Goal: Information Seeking & Learning: Learn about a topic

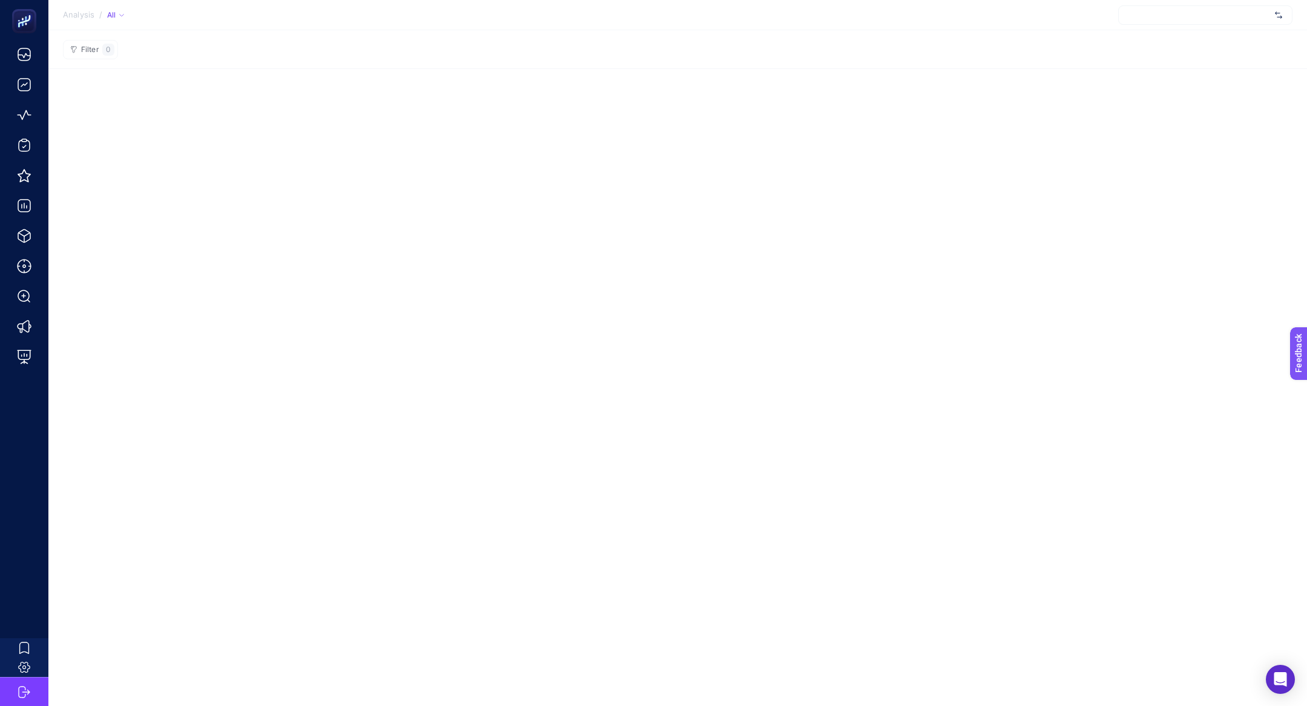
click at [1166, 17] on div at bounding box center [1206, 14] width 174 height 19
click at [1035, 59] on section "Filter 0" at bounding box center [677, 49] width 1259 height 39
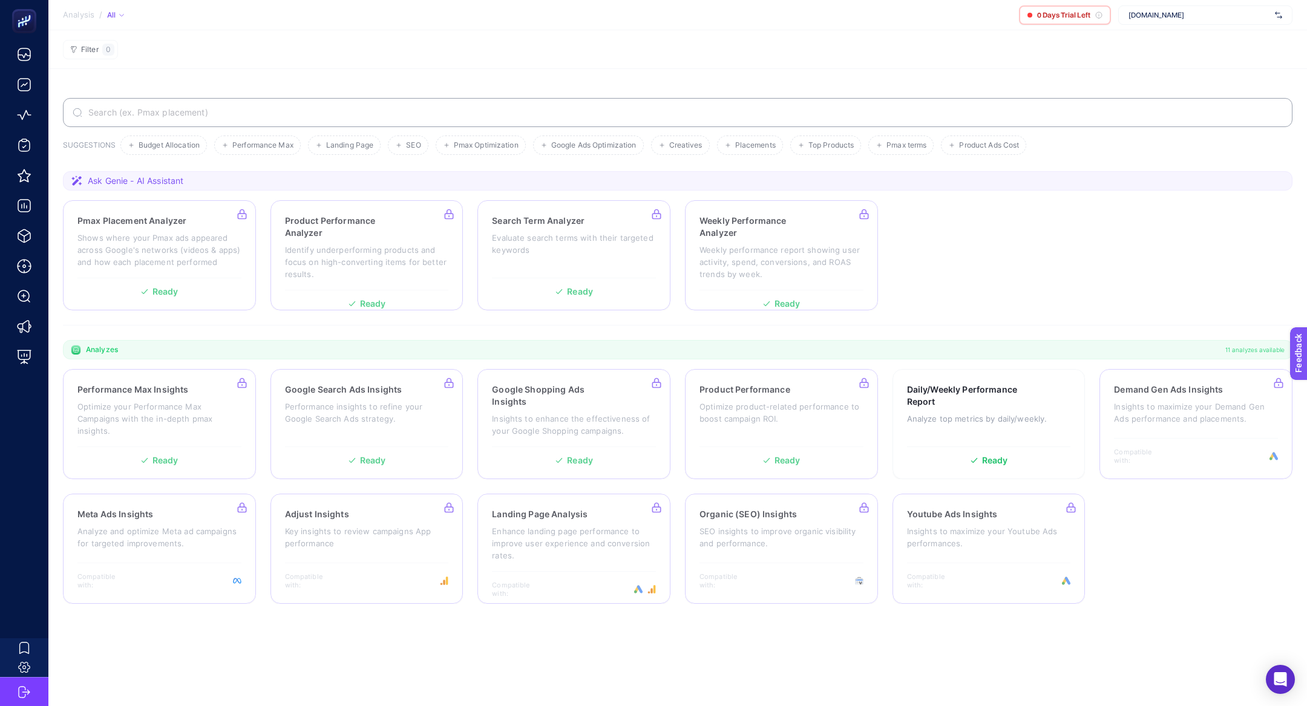
click at [1189, 19] on span "www.dtfbank.com" at bounding box center [1200, 15] width 142 height 10
type input "dtf"
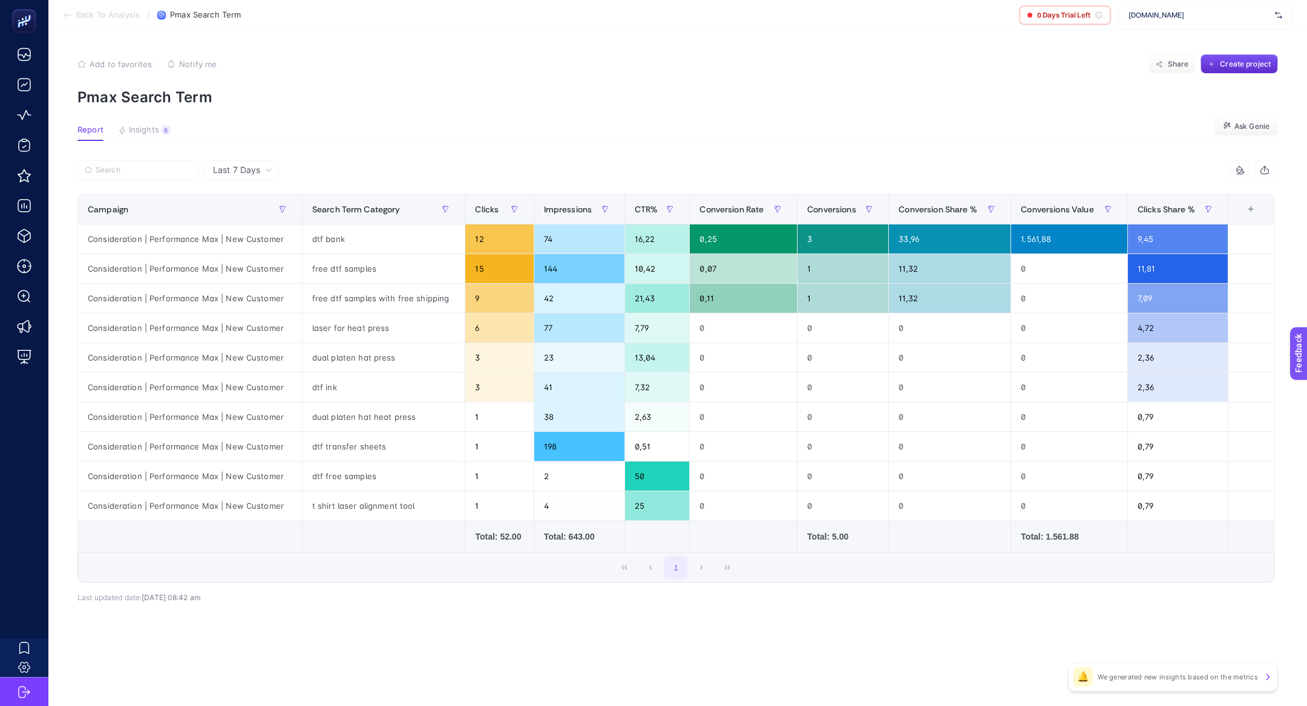
click at [1217, 18] on span "www.dtfbank.com" at bounding box center [1200, 15] width 142 height 10
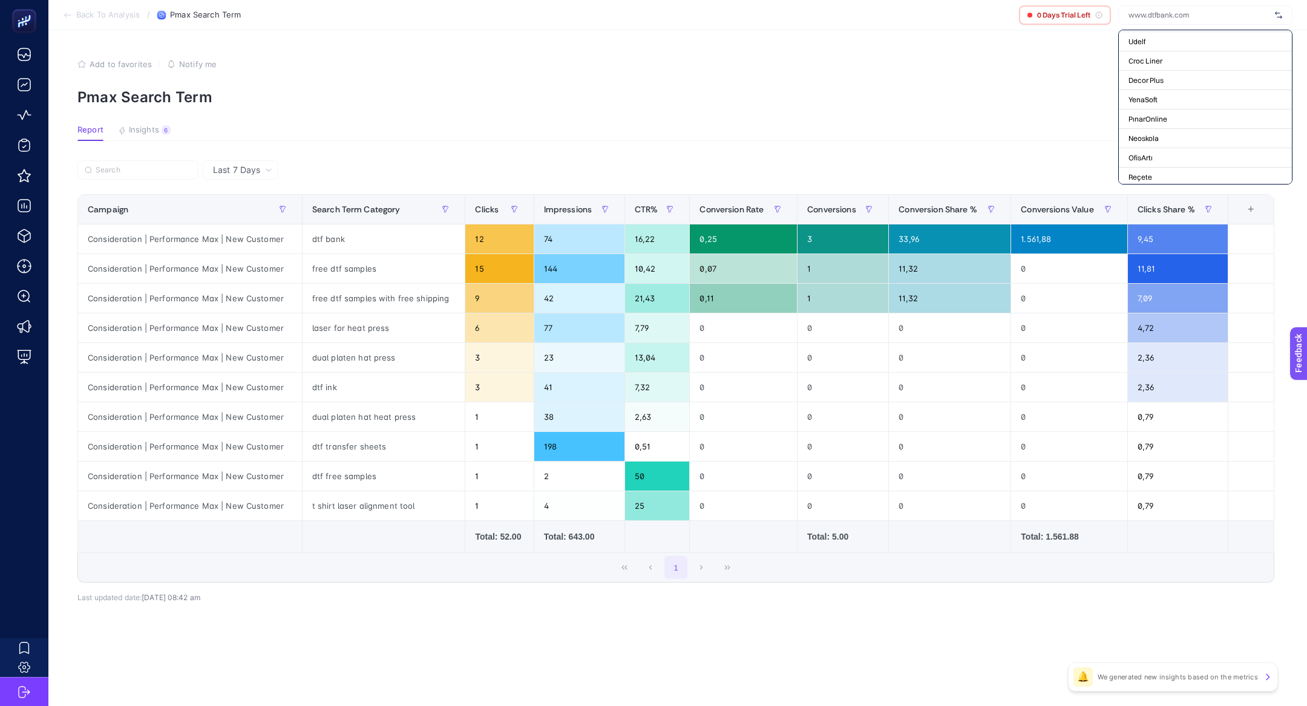
scroll to position [4692, 0]
click at [1202, 171] on span "+ Add New Client" at bounding box center [1205, 173] width 57 height 9
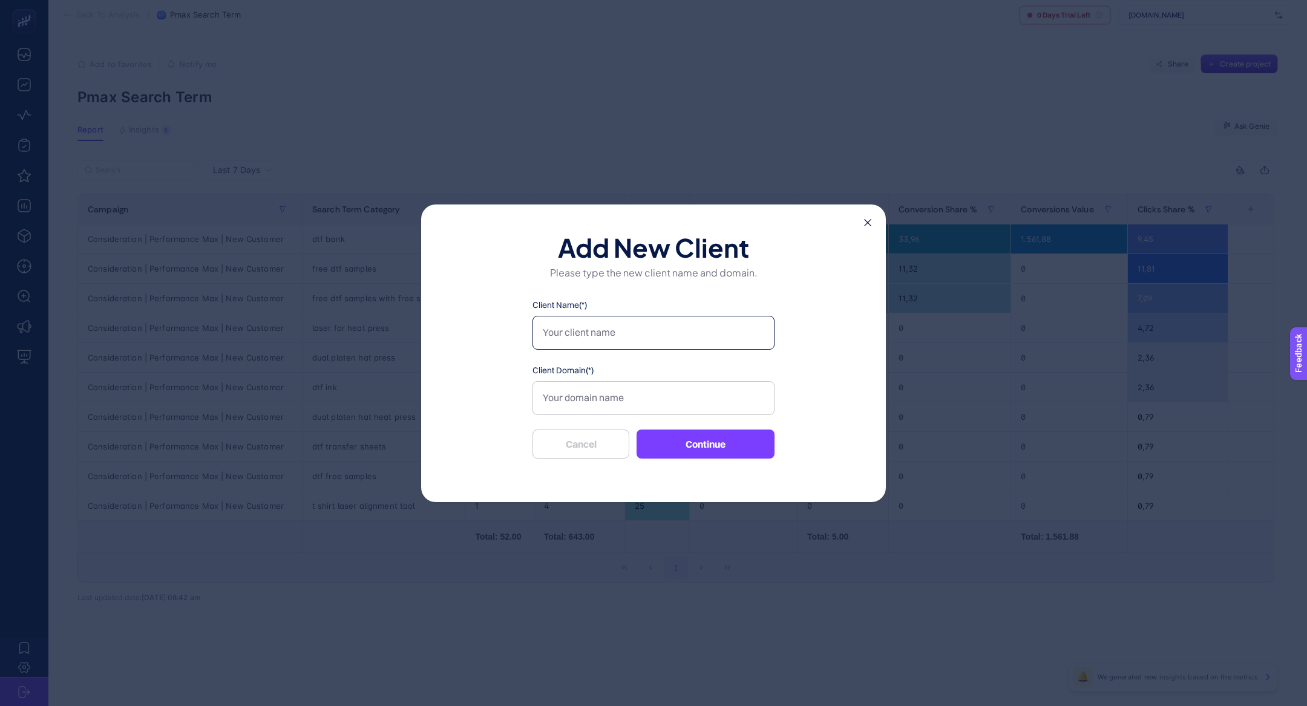
click at [631, 334] on input "Client Name(*)" at bounding box center [654, 333] width 242 height 34
type input "DTF Arizona"
click at [650, 404] on input "Client Domain(*)" at bounding box center [654, 398] width 242 height 34
paste input "https://customprintaz.com"
type input "https://customprintaz.com"
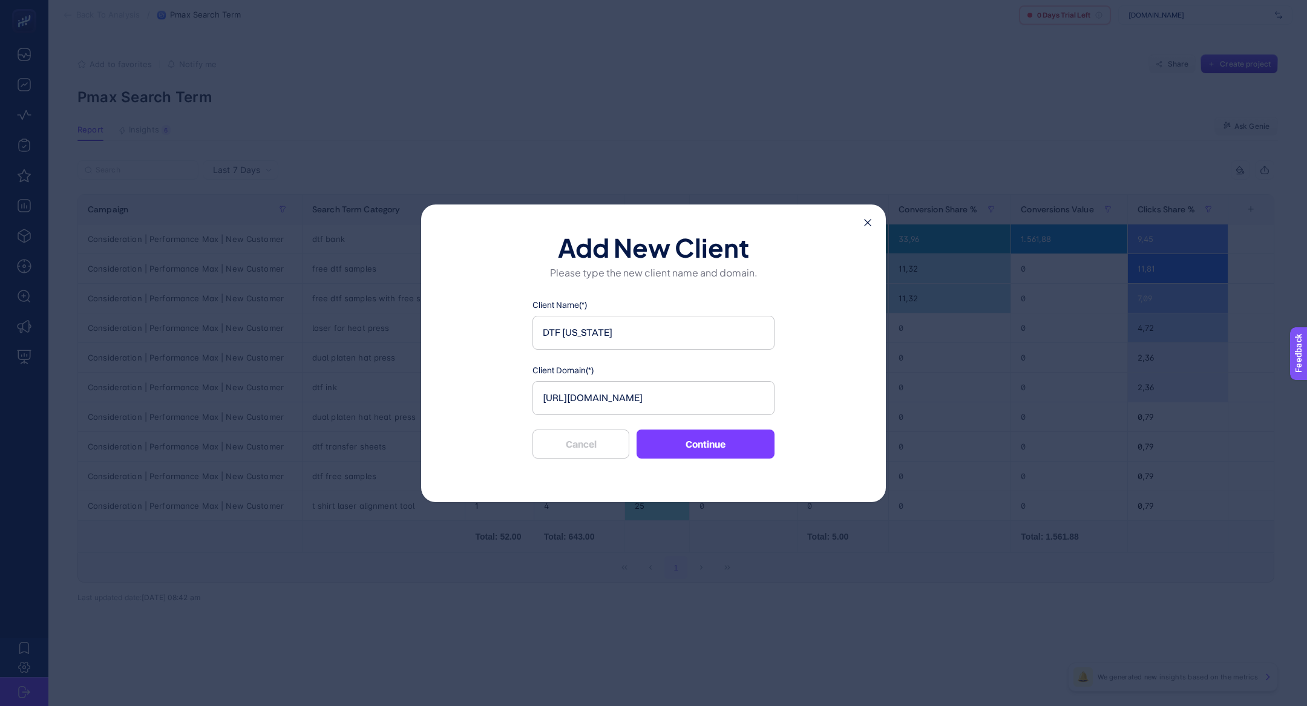
click at [684, 452] on button "Continue" at bounding box center [706, 444] width 138 height 29
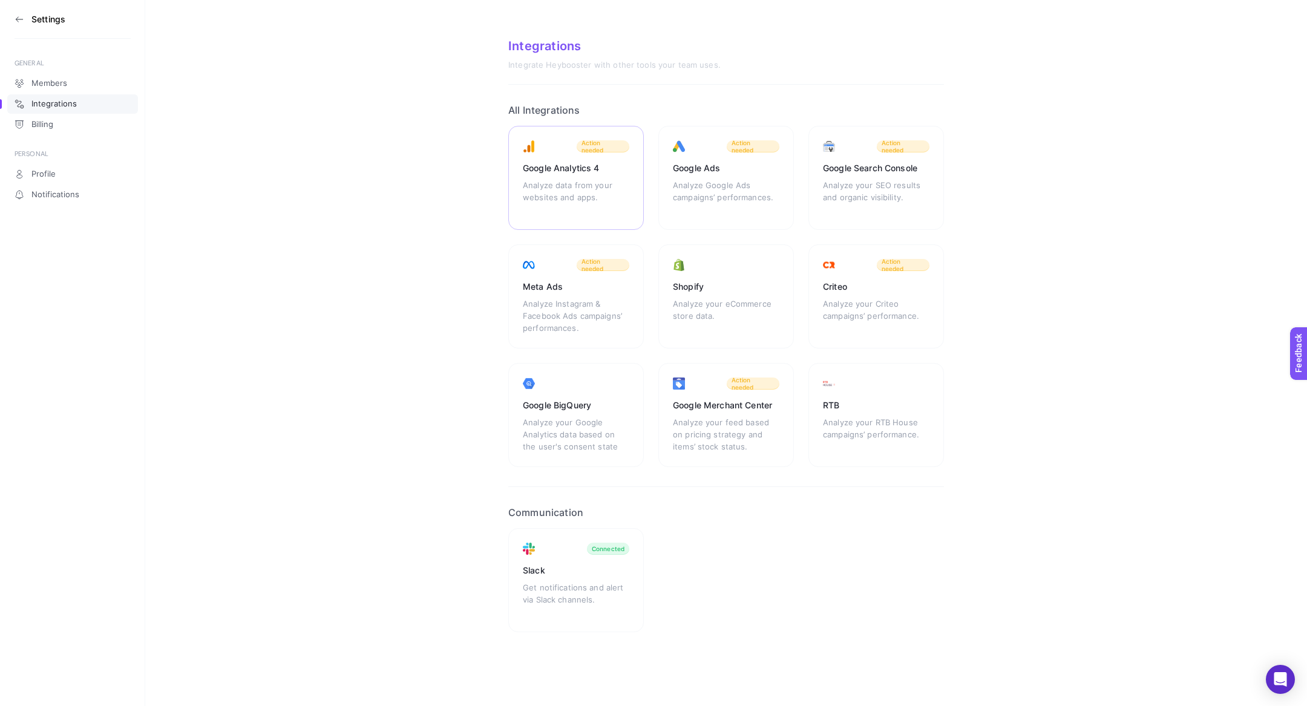
click at [597, 182] on div "Analyze data from your websites and apps." at bounding box center [576, 197] width 107 height 36
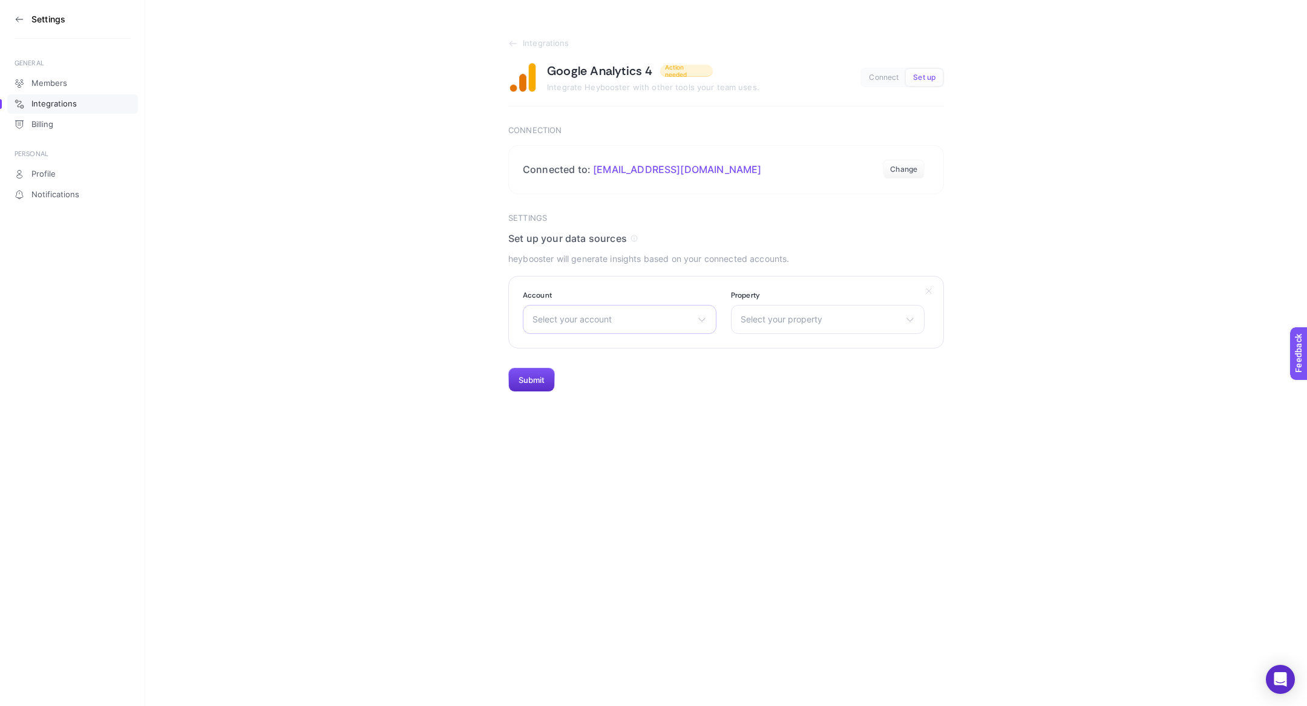
click at [645, 317] on span "Select your account" at bounding box center [613, 320] width 160 height 10
click at [587, 337] on input "text" at bounding box center [620, 349] width 192 height 24
type input "dtf"
click at [588, 394] on span "Dtf Transfers [US_STATE]" at bounding box center [583, 392] width 100 height 10
click at [779, 321] on span "Select your property" at bounding box center [821, 320] width 160 height 10
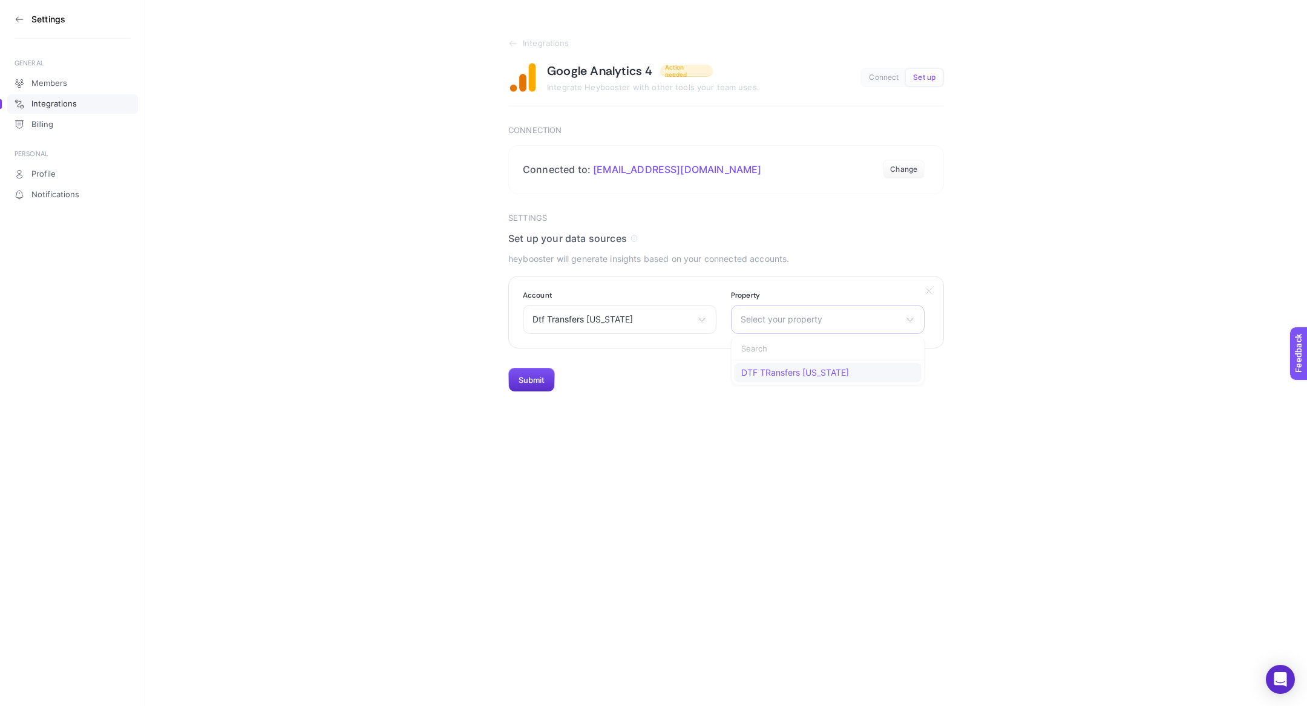
click at [0, 0] on li "DTF TRansfers Arizona" at bounding box center [0, 0] width 0 height 0
click at [530, 380] on button "Submit" at bounding box center [531, 380] width 47 height 24
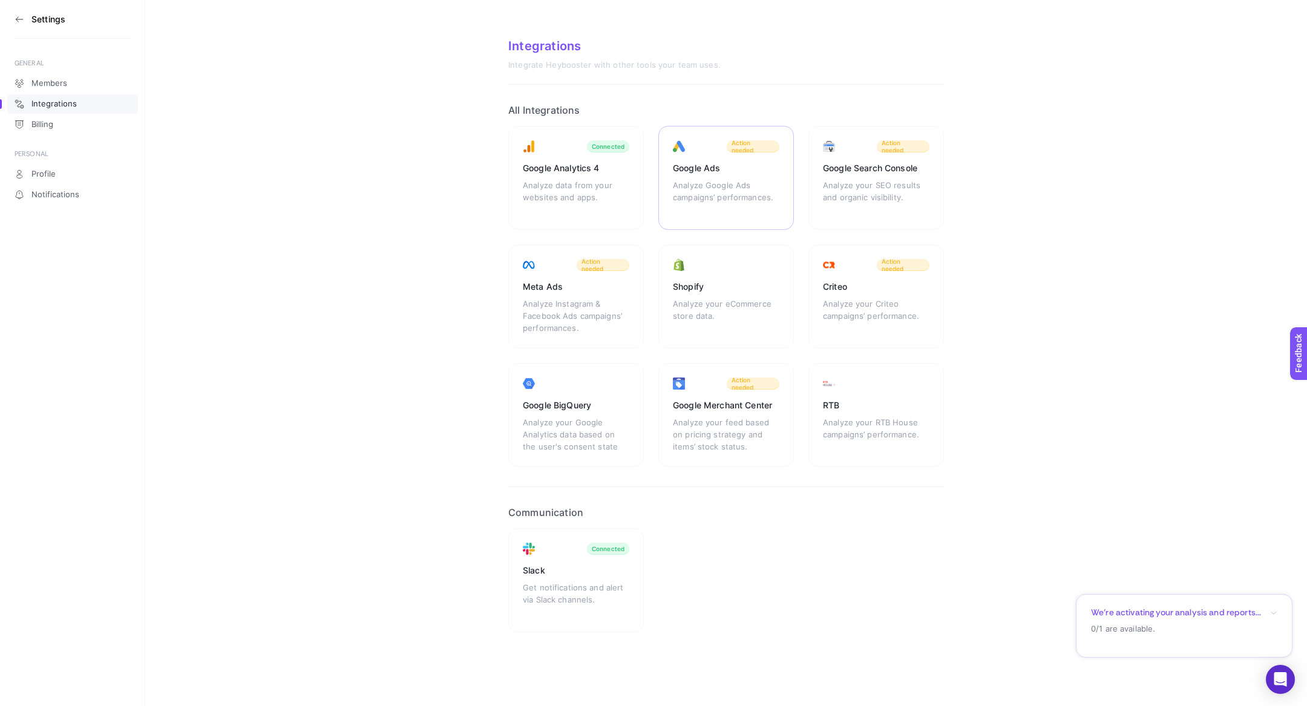
click at [700, 192] on div "Analyze Google Ads campaigns’ performances." at bounding box center [726, 197] width 107 height 36
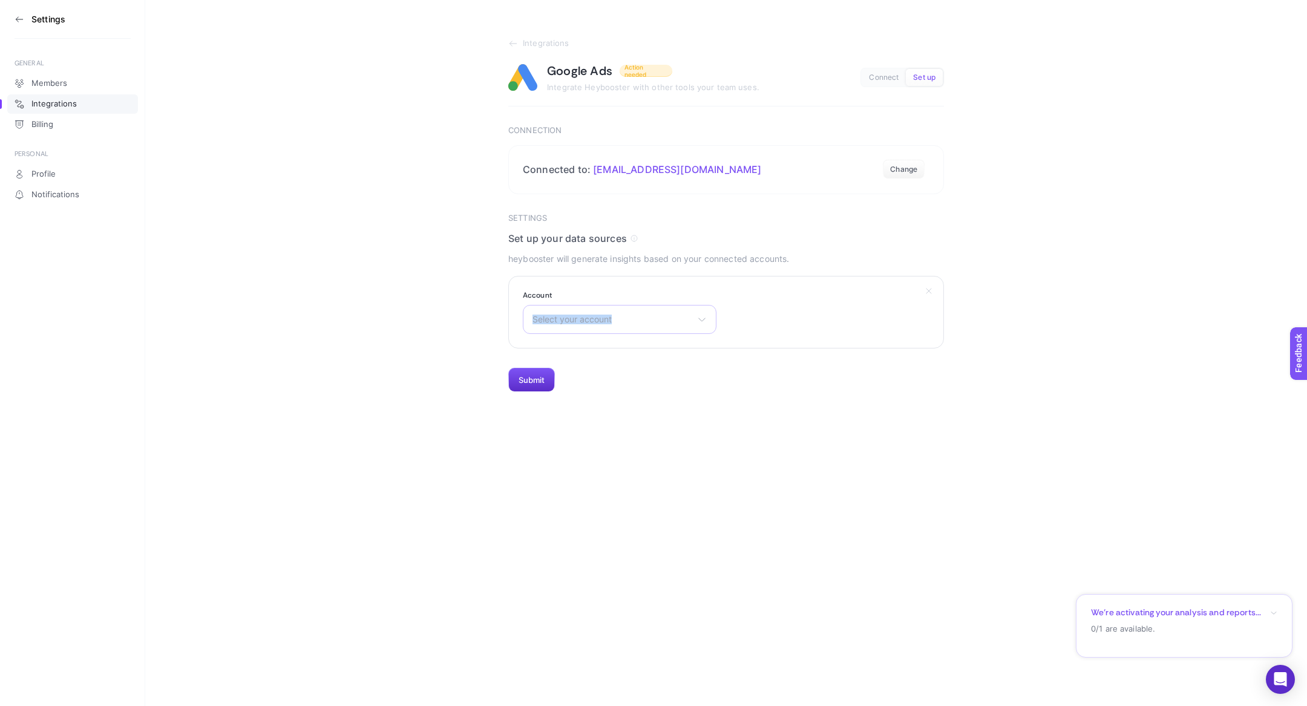
click at [620, 315] on span "Select your account" at bounding box center [613, 320] width 160 height 10
click at [613, 345] on input "text" at bounding box center [620, 349] width 192 height 24
type input "dtf"
click at [587, 374] on span "Custom Print AZ - DTF Print- UV DTF Print" at bounding box center [616, 373] width 166 height 10
click at [536, 381] on button "Submit" at bounding box center [531, 380] width 47 height 24
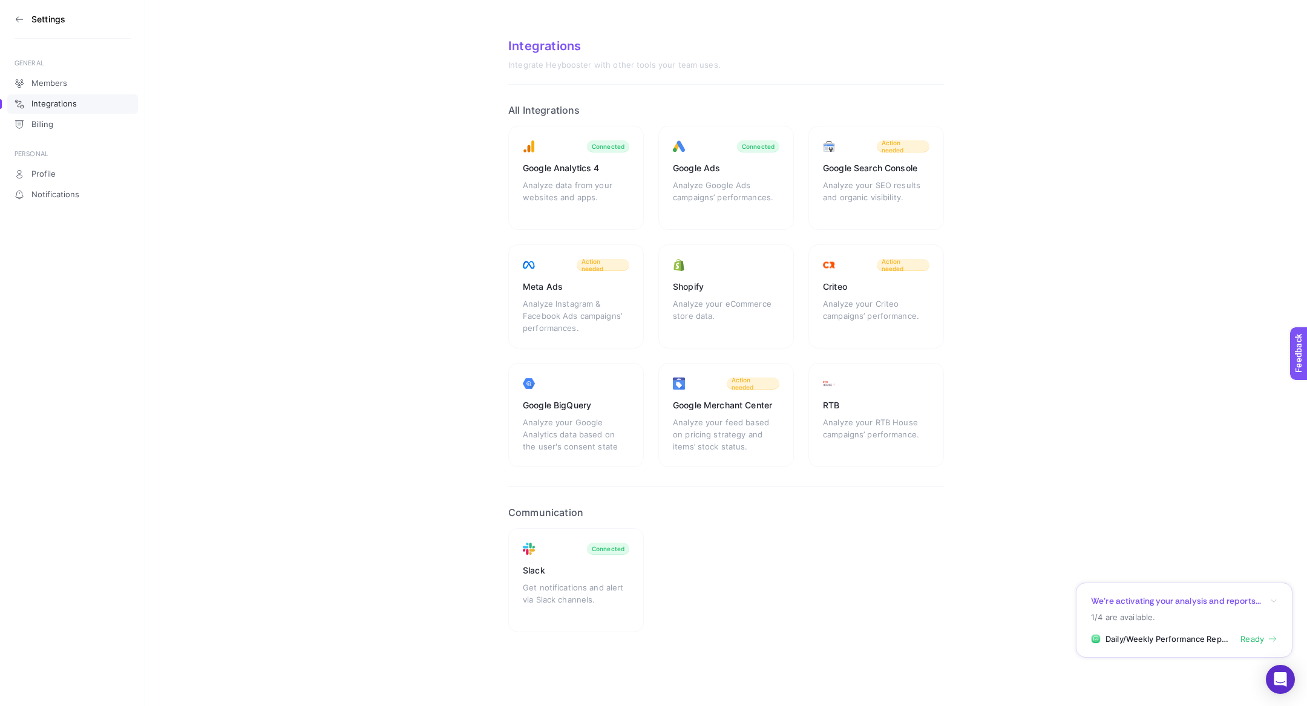
click at [18, 24] on icon at bounding box center [20, 20] width 10 height 10
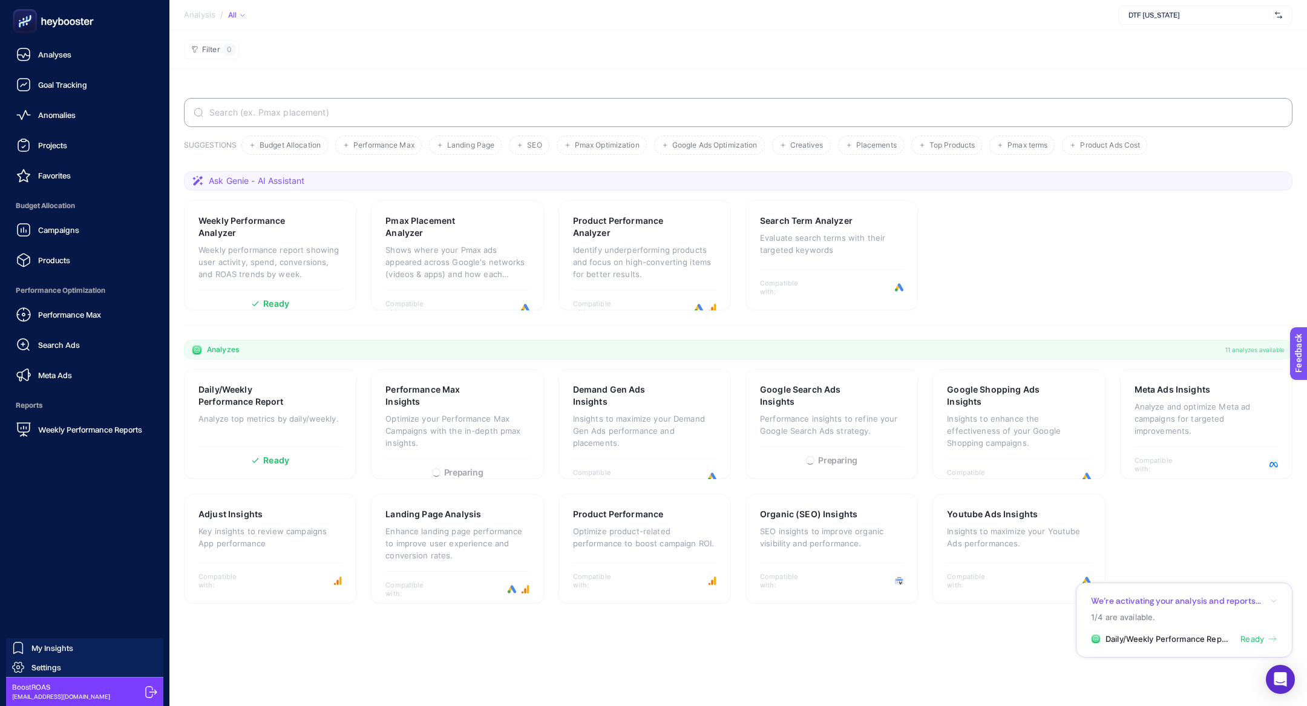
click at [82, 242] on div "Campaigns Products" at bounding box center [85, 245] width 150 height 54
click at [84, 232] on link "Campaigns" at bounding box center [85, 230] width 150 height 24
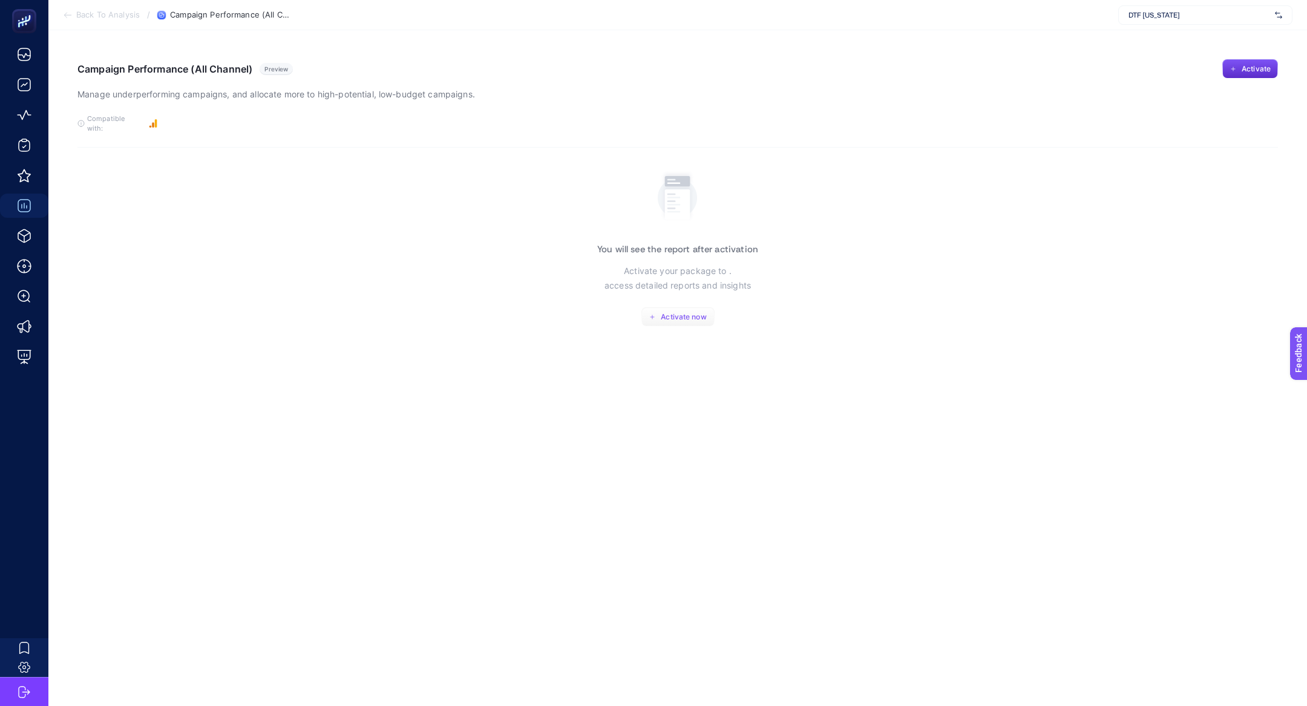
click at [672, 312] on span "Activate now" at bounding box center [683, 317] width 45 height 10
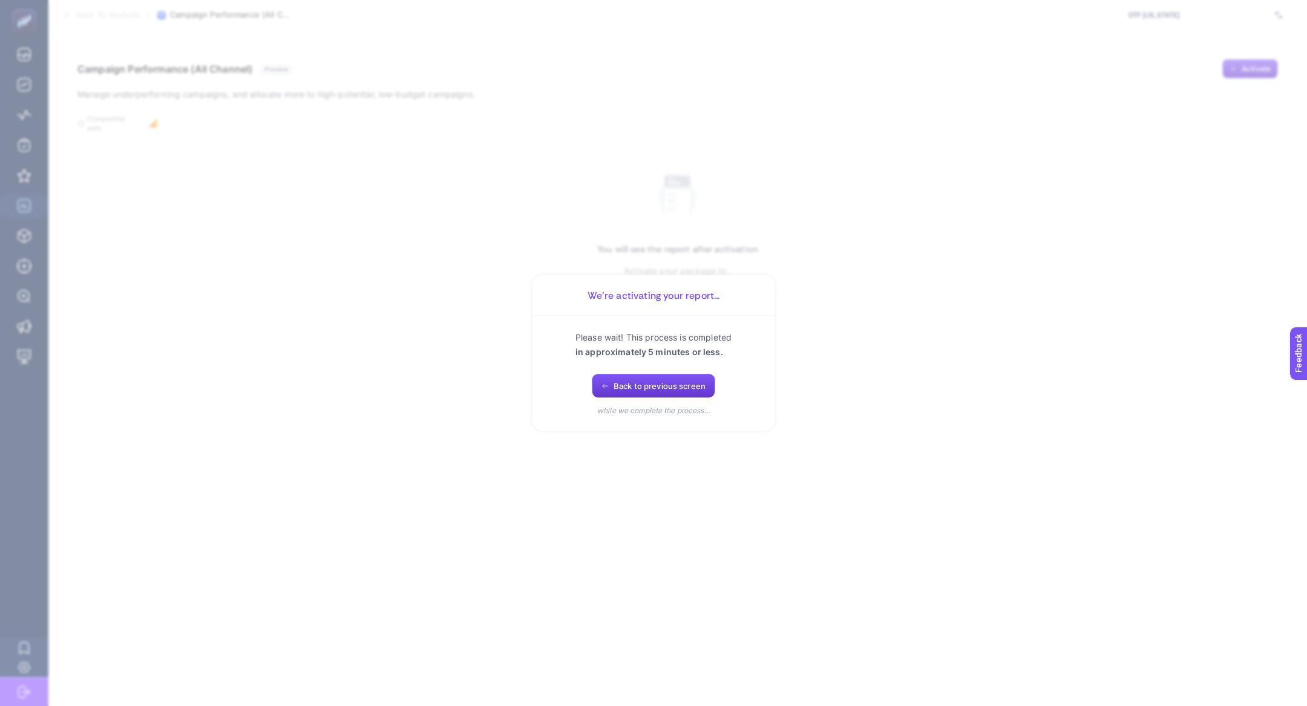
click at [646, 398] on div "Please wait! This process is completed in approximately 5 minutes or less. Back…" at bounding box center [653, 373] width 213 height 86
click at [646, 395] on button "Back to previous screen" at bounding box center [653, 386] width 123 height 24
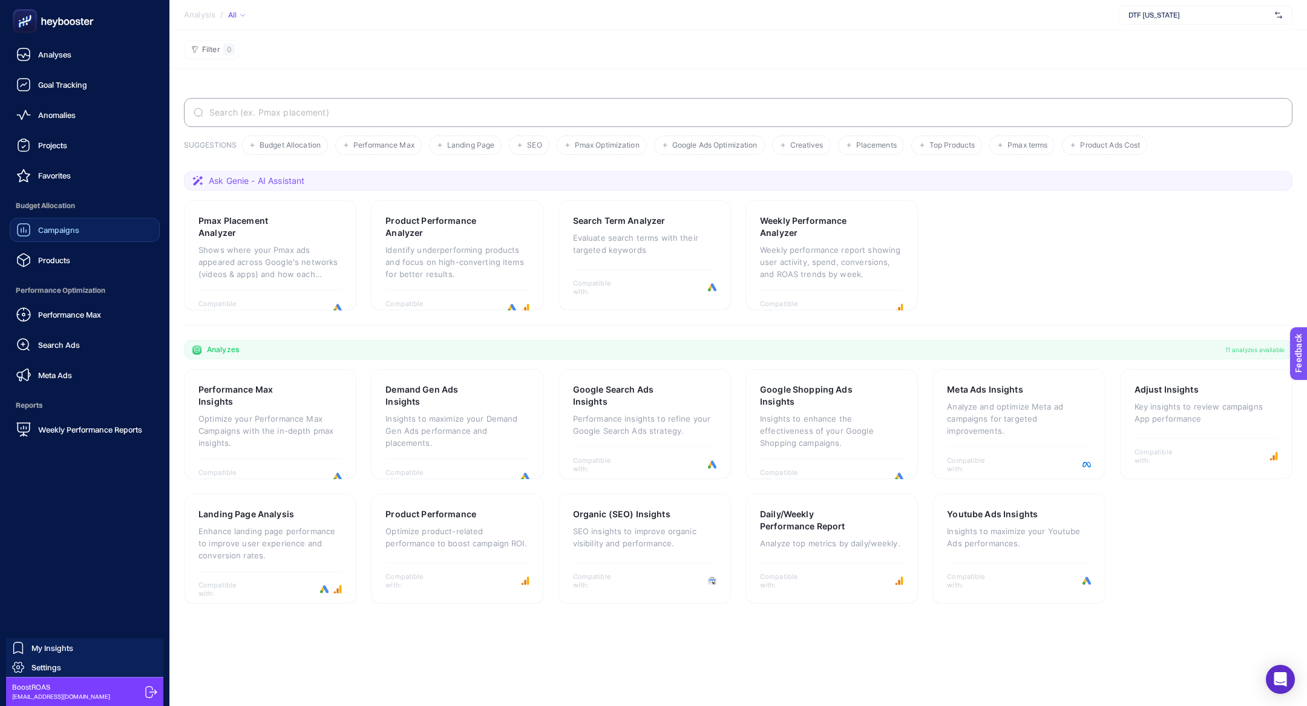
click at [84, 232] on link "Campaigns" at bounding box center [85, 230] width 150 height 24
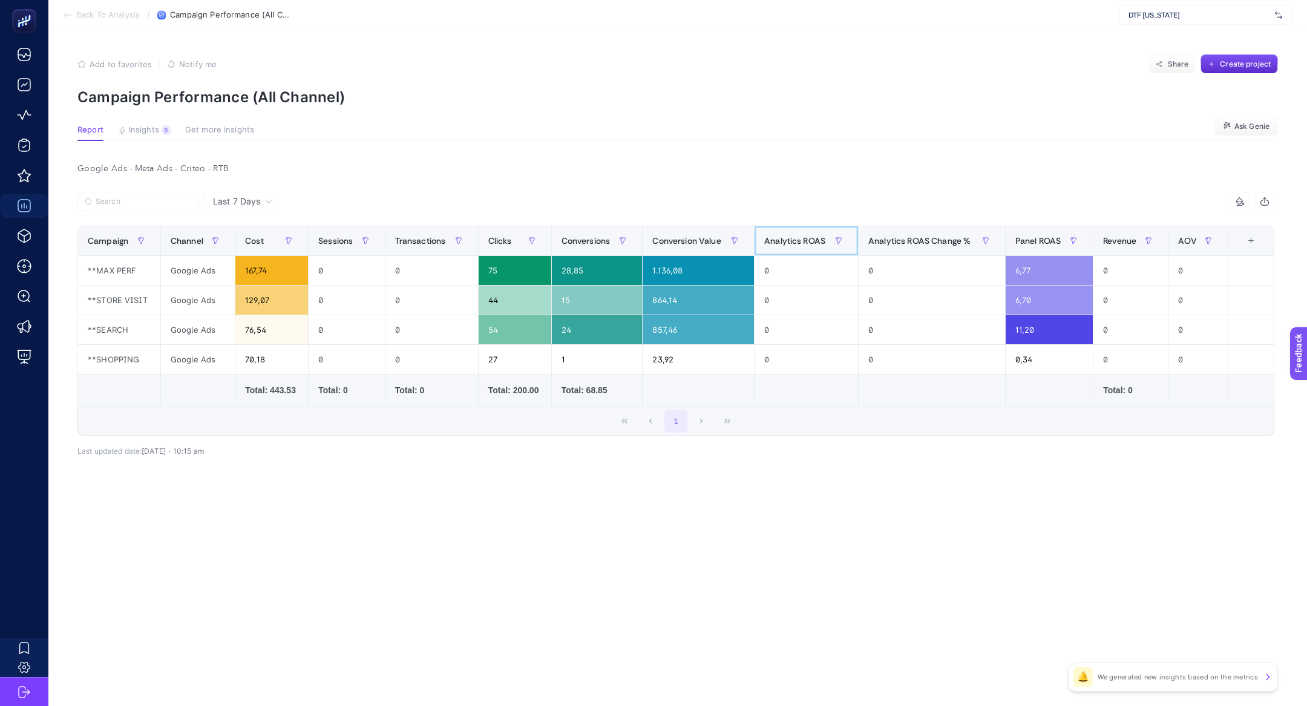
click at [807, 241] on span "Analytics ROAS" at bounding box center [795, 241] width 61 height 10
click at [807, 242] on span "Analytics ROAS" at bounding box center [795, 241] width 61 height 10
click at [1141, 16] on span "DTF Arizona" at bounding box center [1200, 15] width 142 height 10
type input "w"
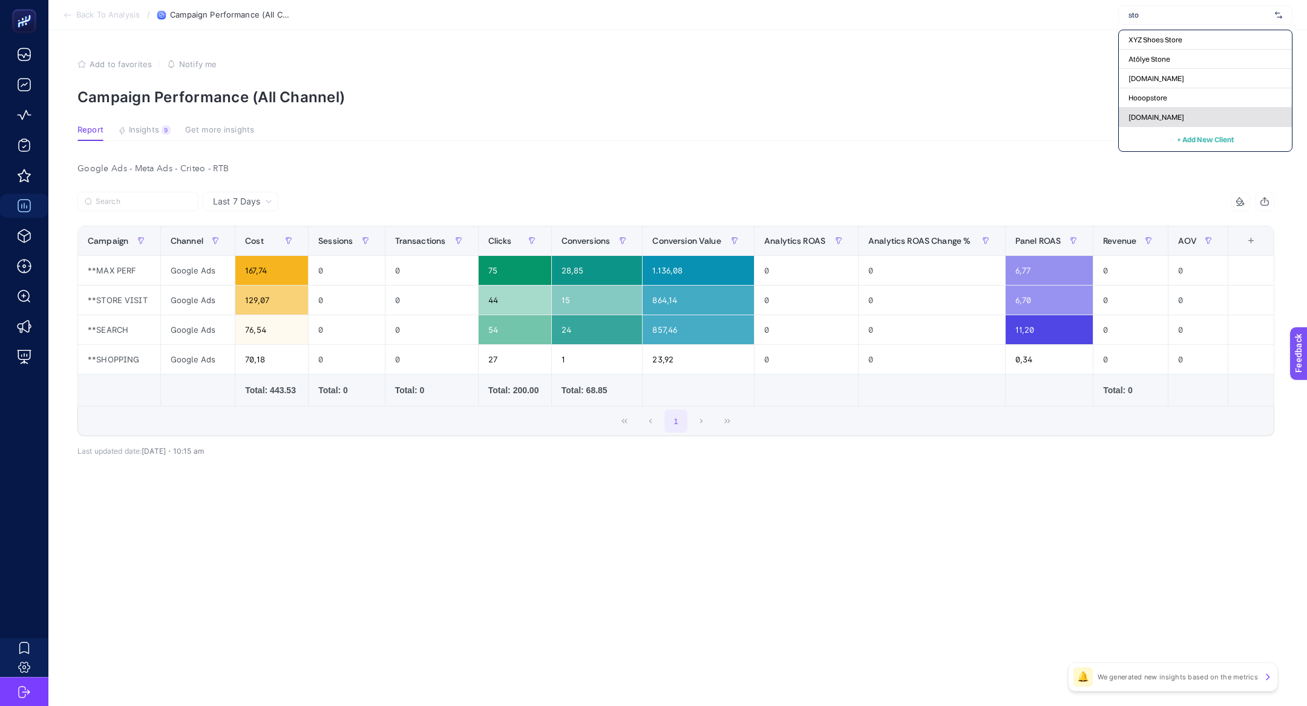
type input "sto"
click at [1183, 114] on span "www.storewf.com" at bounding box center [1157, 118] width 56 height 10
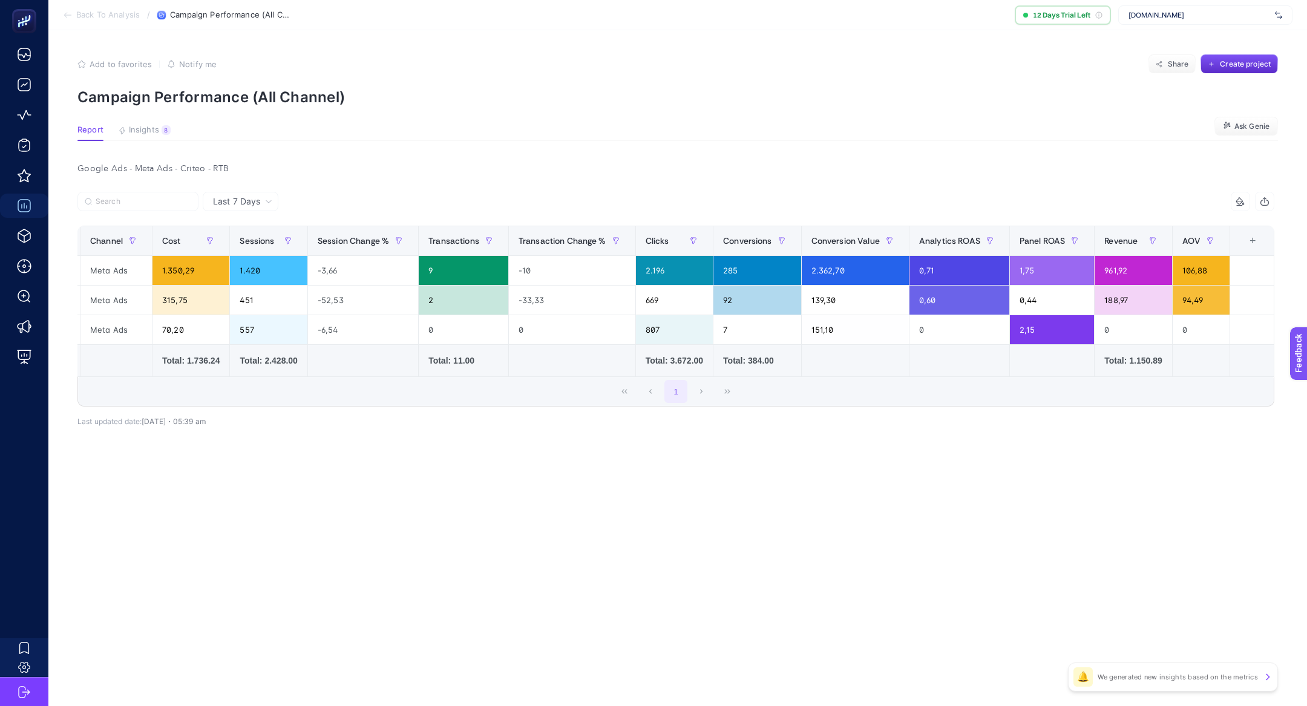
scroll to position [0, 249]
click at [249, 202] on span "Last 7 Days" at bounding box center [236, 202] width 47 height 12
click at [249, 259] on li "Last 30 Days" at bounding box center [240, 249] width 68 height 22
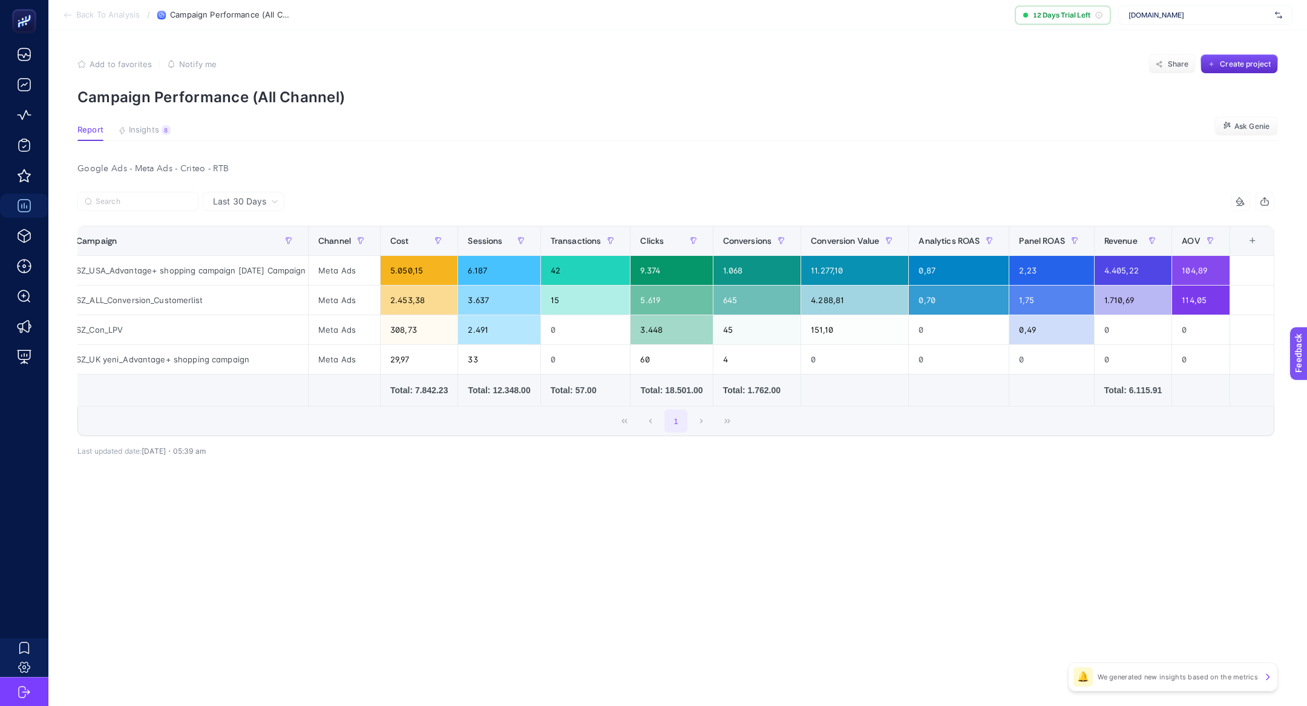
scroll to position [0, 16]
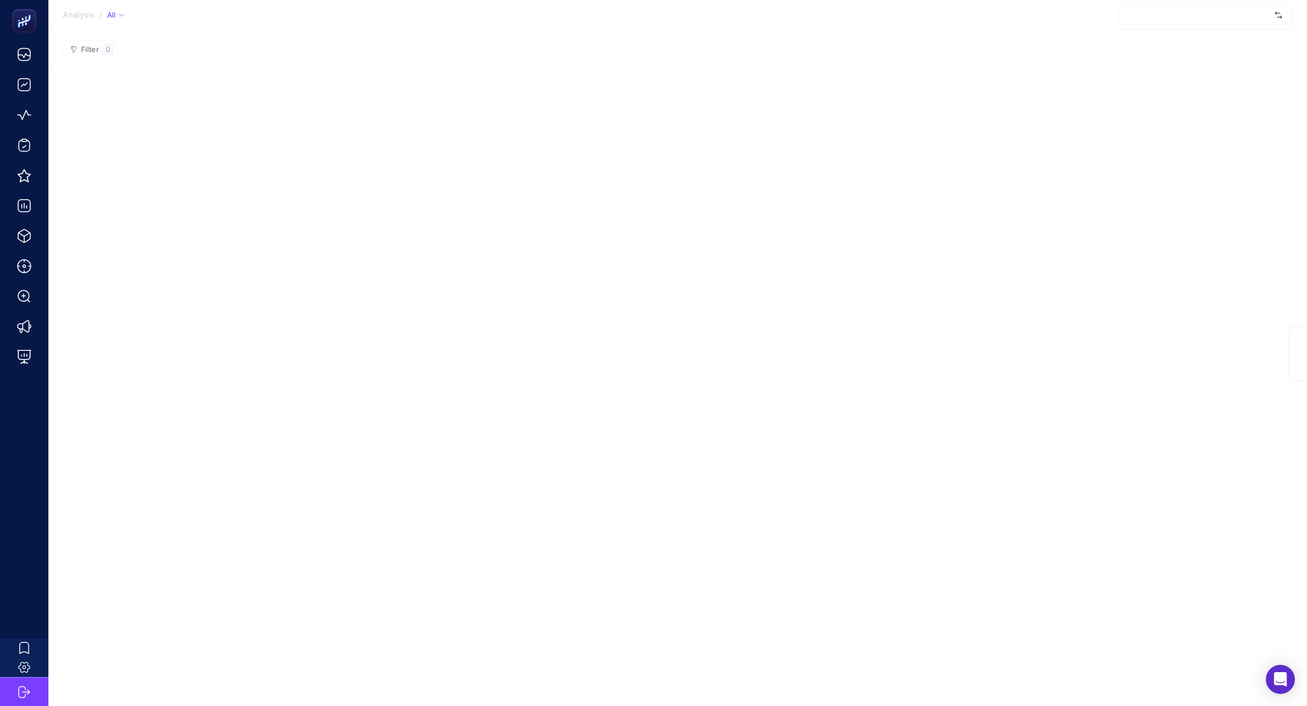
click at [1163, 15] on div at bounding box center [1206, 14] width 174 height 19
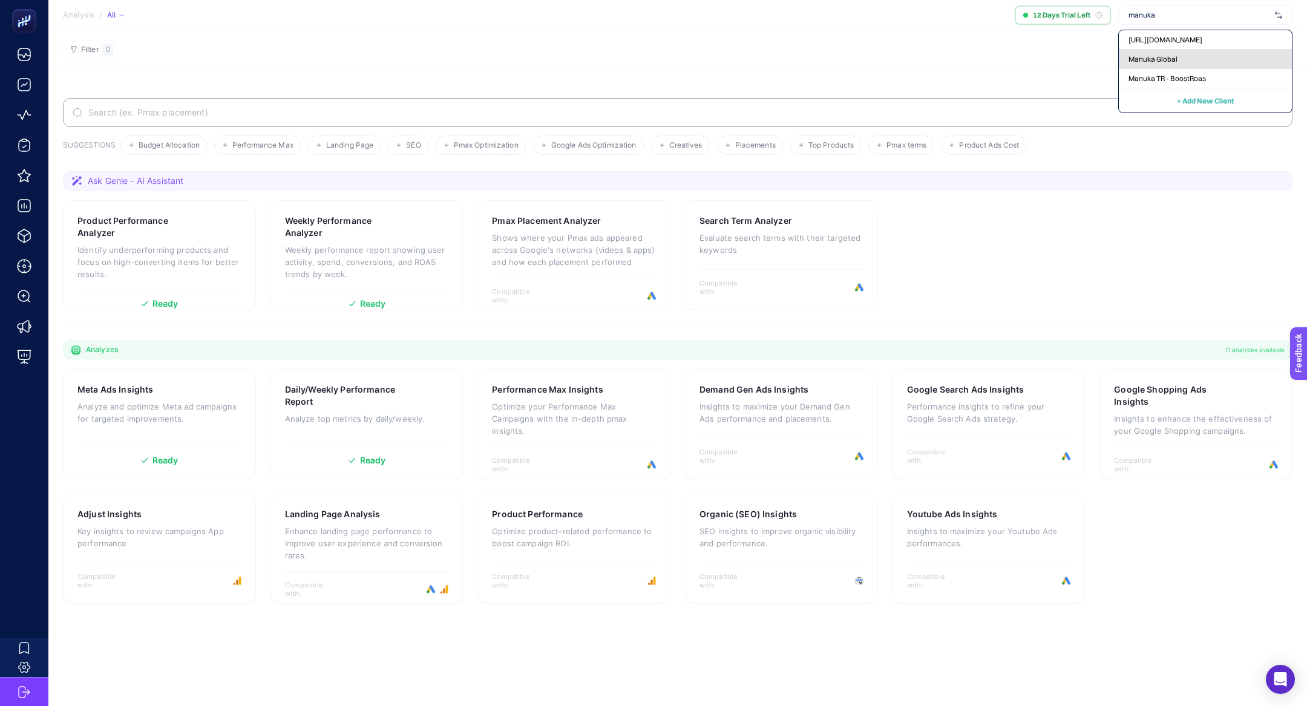
type input "manuka"
click at [1194, 69] on div "Manuka Global" at bounding box center [1205, 78] width 173 height 19
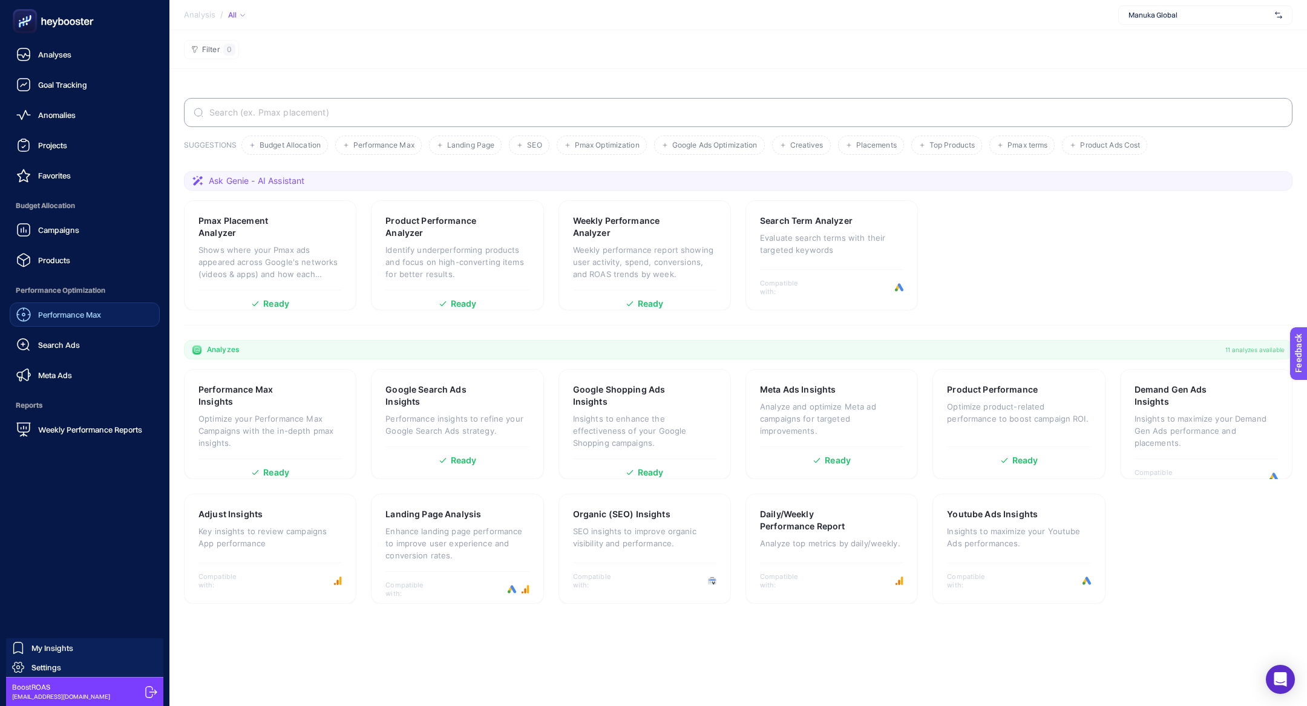
click at [84, 316] on span "Performance Max" at bounding box center [69, 315] width 63 height 10
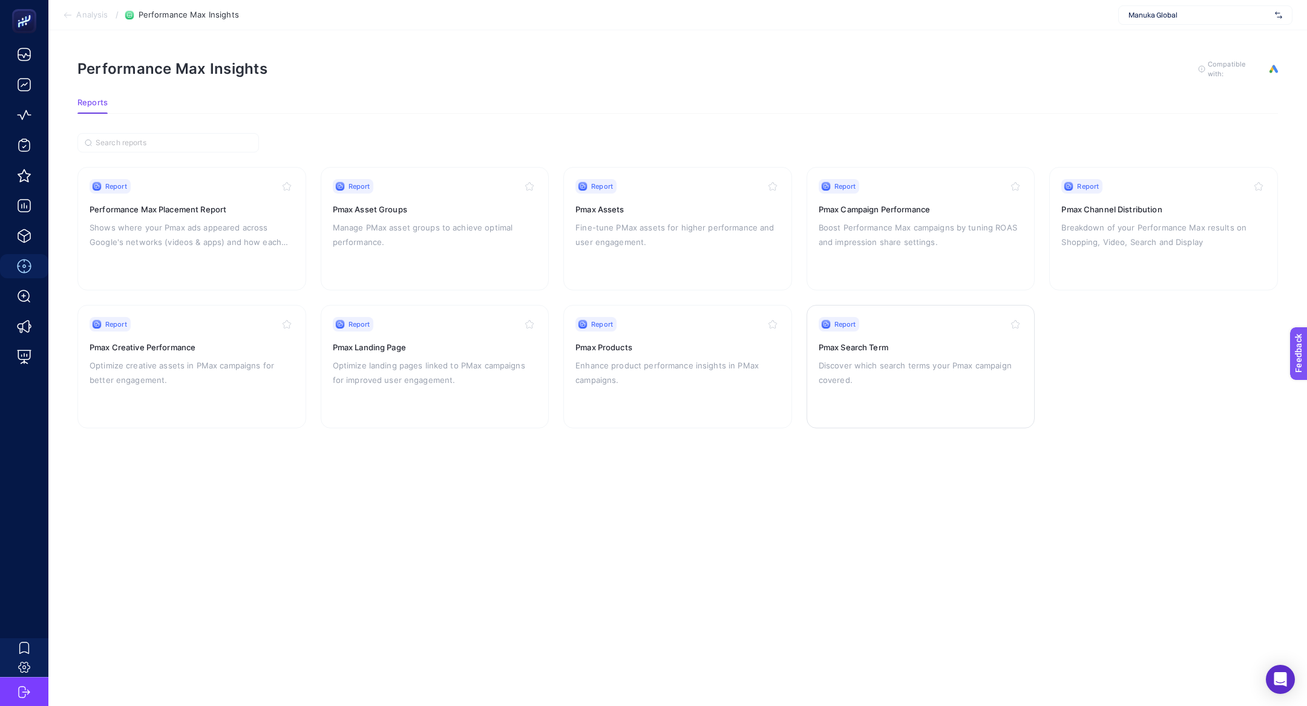
click at [824, 383] on p "Discover which search terms your Pmax campaign covered." at bounding box center [921, 372] width 205 height 29
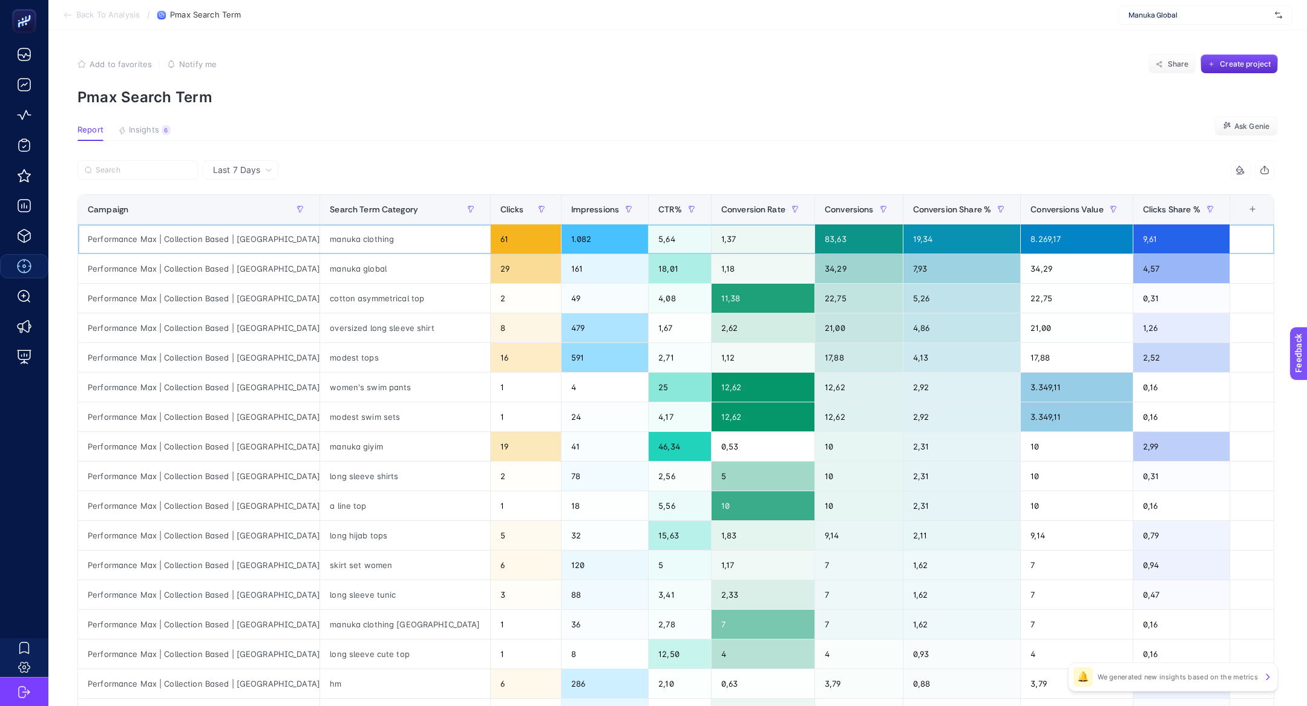
click at [230, 240] on div "Performance Max | Collection Based | US" at bounding box center [199, 239] width 242 height 29
copy tr "Performance Max | Collection Based | US"
click at [123, 162] on label at bounding box center [137, 169] width 121 height 19
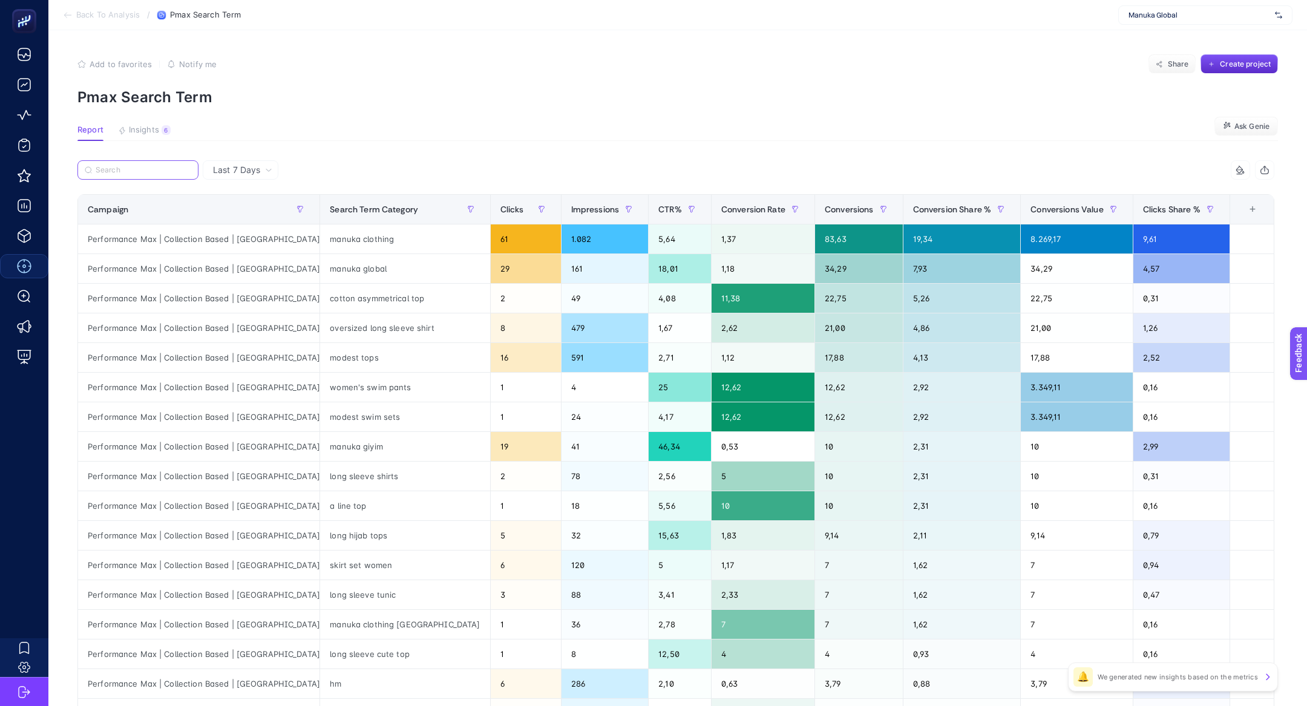
click at [123, 166] on input "Search" at bounding box center [144, 170] width 96 height 9
paste input "Performance Max | Collection Based | US"
type input "Performance Max | Collection Based | US"
click at [825, 211] on span "Conversions" at bounding box center [849, 210] width 49 height 10
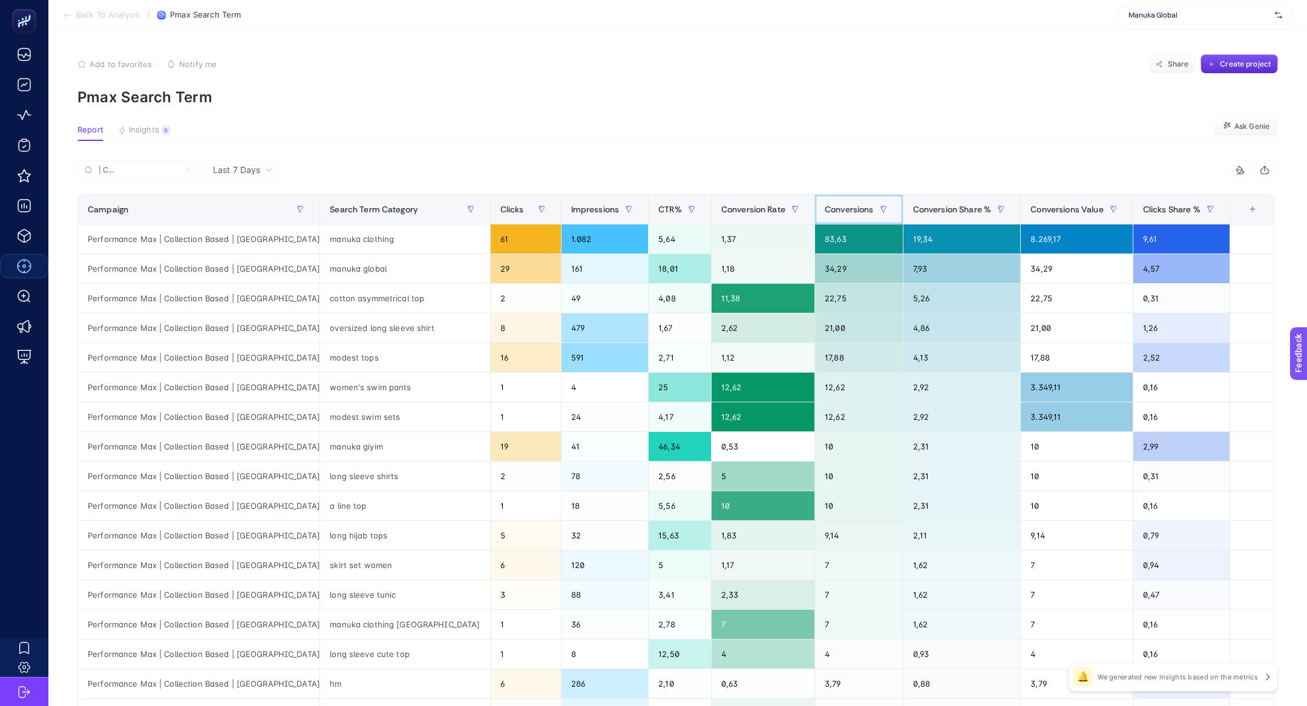
scroll to position [0, 0]
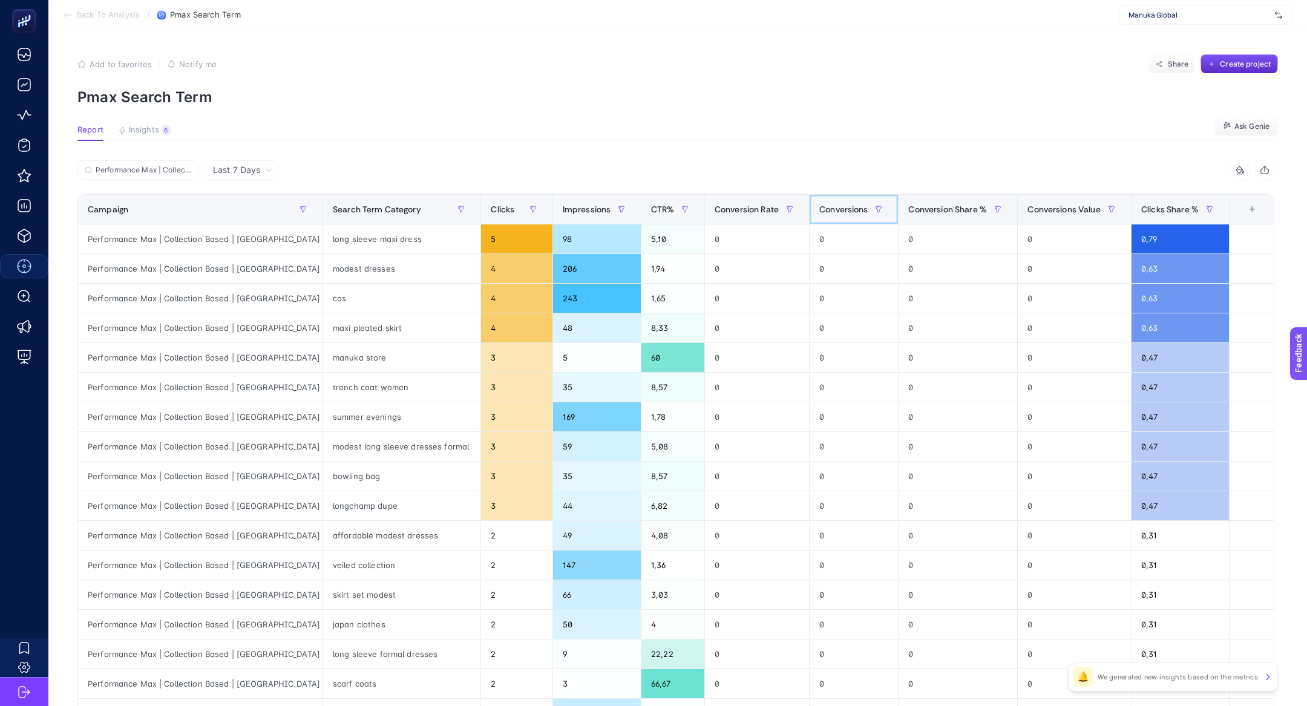
click at [820, 211] on span "Conversions" at bounding box center [844, 210] width 49 height 10
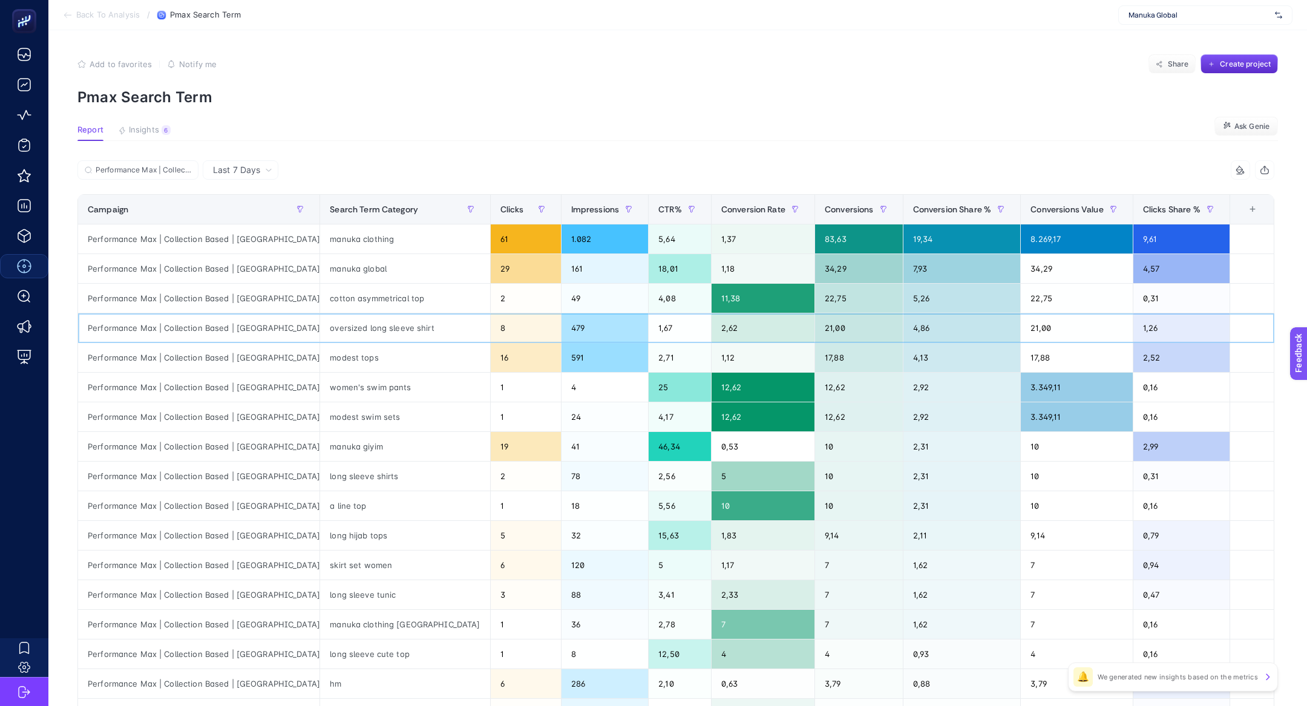
click at [353, 326] on div "oversized long sleeve shirt" at bounding box center [404, 328] width 169 height 29
click at [346, 306] on div at bounding box center [346, 306] width 0 height 0
click at [357, 321] on div "oversized long sleeve shirt" at bounding box center [404, 328] width 169 height 29
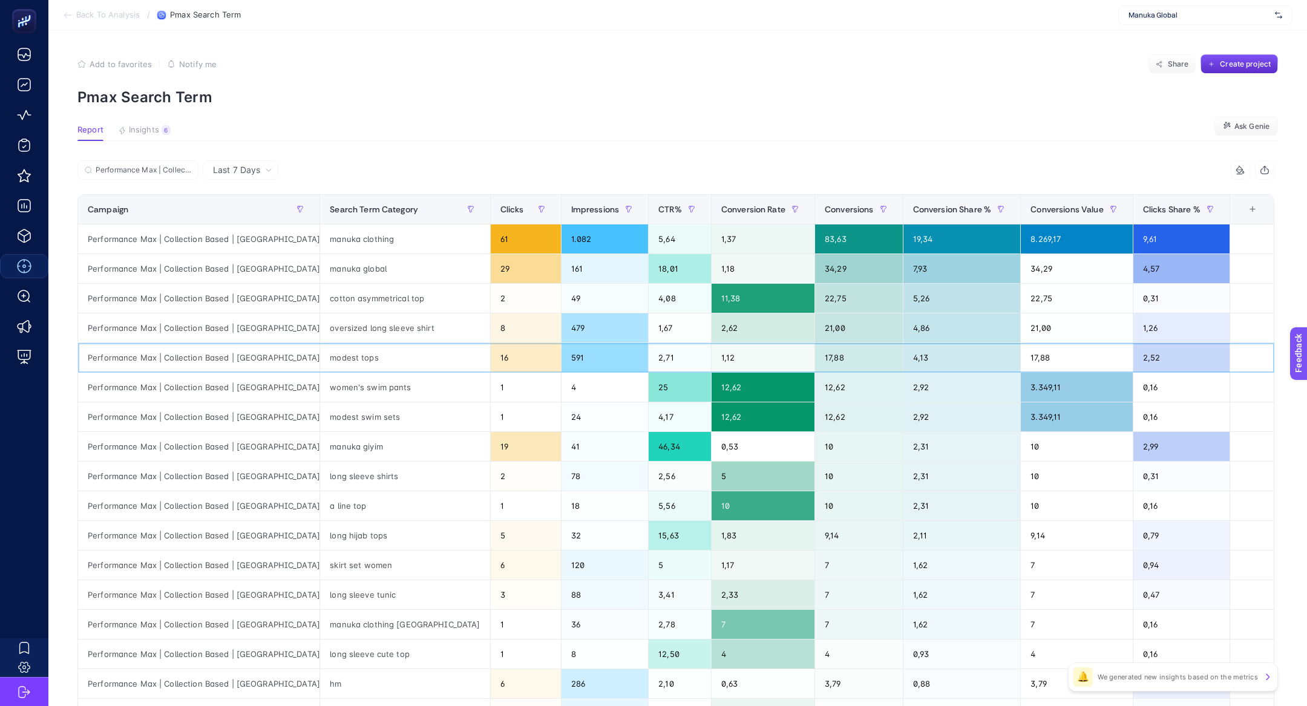
click at [320, 357] on div "modest tops" at bounding box center [404, 357] width 169 height 29
click at [309, 335] on div at bounding box center [309, 335] width 0 height 0
click at [320, 354] on div "modest tops" at bounding box center [404, 357] width 169 height 29
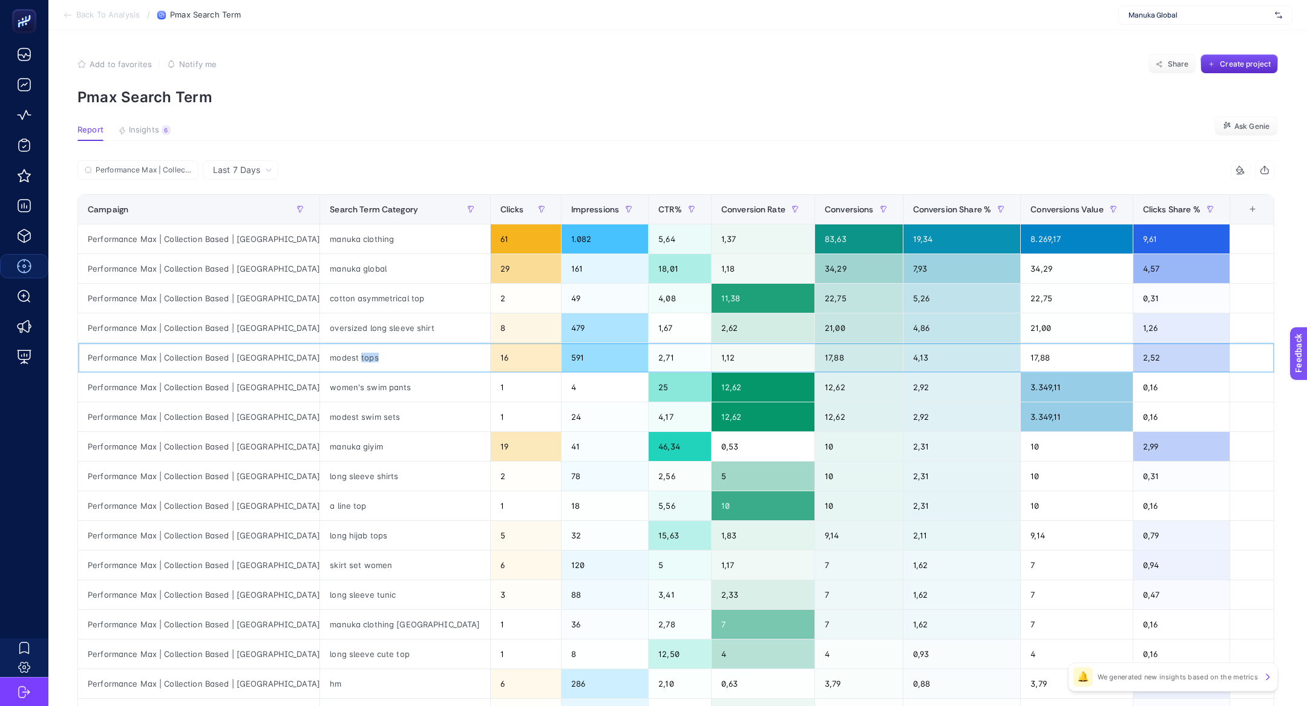
click at [320, 354] on div "modest tops" at bounding box center [404, 357] width 169 height 29
click at [331, 418] on div "modest swim sets" at bounding box center [404, 417] width 169 height 29
click at [331, 419] on div "modest swim sets" at bounding box center [404, 417] width 169 height 29
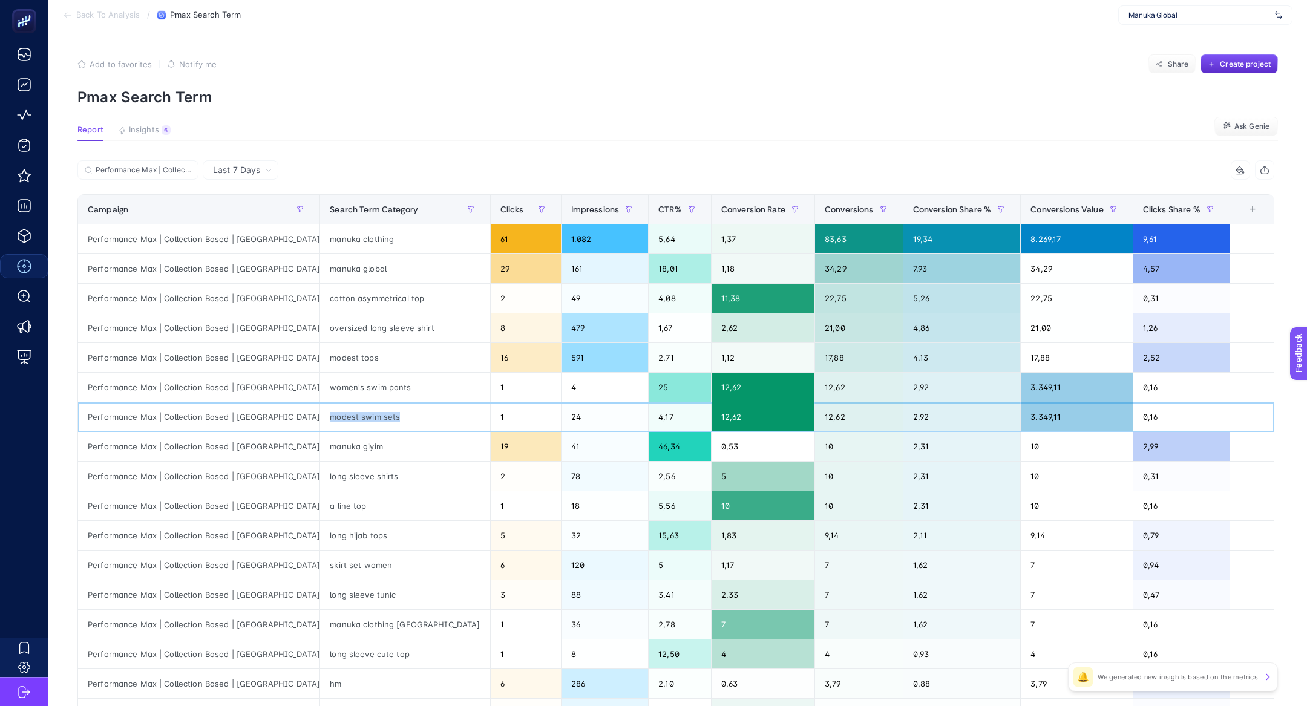
copy tr "modest swim sets"
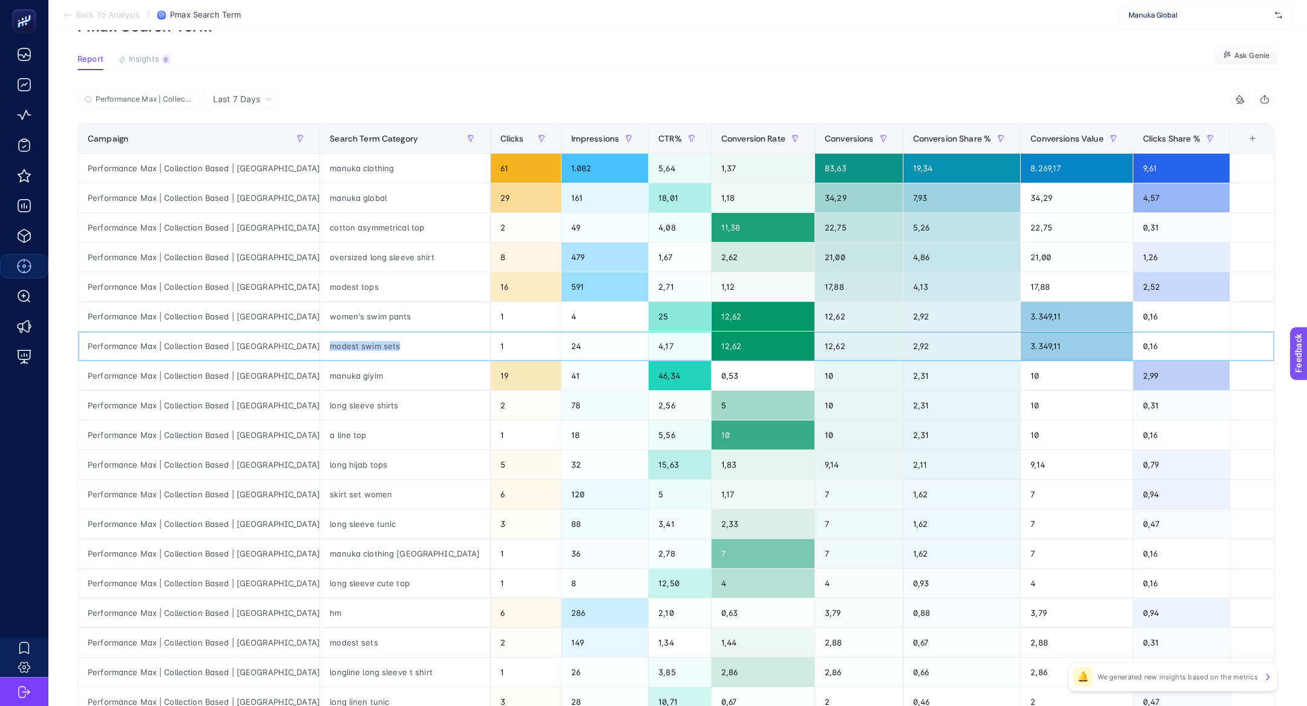
scroll to position [73, 0]
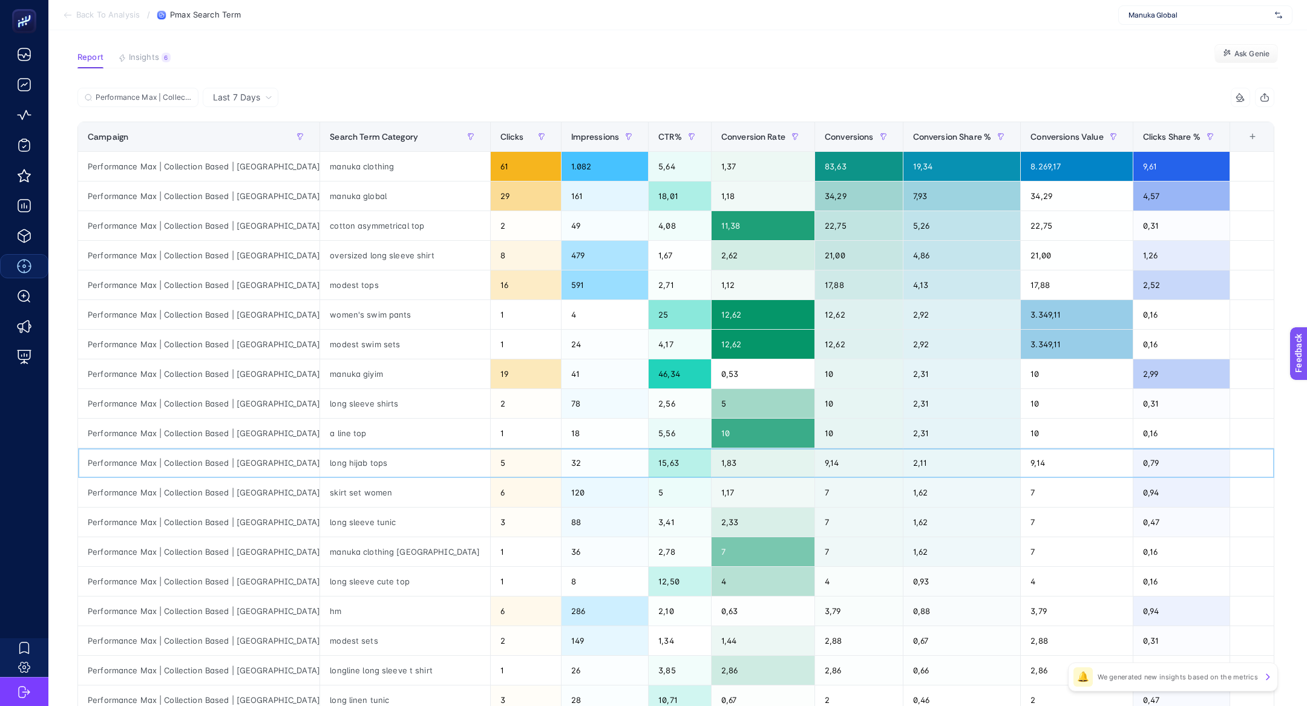
click at [321, 462] on div "long hijab tops" at bounding box center [404, 463] width 169 height 29
click at [320, 462] on div "long hijab tops" at bounding box center [404, 463] width 169 height 29
click at [312, 467] on div at bounding box center [312, 467] width 0 height 0
click at [320, 461] on div "long hijab tops" at bounding box center [404, 463] width 169 height 29
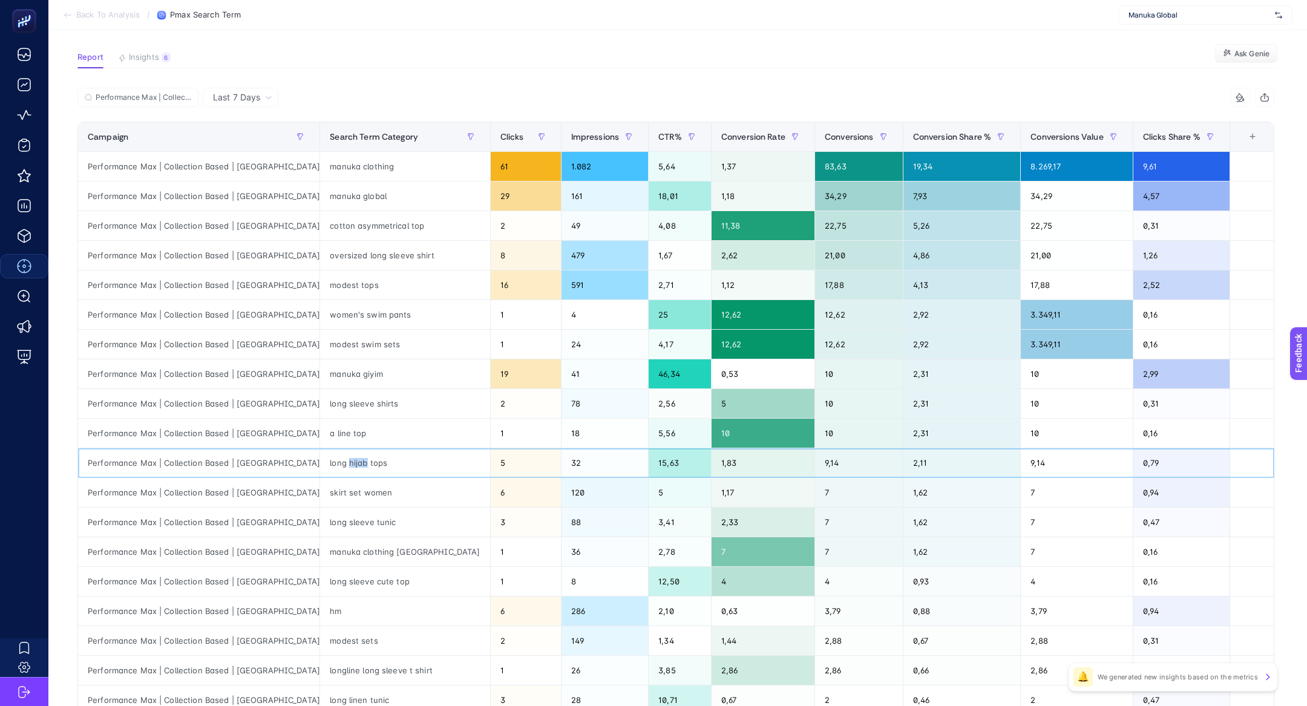
click at [320, 461] on div "long hijab tops" at bounding box center [404, 463] width 169 height 29
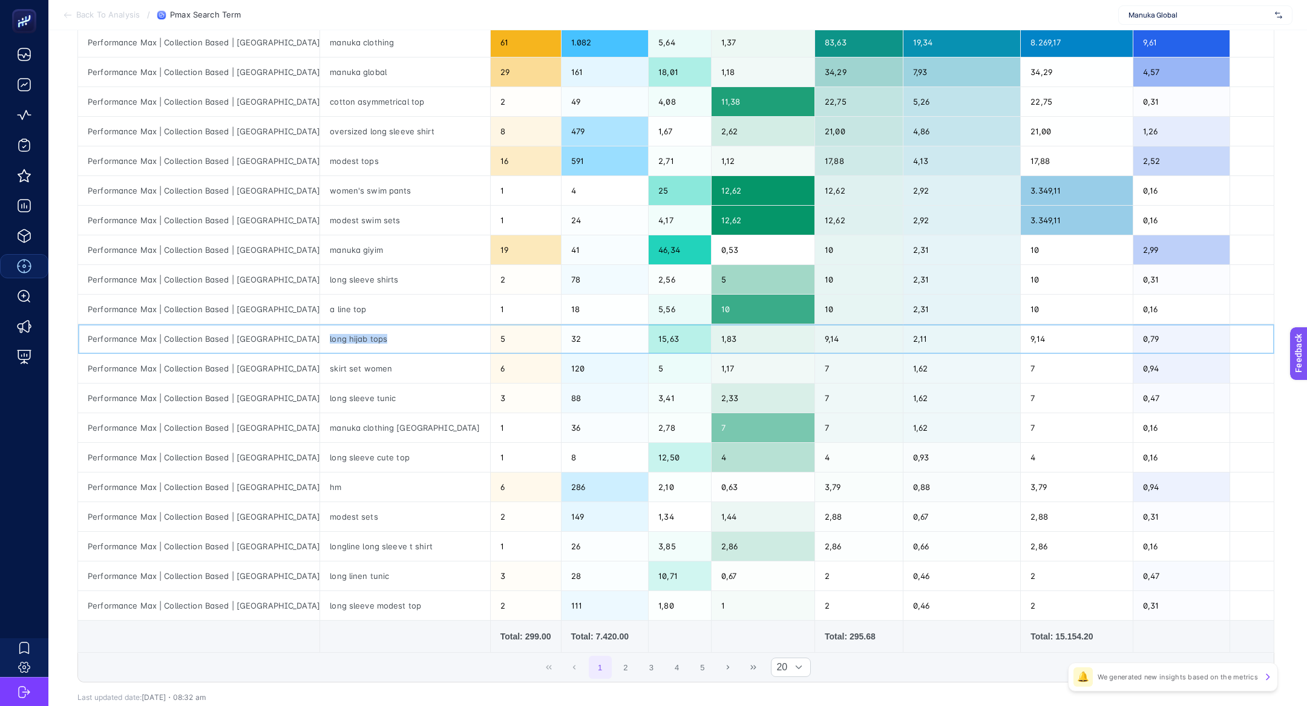
scroll to position [200, 0]
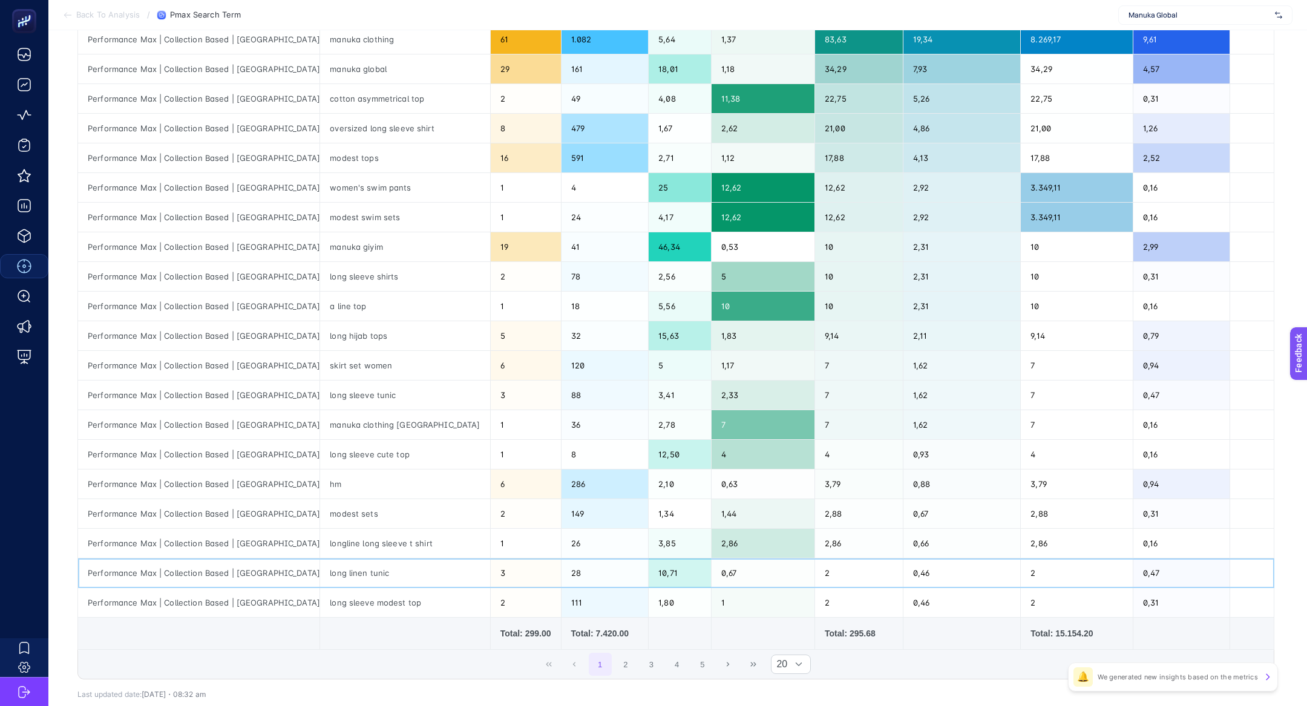
click at [328, 573] on div "long linen tunic" at bounding box center [404, 573] width 169 height 29
click at [328, 574] on div "long linen tunic" at bounding box center [404, 573] width 169 height 29
copy tr "long linen tunic"
click at [327, 603] on div "long sleeve modest top" at bounding box center [404, 602] width 169 height 29
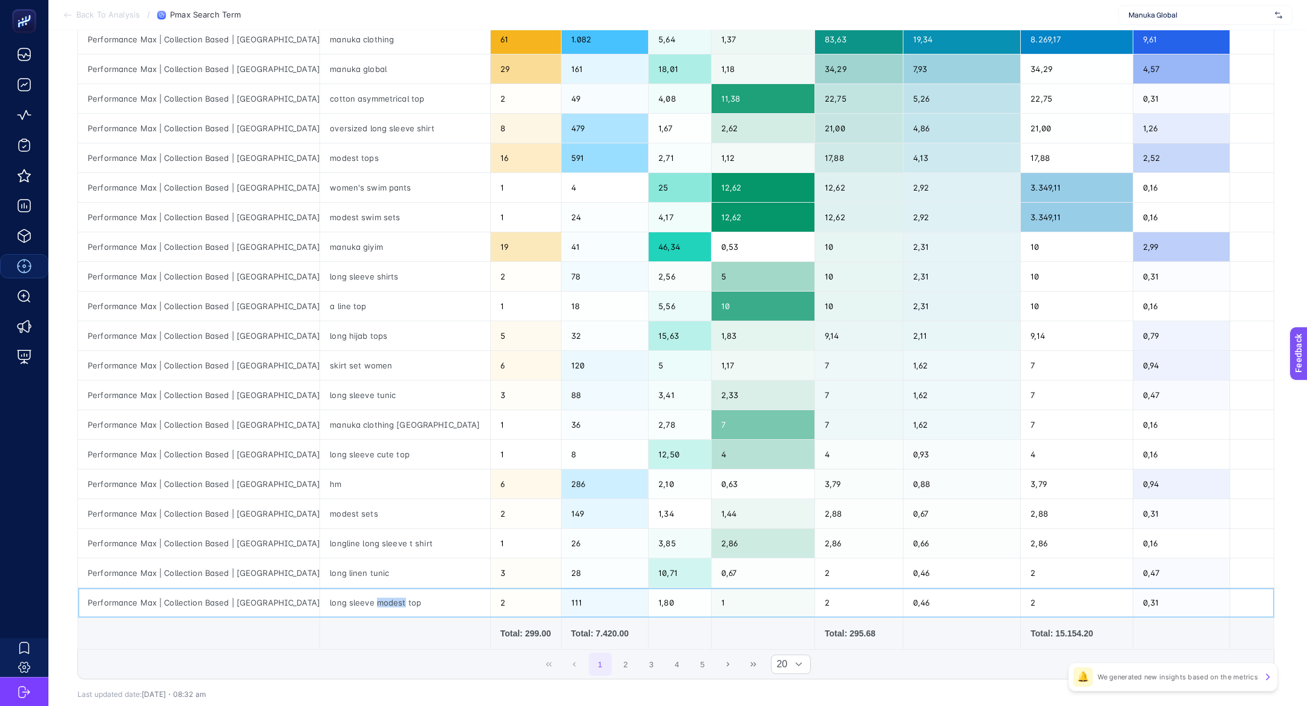
click at [327, 603] on div "long sleeve modest top" at bounding box center [404, 602] width 169 height 29
copy tr "long sleeve modest top"
click at [1141, 19] on span "Manuka Global" at bounding box center [1200, 15] width 142 height 10
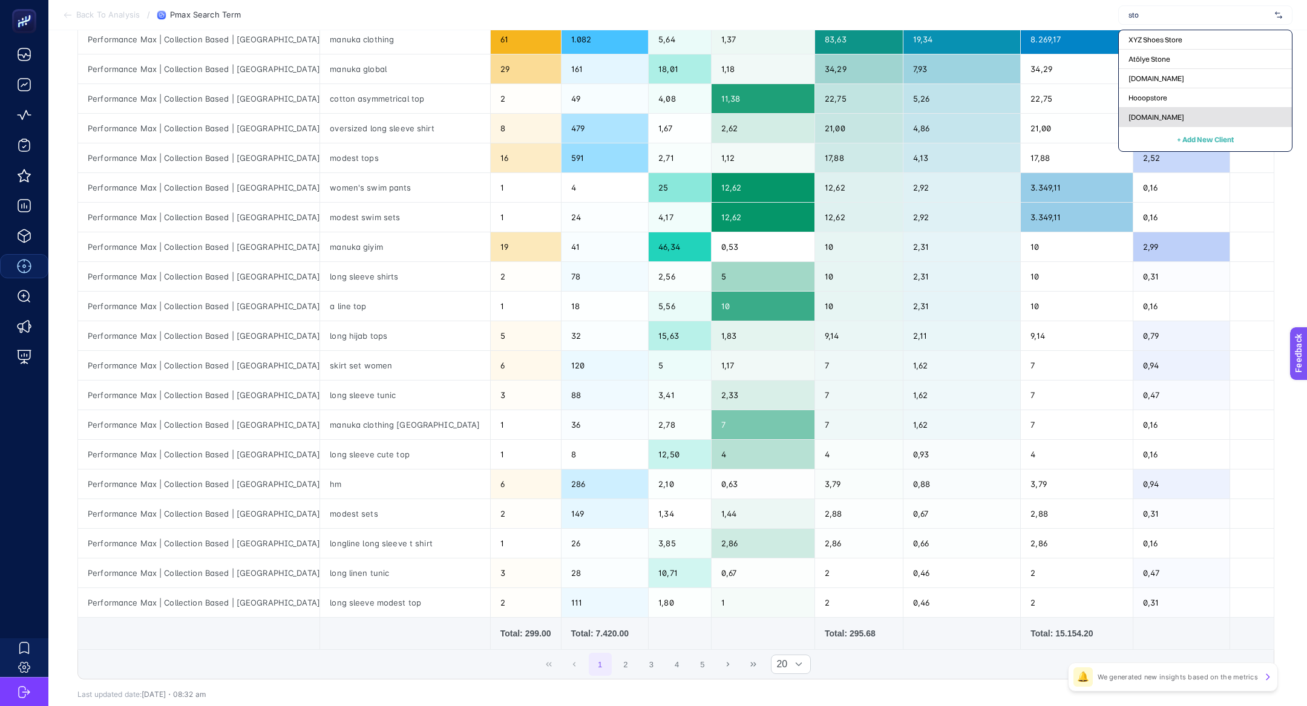
type input "sto"
click at [1172, 113] on span "[DOMAIN_NAME]" at bounding box center [1157, 118] width 56 height 10
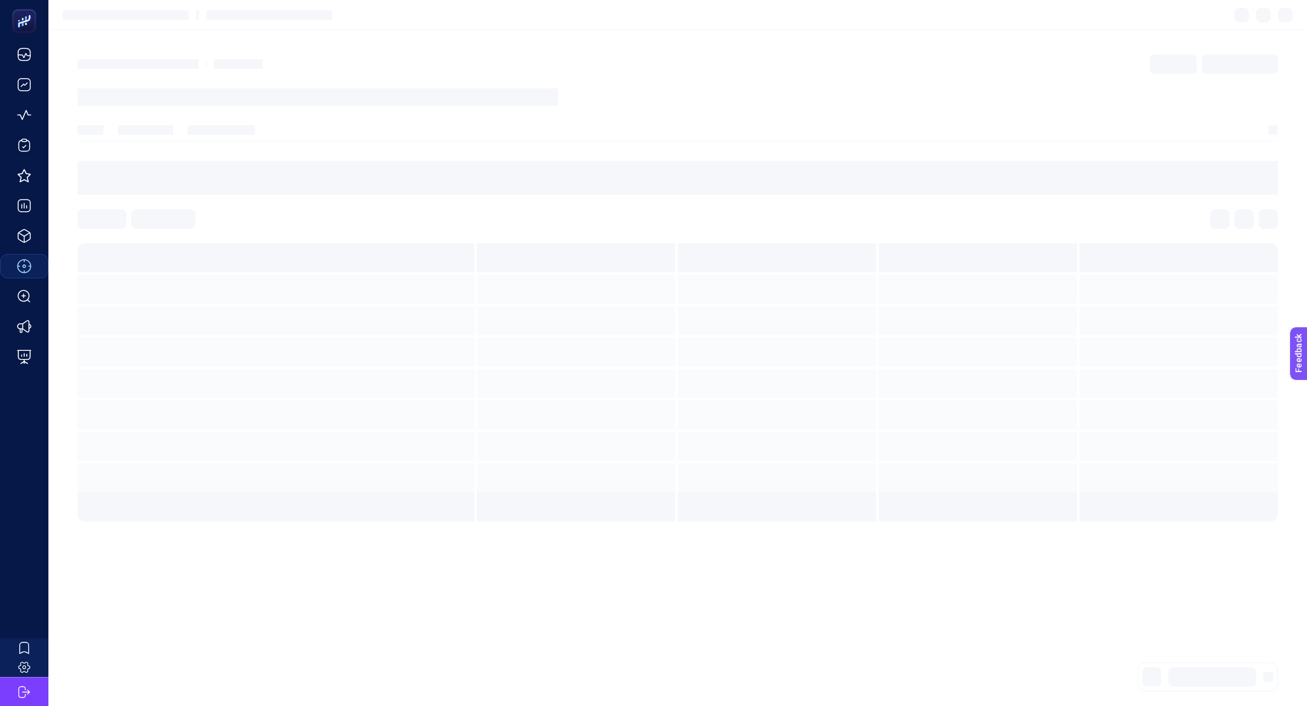
scroll to position [0, 0]
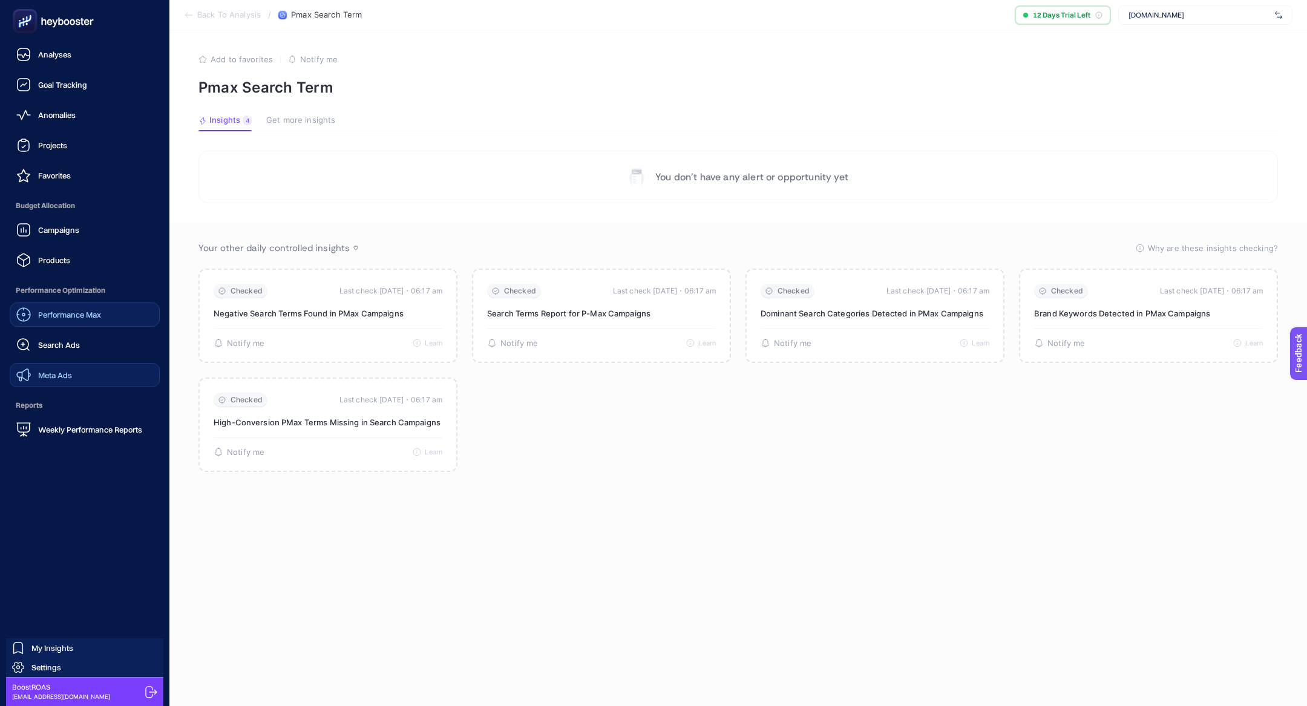
click at [99, 381] on link "Meta Ads" at bounding box center [85, 375] width 150 height 24
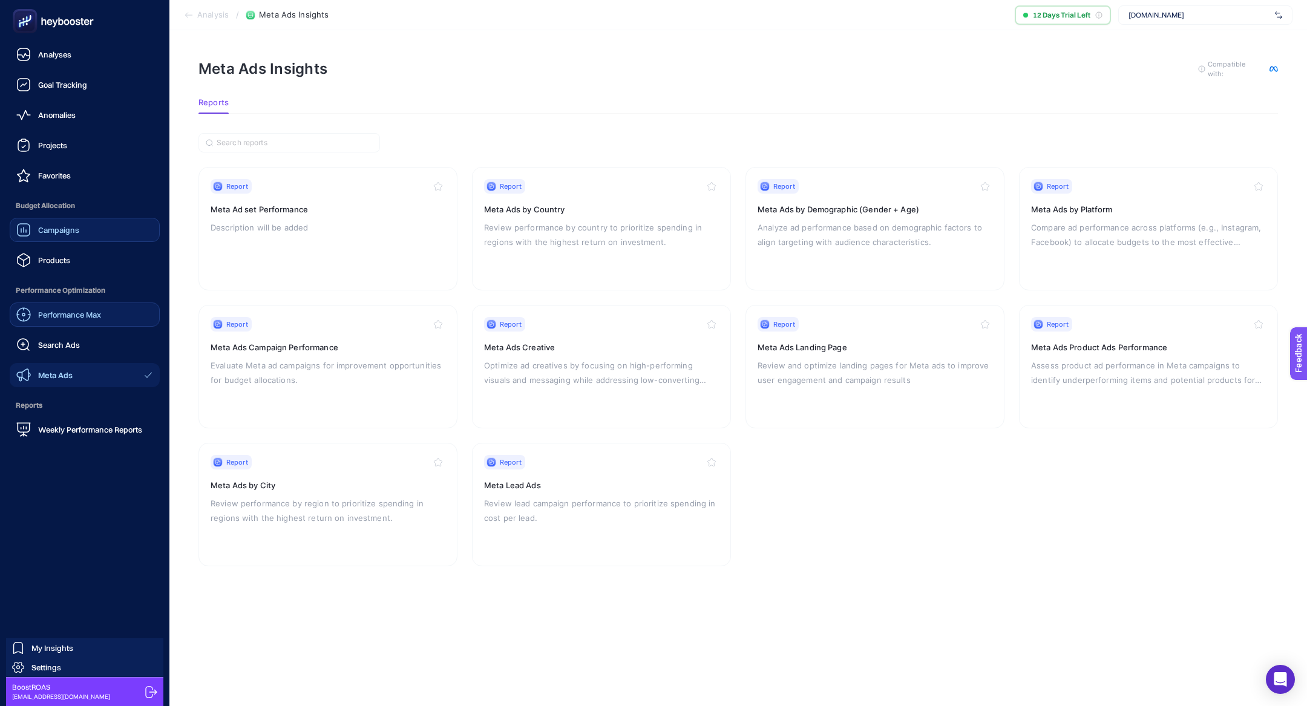
click at [93, 224] on link "Campaigns" at bounding box center [85, 230] width 150 height 24
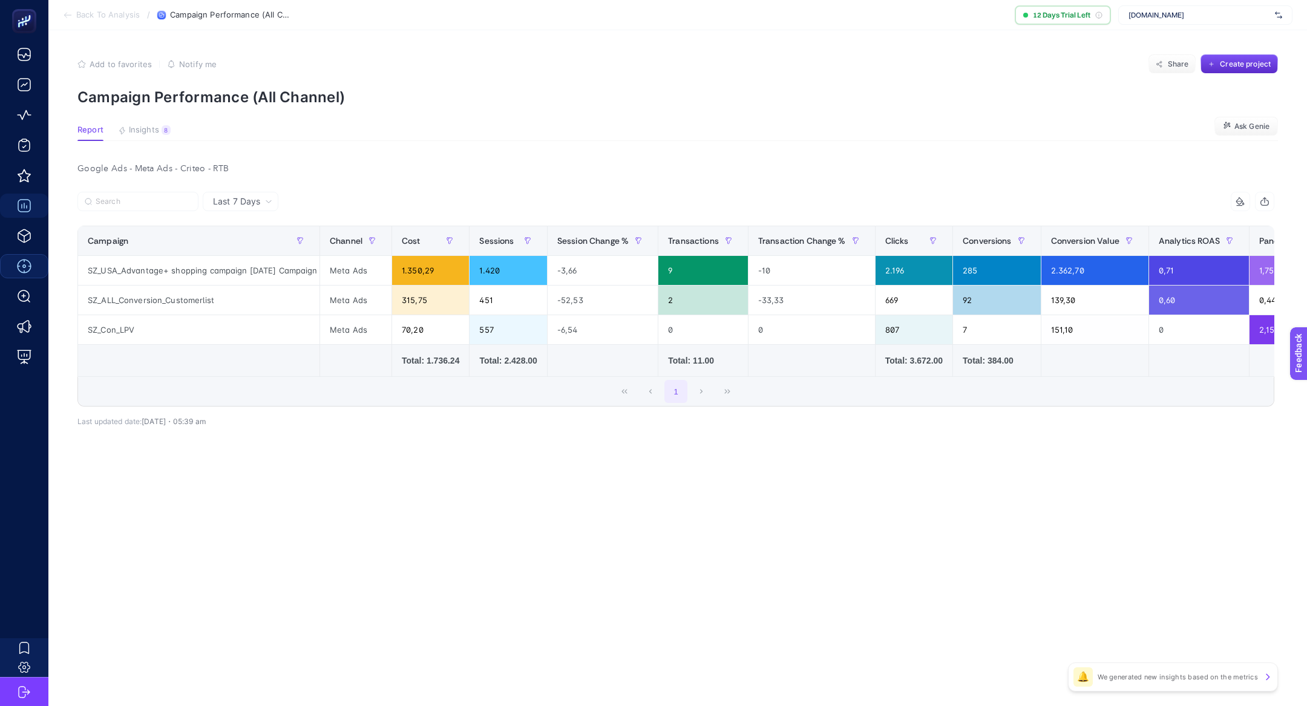
click at [242, 196] on span "Last 7 Days" at bounding box center [236, 202] width 47 height 12
click at [265, 248] on li "Last 30 Days" at bounding box center [240, 249] width 68 height 22
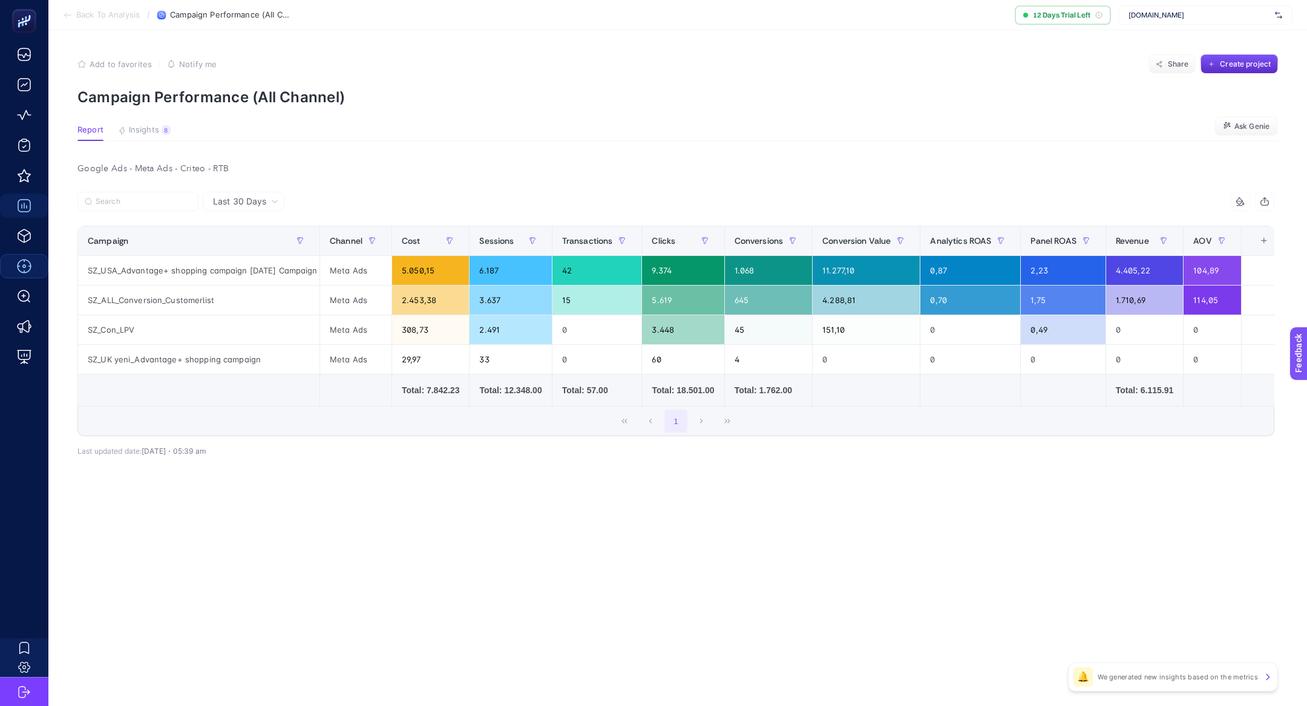
click at [441, 531] on article "Add to favorites false Notify me Share Create project Campaign Performance (All…" at bounding box center [677, 368] width 1259 height 676
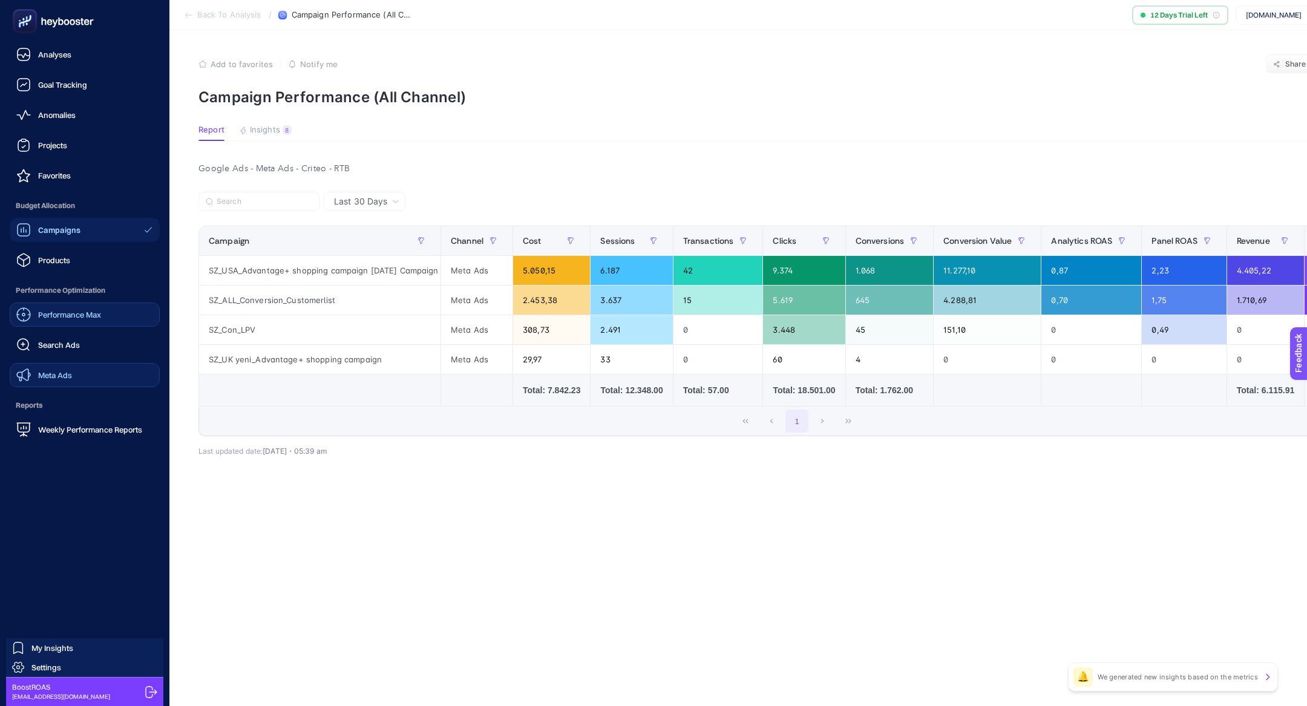
click at [74, 375] on link "Meta Ads" at bounding box center [85, 375] width 150 height 24
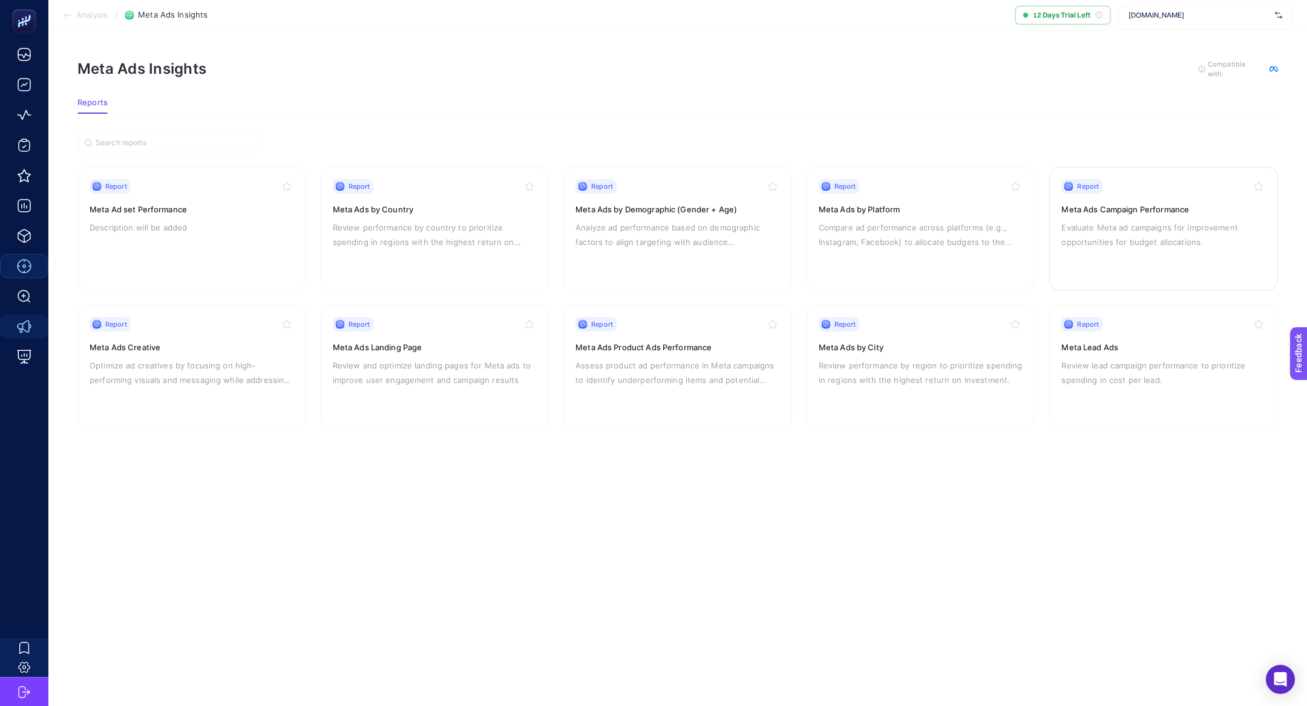
click at [1114, 207] on h3 "Meta Ads Campaign Performance" at bounding box center [1164, 209] width 205 height 12
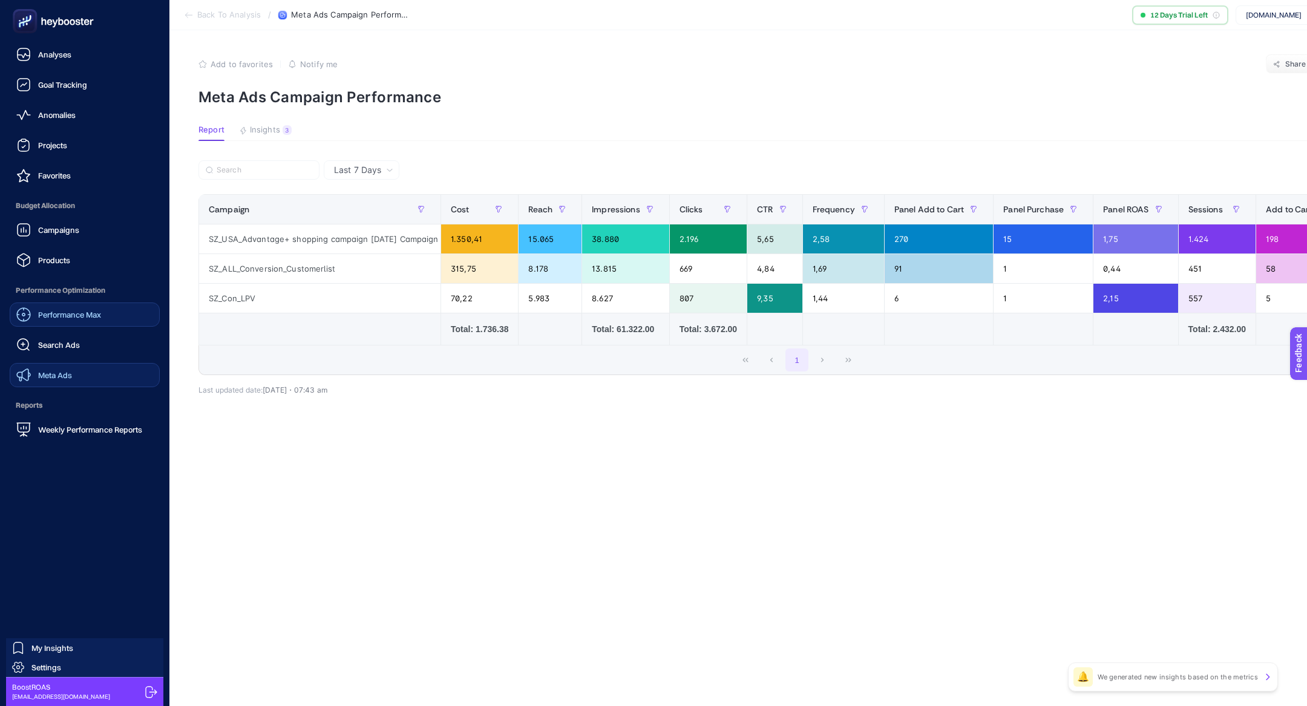
click at [78, 368] on link "Meta Ads" at bounding box center [85, 375] width 150 height 24
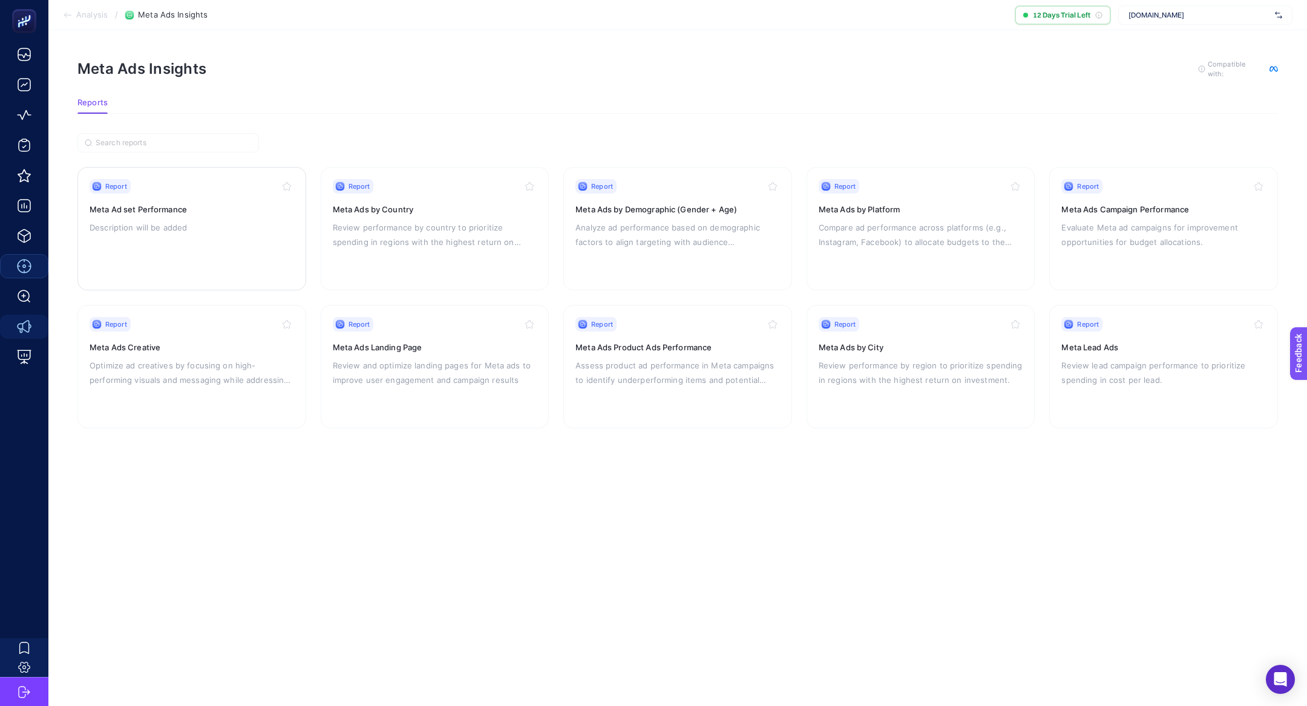
click at [252, 223] on p "Description will be added" at bounding box center [192, 227] width 205 height 15
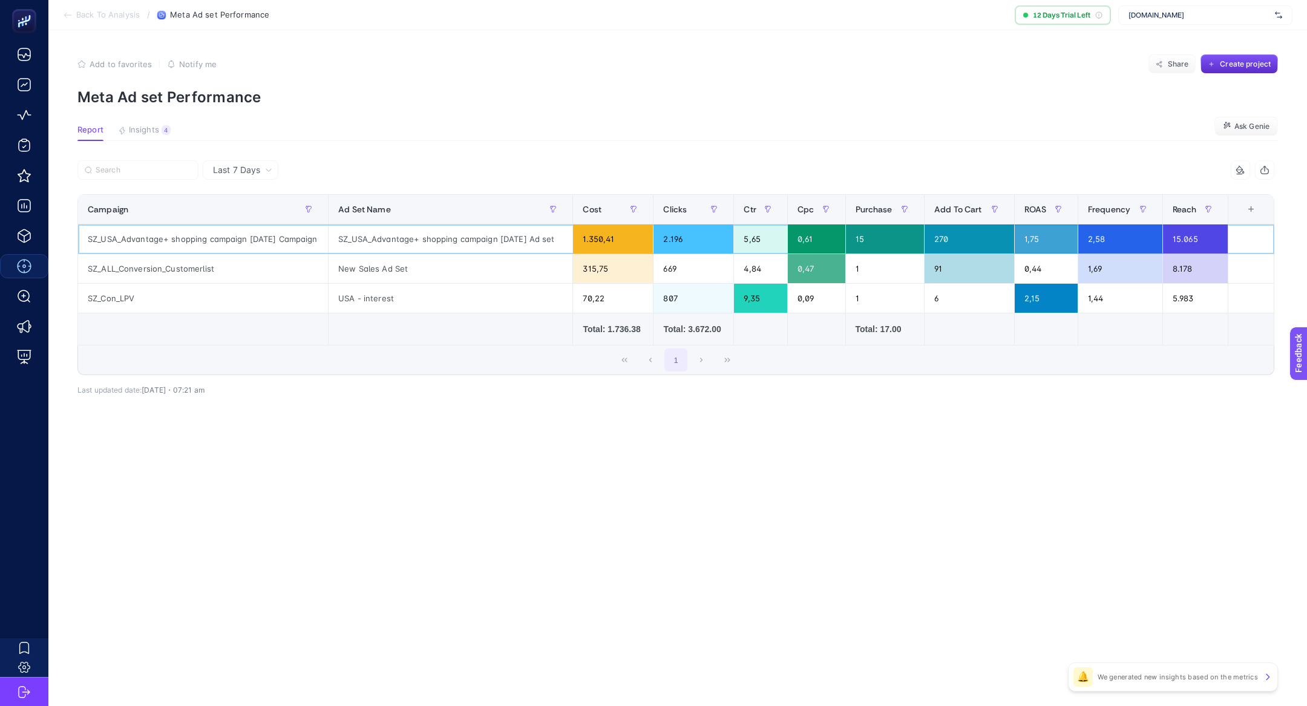
click at [815, 240] on div "0,61" at bounding box center [817, 239] width 58 height 29
click at [817, 271] on div "0,47" at bounding box center [817, 268] width 58 height 29
click at [816, 271] on div "0,47" at bounding box center [817, 268] width 58 height 29
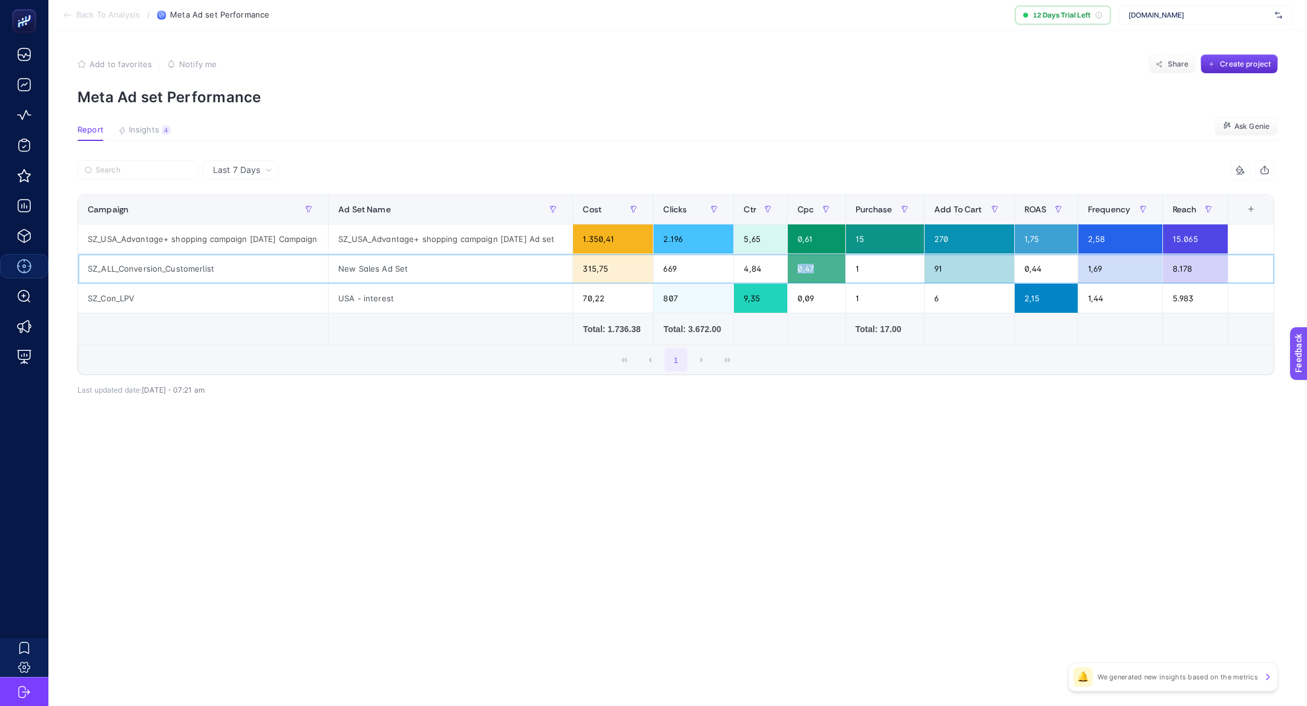
click at [816, 271] on div "0,47" at bounding box center [817, 268] width 58 height 29
click at [814, 302] on div "0,09" at bounding box center [817, 298] width 58 height 29
click at [817, 268] on div "0,47" at bounding box center [817, 268] width 58 height 29
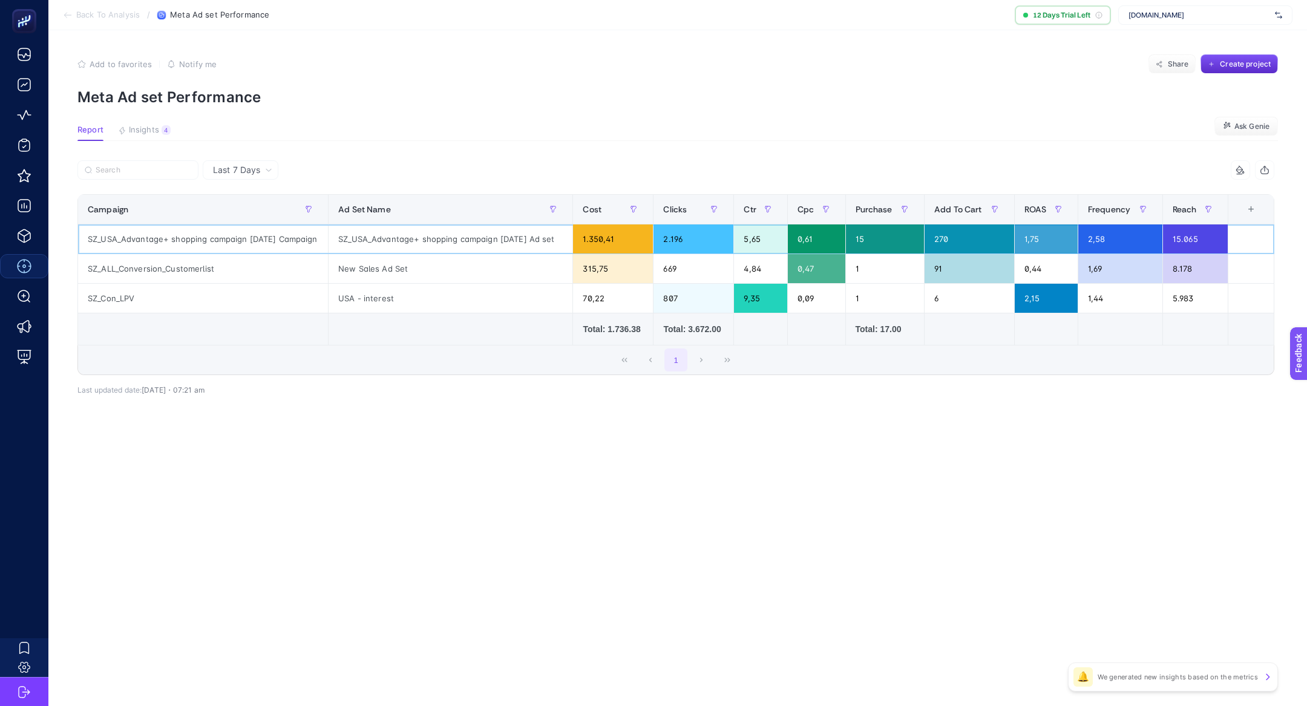
click at [811, 242] on div "0,61" at bounding box center [817, 239] width 58 height 29
click at [655, 539] on article "Add to favorites false Notify me Share Create project Meta Ad set Performance R…" at bounding box center [677, 368] width 1259 height 676
click at [814, 214] on span "Cpc" at bounding box center [806, 210] width 16 height 10
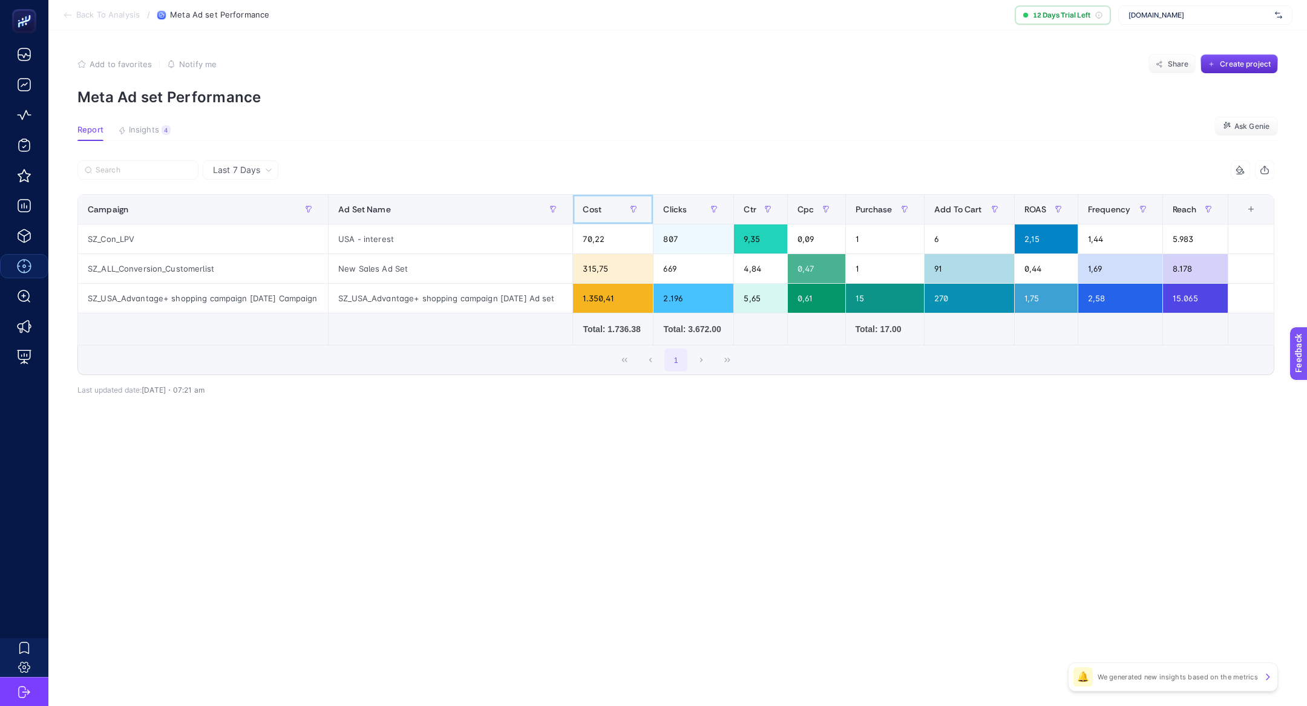
click at [611, 212] on div "Cost" at bounding box center [613, 209] width 61 height 19
click at [590, 208] on span "Cost" at bounding box center [592, 210] width 19 height 10
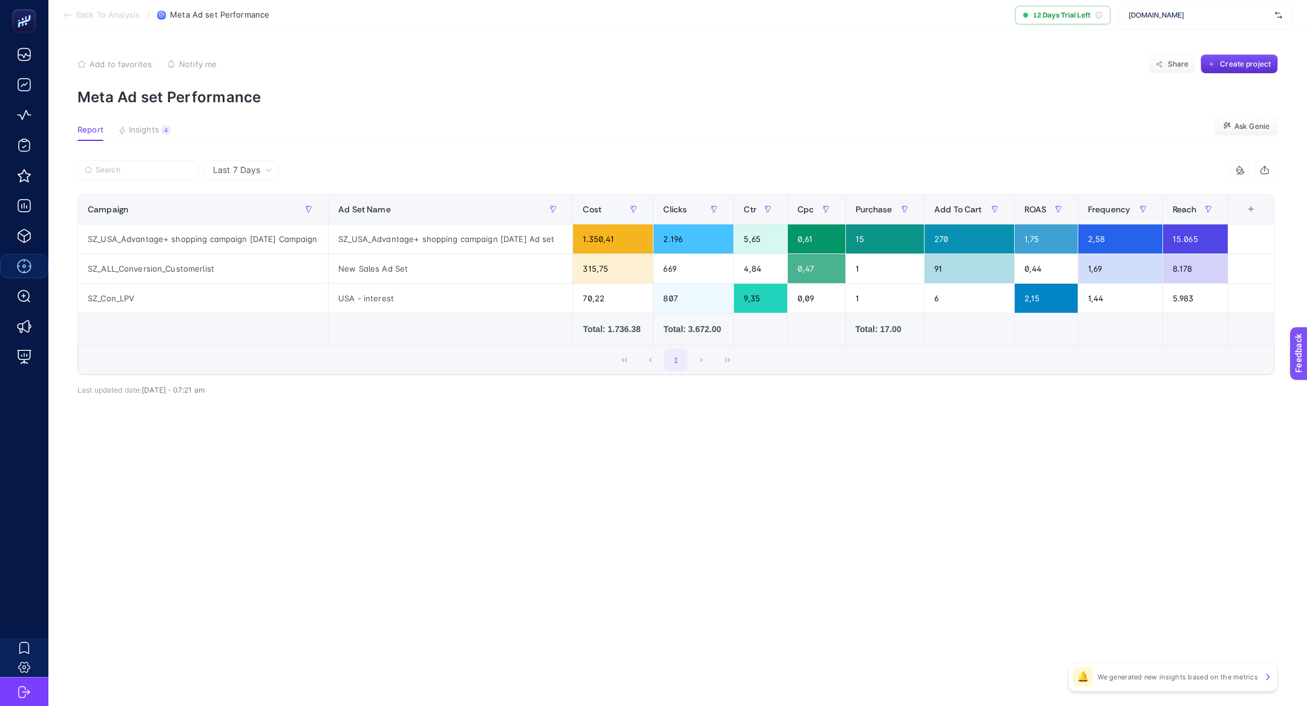
click at [260, 173] on span "Last 7 Days" at bounding box center [236, 170] width 47 height 12
click at [256, 167] on span "Last 7 Days" at bounding box center [236, 170] width 47 height 12
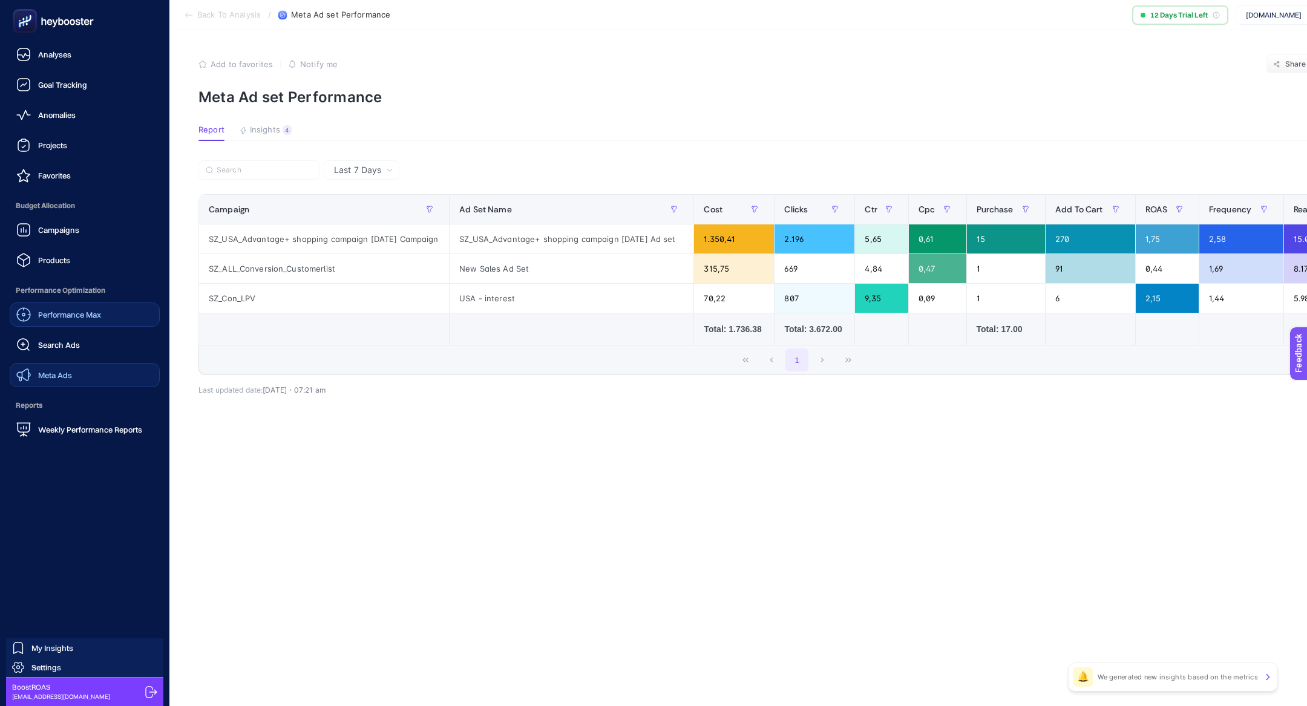
click at [76, 380] on link "Meta Ads" at bounding box center [85, 375] width 150 height 24
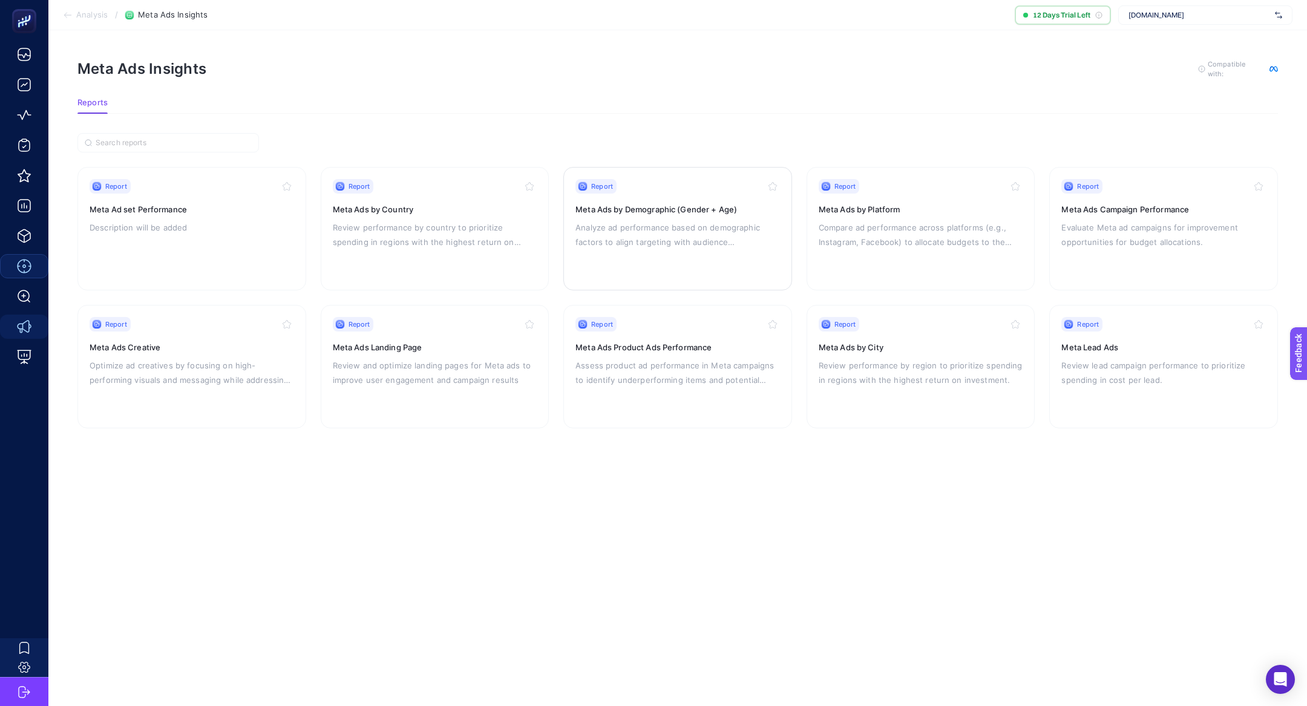
click at [657, 242] on p "Analyze ad performance based on demographic factors to align targeting with aud…" at bounding box center [678, 234] width 205 height 29
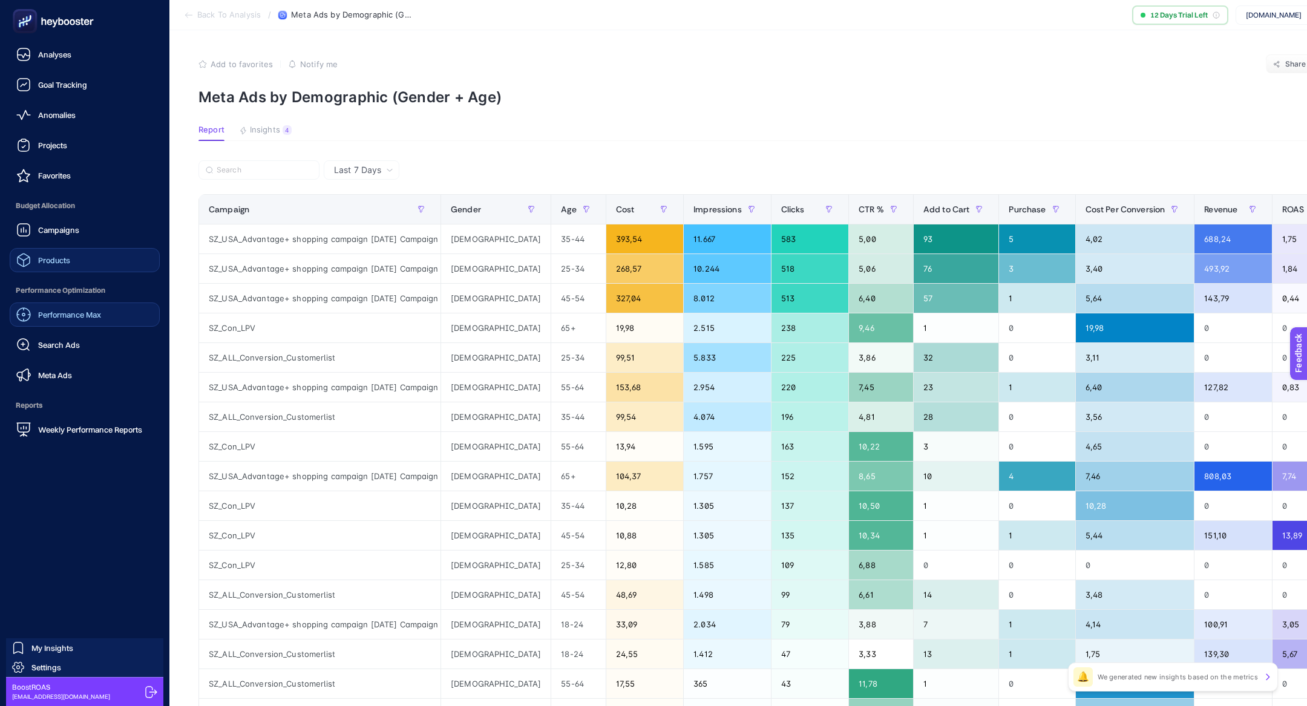
click at [91, 260] on link "Products" at bounding box center [85, 260] width 150 height 24
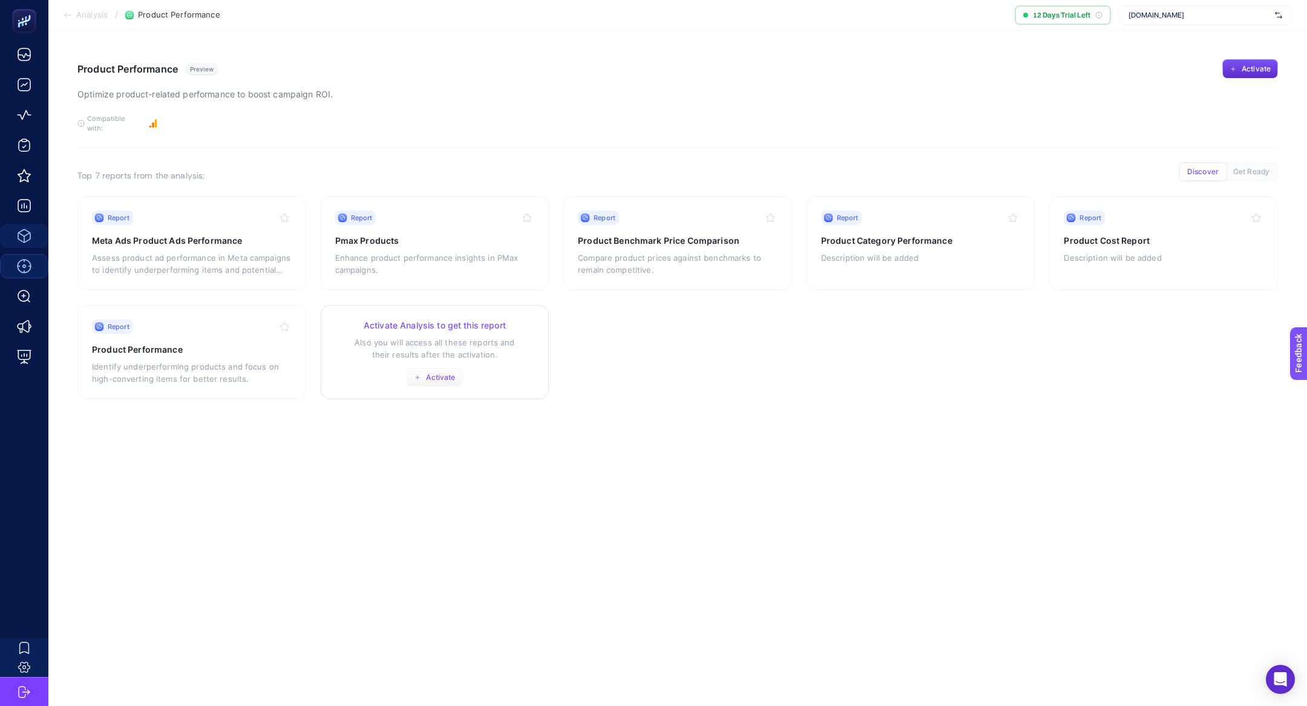
click at [435, 373] on span "Activate" at bounding box center [440, 378] width 29 height 10
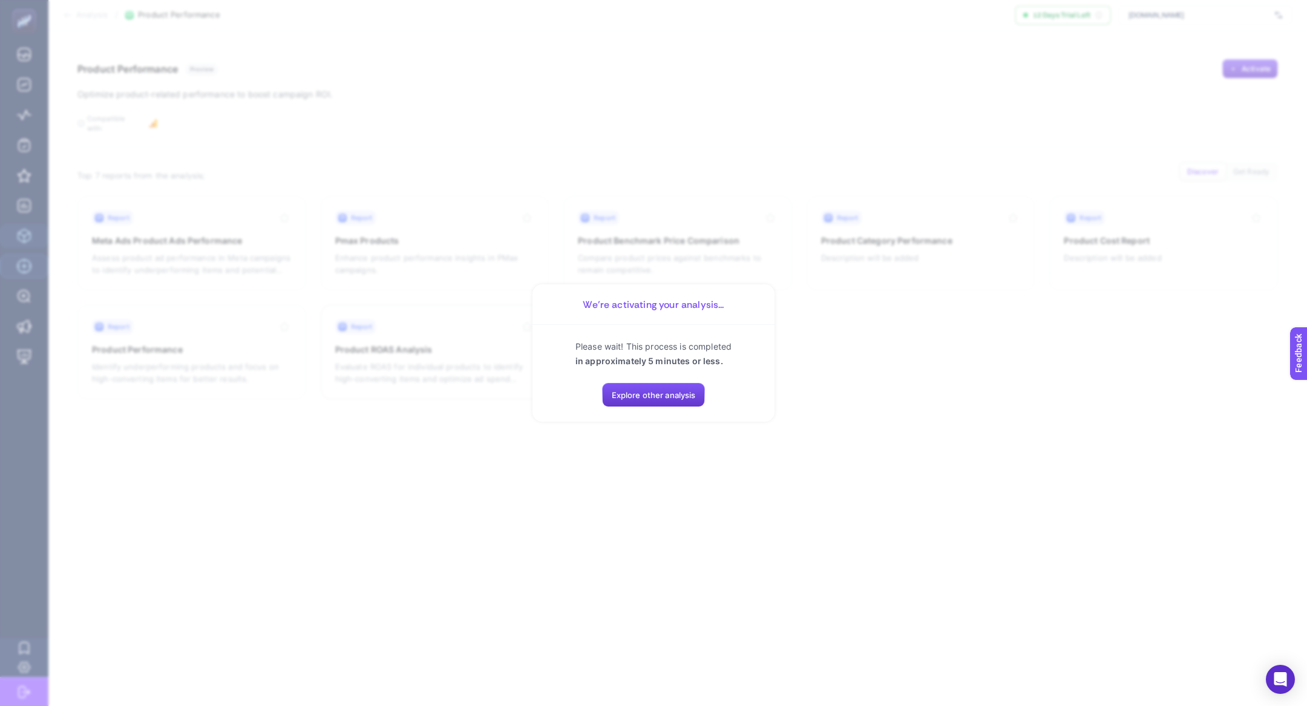
click at [646, 389] on button "Explore other analysis" at bounding box center [654, 395] width 104 height 24
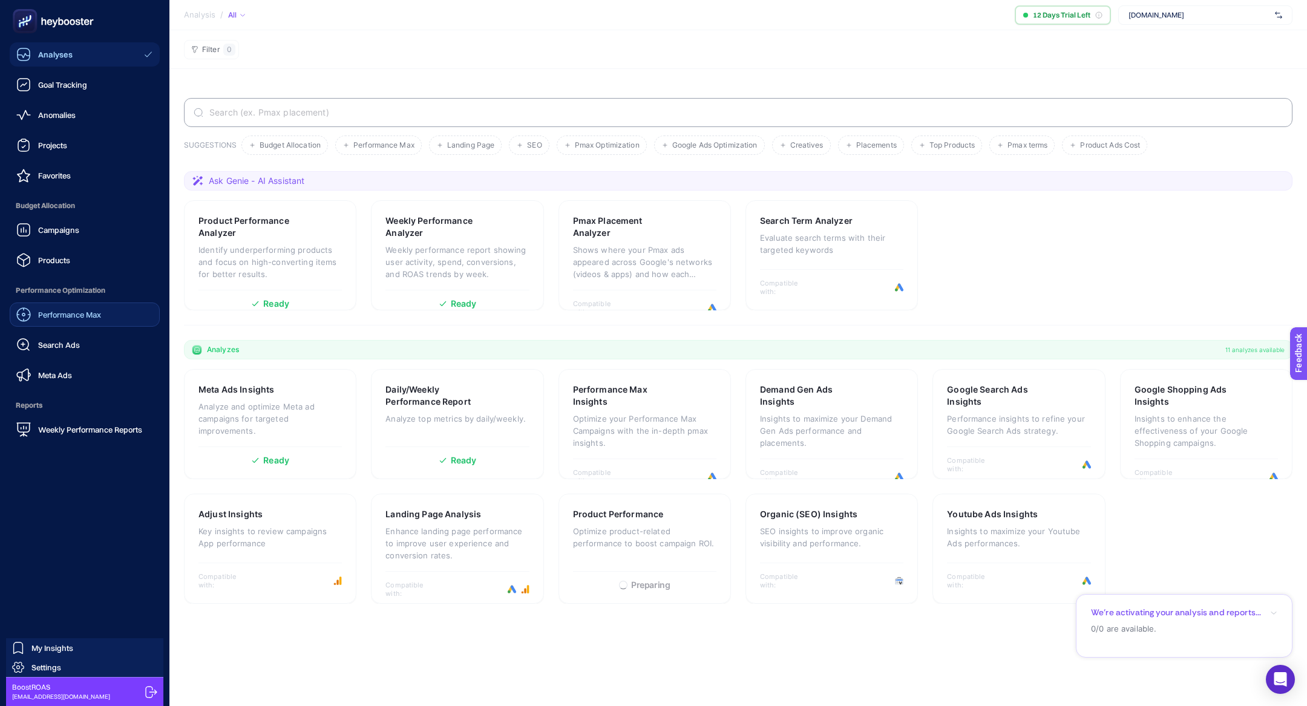
click at [65, 361] on div "Performance Max Search Ads Meta Ads" at bounding box center [85, 345] width 150 height 85
click at [91, 377] on link "Meta Ads" at bounding box center [85, 375] width 150 height 24
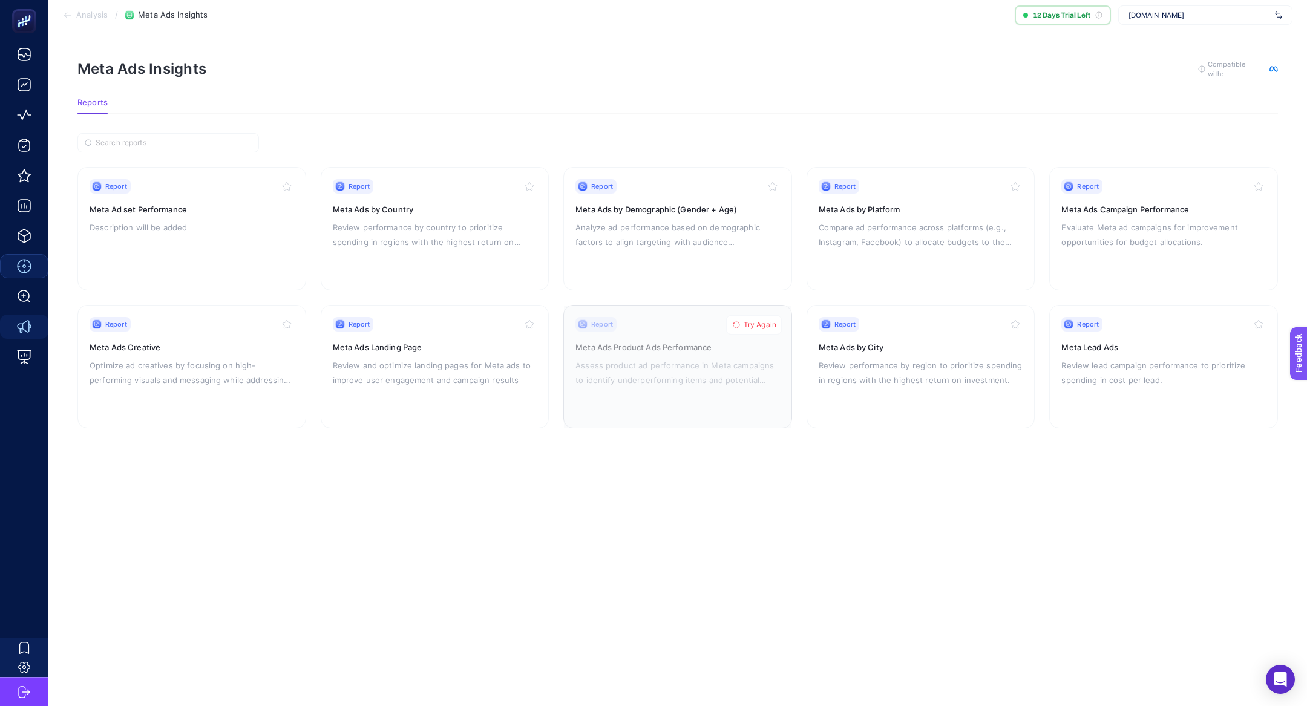
click at [763, 317] on button "Try Again" at bounding box center [754, 324] width 56 height 19
click at [940, 372] on p "Review performance by region to prioritize spending in regions with the highest…" at bounding box center [921, 372] width 205 height 29
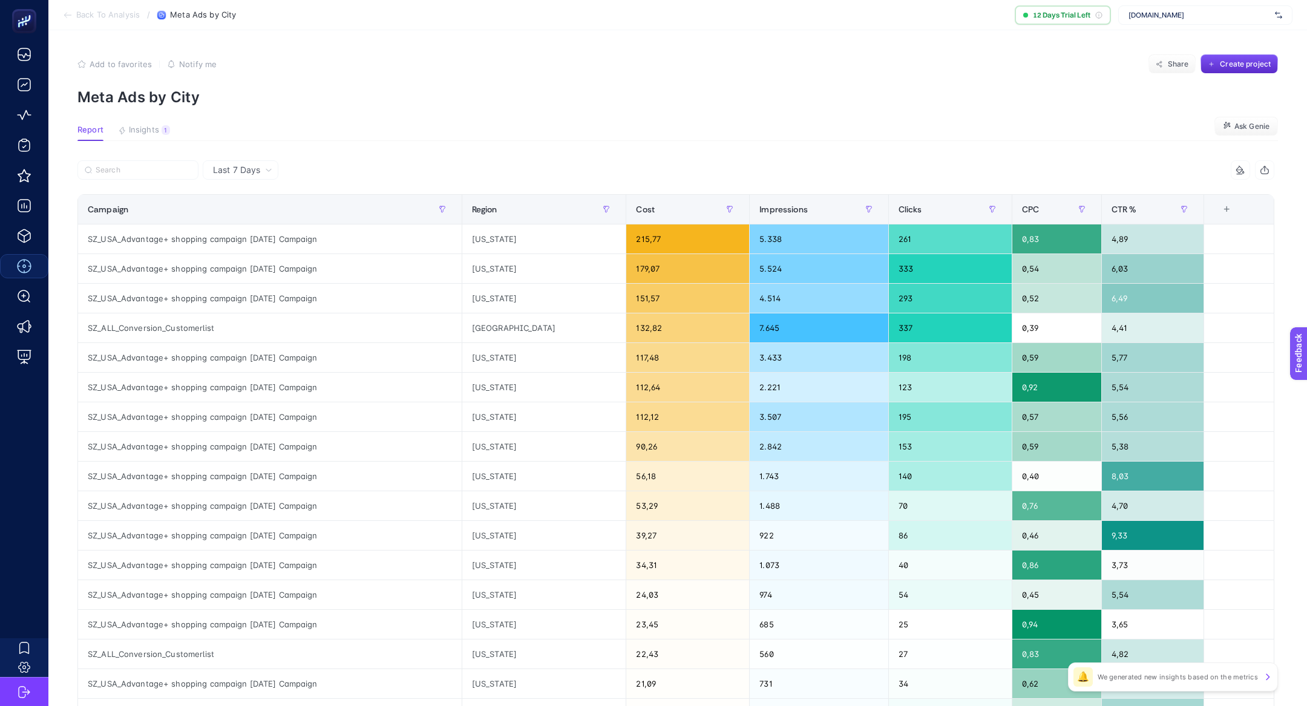
click at [232, 169] on span "Last 7 Days" at bounding box center [236, 170] width 47 height 12
click at [257, 212] on li "Last 30 Days" at bounding box center [240, 217] width 68 height 22
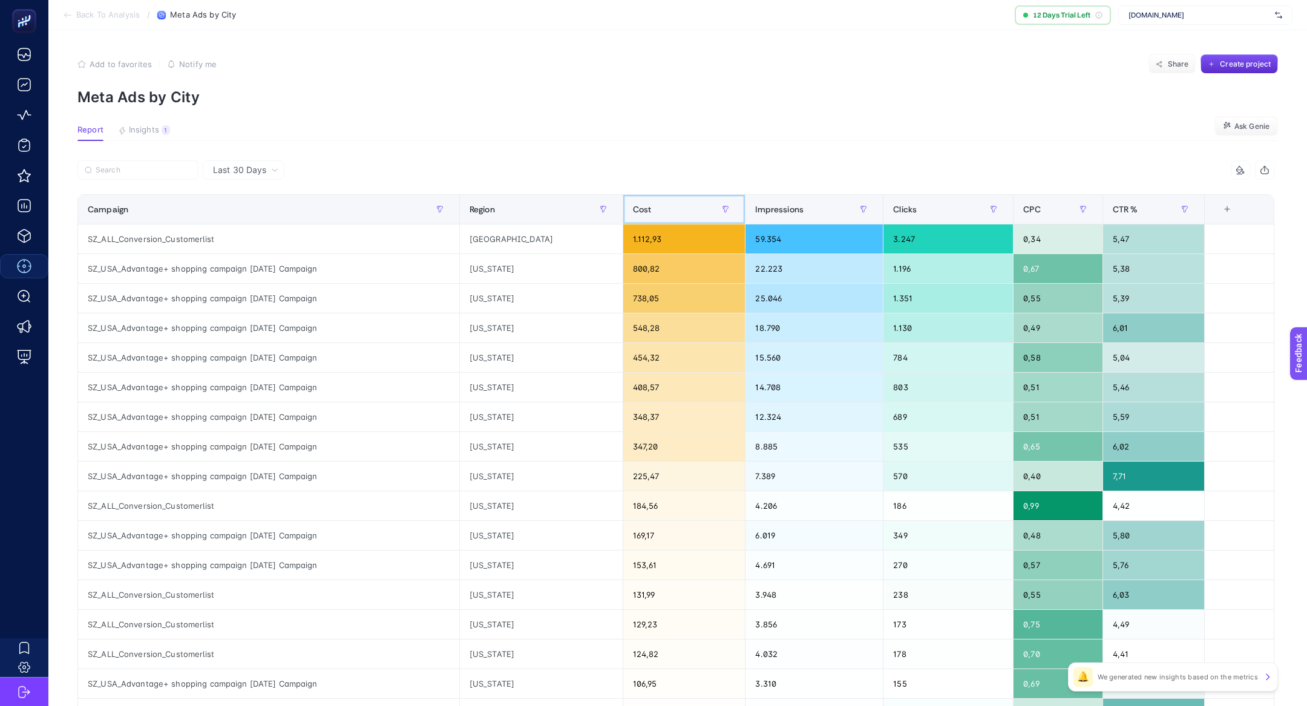
click at [635, 209] on div "Cost" at bounding box center [684, 209] width 103 height 19
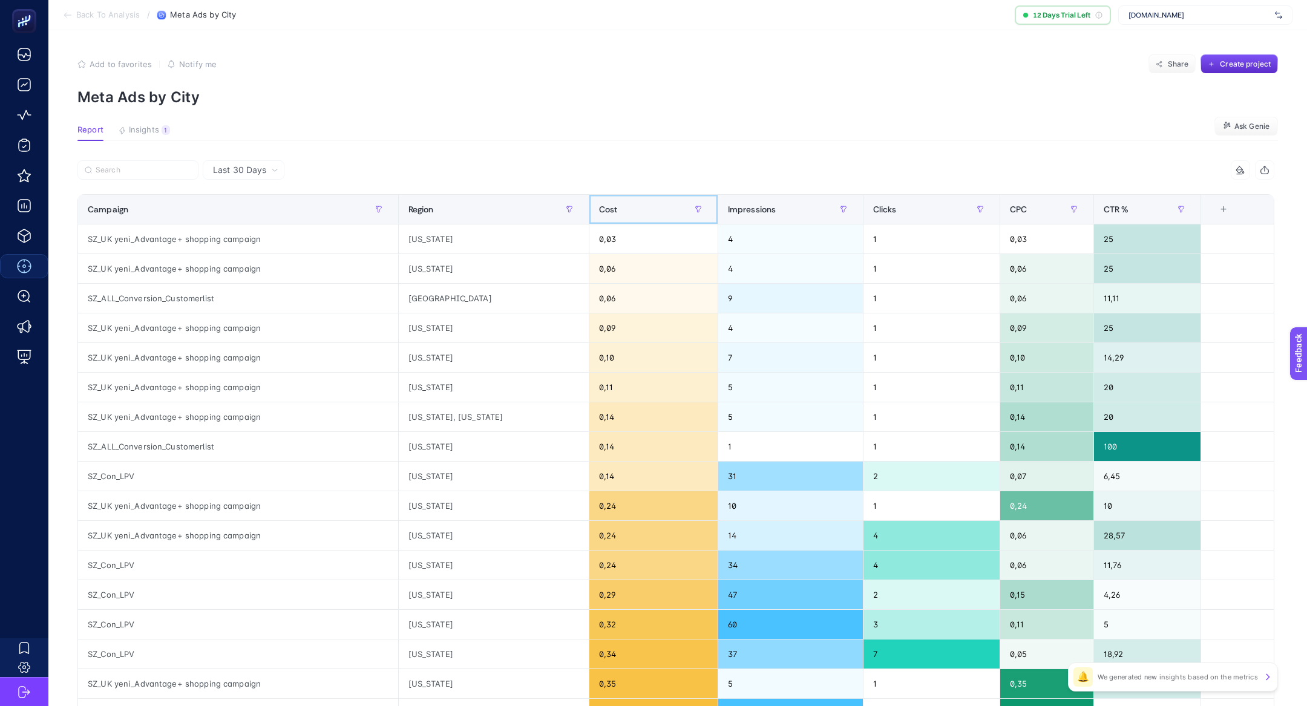
click at [618, 209] on span "Cost" at bounding box center [608, 210] width 19 height 10
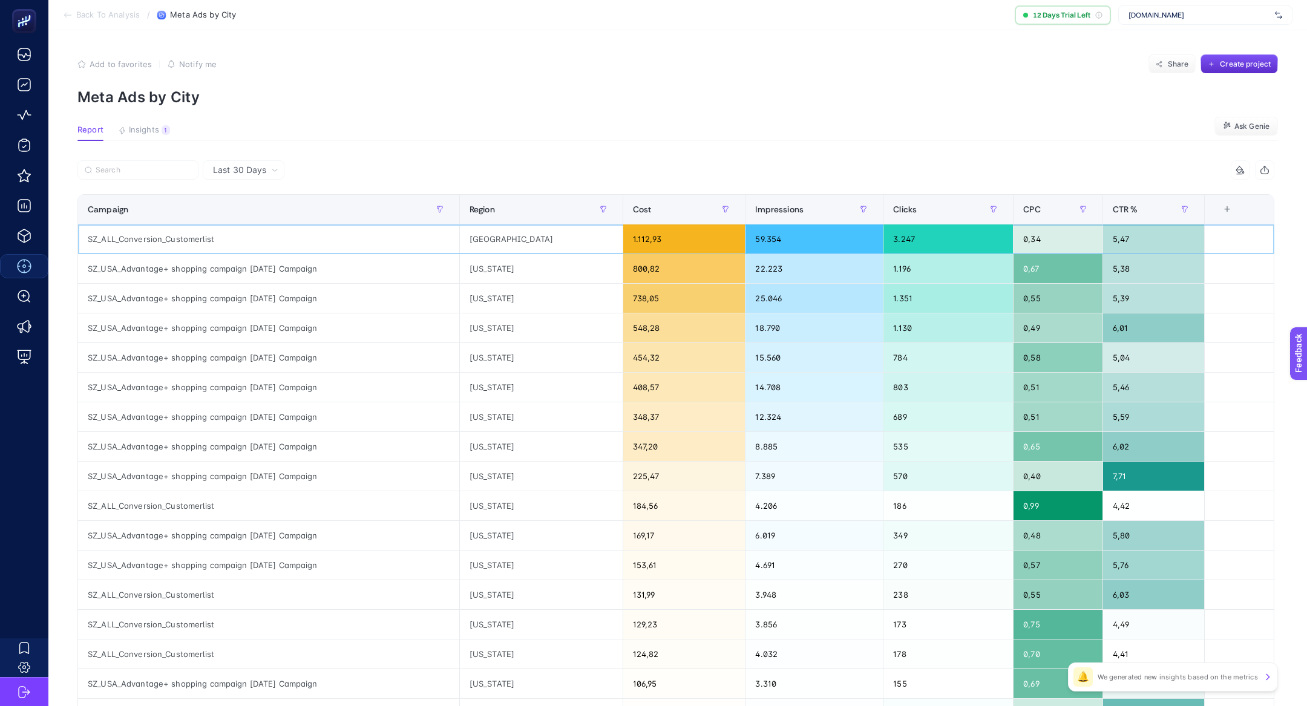
click at [502, 239] on div "England" at bounding box center [541, 239] width 163 height 29
click at [706, 154] on article "Add to favorites false Notify me Share Create project Meta Ads by City Report I…" at bounding box center [677, 503] width 1259 height 946
click at [499, 243] on div "England" at bounding box center [541, 239] width 163 height 29
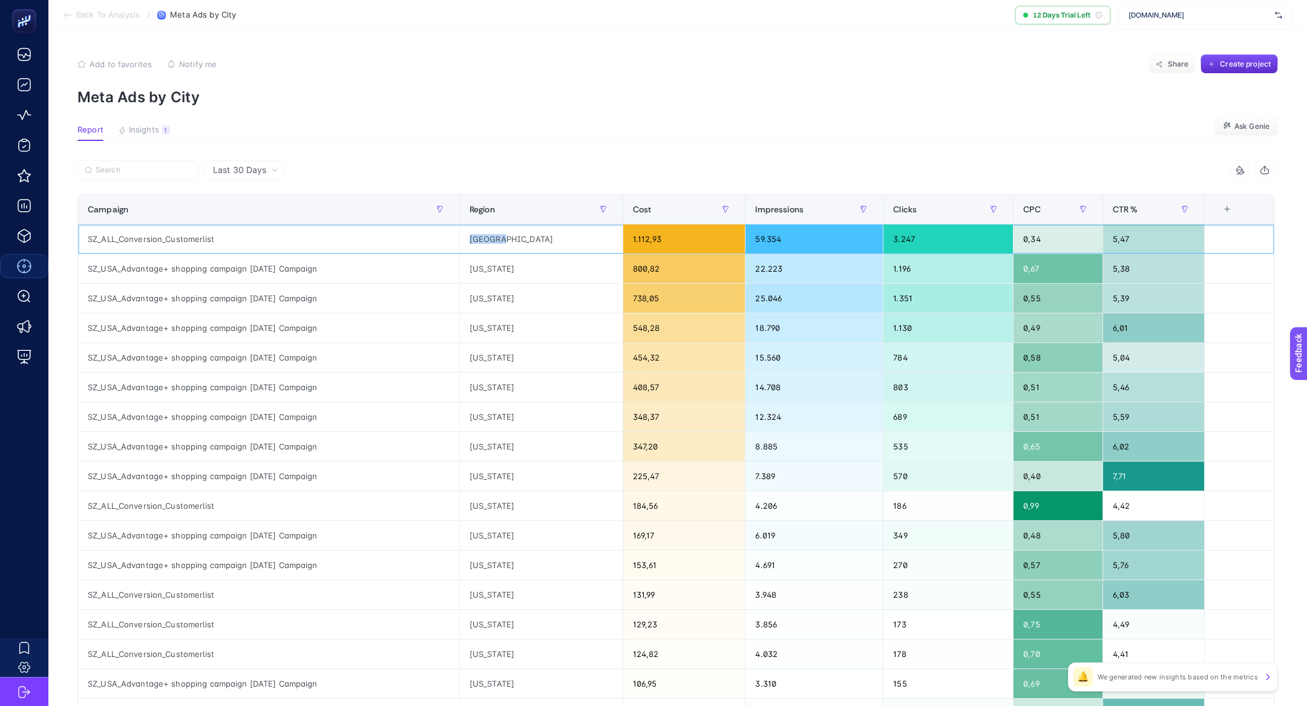
click at [499, 243] on div "England" at bounding box center [541, 239] width 163 height 29
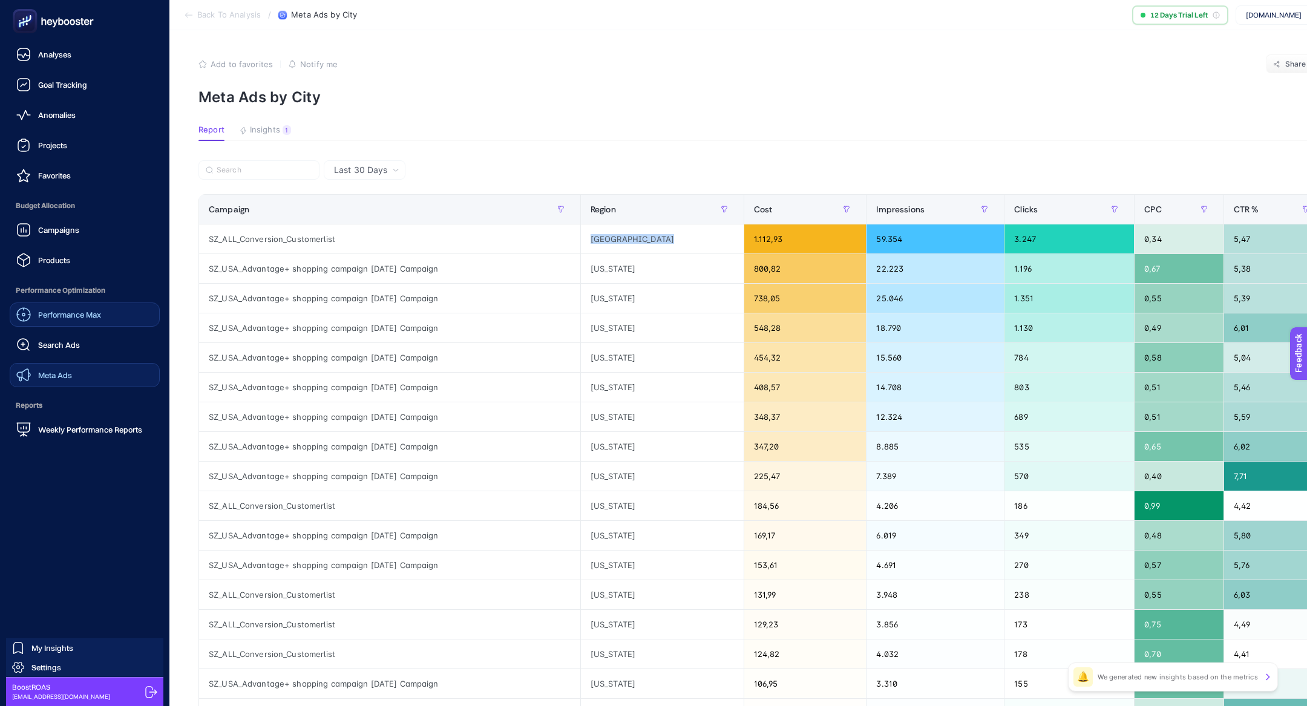
click at [48, 368] on div "Meta Ads" at bounding box center [44, 375] width 56 height 15
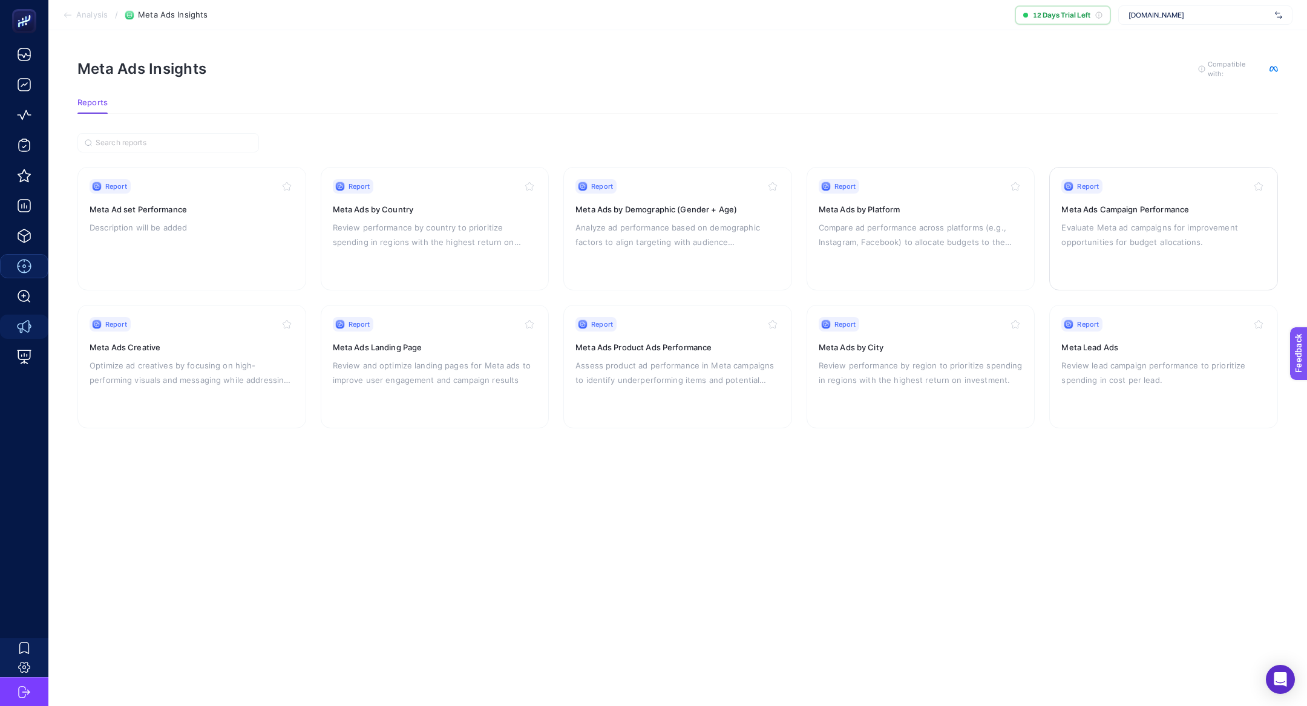
click at [1120, 261] on div "Report Meta Ads Campaign Performance Evaluate Meta ad campaigns for improvement…" at bounding box center [1164, 228] width 205 height 99
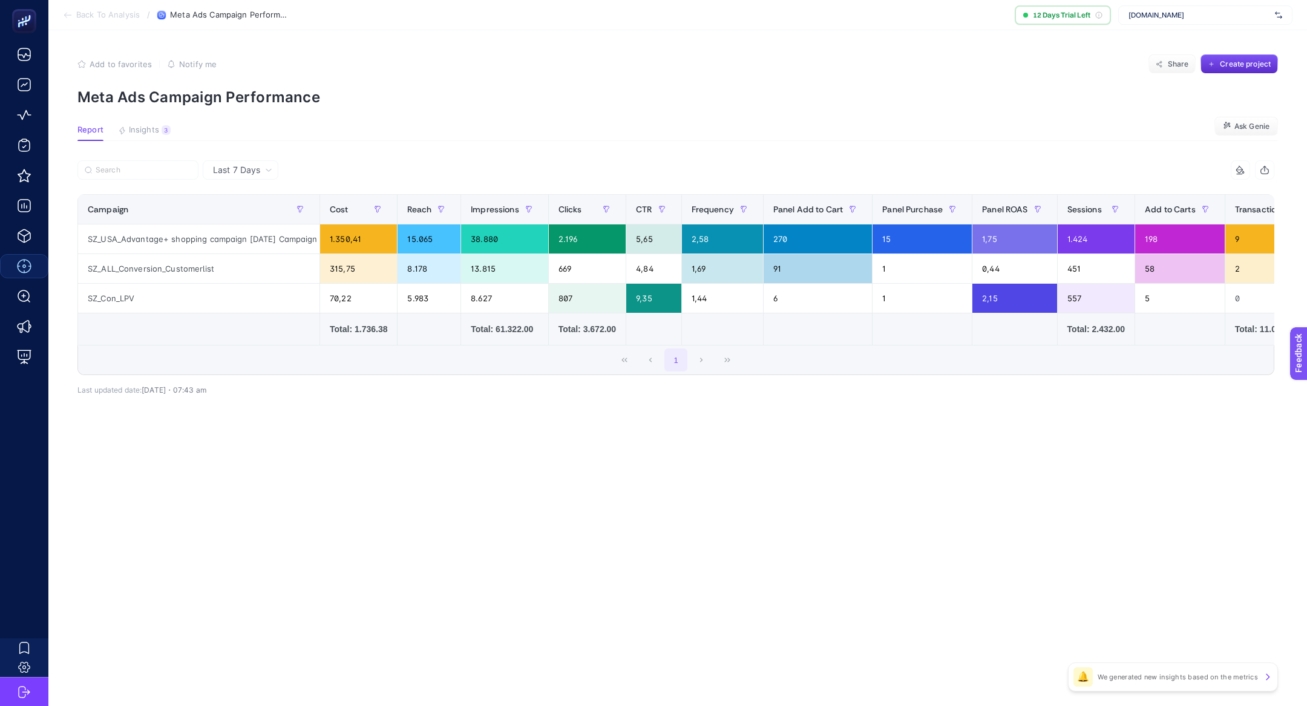
click at [257, 174] on span "Last 7 Days" at bounding box center [236, 170] width 47 height 12
click at [263, 215] on li "Last 30 Days" at bounding box center [240, 217] width 68 height 22
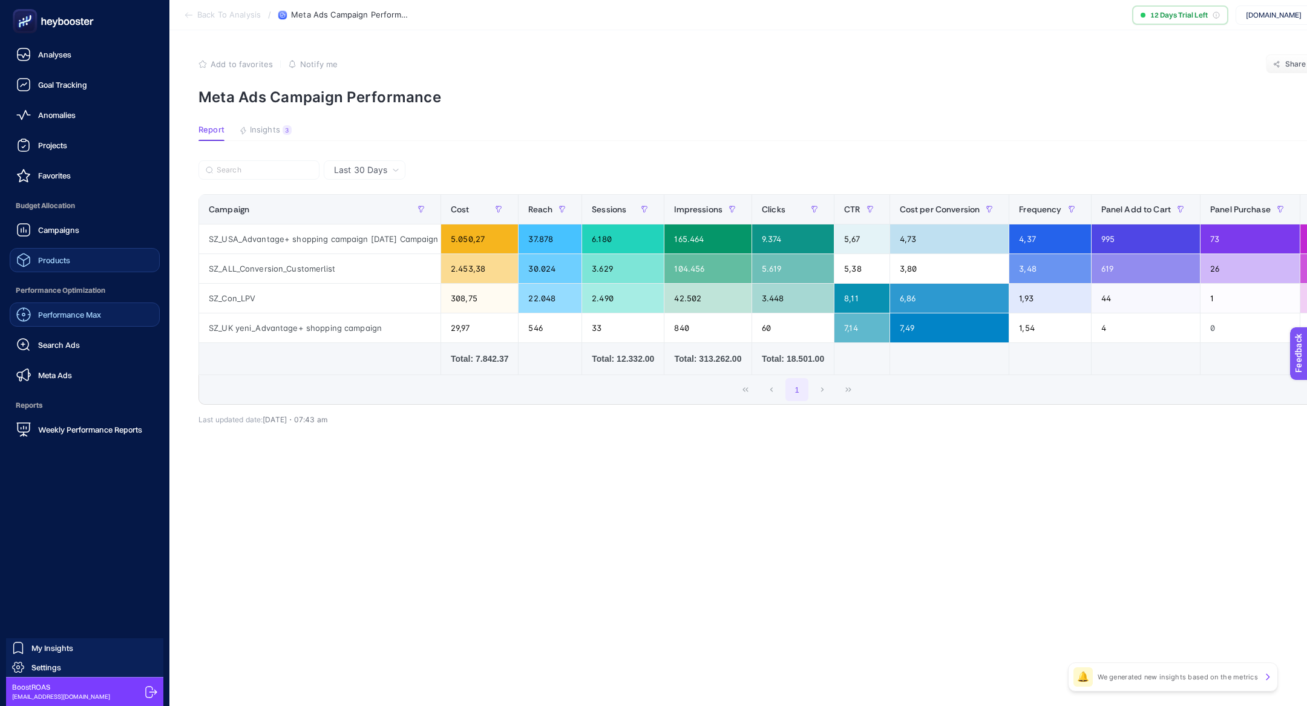
click at [79, 254] on link "Products" at bounding box center [85, 260] width 150 height 24
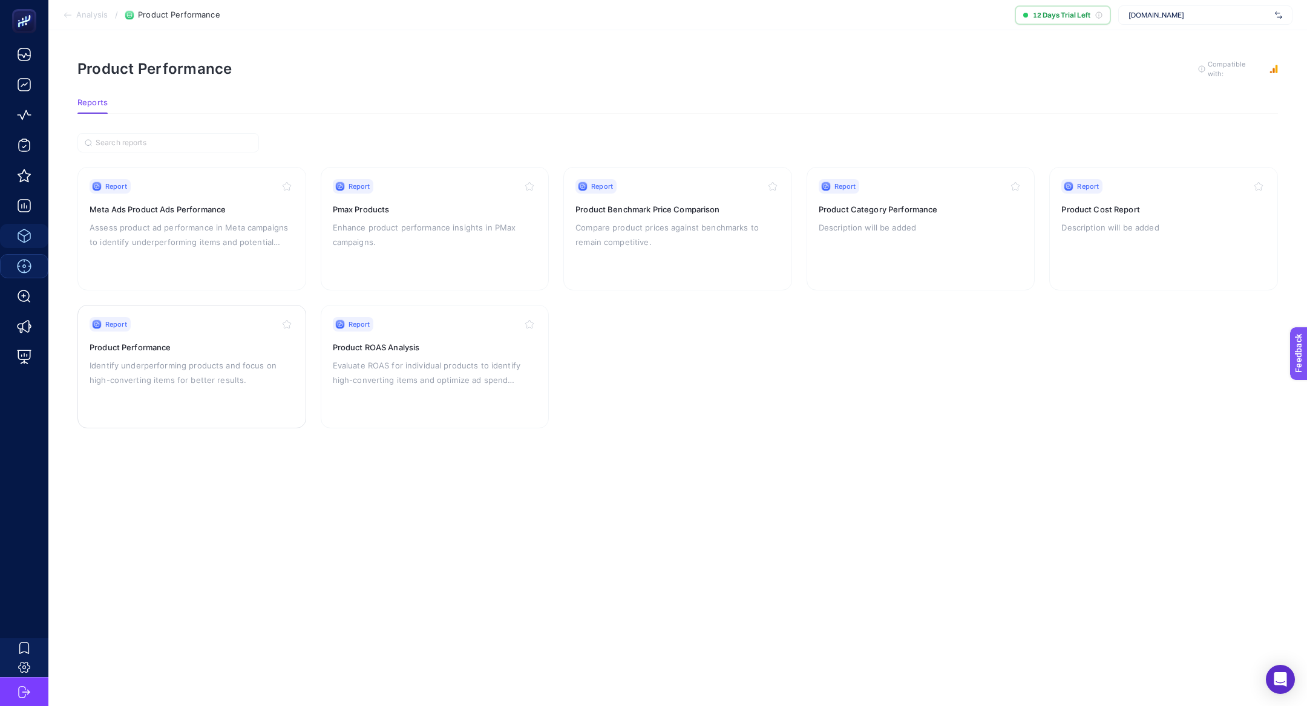
click at [150, 369] on p "Identify underperforming products and focus on high-converting items for better…" at bounding box center [192, 372] width 205 height 29
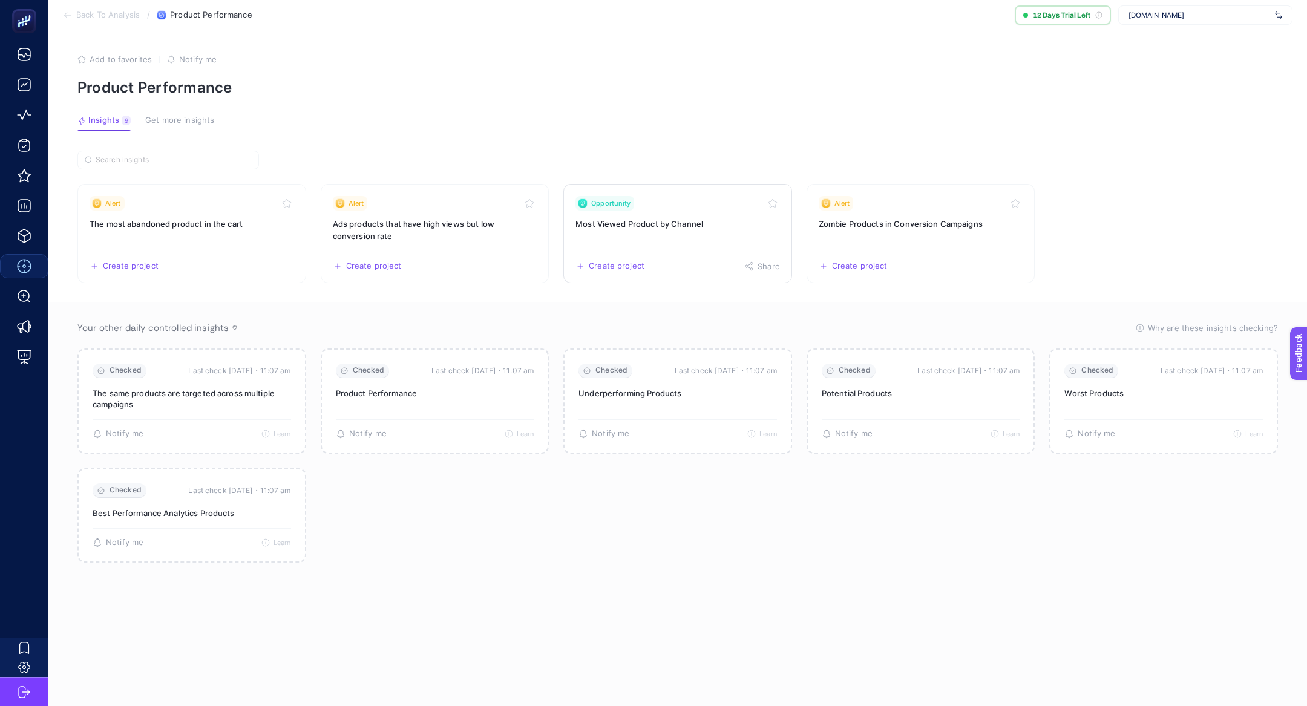
click at [647, 238] on link "Opportunity Most Viewed Product by Channel Create project Share" at bounding box center [678, 233] width 229 height 99
click at [441, 234] on h3 "Ads products that have high views but low conversion rate" at bounding box center [435, 230] width 205 height 24
click at [185, 226] on h3 "The most abandoned product in the cart" at bounding box center [192, 224] width 205 height 12
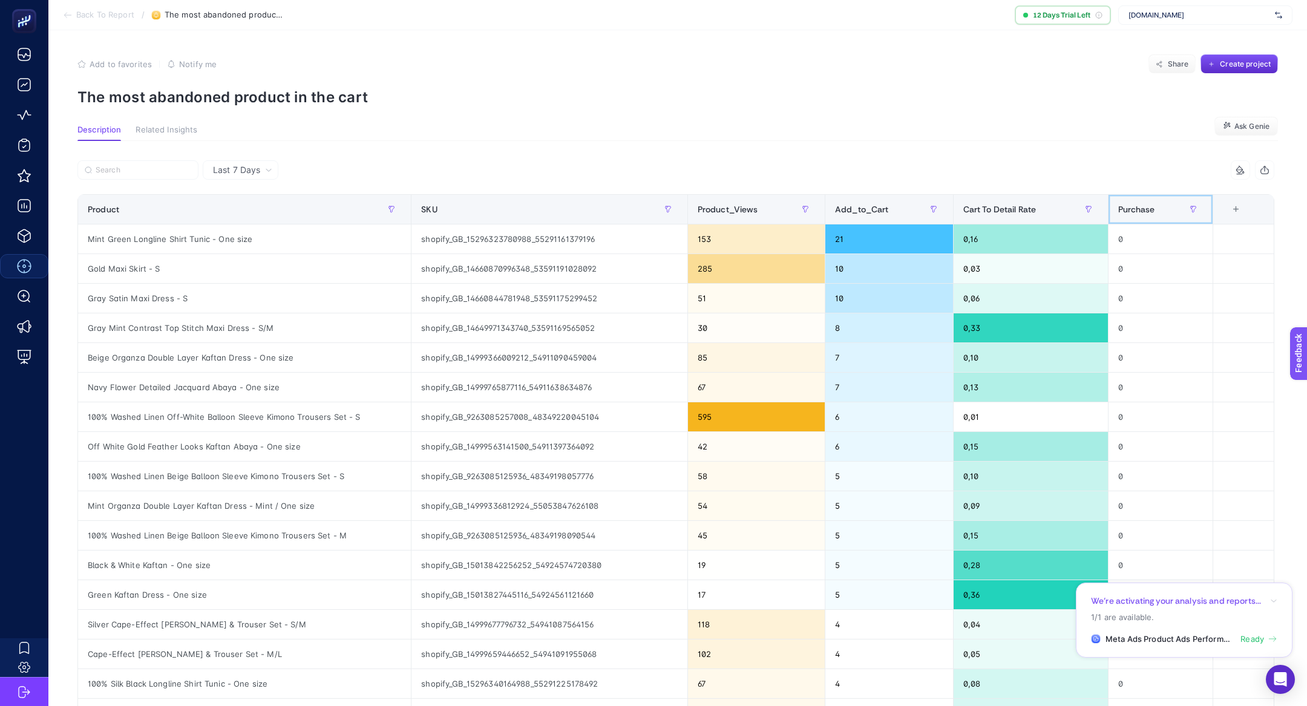
click at [1152, 206] on span "Purchase" at bounding box center [1137, 210] width 37 height 10
click at [1152, 207] on span "Purchase" at bounding box center [1137, 210] width 37 height 10
click at [238, 168] on span "Last 7 Days" at bounding box center [236, 170] width 47 height 12
click at [257, 217] on li "Last 30 Days" at bounding box center [240, 217] width 68 height 22
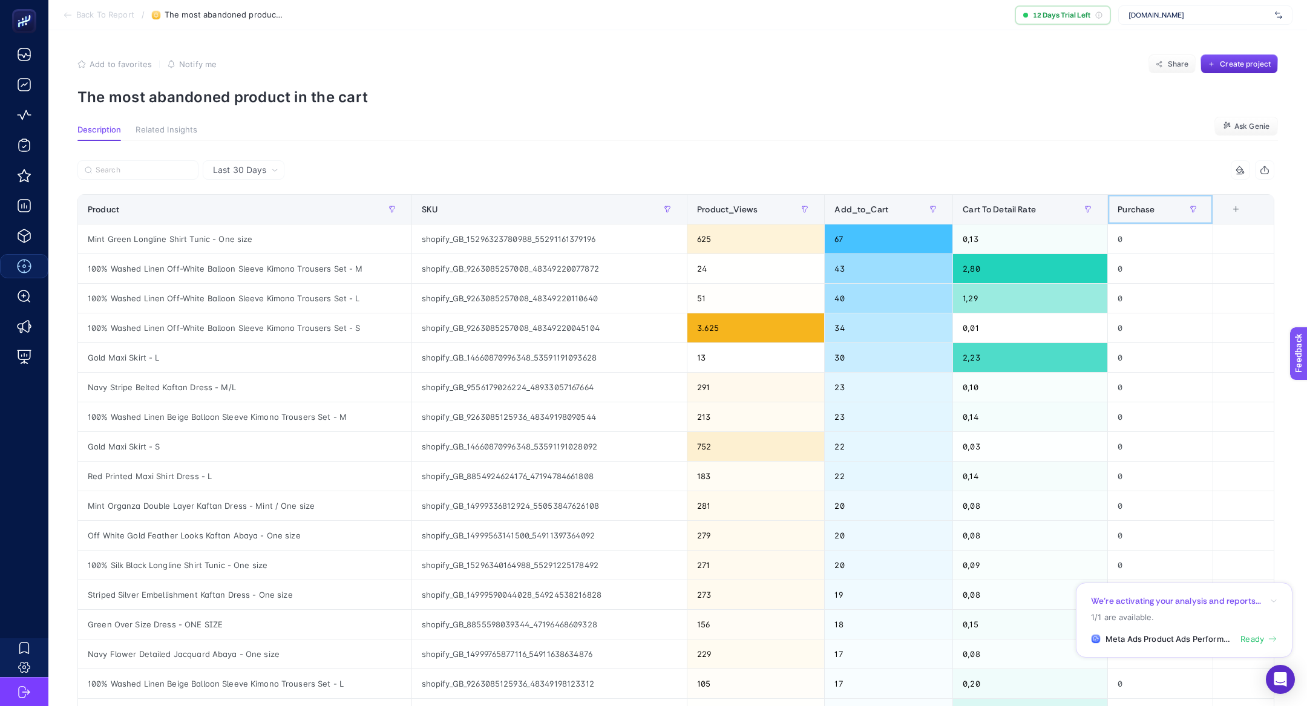
click at [1167, 216] on div "Purchase" at bounding box center [1160, 209] width 85 height 19
click at [1166, 215] on div "Purchase" at bounding box center [1160, 209] width 85 height 19
click at [96, 12] on span "Back To Report" at bounding box center [105, 15] width 58 height 10
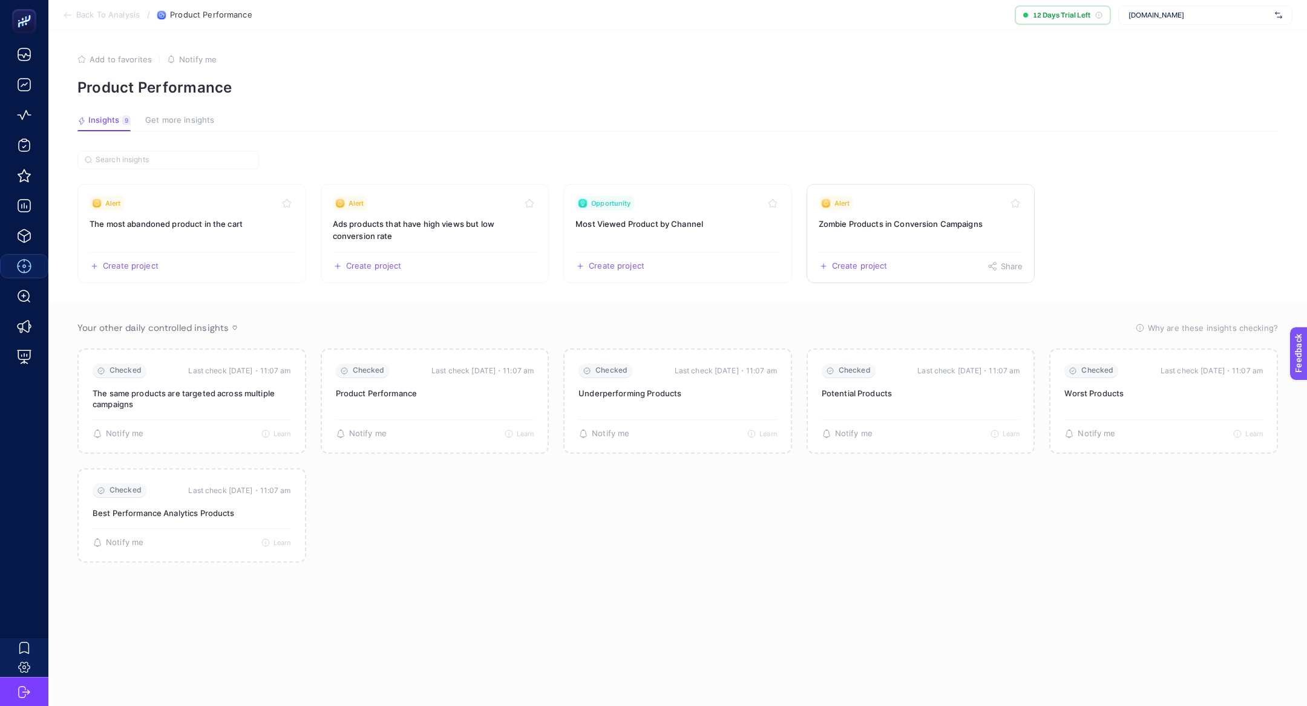
click at [828, 231] on link "Alert Zombie Products in Conversion Campaigns Create project Share" at bounding box center [921, 233] width 229 height 99
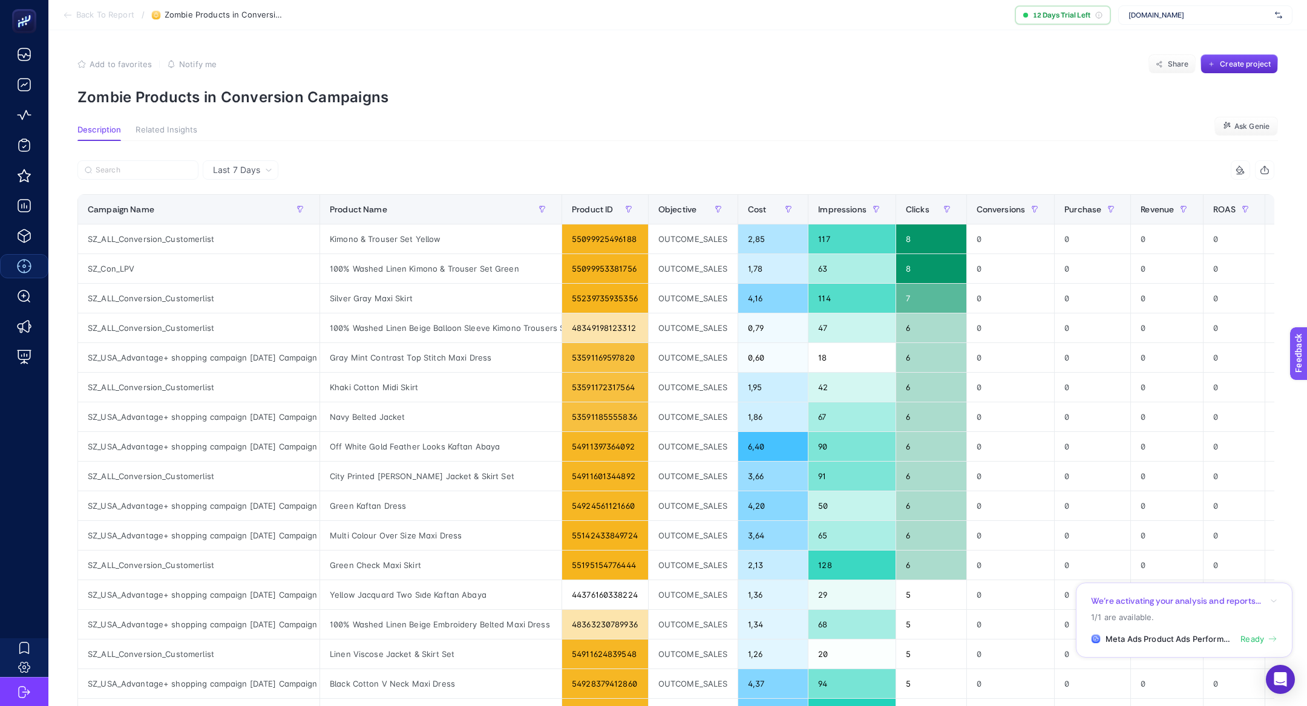
scroll to position [0, 40]
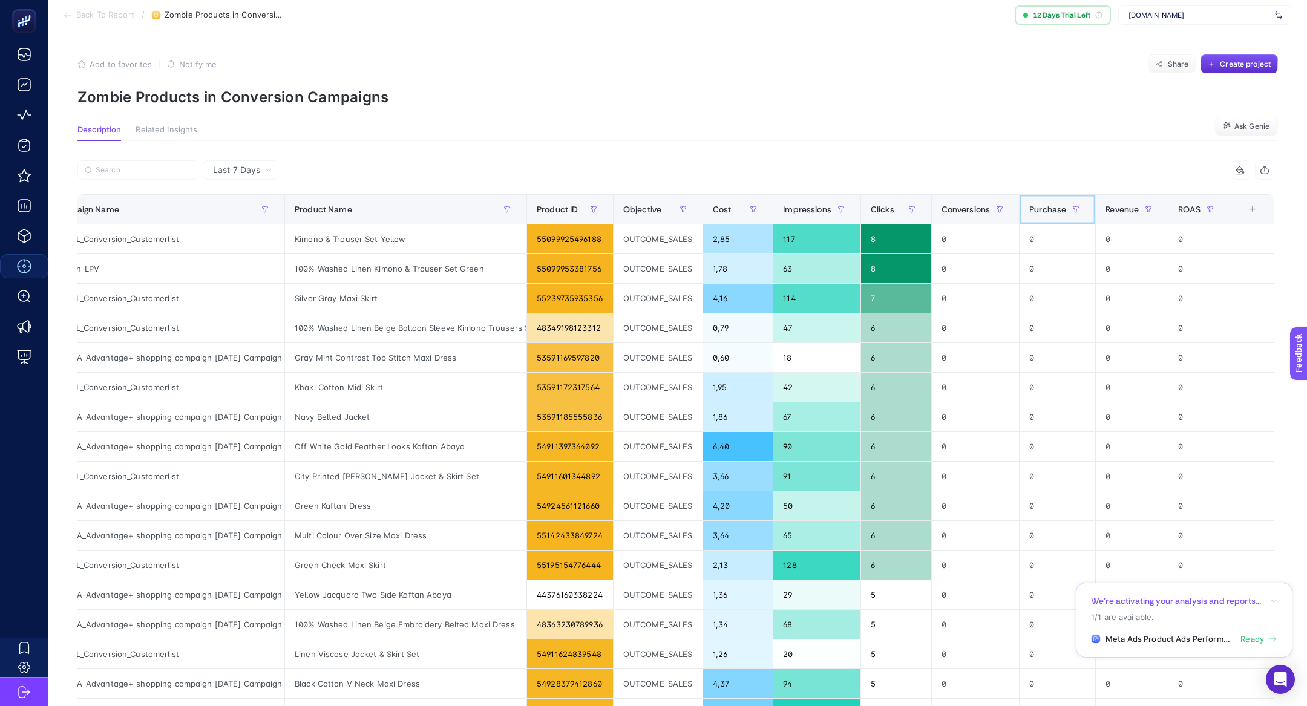
click at [1056, 208] on span "Purchase" at bounding box center [1048, 210] width 37 height 10
click at [1056, 207] on span "Purchase" at bounding box center [1048, 210] width 37 height 10
click at [1056, 208] on span "Purchase" at bounding box center [1048, 210] width 37 height 10
click at [174, 128] on span "Related Insights" at bounding box center [167, 130] width 62 height 10
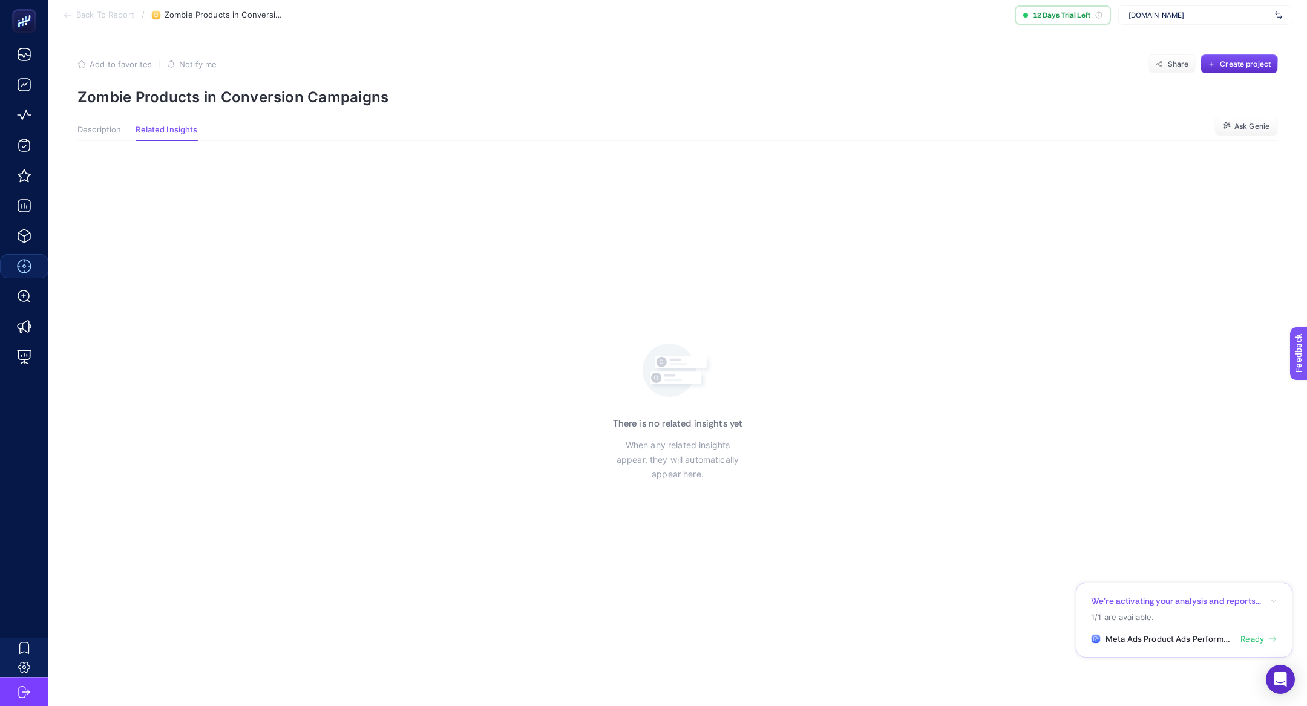
click at [96, 120] on article "Add to favorites false Notify me Share Create project Zombie Products in Conver…" at bounding box center [677, 368] width 1259 height 676
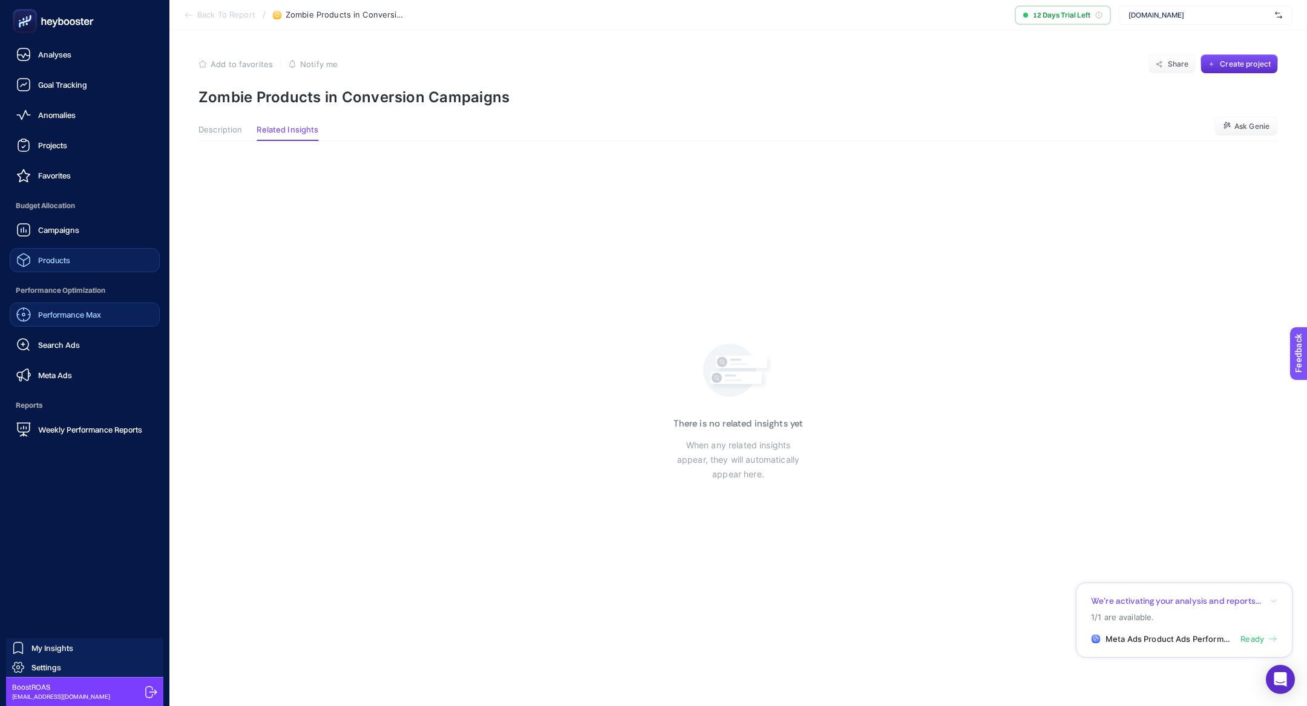
click at [79, 265] on link "Products" at bounding box center [85, 260] width 150 height 24
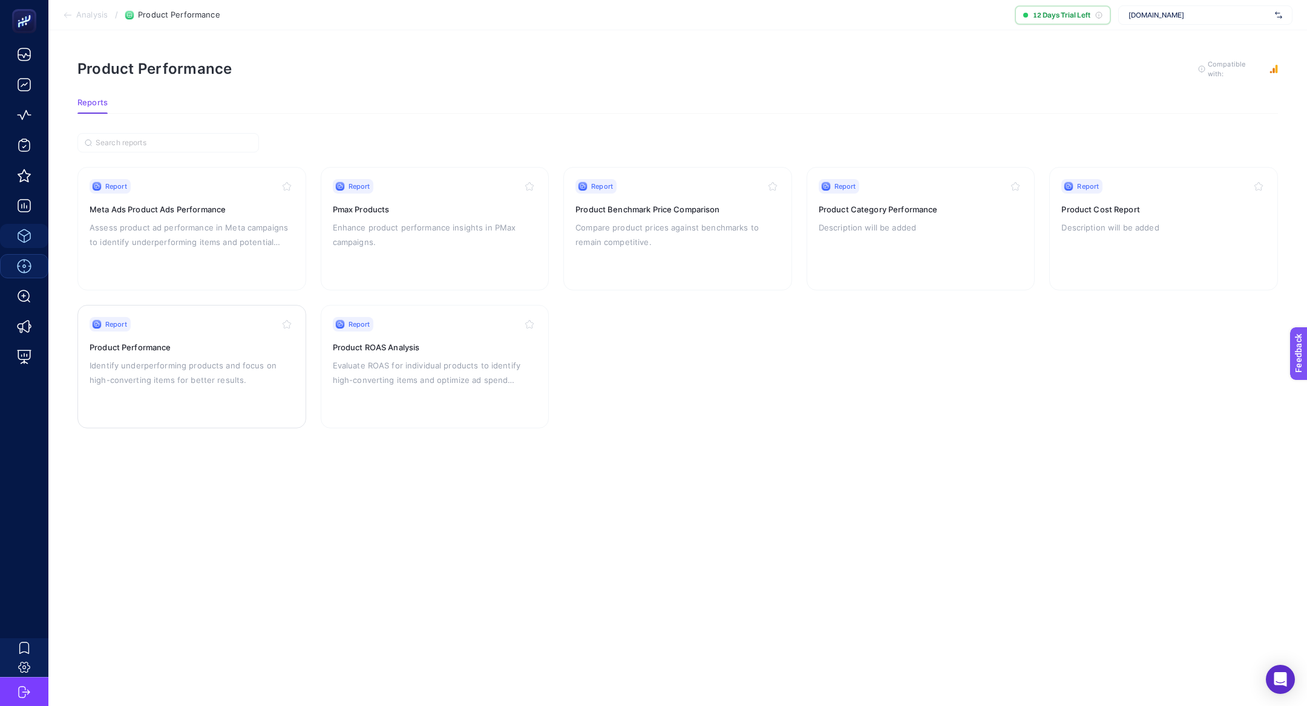
click at [202, 369] on p "Identify underperforming products and focus on high-converting items for better…" at bounding box center [192, 372] width 205 height 29
click at [426, 358] on p "Evaluate ROAS for individual products to identify high-converting items and opt…" at bounding box center [435, 372] width 205 height 29
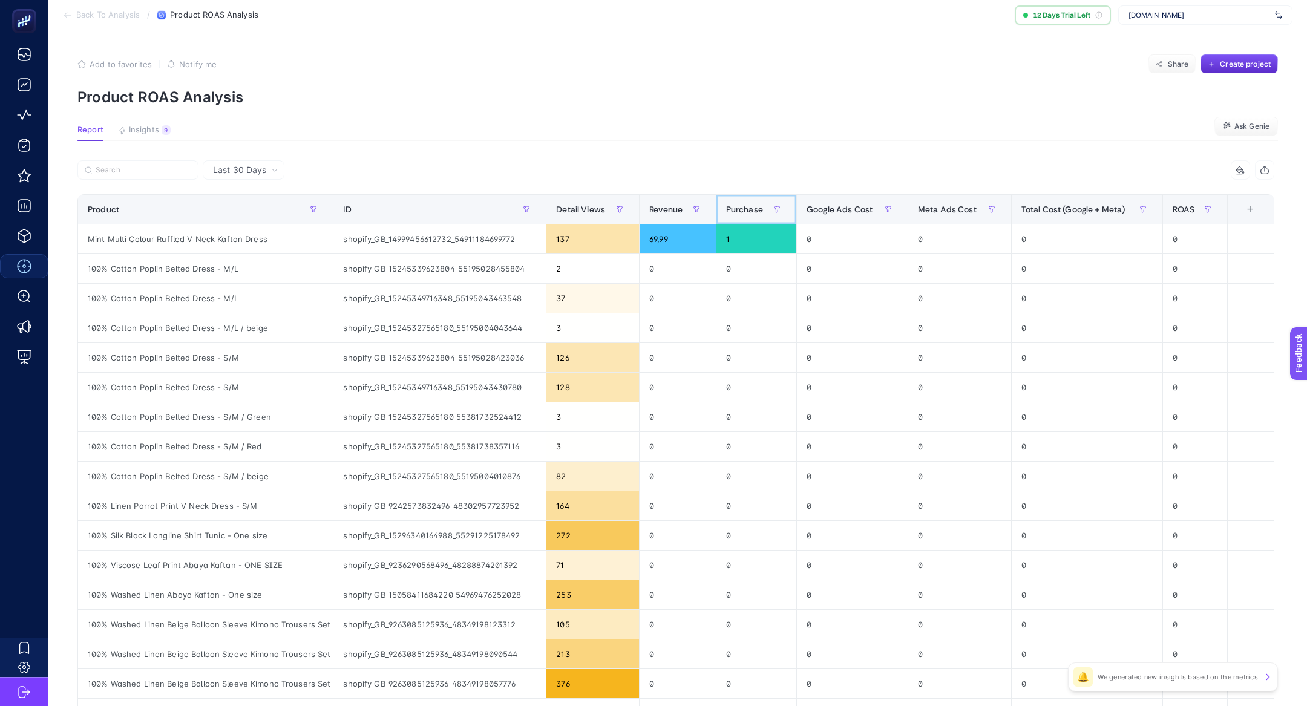
click at [738, 207] on span "Purchase" at bounding box center [744, 210] width 37 height 10
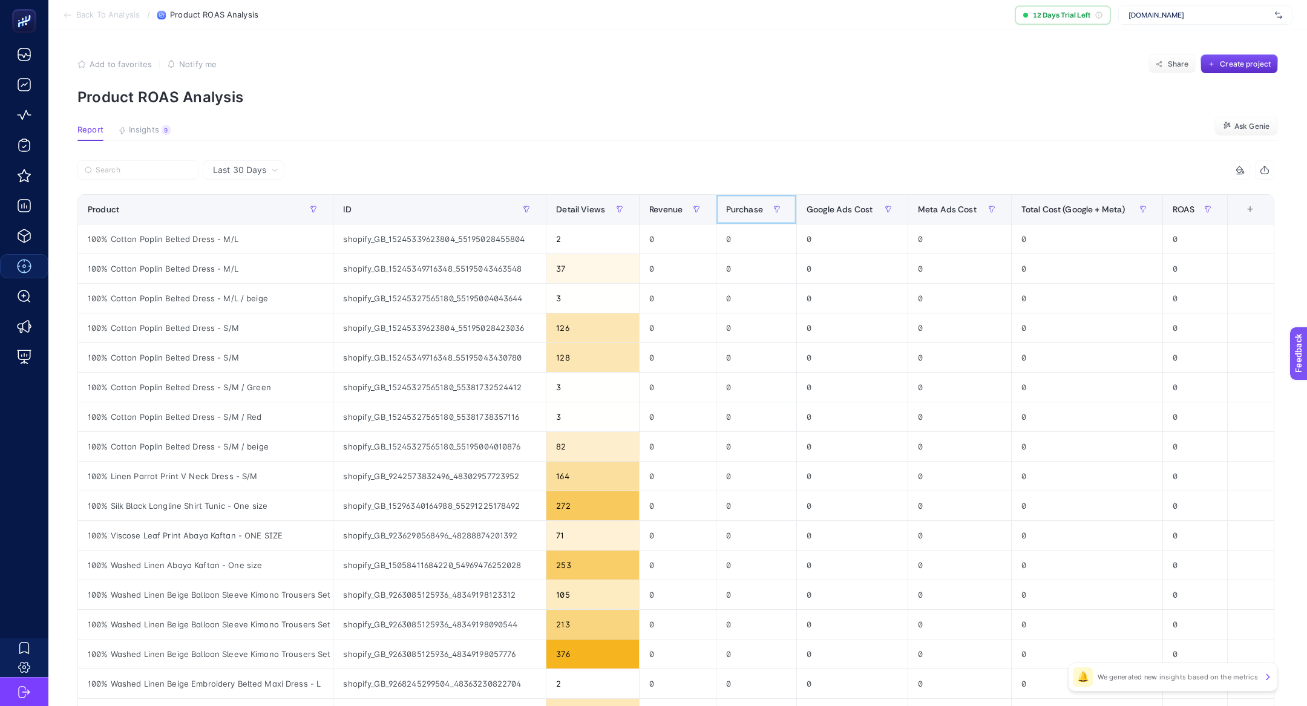
click at [738, 207] on span "Purchase" at bounding box center [744, 210] width 37 height 10
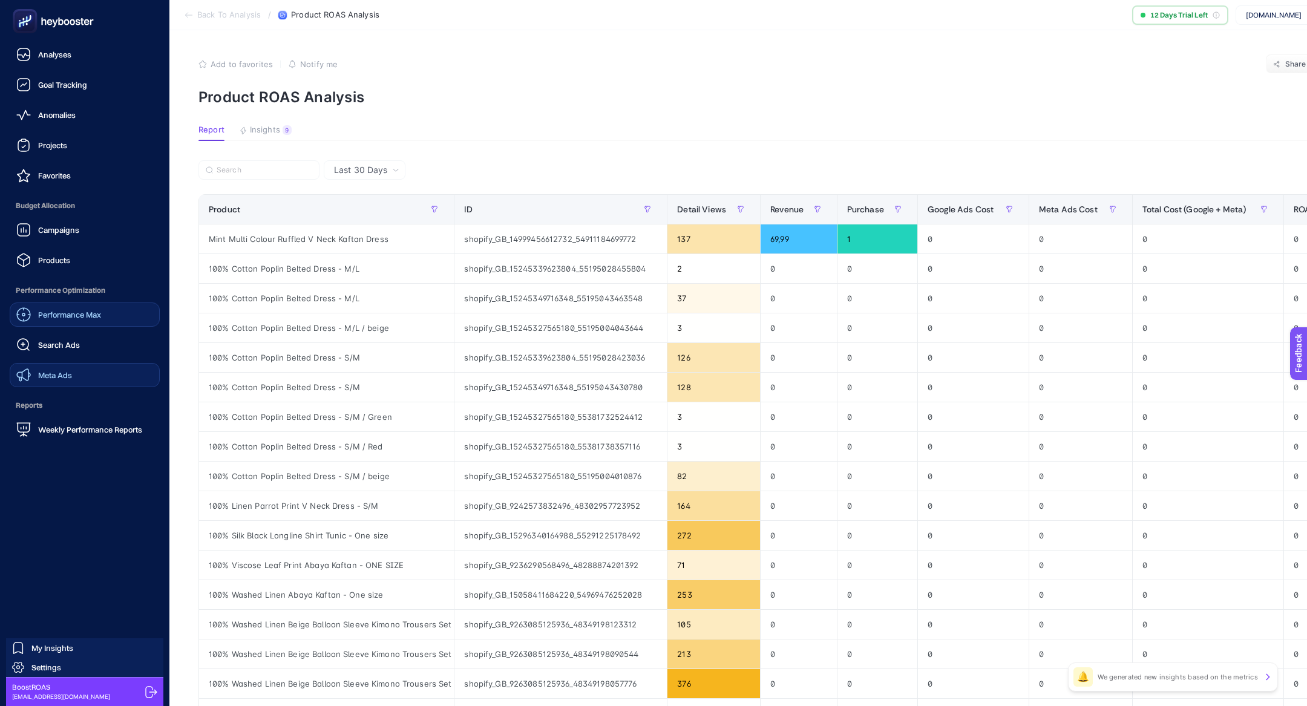
click at [80, 373] on link "Meta Ads" at bounding box center [85, 375] width 150 height 24
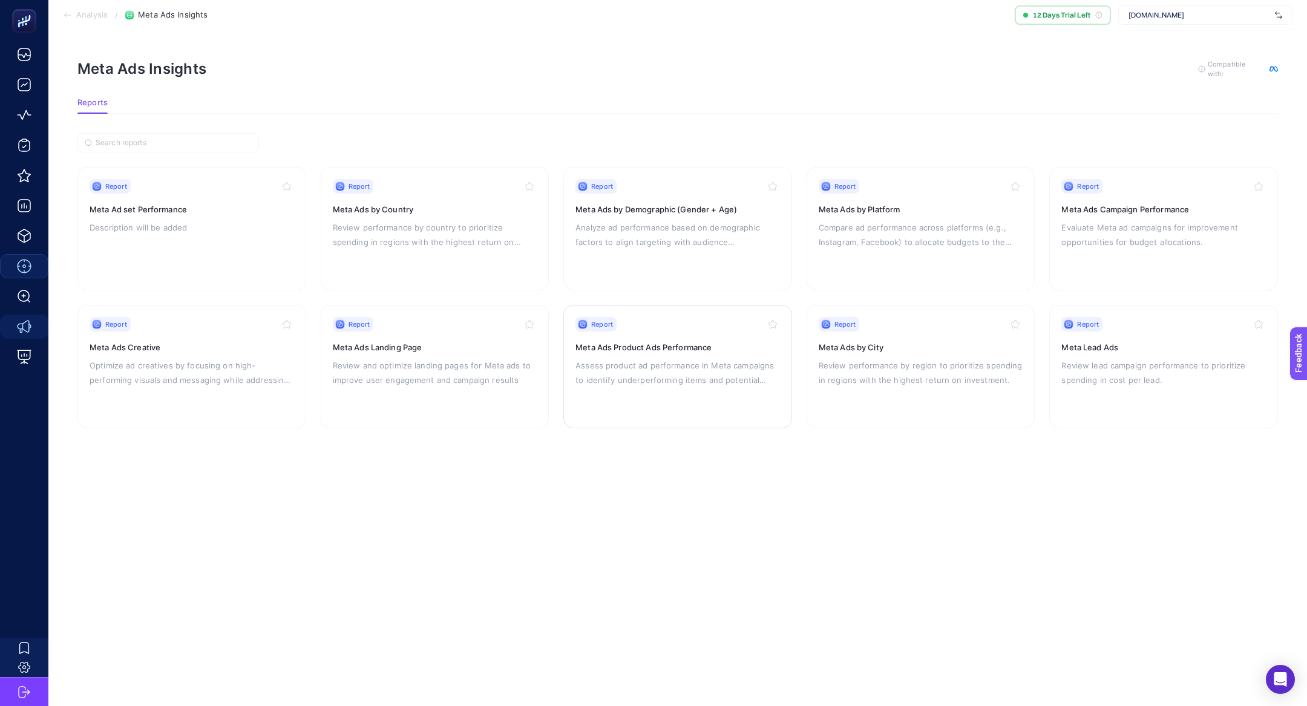
click at [700, 358] on p "Assess product ad performance in Meta campaigns to identify underperforming ite…" at bounding box center [678, 372] width 205 height 29
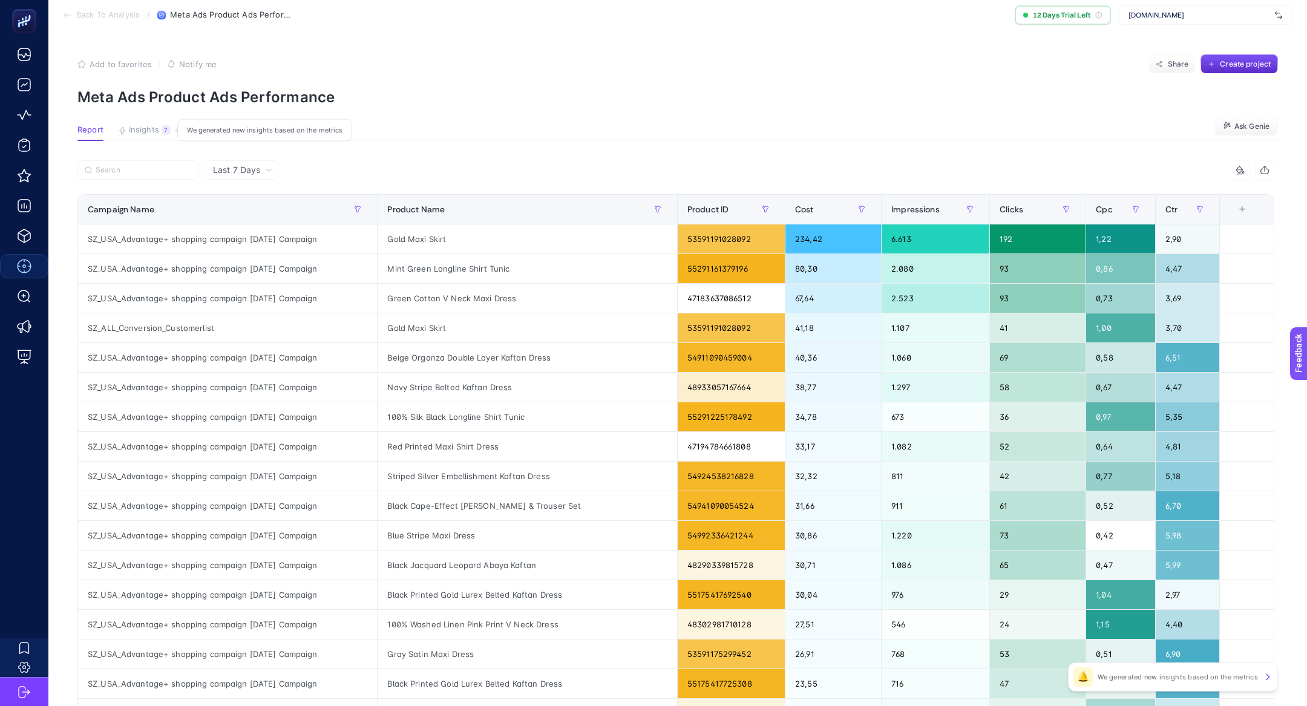
click at [137, 135] on button "Insights 7 We generated new insights based on the metrics" at bounding box center [144, 133] width 53 height 16
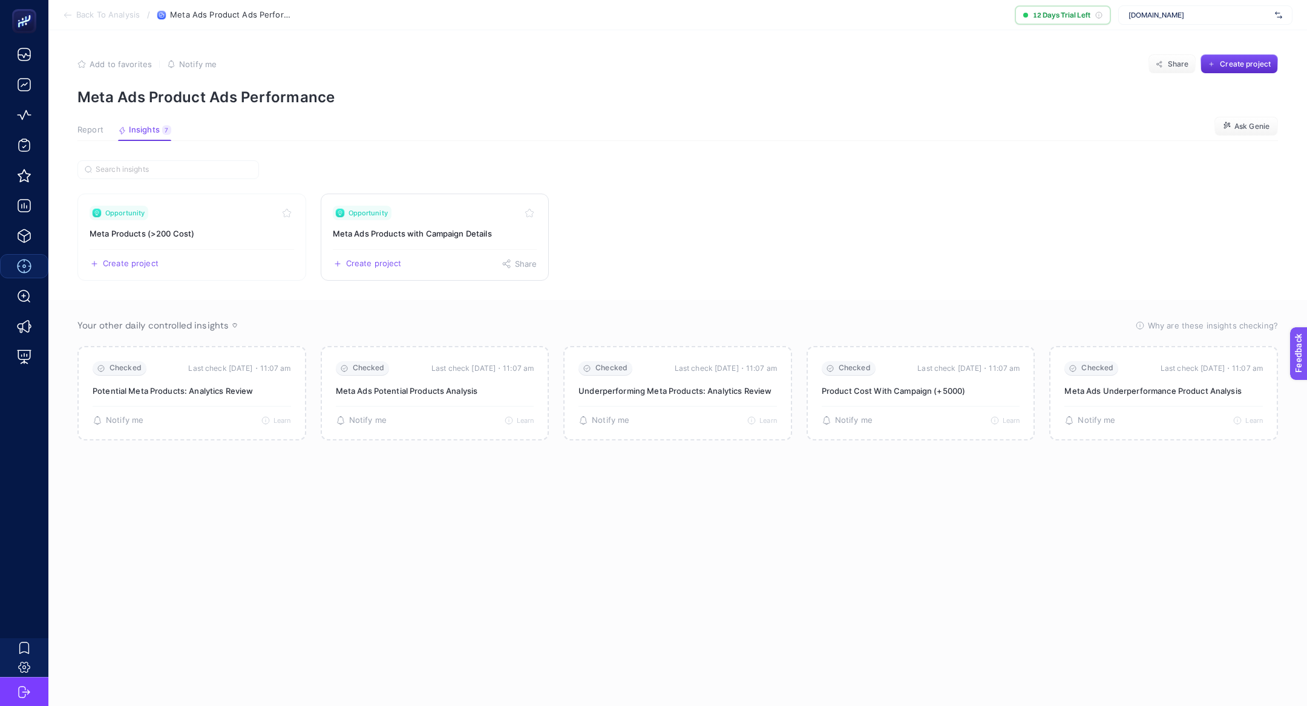
click at [418, 229] on h3 "Meta Ads Products with Campaign Details" at bounding box center [435, 234] width 205 height 12
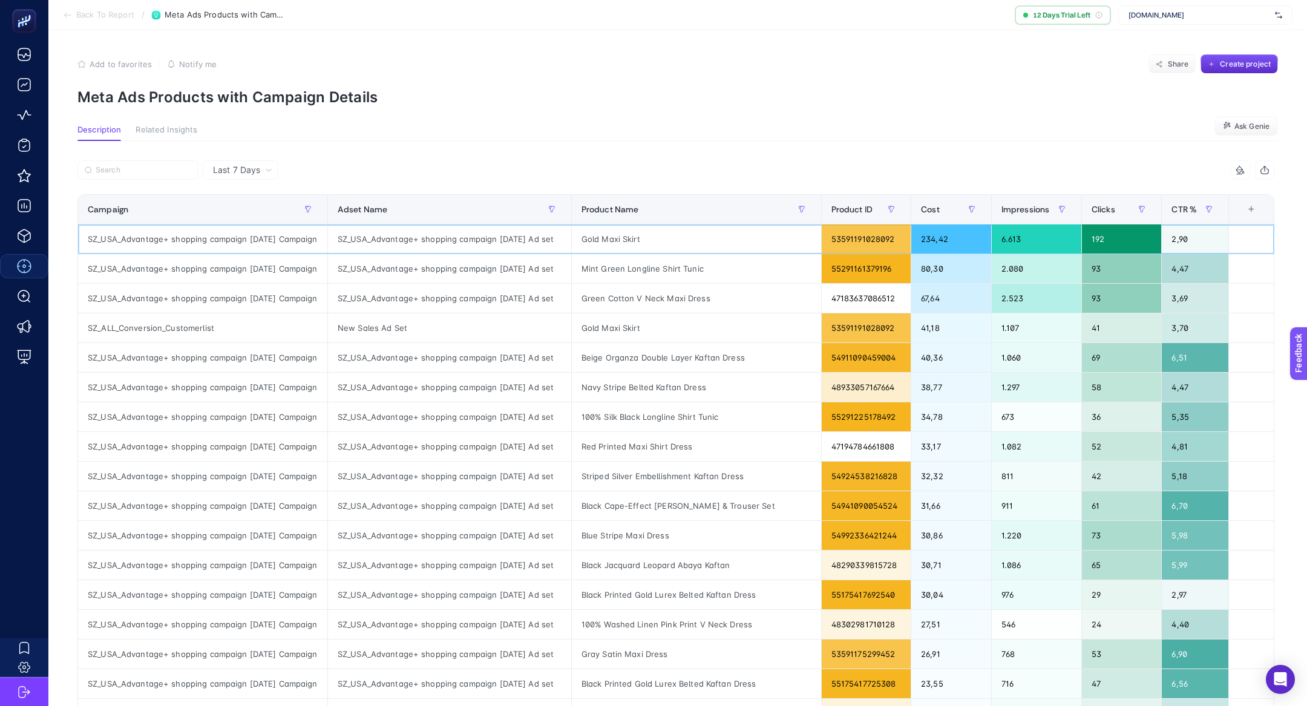
click at [608, 234] on div "Gold Maxi Skirt" at bounding box center [696, 239] width 249 height 29
click at [608, 235] on div "Gold Maxi Skirt" at bounding box center [696, 239] width 249 height 29
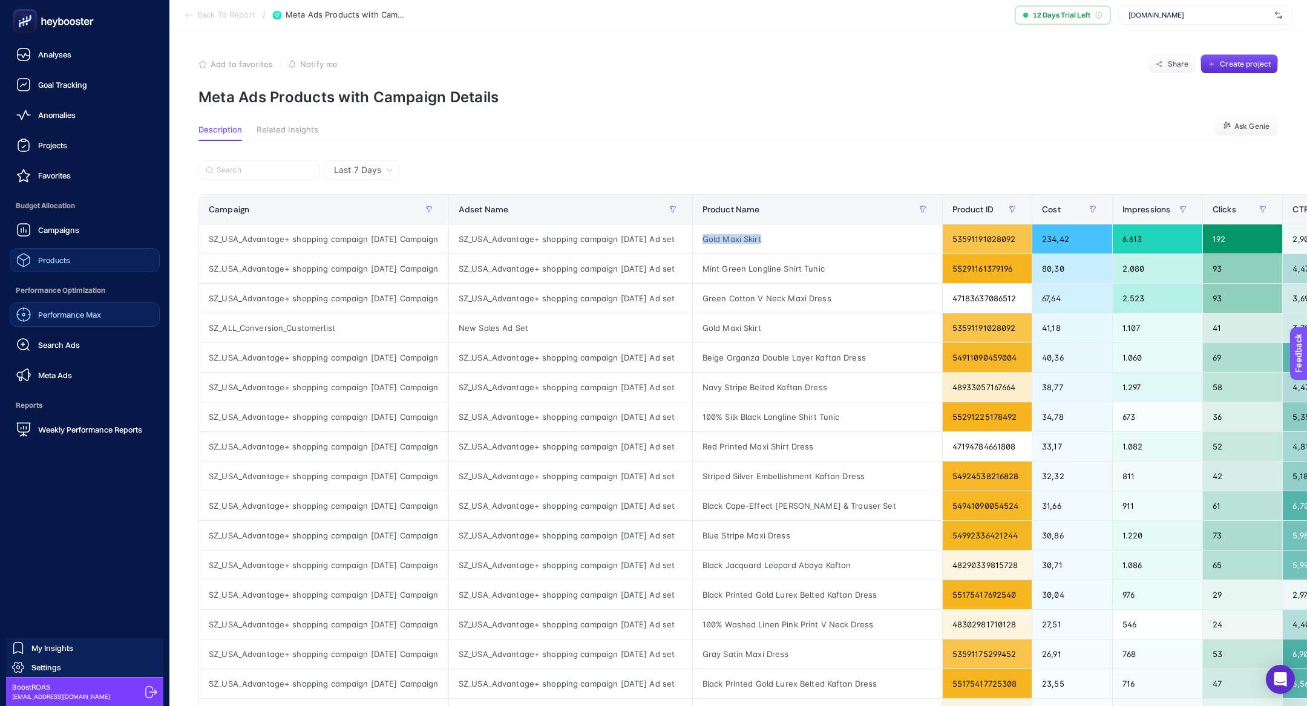
click at [85, 254] on link "Products" at bounding box center [85, 260] width 150 height 24
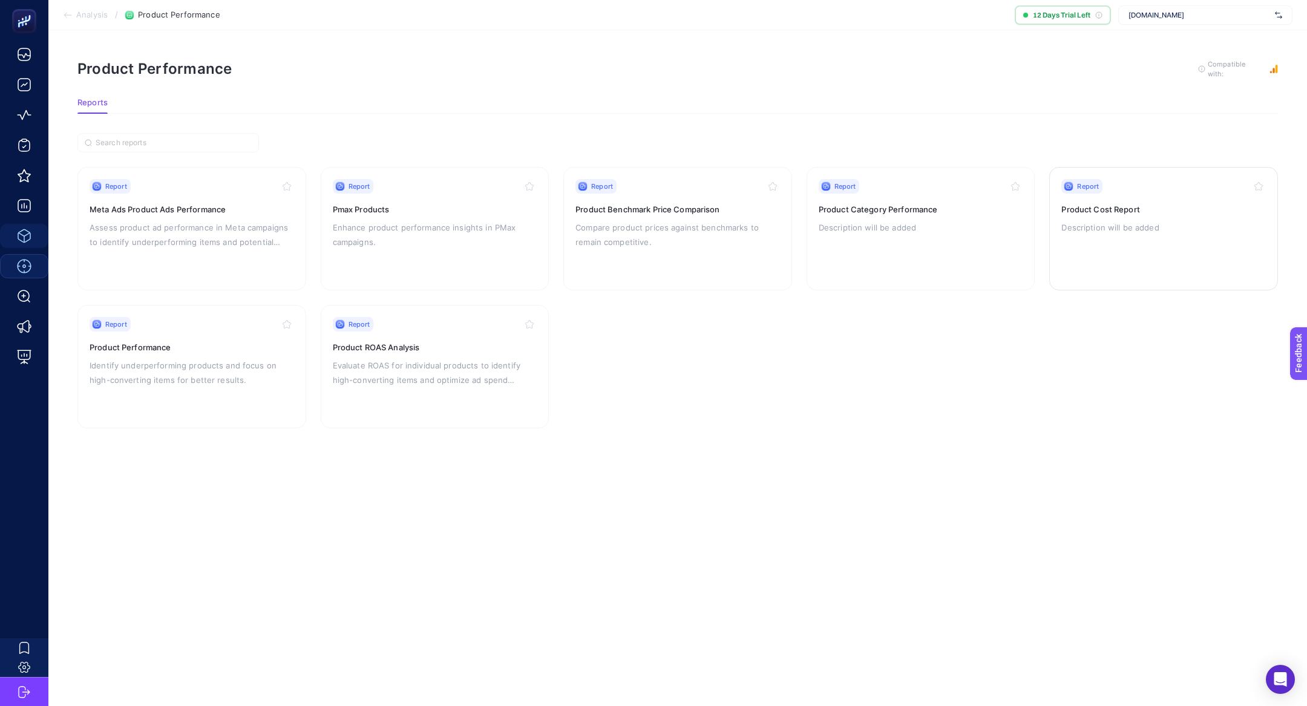
click at [1153, 239] on div "Report Product Cost Report Description will be added" at bounding box center [1164, 228] width 205 height 99
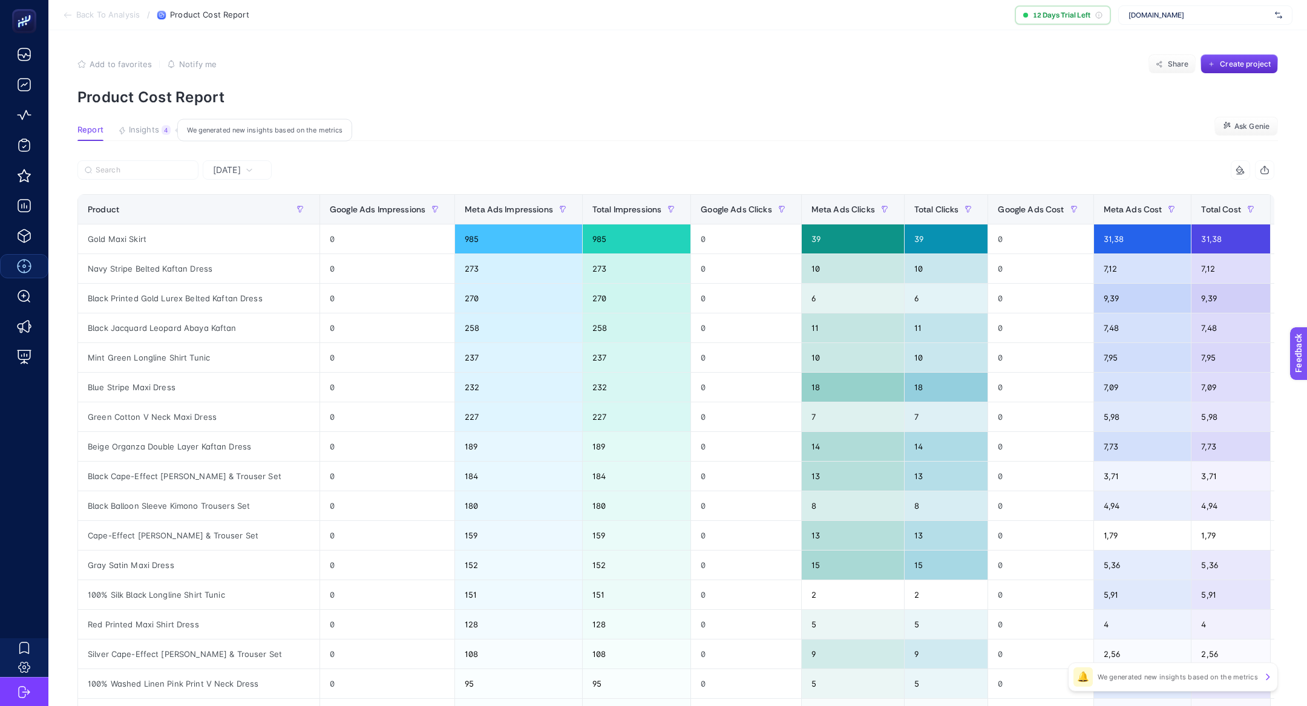
click at [145, 128] on span "Insights" at bounding box center [144, 130] width 30 height 10
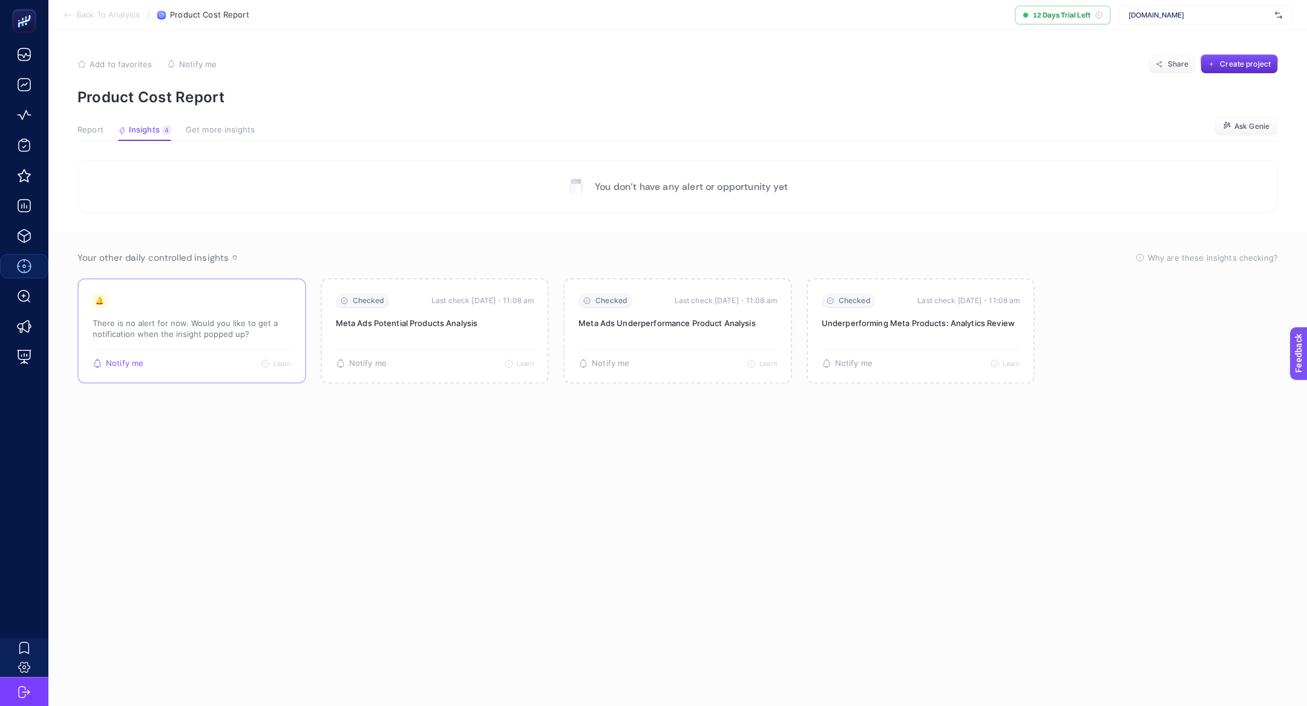
click at [218, 329] on p "There is no alert for now. Would you like to get a notification when the insigh…" at bounding box center [192, 329] width 199 height 22
click at [234, 110] on article "Add to favorites false Notify me Share Create project Product Cost Report Repor…" at bounding box center [677, 368] width 1259 height 676
click at [234, 125] on span "Get more insights" at bounding box center [220, 130] width 69 height 10
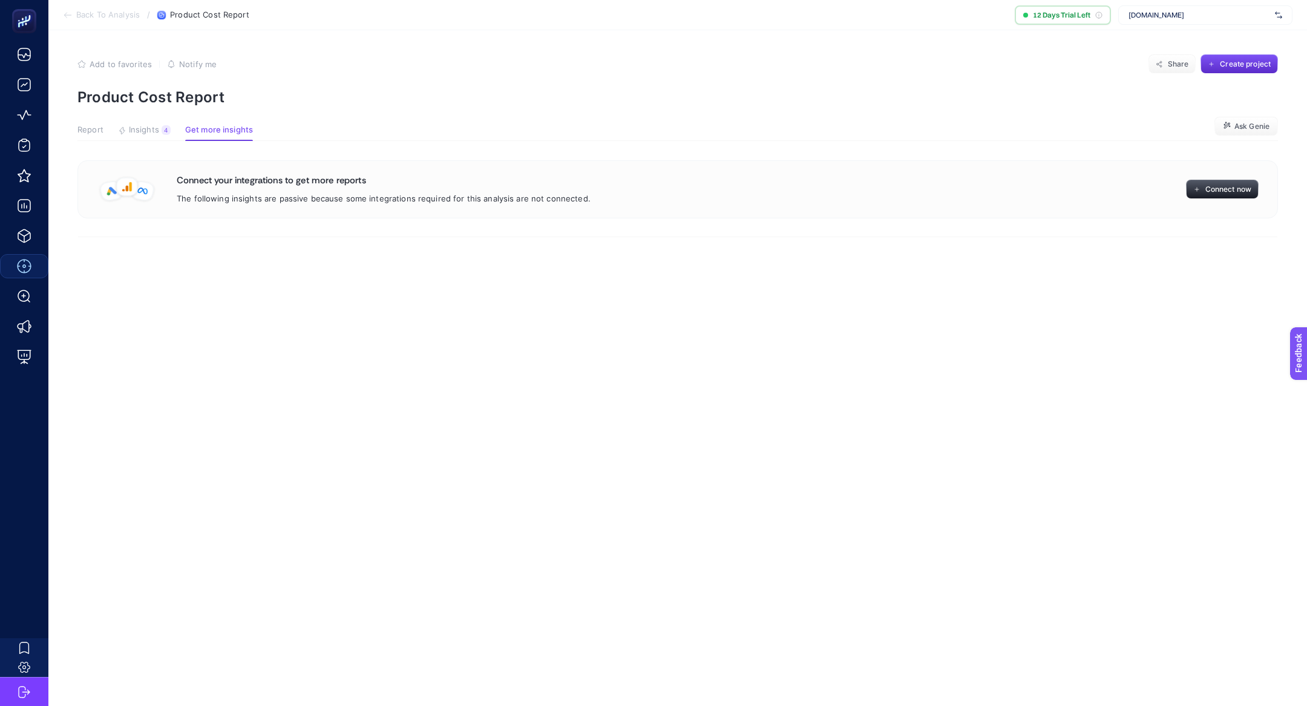
click at [105, 136] on div "Report Insights 4 We generated new insights based on the metrics Get more insig…" at bounding box center [165, 133] width 176 height 16
click at [88, 125] on span "Report" at bounding box center [90, 130] width 26 height 10
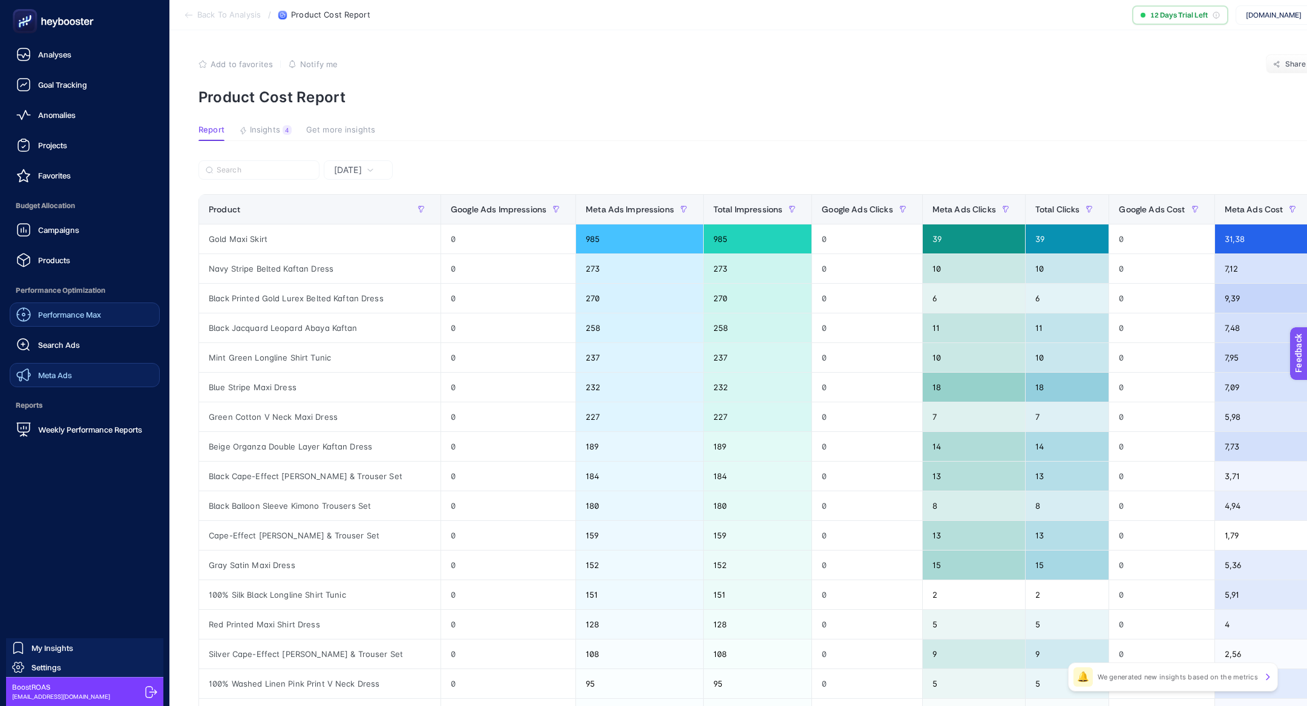
click at [79, 378] on link "Meta Ads" at bounding box center [85, 375] width 150 height 24
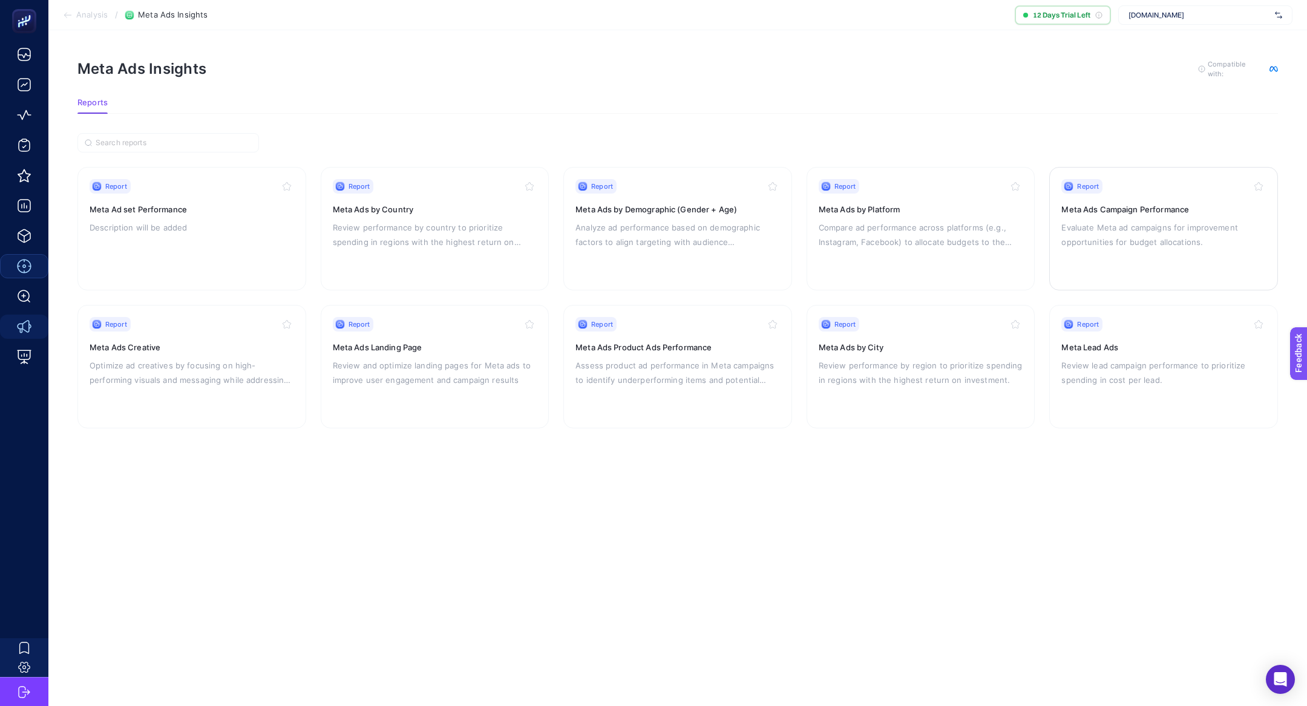
click at [1116, 229] on p "Evaluate Meta ad campaigns for improvement opportunities for budget allocations." at bounding box center [1164, 234] width 205 height 29
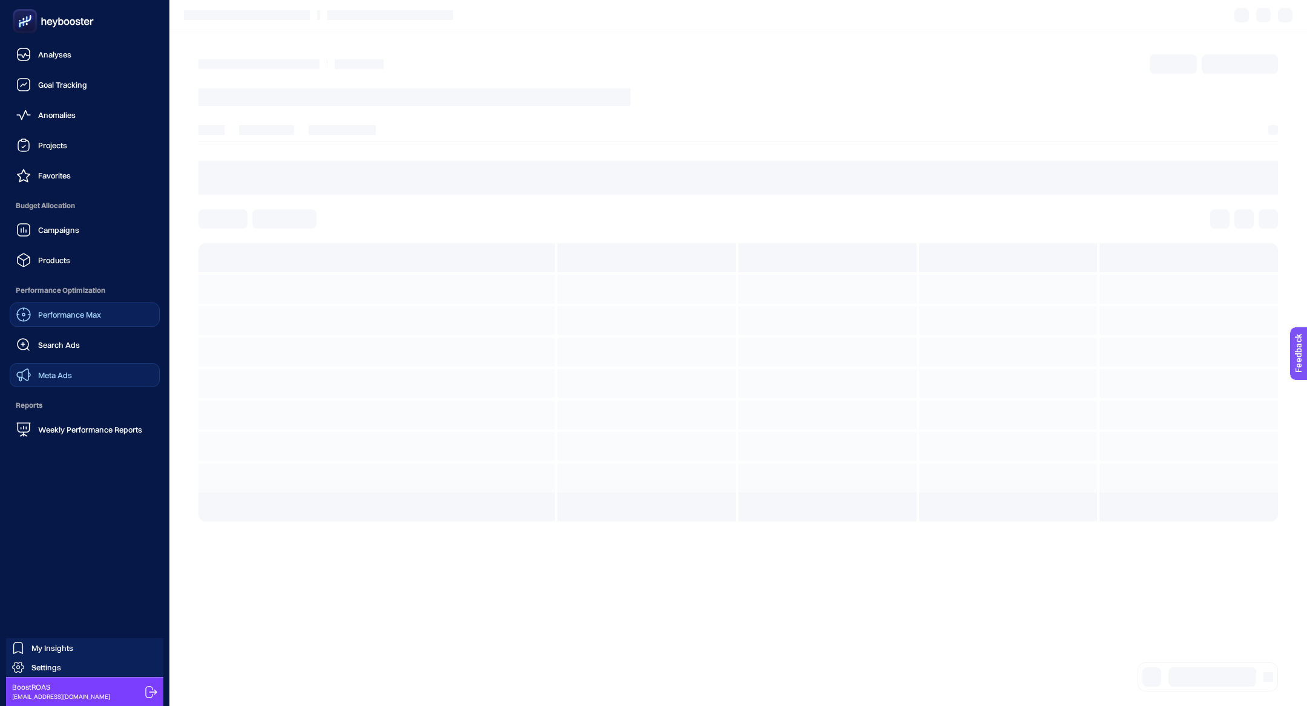
click at [91, 377] on link "Meta Ads" at bounding box center [85, 375] width 150 height 24
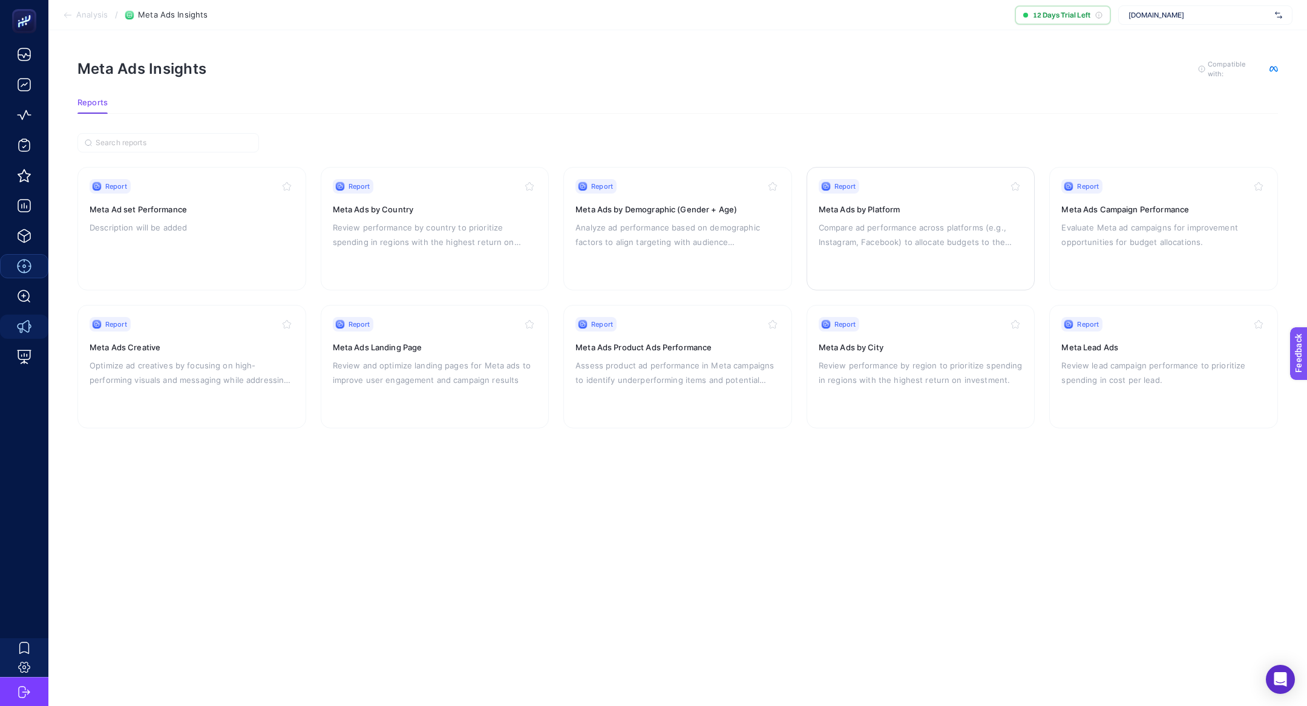
click at [949, 228] on p "Compare ad performance across platforms (e.g., Instagram, Facebook) to allocate…" at bounding box center [921, 234] width 205 height 29
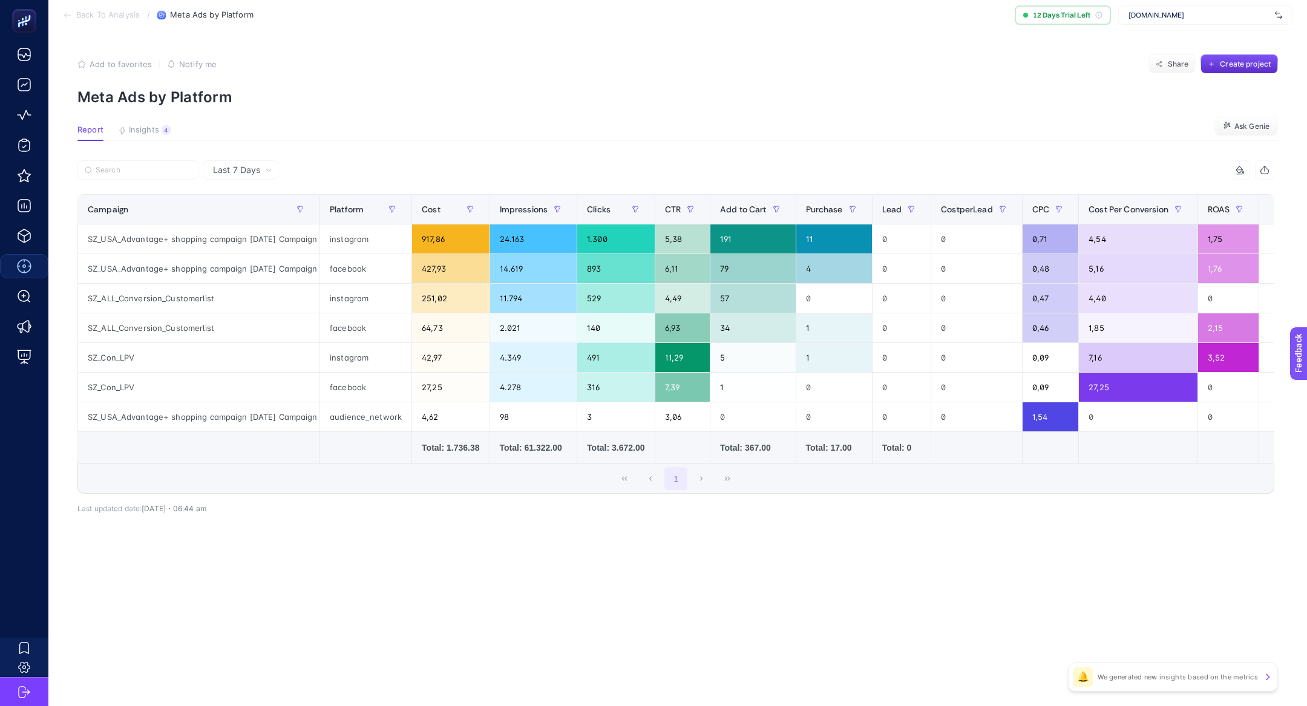
click at [666, 536] on div "Last 7 Days 11 items selected Campaign Platform Cost Impressions Clicks CTR Add…" at bounding box center [676, 363] width 1217 height 406
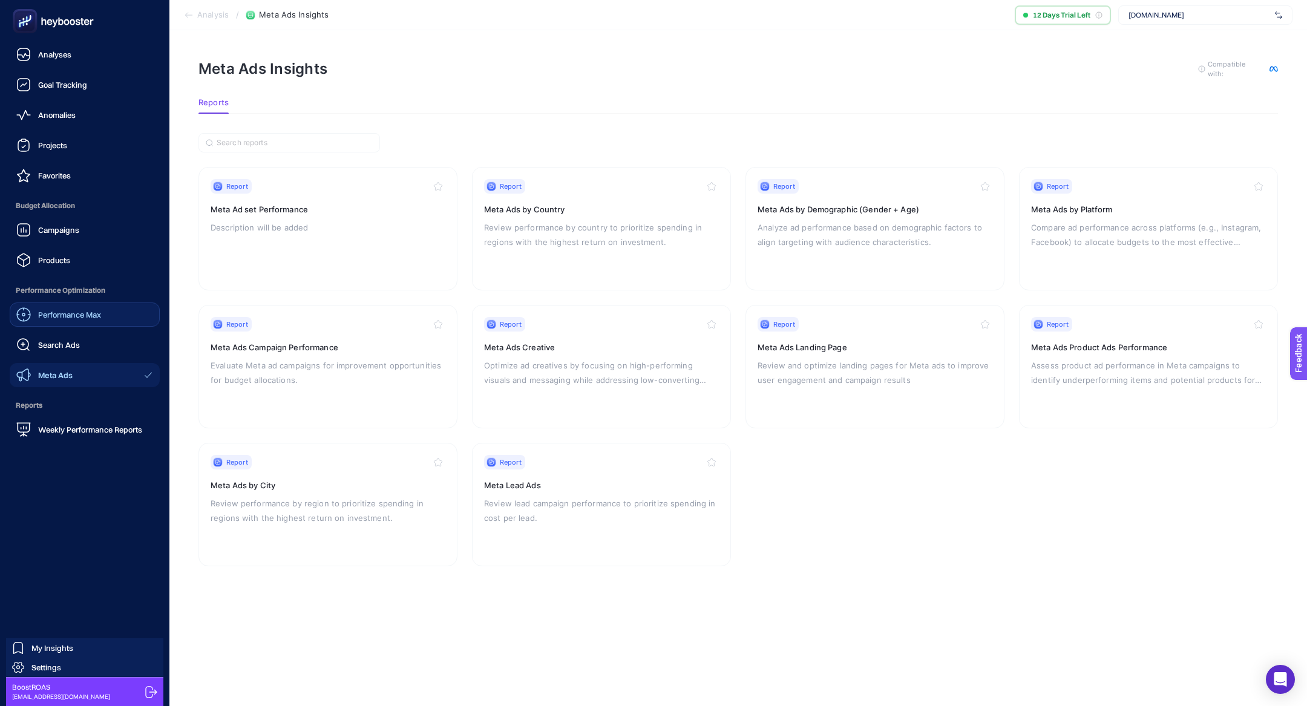
click at [102, 444] on nav "Analyses Goal Tracking Anomalies Projects Favorites Budget Allocation Campaigns…" at bounding box center [84, 374] width 157 height 664
click at [104, 436] on div "Weekly Performance Reports" at bounding box center [79, 430] width 126 height 15
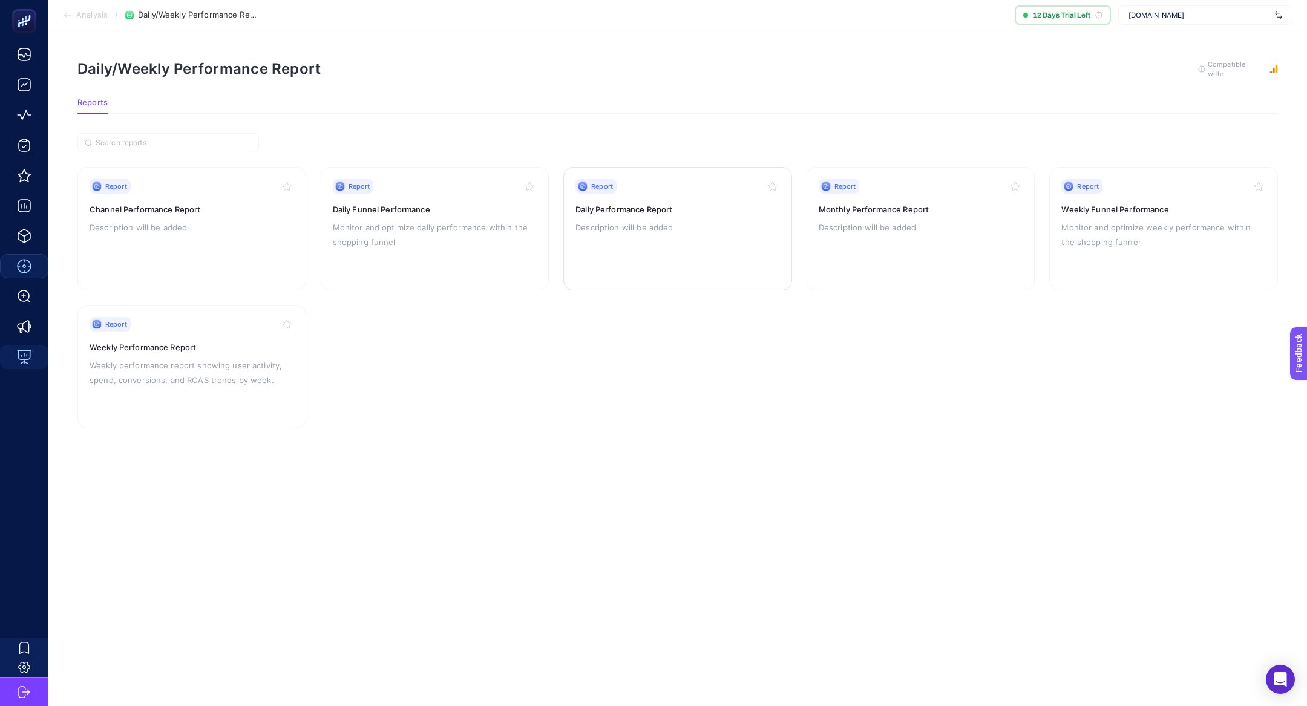
click at [622, 228] on p "Description will be added" at bounding box center [678, 227] width 205 height 15
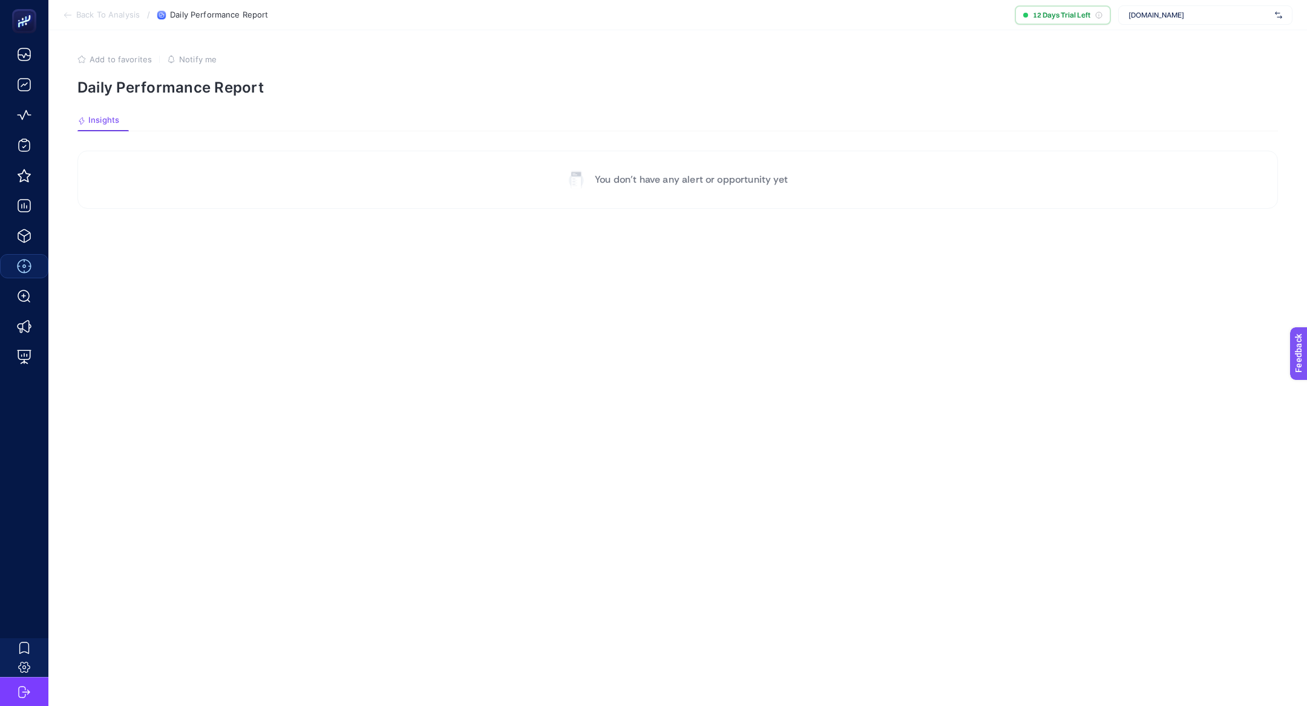
click at [107, 14] on span "Back To Analysis" at bounding box center [108, 15] width 64 height 10
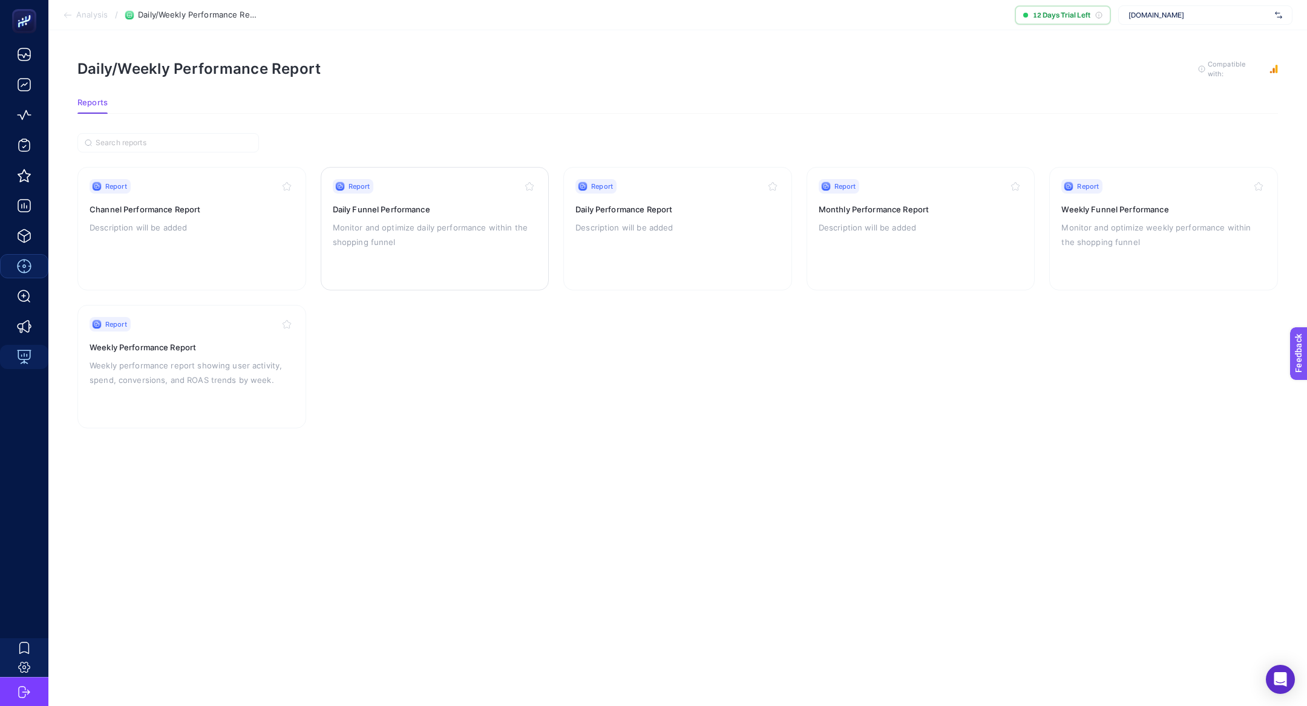
click at [387, 215] on div "Report Daily Funnel Performance Monitor and optimize daily performance within t…" at bounding box center [435, 228] width 205 height 99
click at [186, 235] on div "Report Channel Performance Report Description will be added" at bounding box center [192, 228] width 205 height 99
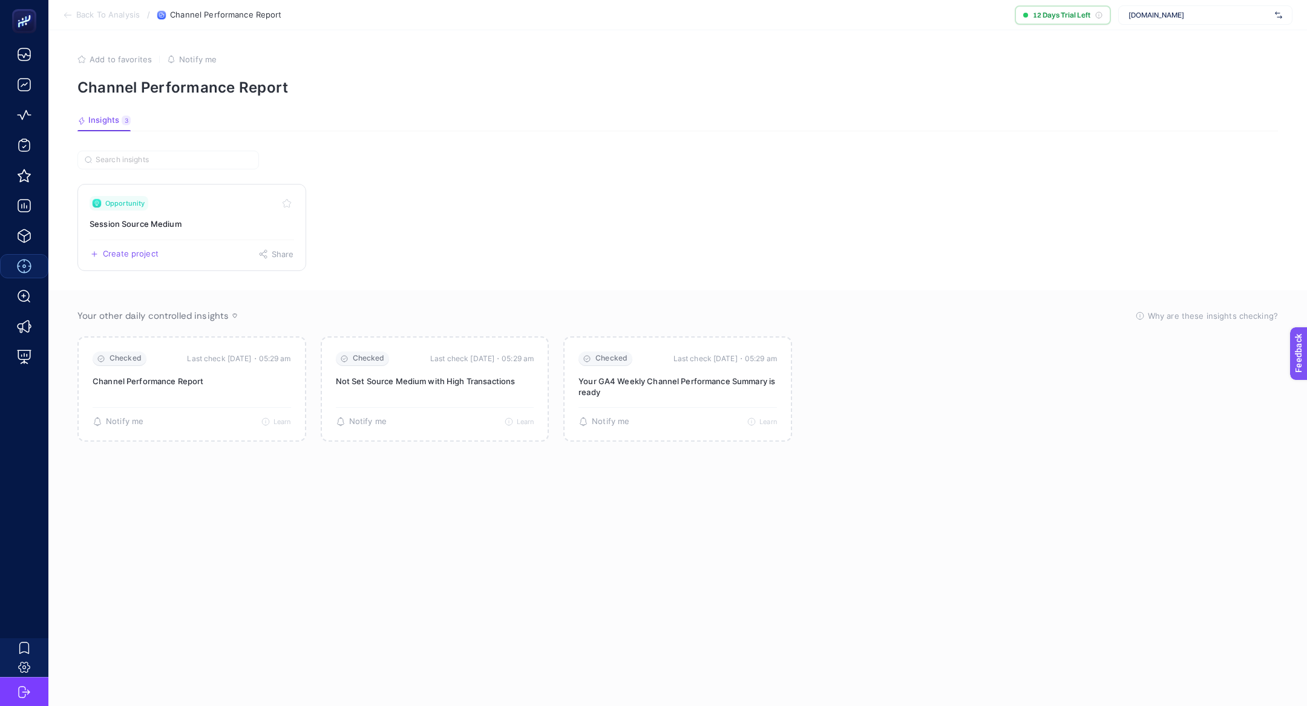
click at [166, 218] on h3 "Session Source Medium" at bounding box center [192, 224] width 205 height 12
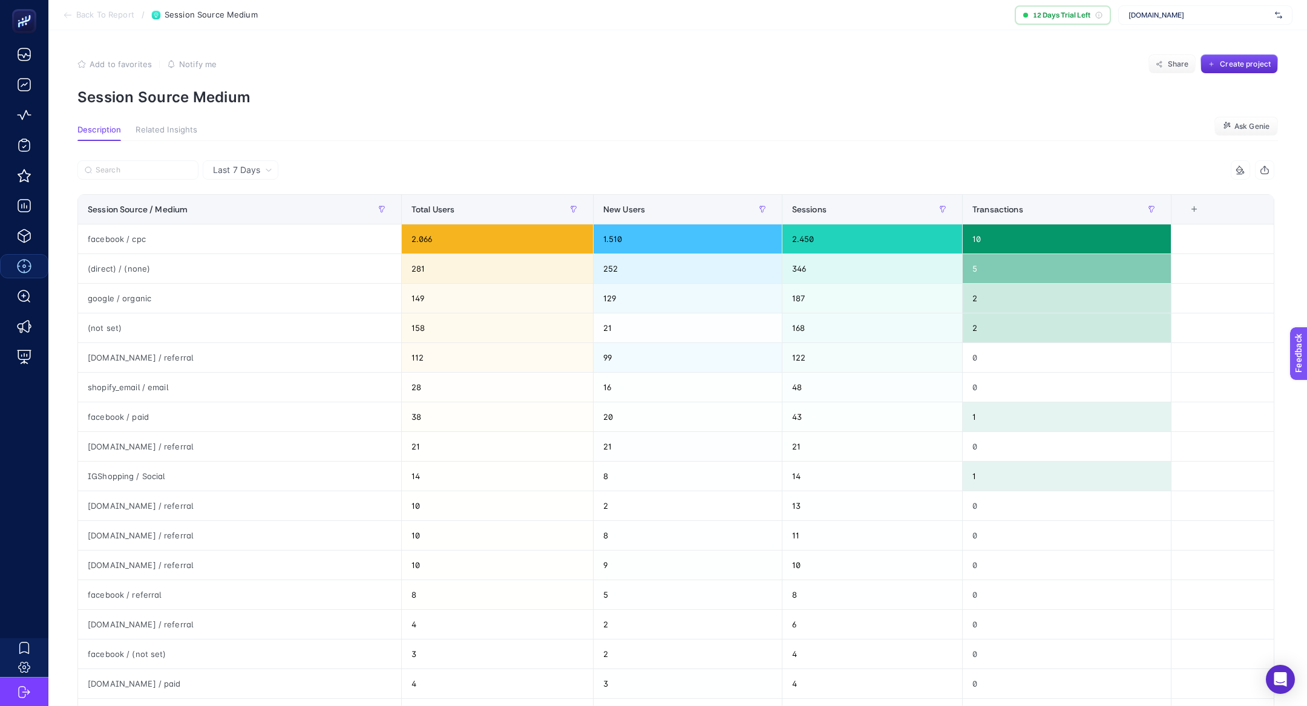
click at [253, 169] on span "Last 7 Days" at bounding box center [236, 170] width 47 height 12
click at [261, 217] on li "Last 30 Days" at bounding box center [240, 217] width 68 height 22
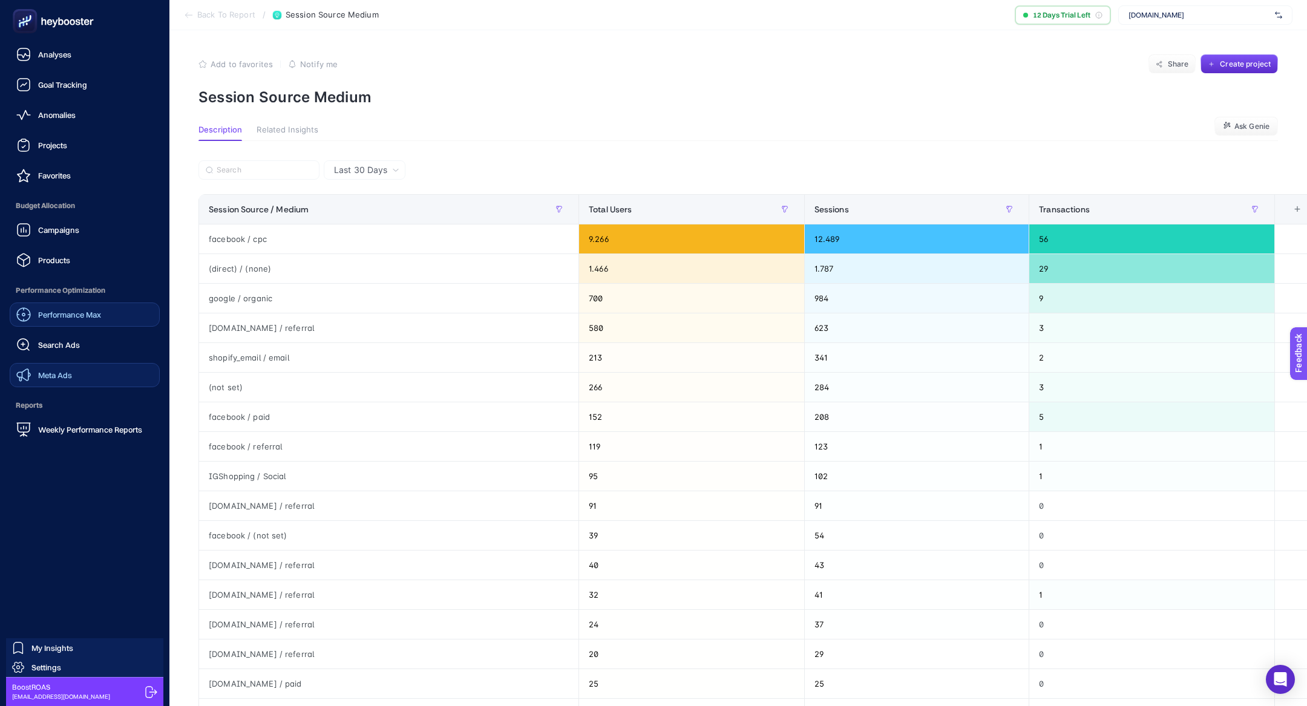
click at [56, 378] on span "Meta Ads" at bounding box center [55, 375] width 34 height 10
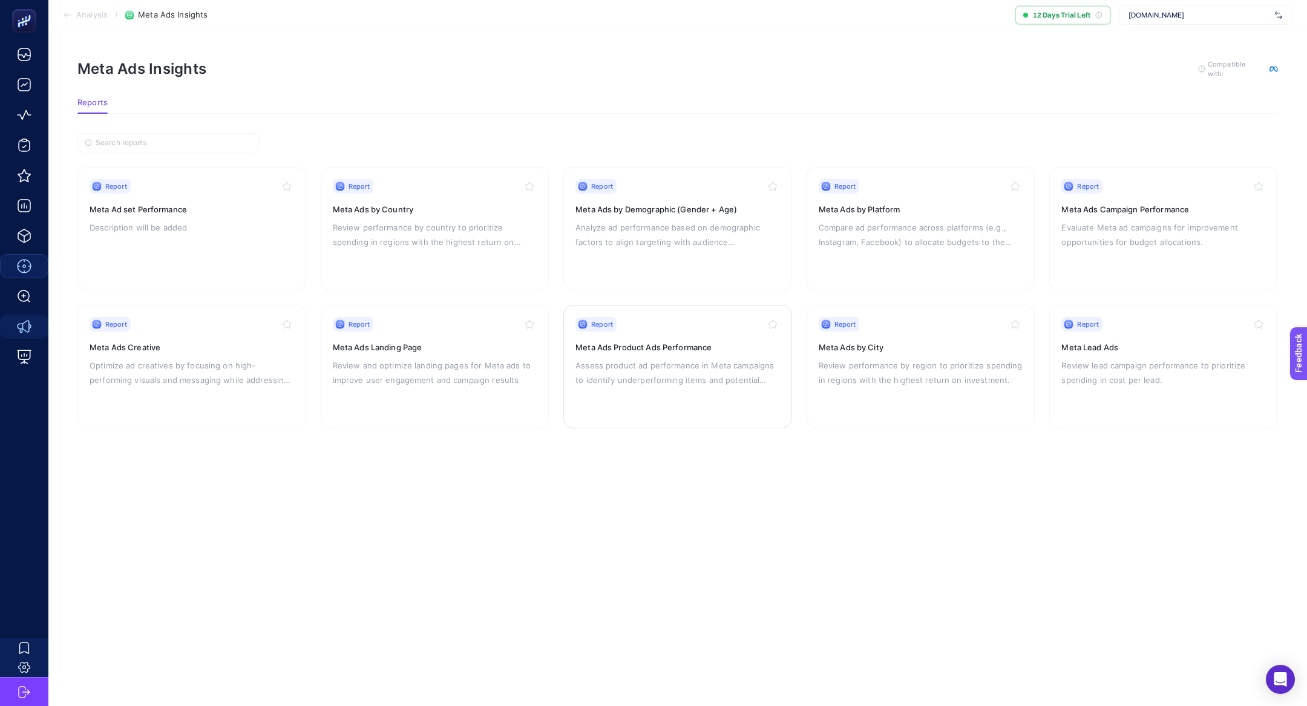
click at [669, 349] on h3 "Meta Ads Product Ads Performance" at bounding box center [678, 347] width 205 height 12
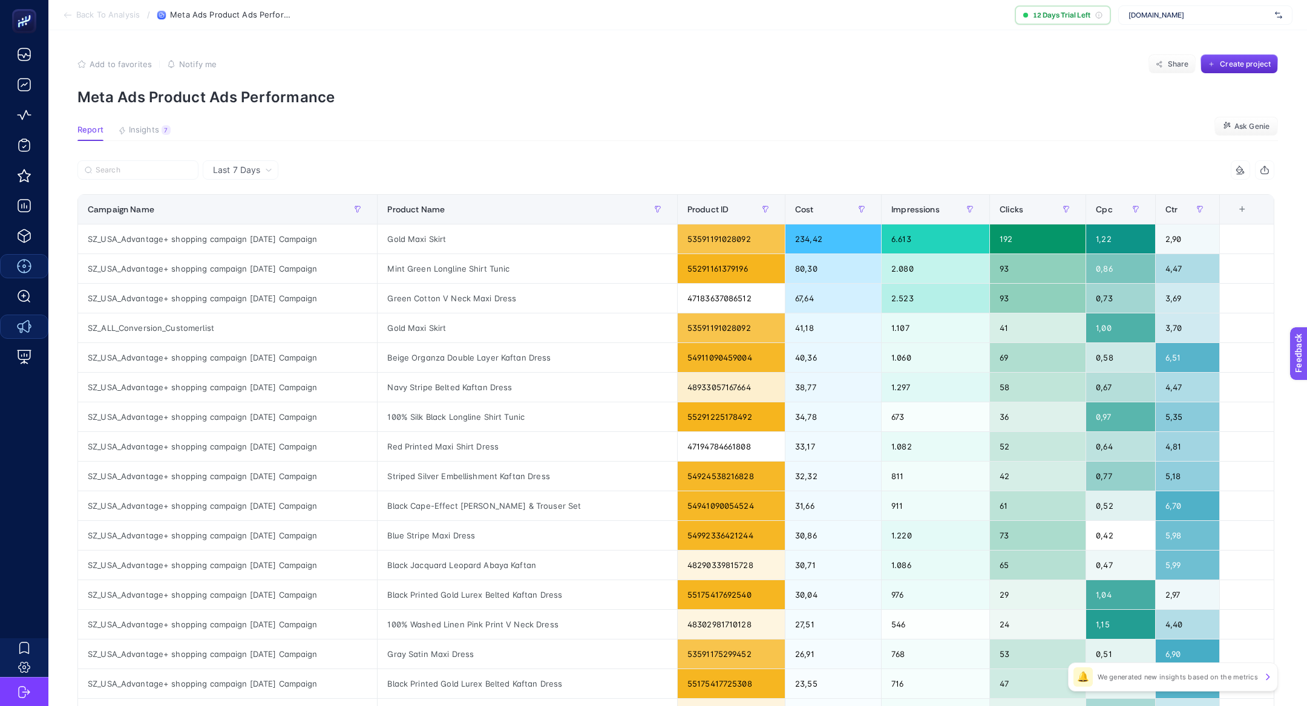
click at [1249, 207] on div "+" at bounding box center [1242, 210] width 23 height 10
click at [144, 125] on span "Insights" at bounding box center [144, 130] width 30 height 10
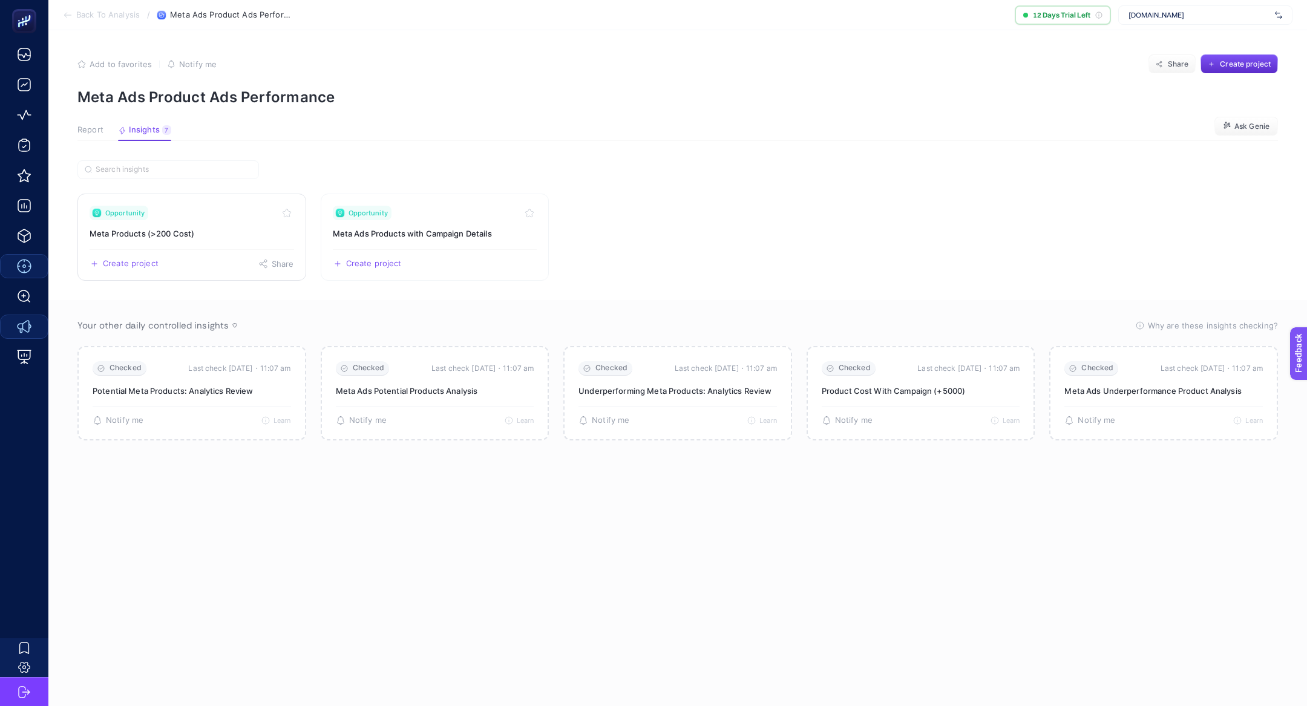
click at [234, 230] on h3 "Meta Products (>200 Cost)" at bounding box center [192, 234] width 205 height 12
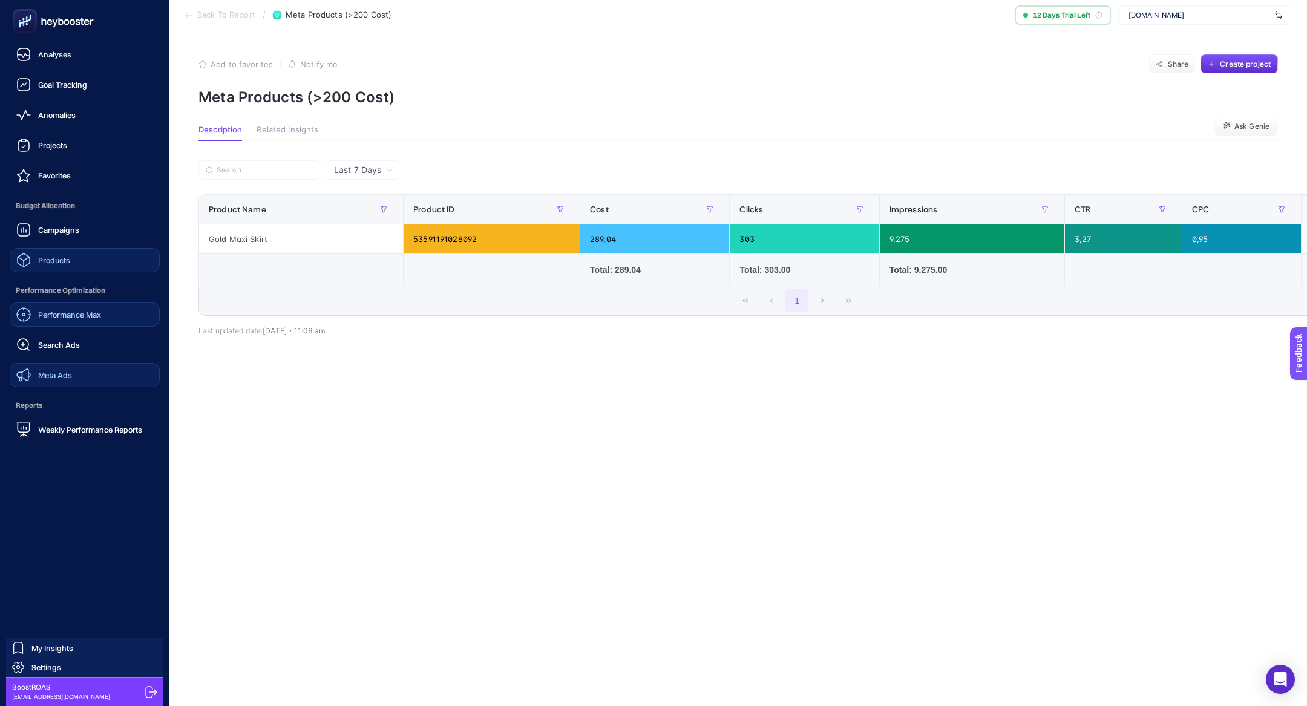
click at [93, 255] on link "Products" at bounding box center [85, 260] width 150 height 24
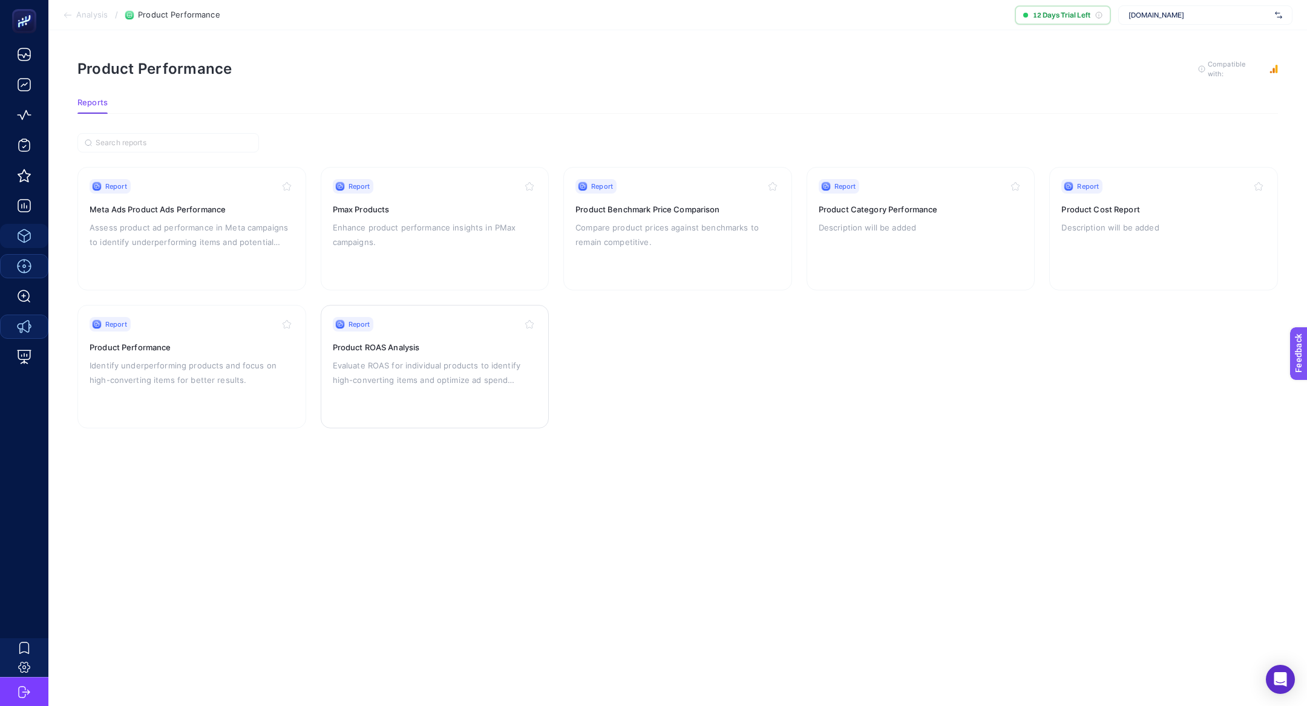
click at [400, 381] on p "Evaluate ROAS for individual products to identify high-converting items and opt…" at bounding box center [435, 372] width 205 height 29
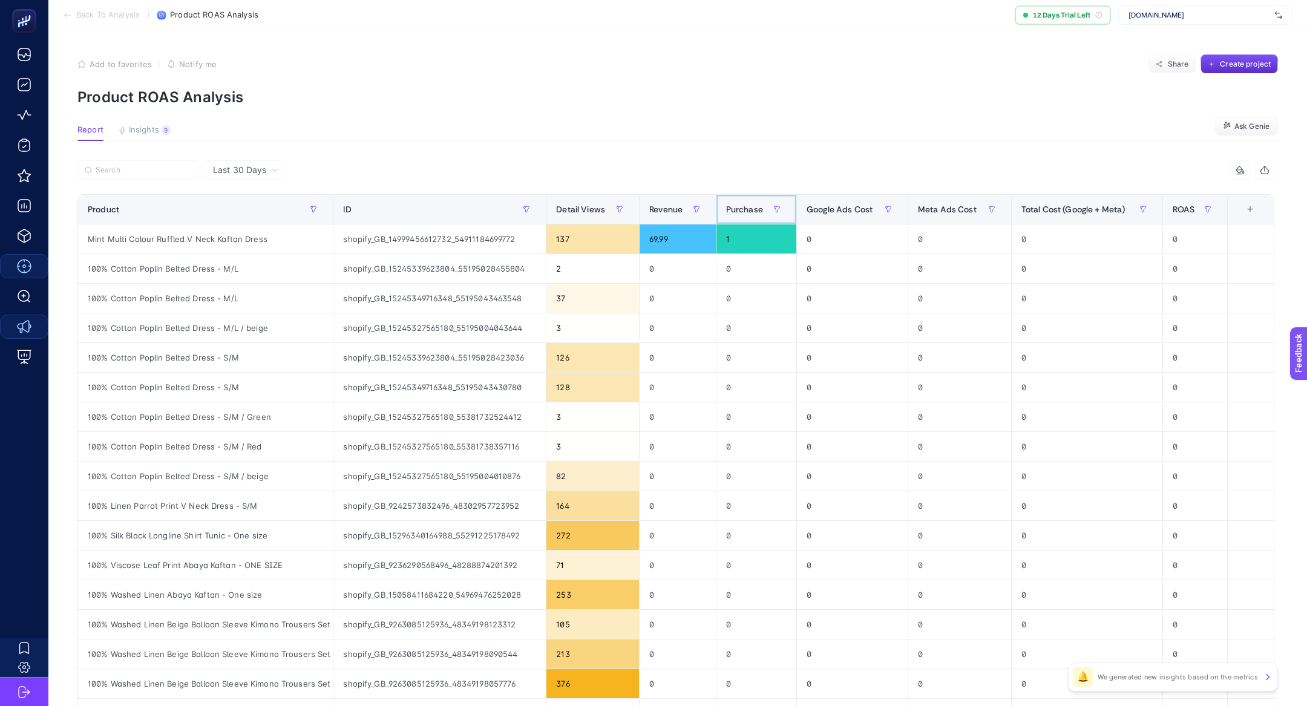
click at [731, 217] on div "Purchase" at bounding box center [756, 209] width 61 height 19
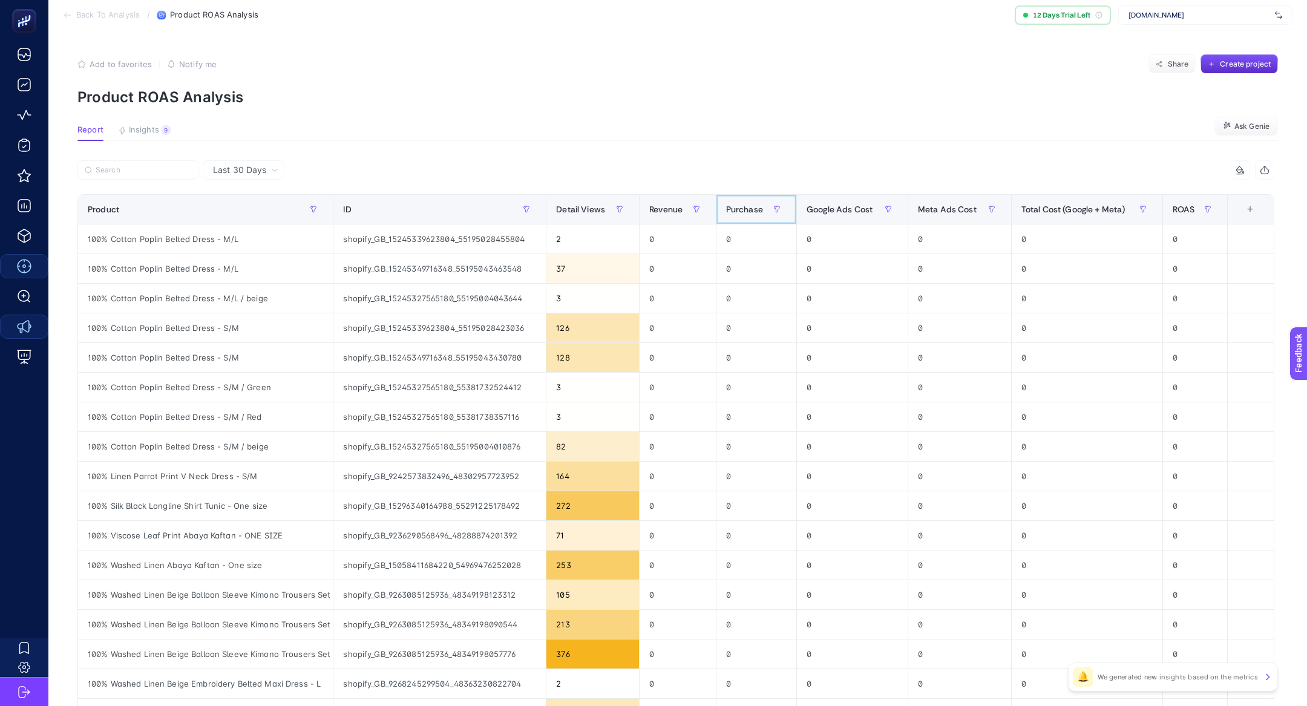
click at [731, 217] on div "Purchase" at bounding box center [756, 209] width 61 height 19
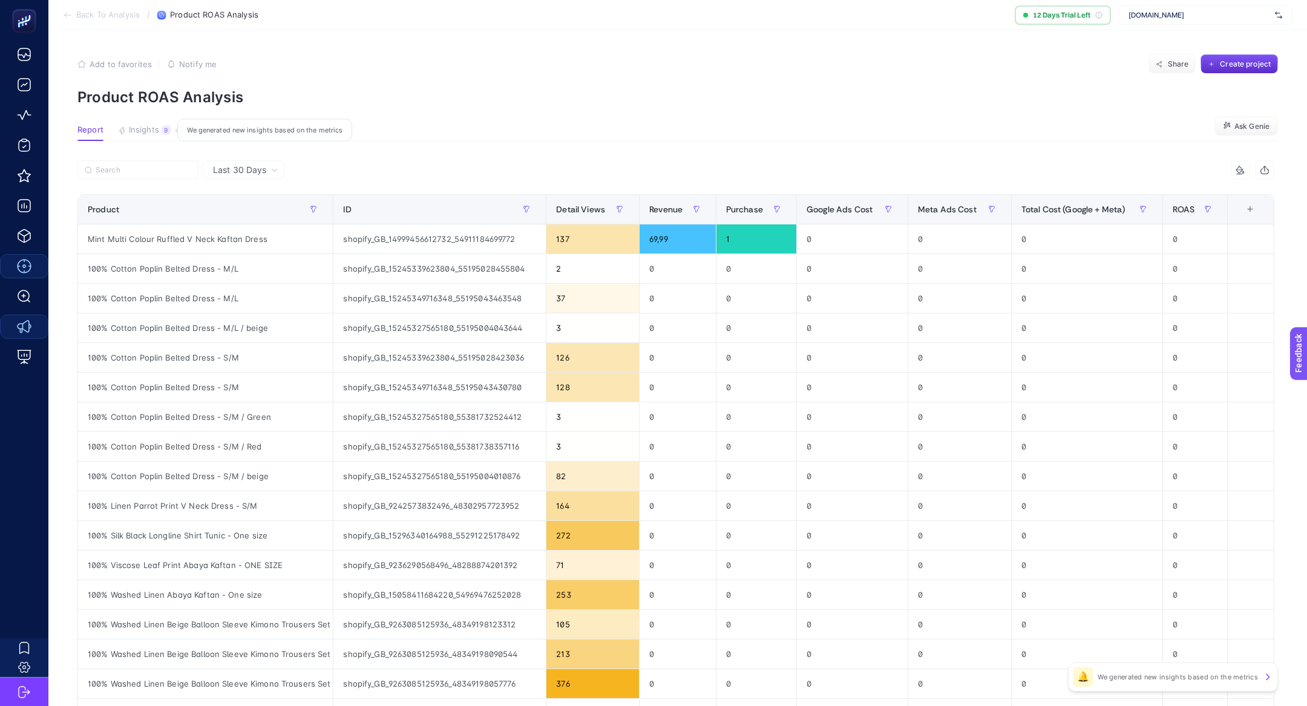
click at [162, 130] on div "9" at bounding box center [166, 130] width 9 height 10
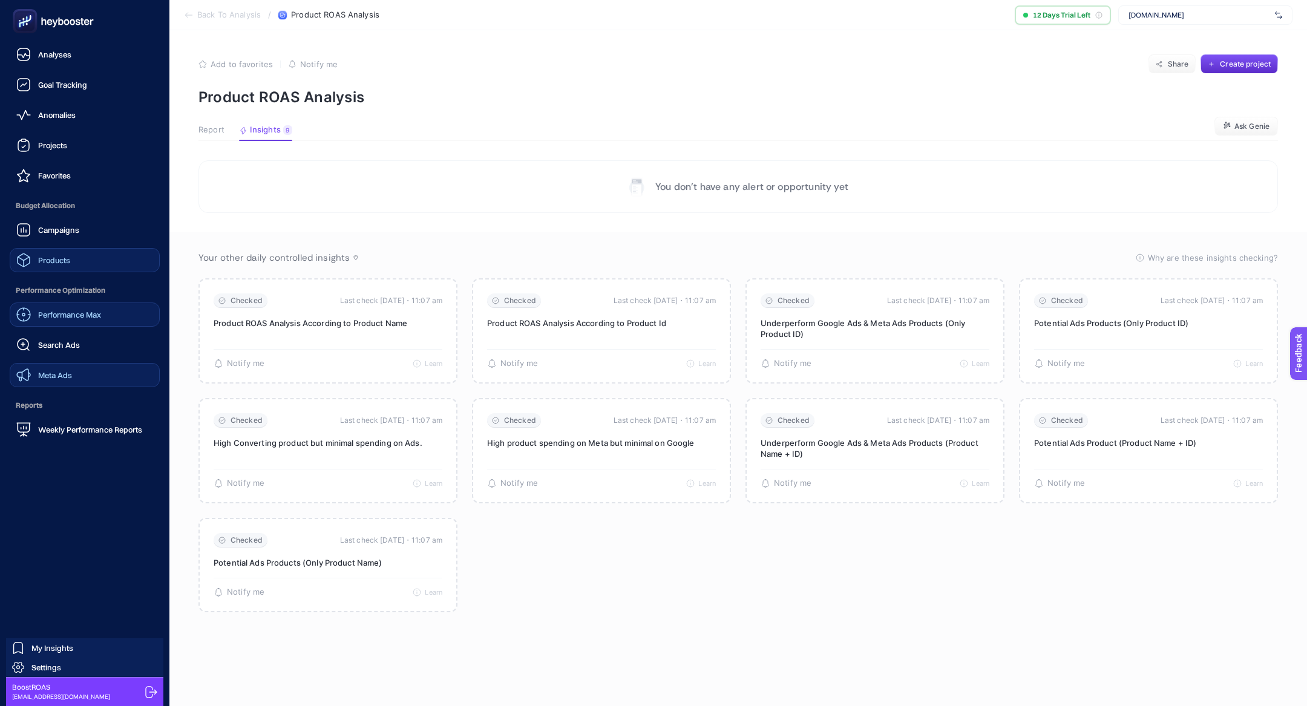
click at [82, 259] on link "Products" at bounding box center [85, 260] width 150 height 24
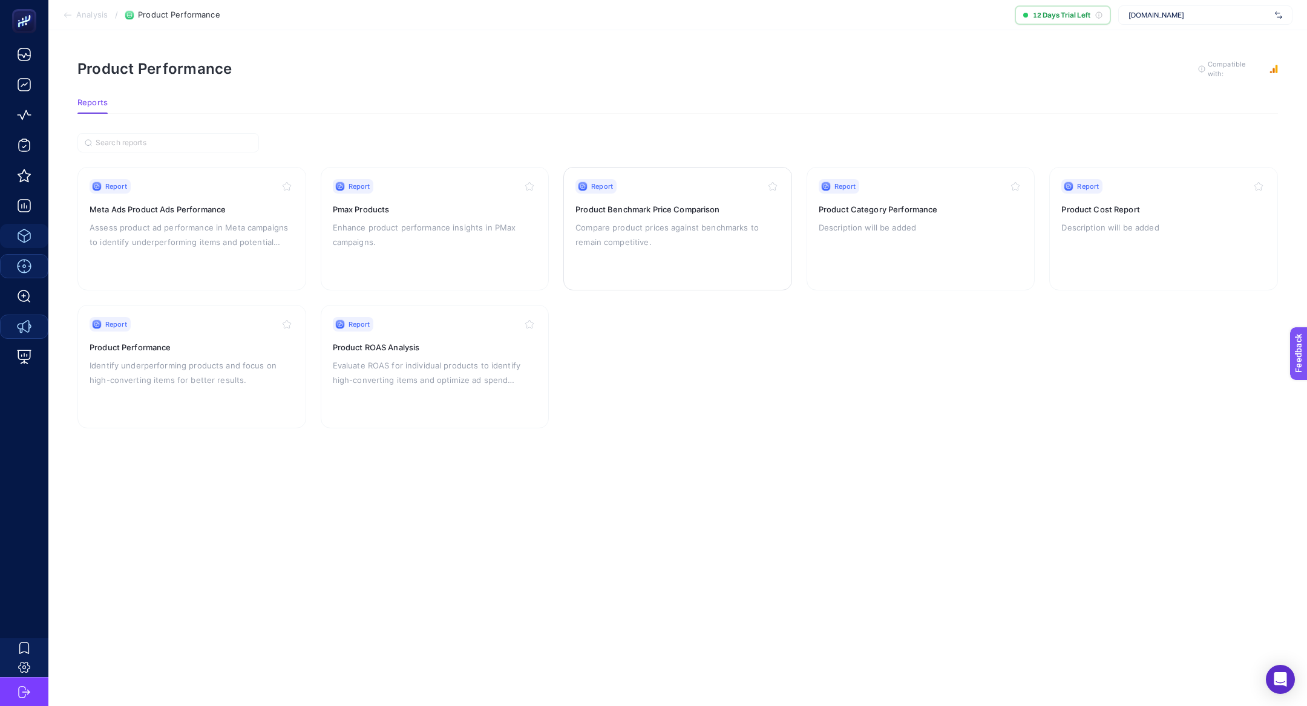
click at [624, 237] on p "Compare product prices against benchmarks to remain competitive." at bounding box center [678, 234] width 205 height 29
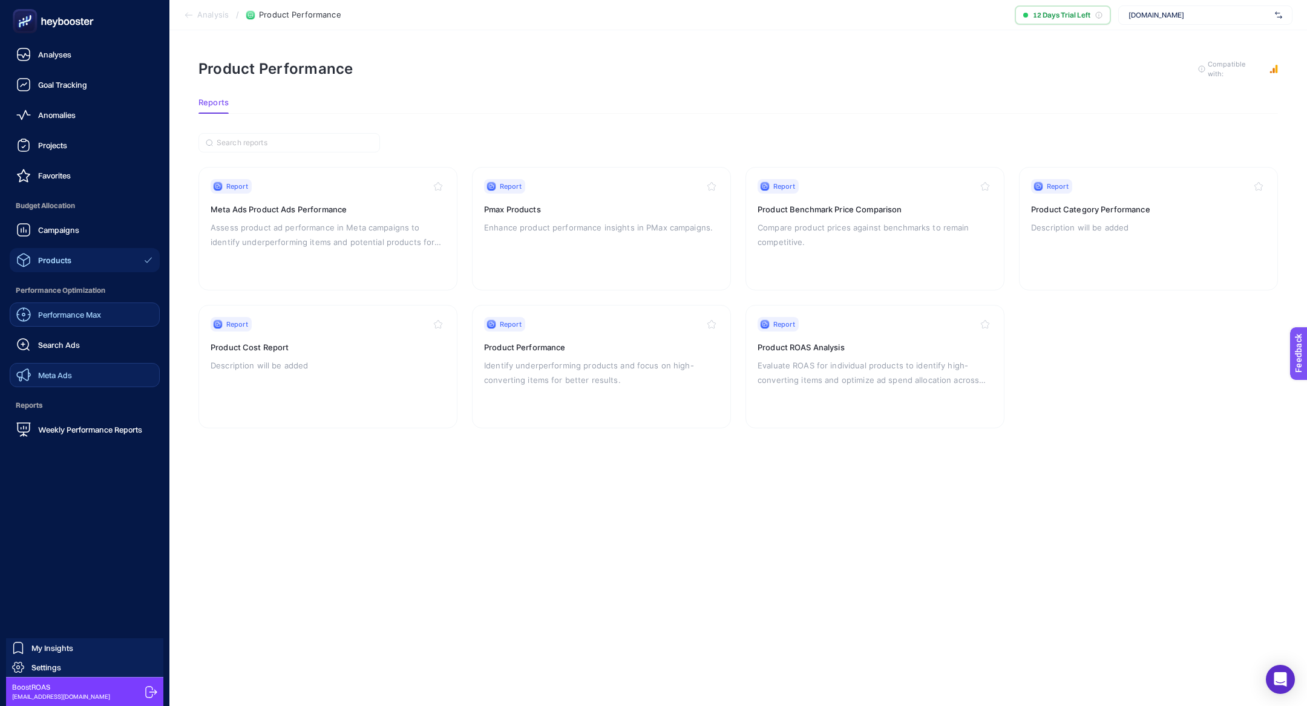
click at [80, 380] on link "Meta Ads" at bounding box center [85, 375] width 150 height 24
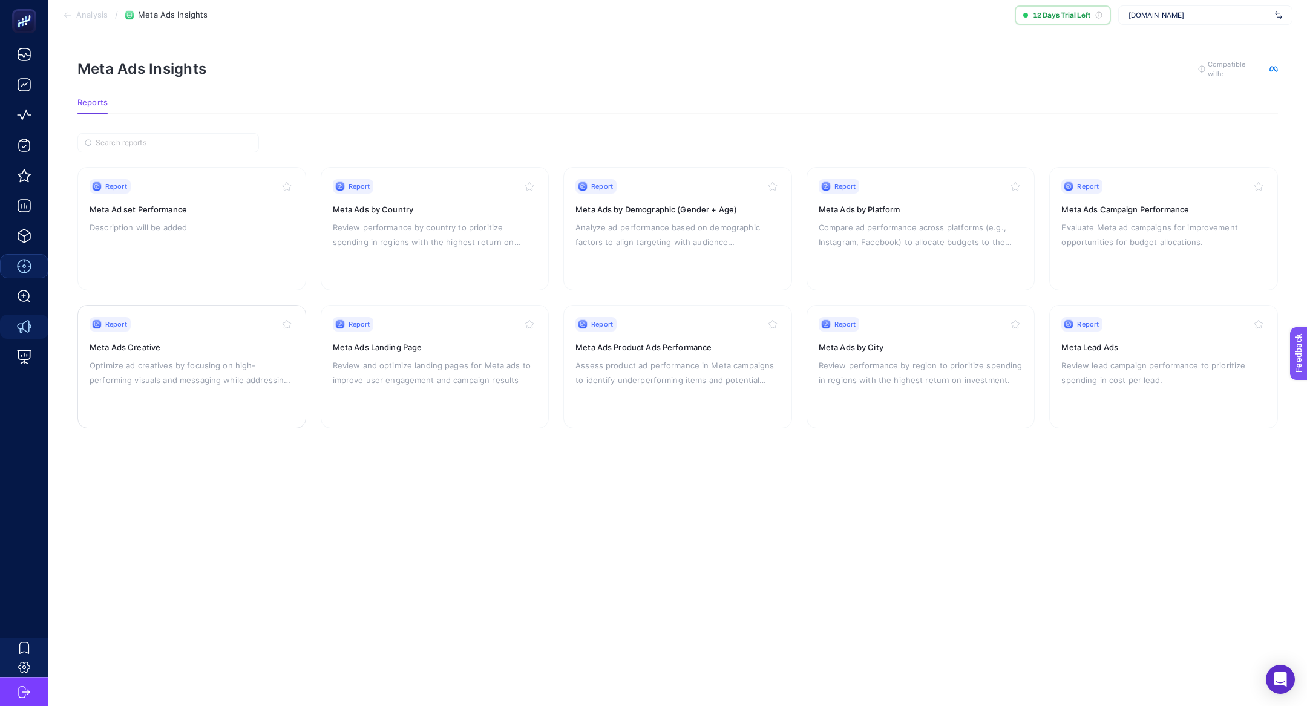
click at [234, 386] on div "Report Meta Ads Creative Optimize ad creatives by focusing on high-performing v…" at bounding box center [192, 366] width 205 height 99
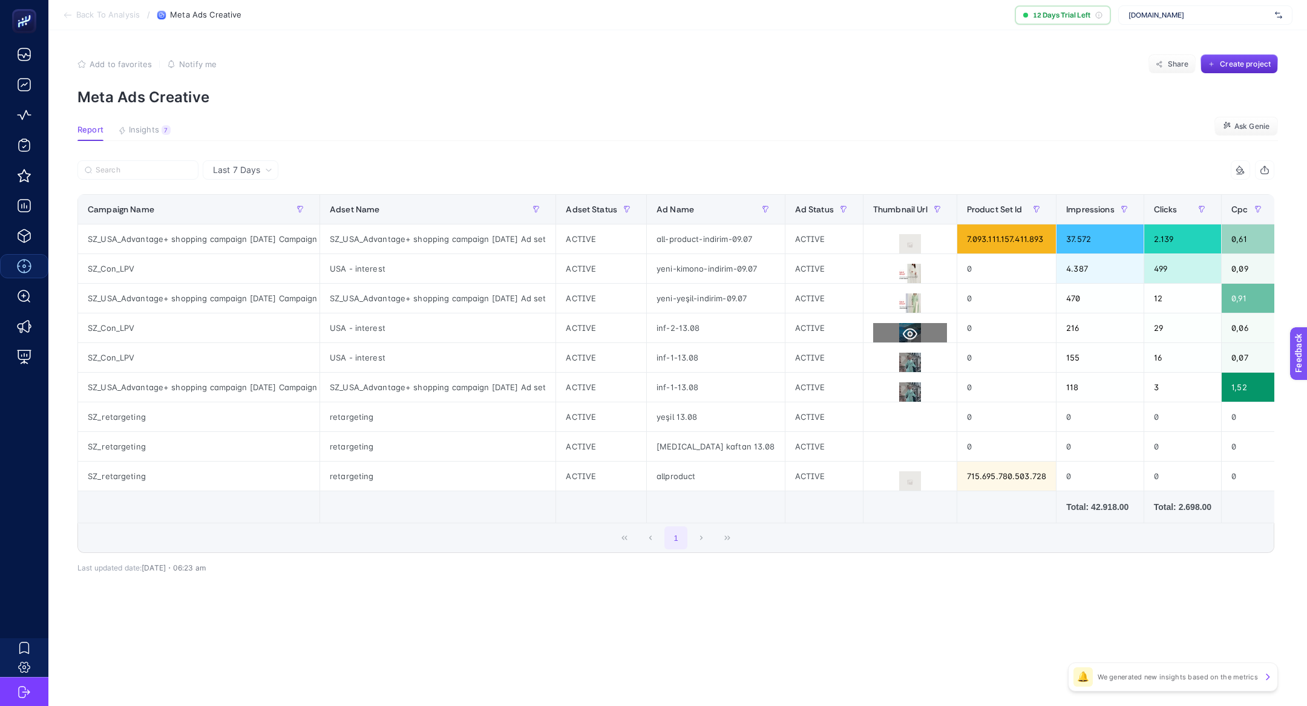
click at [903, 332] on icon at bounding box center [910, 334] width 15 height 15
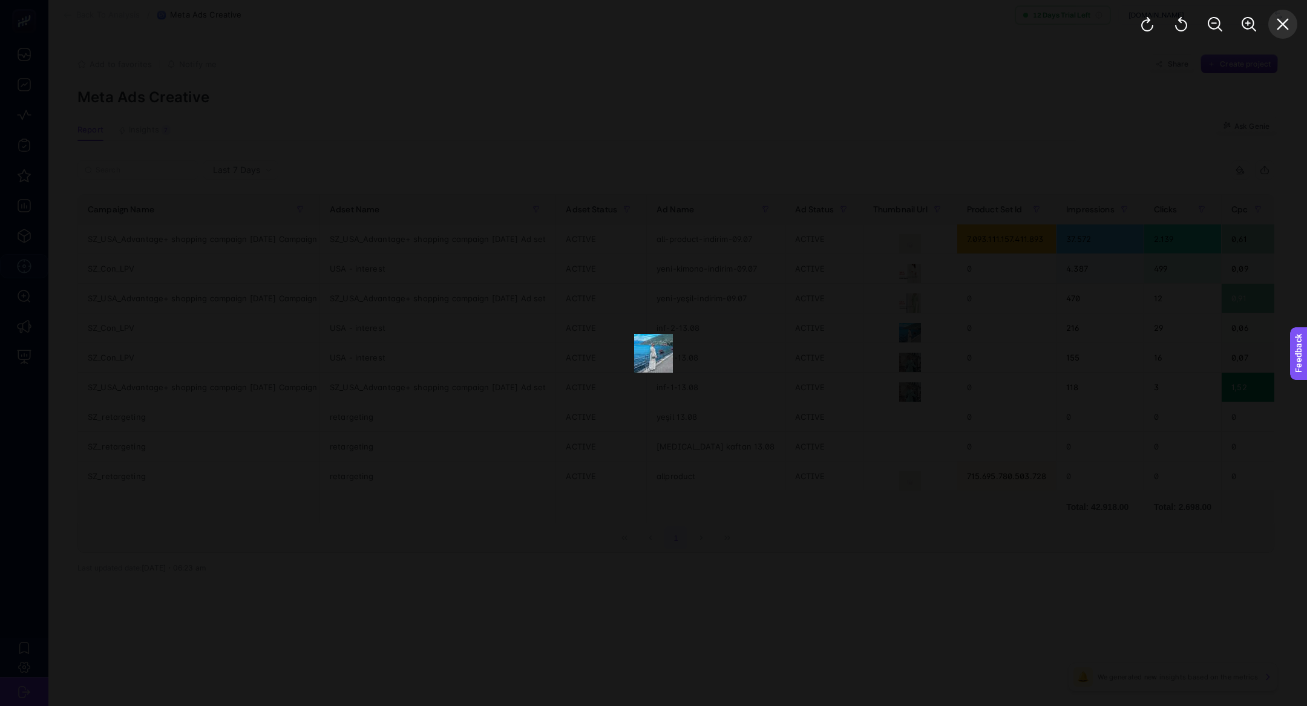
click at [1277, 15] on button "Close" at bounding box center [1283, 24] width 29 height 29
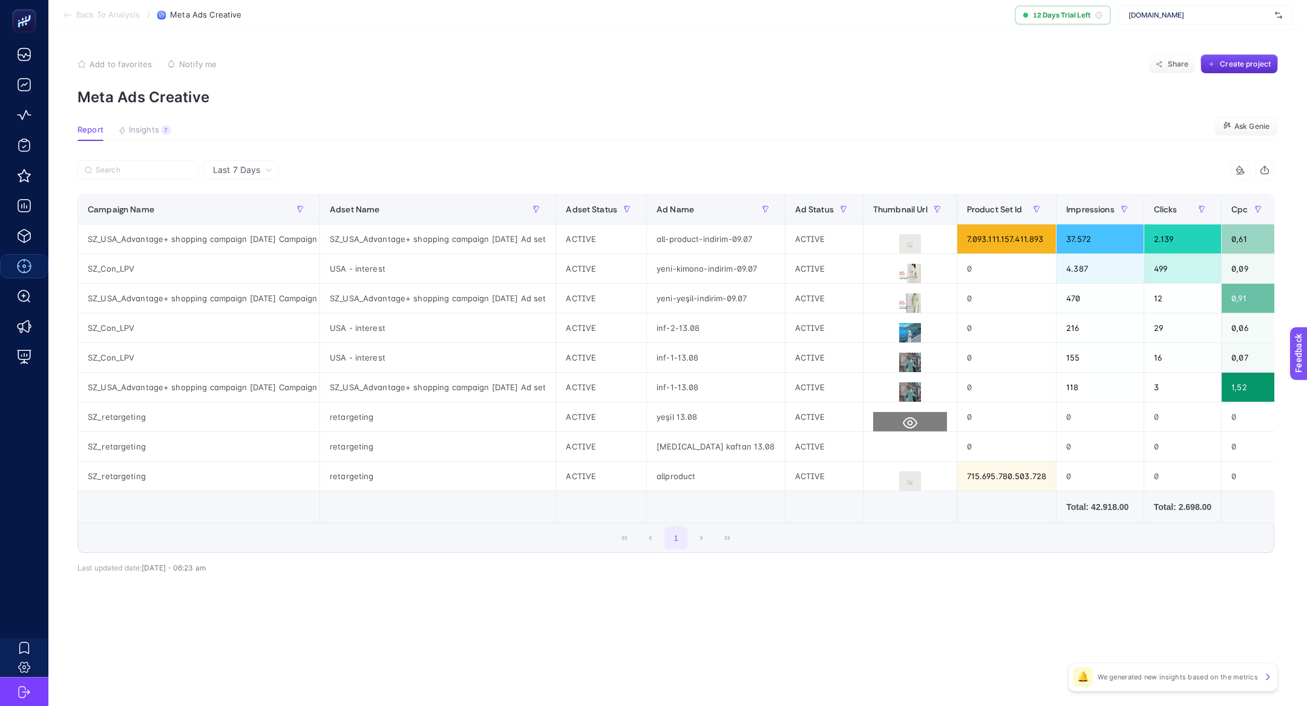
click at [903, 420] on icon at bounding box center [910, 424] width 15 height 12
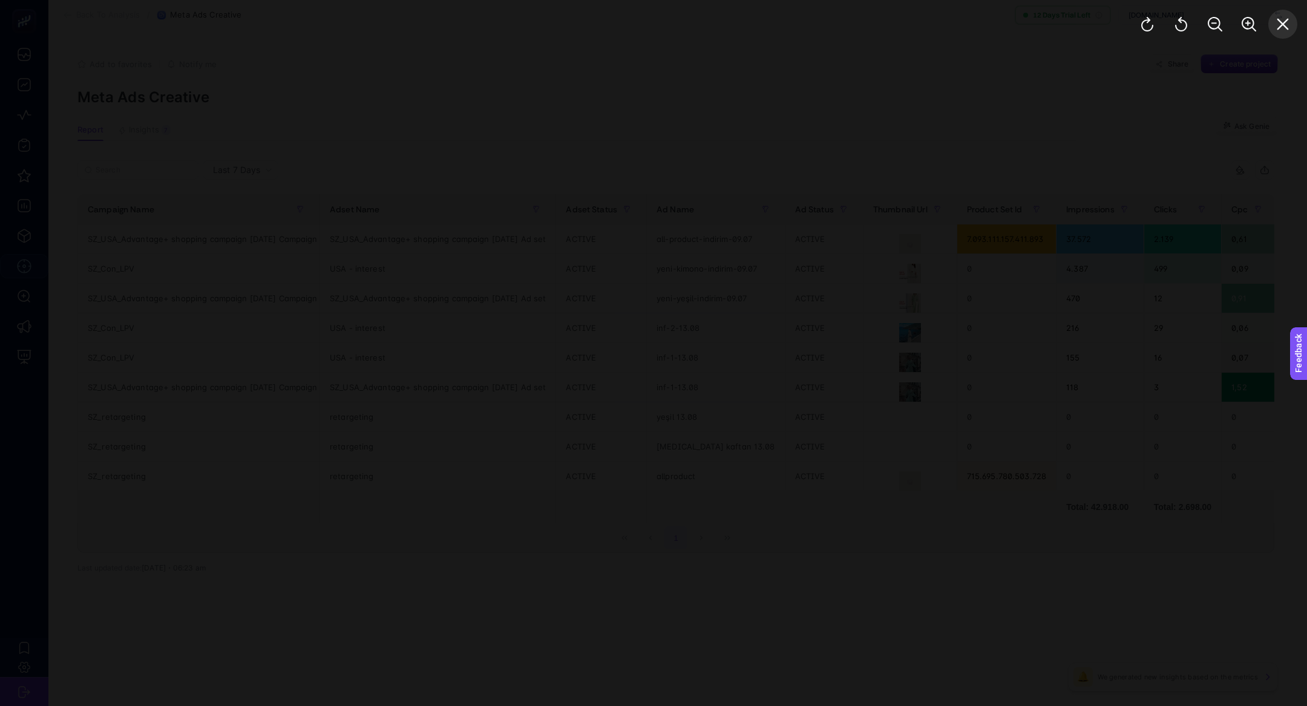
click at [1276, 30] on icon "Close" at bounding box center [1283, 24] width 15 height 15
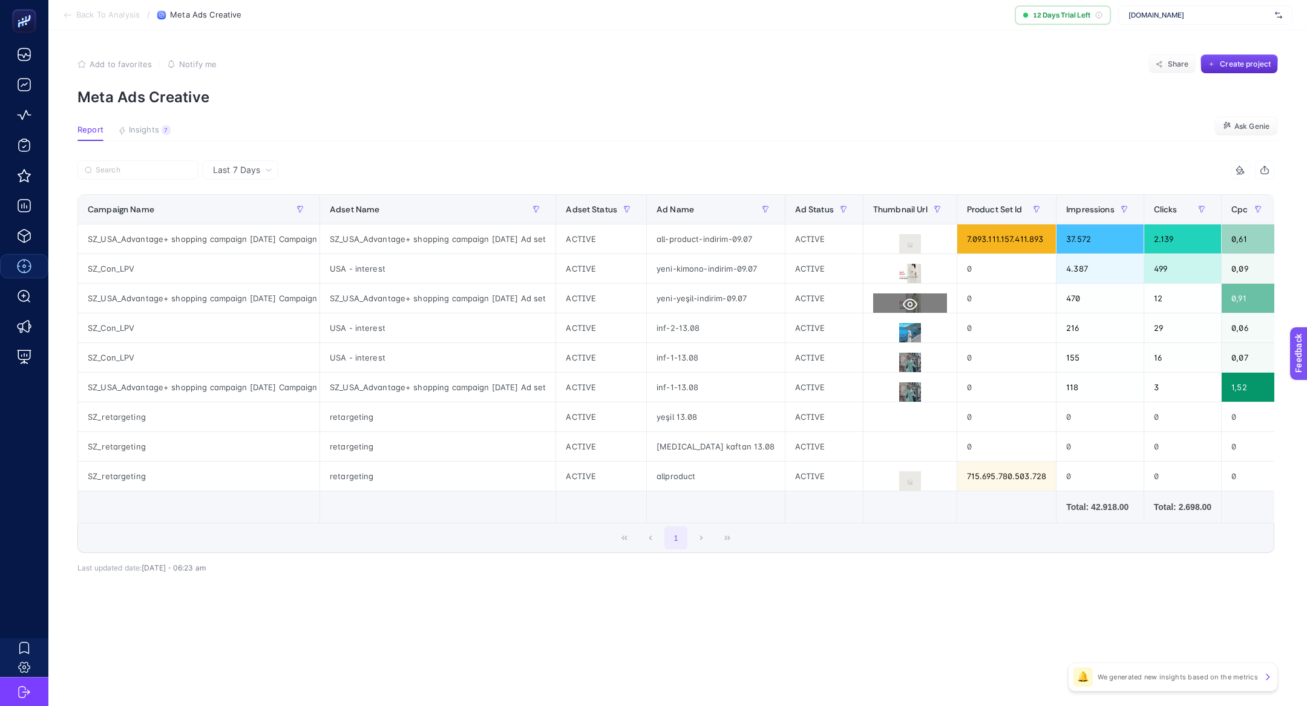
click at [903, 304] on icon at bounding box center [910, 305] width 15 height 12
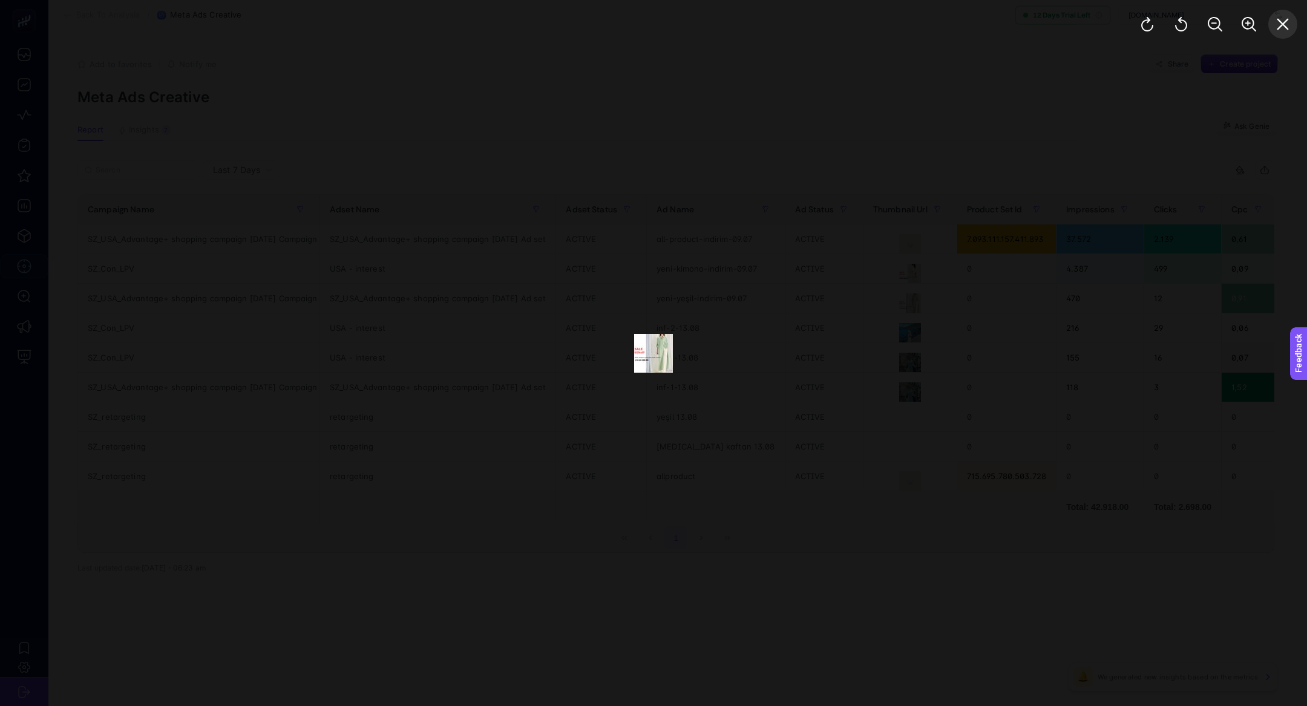
click at [1278, 16] on button "Close" at bounding box center [1283, 24] width 29 height 29
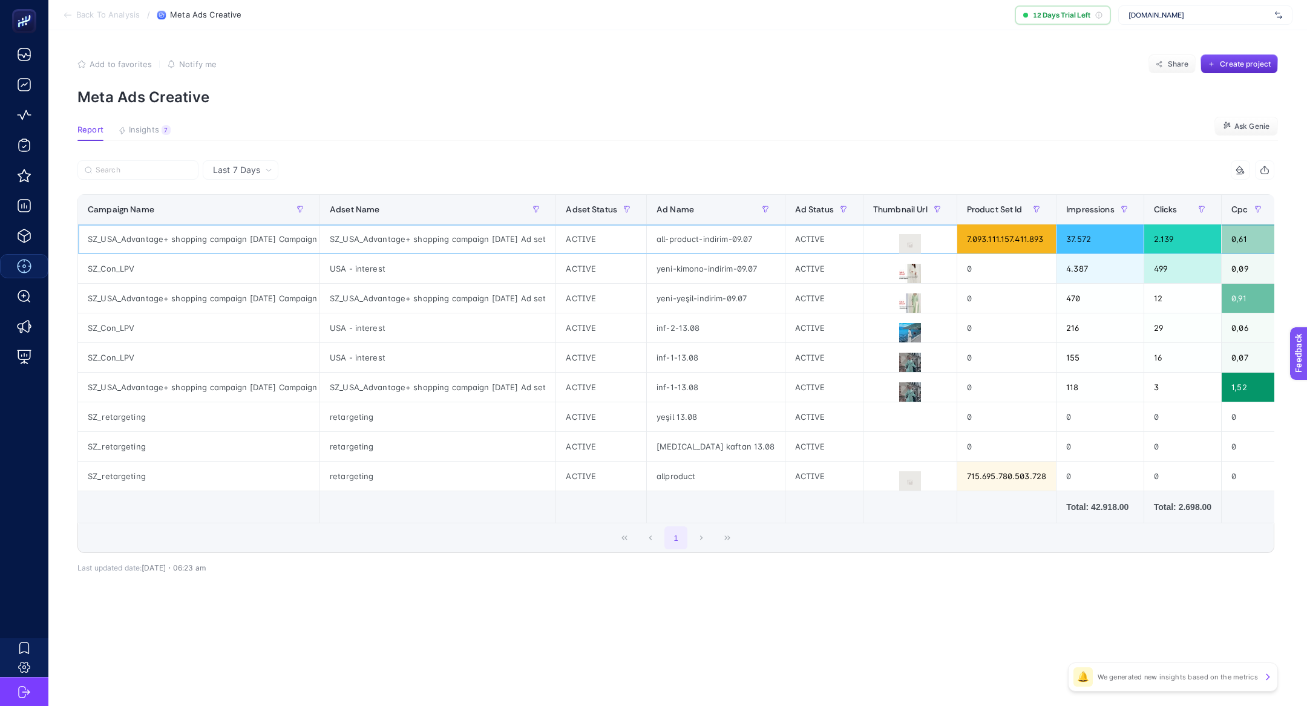
click at [702, 240] on div "all-product-indirim-09.07" at bounding box center [716, 239] width 138 height 29
click at [670, 476] on div "allproduct" at bounding box center [716, 476] width 138 height 29
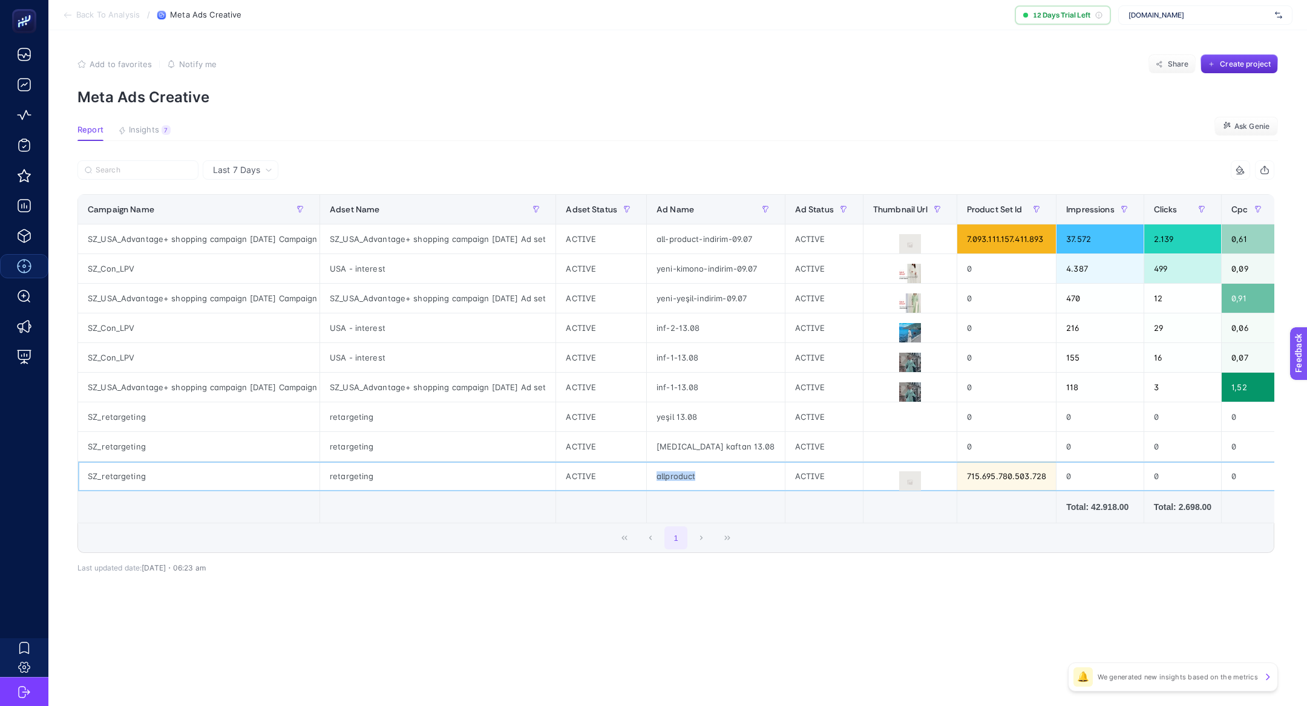
click at [670, 476] on div "allproduct" at bounding box center [716, 476] width 138 height 29
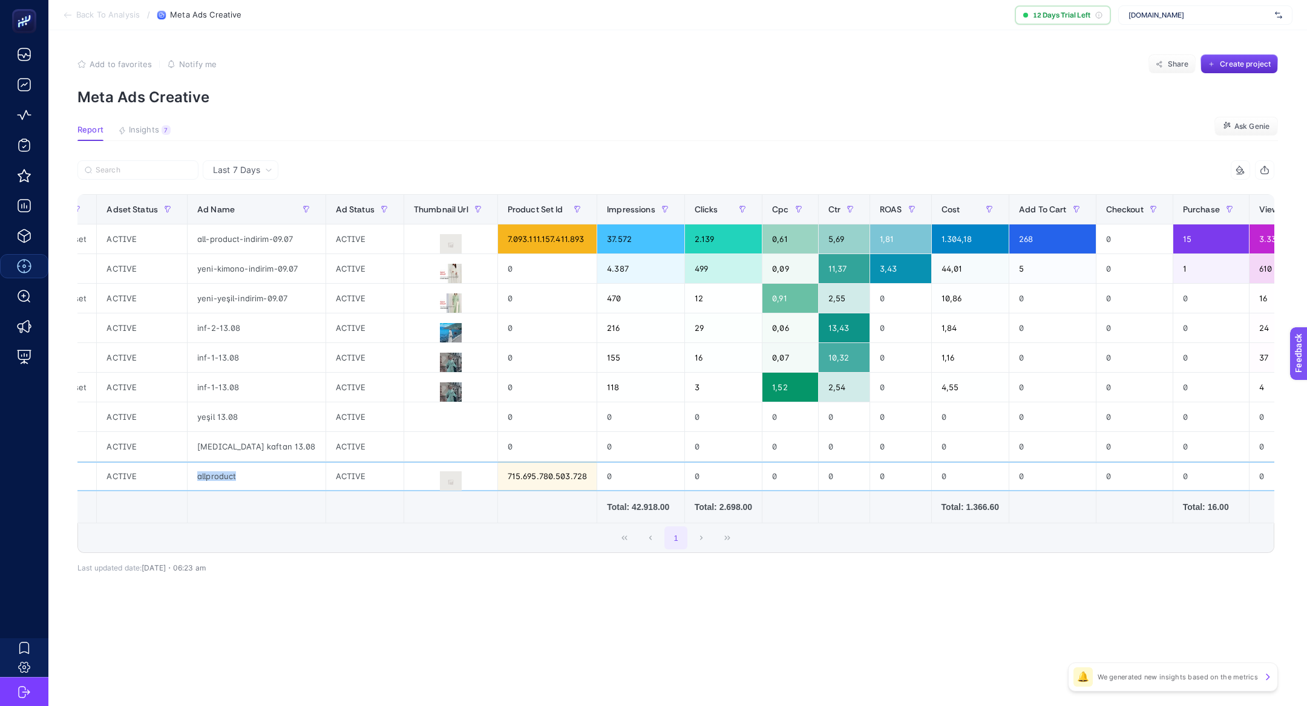
scroll to position [0, 687]
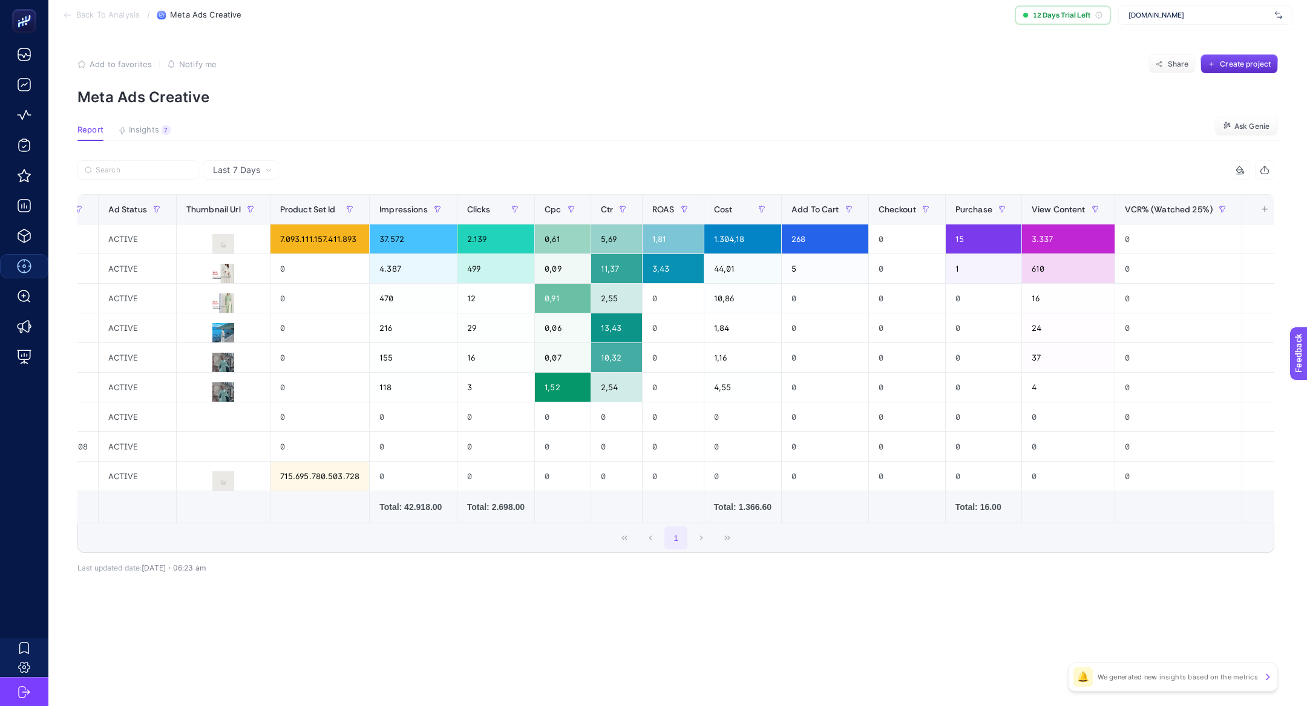
click at [244, 169] on span "Last 7 Days" at bounding box center [236, 170] width 47 height 12
click at [258, 174] on span "Last 7 Days" at bounding box center [236, 170] width 47 height 12
click at [160, 134] on button "Insights 7 We generated new insights based on the metrics" at bounding box center [144, 133] width 53 height 16
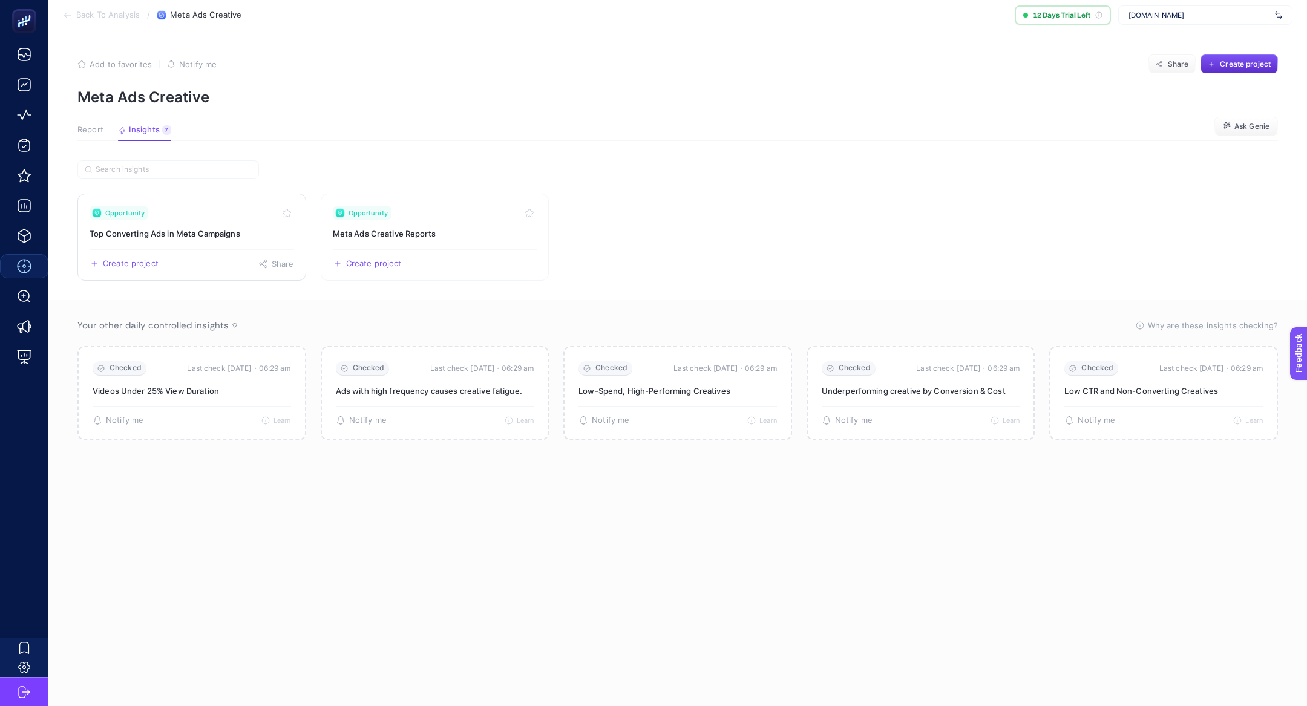
click at [270, 231] on h3 "Top Converting Ads in Meta Campaigns" at bounding box center [192, 234] width 205 height 12
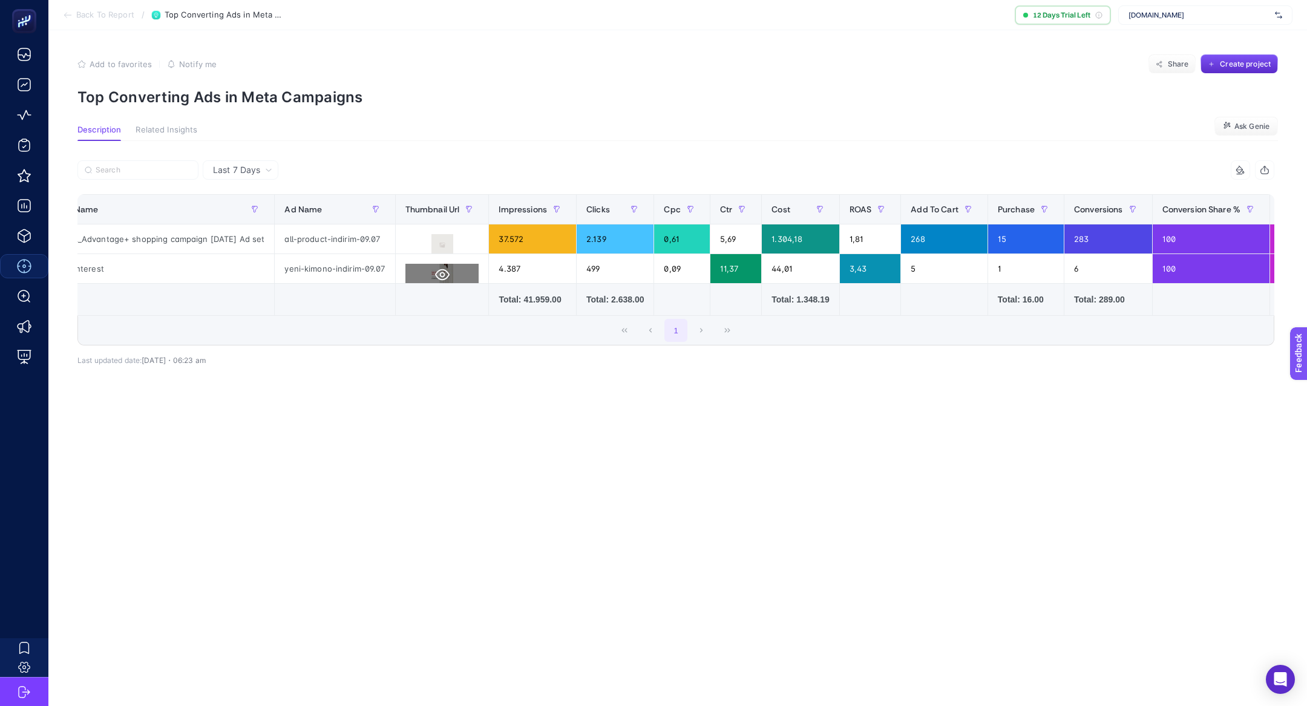
scroll to position [0, 75]
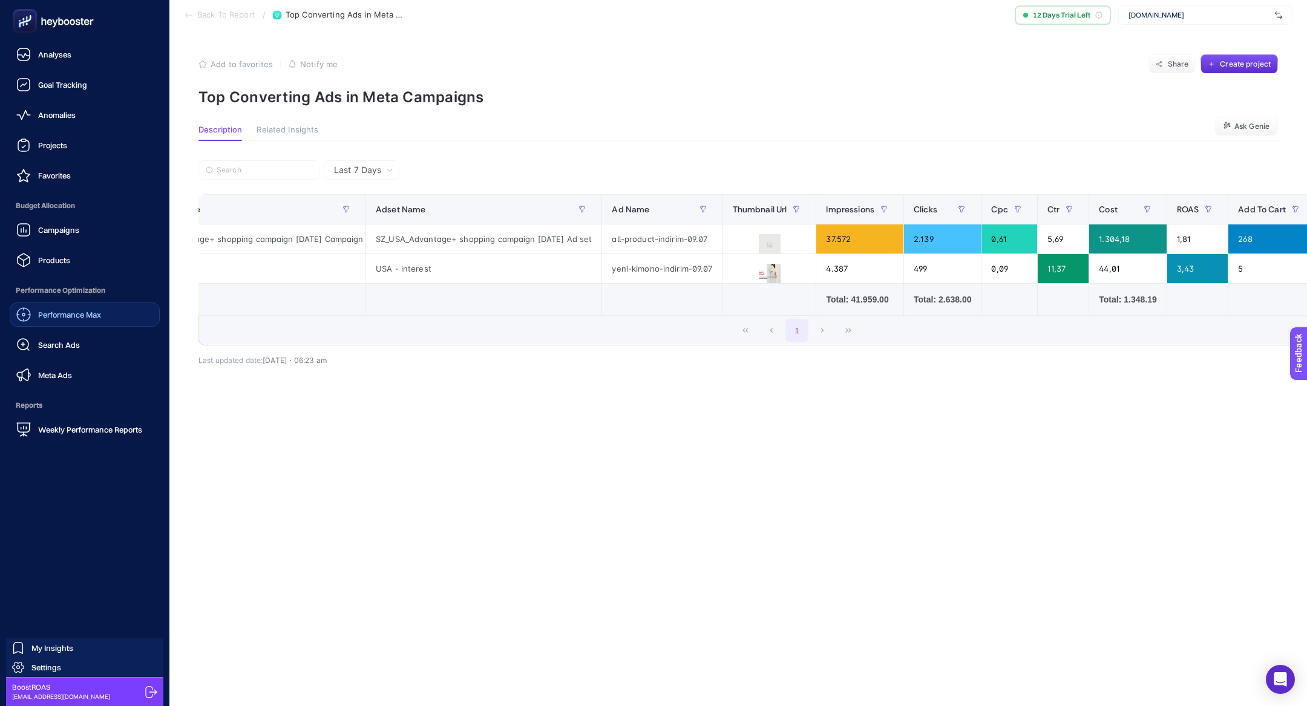
click at [71, 391] on ul "Analyses Goal Tracking Anomalies Projects Favorites Budget Allocation Campaigns…" at bounding box center [85, 242] width 150 height 400
click at [77, 378] on link "Meta Ads" at bounding box center [85, 375] width 150 height 24
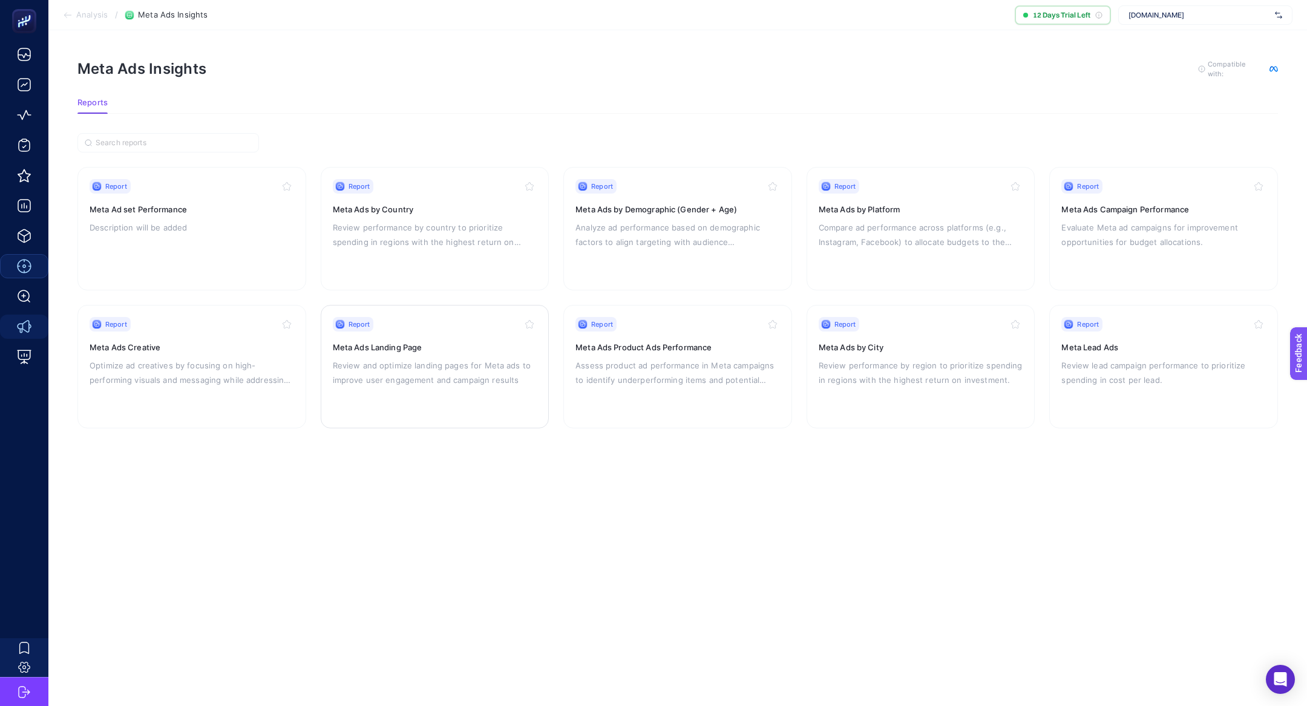
click at [421, 404] on div "Report Meta Ads Landing Page Review and optimize landing pages for Meta ads to …" at bounding box center [435, 366] width 205 height 99
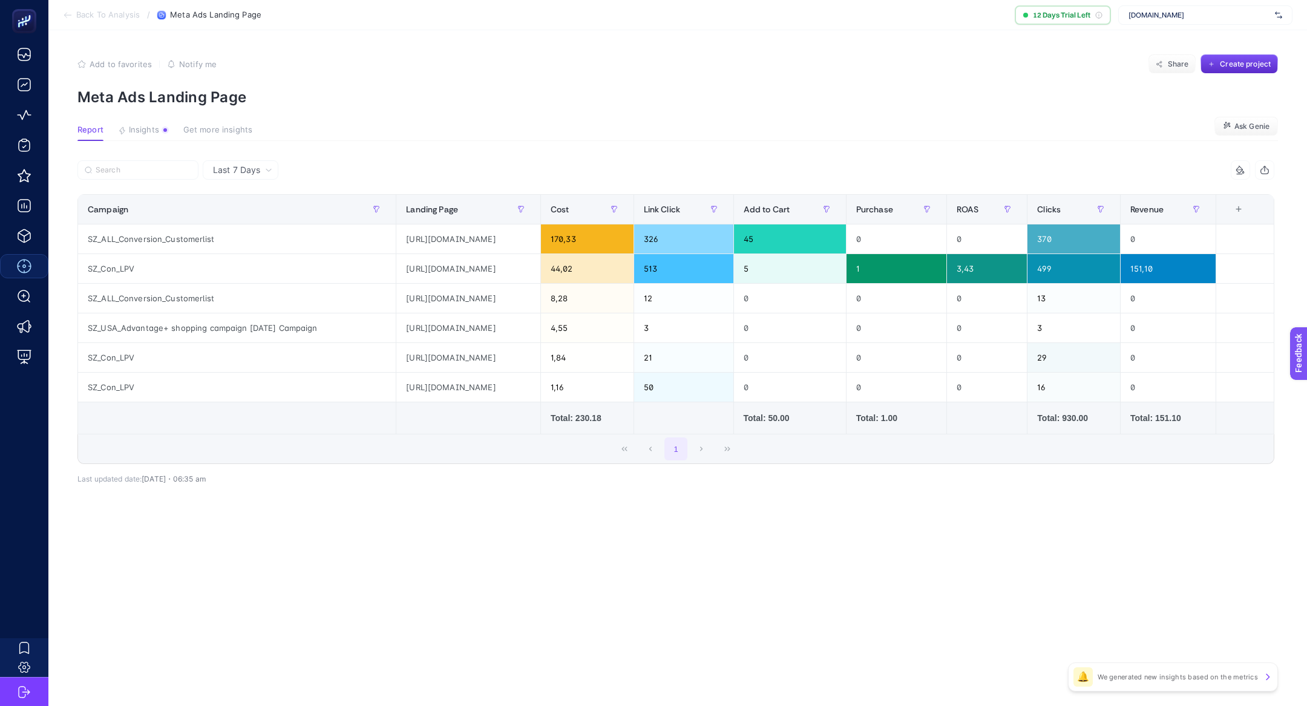
click at [237, 165] on span "Last 7 Days" at bounding box center [236, 170] width 47 height 12
click at [262, 215] on li "Last 30 Days" at bounding box center [240, 217] width 68 height 22
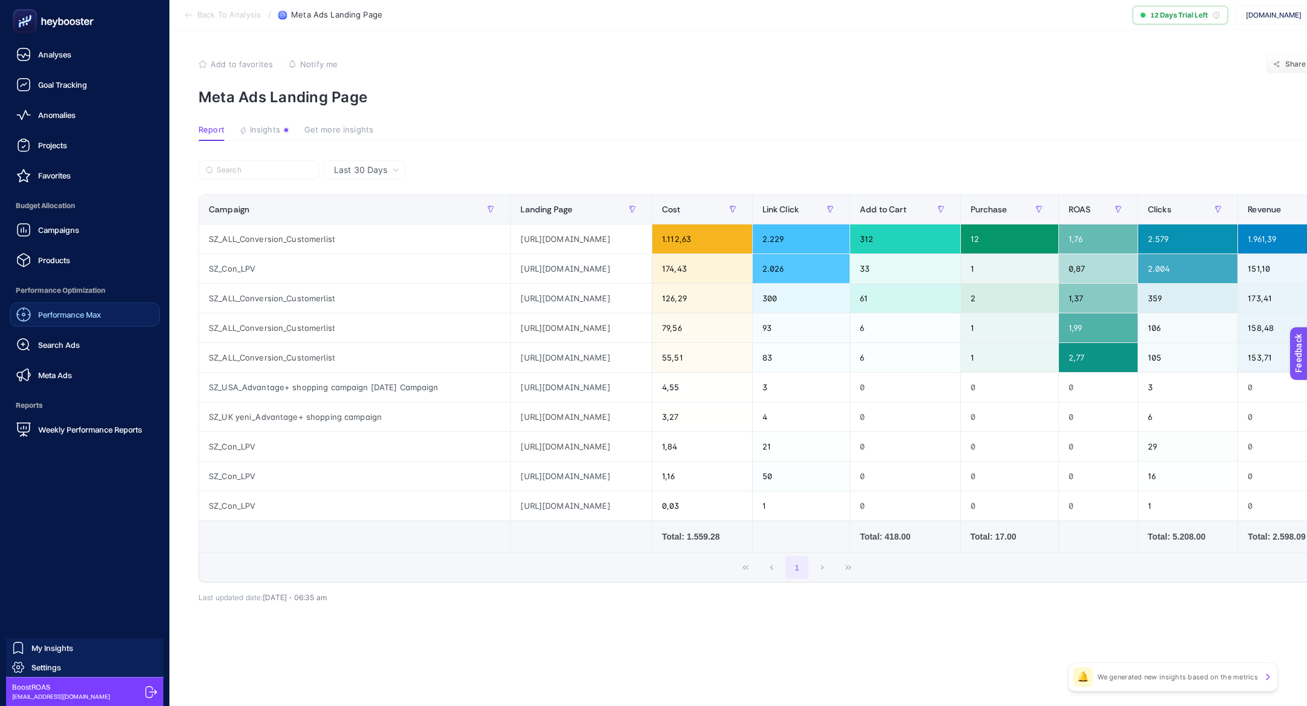
click at [59, 372] on span "Meta Ads" at bounding box center [55, 375] width 34 height 10
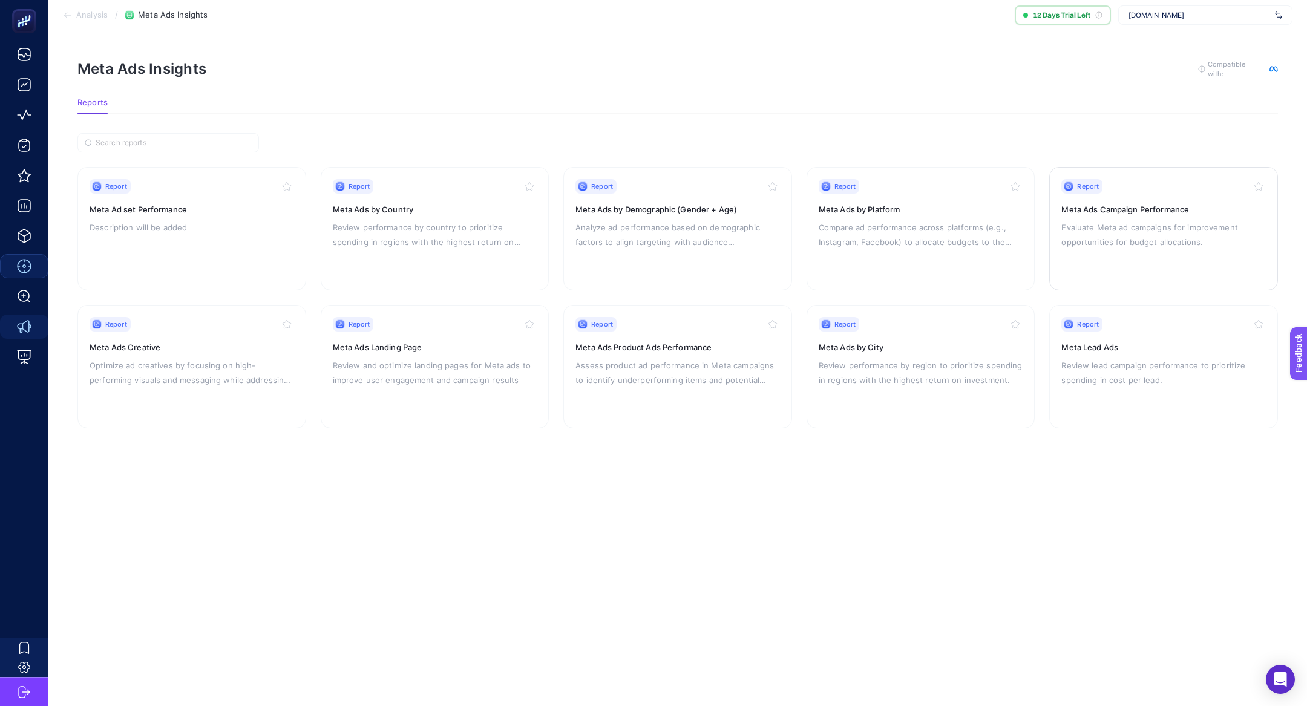
click at [1087, 225] on p "Evaluate Meta ad campaigns for improvement opportunities for budget allocations." at bounding box center [1164, 234] width 205 height 29
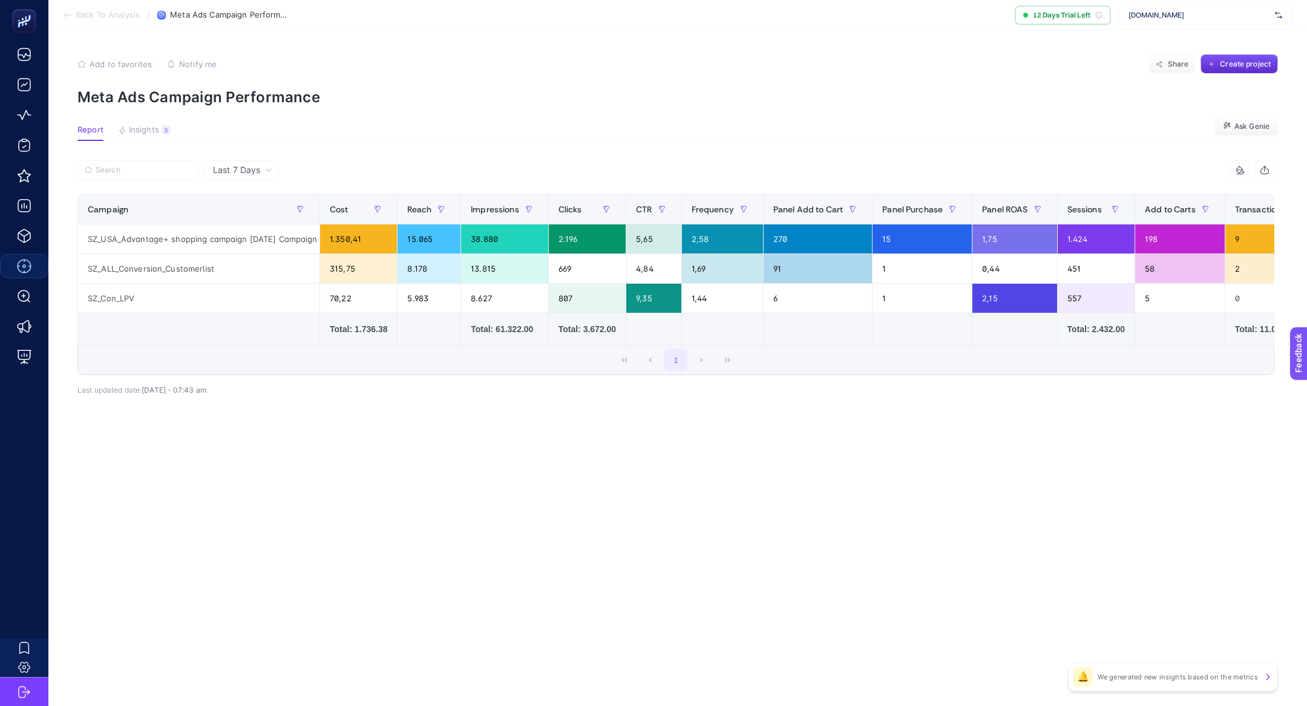
click at [244, 171] on span "Last 7 Days" at bounding box center [236, 170] width 47 height 12
click at [250, 208] on li "Last 30 Days" at bounding box center [240, 217] width 68 height 22
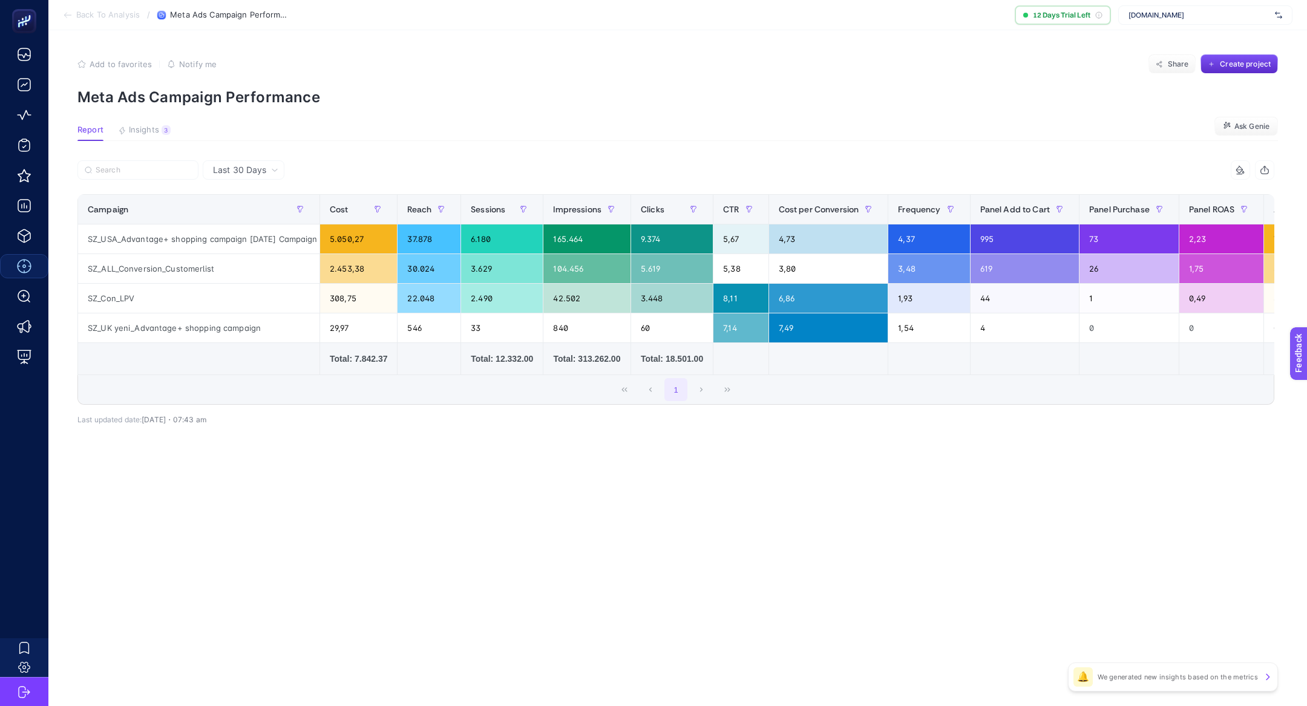
click at [366, 355] on div "Total: 7.842.37" at bounding box center [359, 359] width 58 height 12
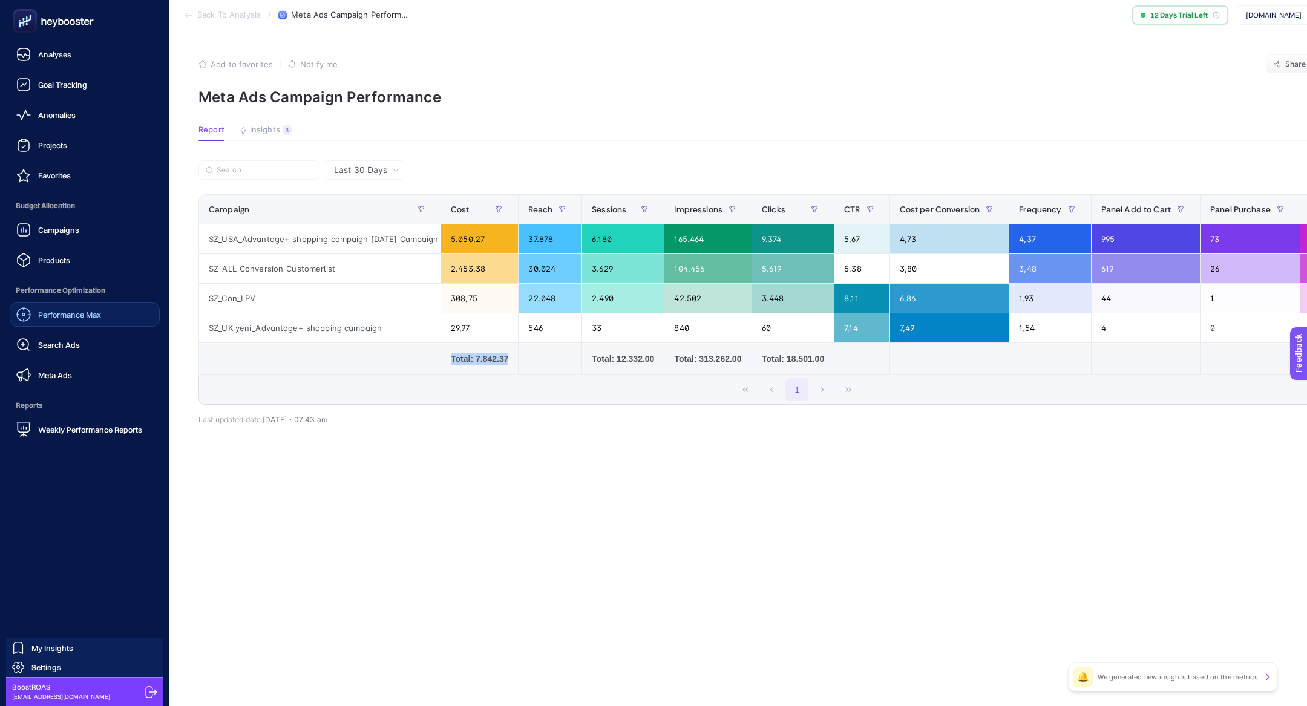
click at [68, 372] on span "Meta Ads" at bounding box center [55, 375] width 34 height 10
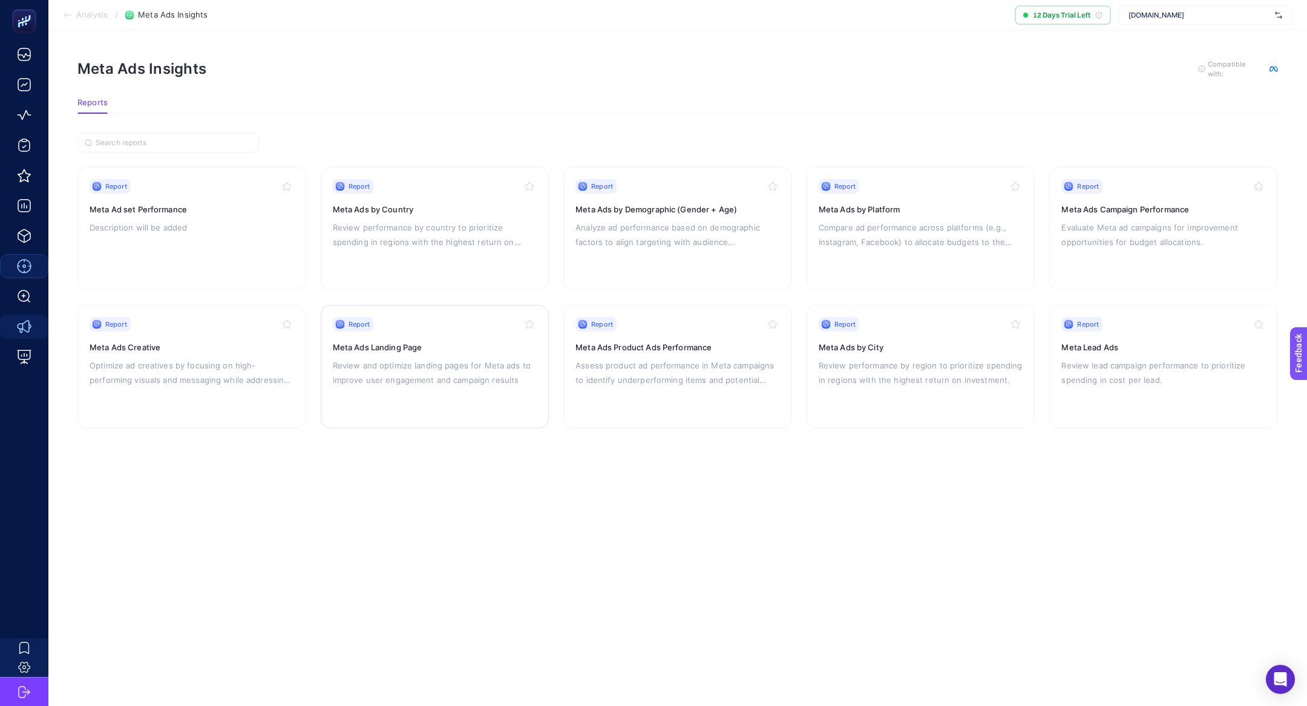
click at [421, 398] on div "Report Meta Ads Landing Page Review and optimize landing pages for Meta ads to …" at bounding box center [435, 366] width 205 height 99
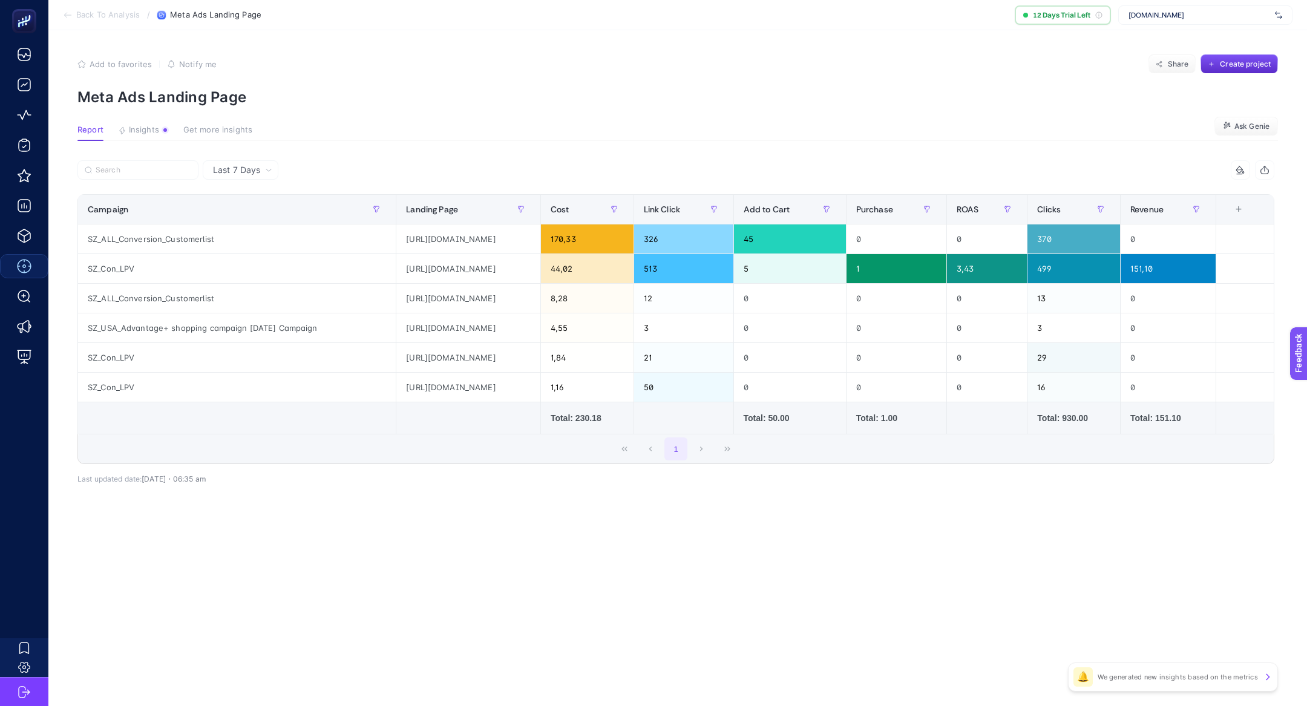
click at [260, 181] on div at bounding box center [376, 173] width 599 height 27
click at [259, 172] on span "Last 7 Days" at bounding box center [236, 170] width 47 height 12
click at [263, 214] on li "Last 30 Days" at bounding box center [240, 217] width 68 height 22
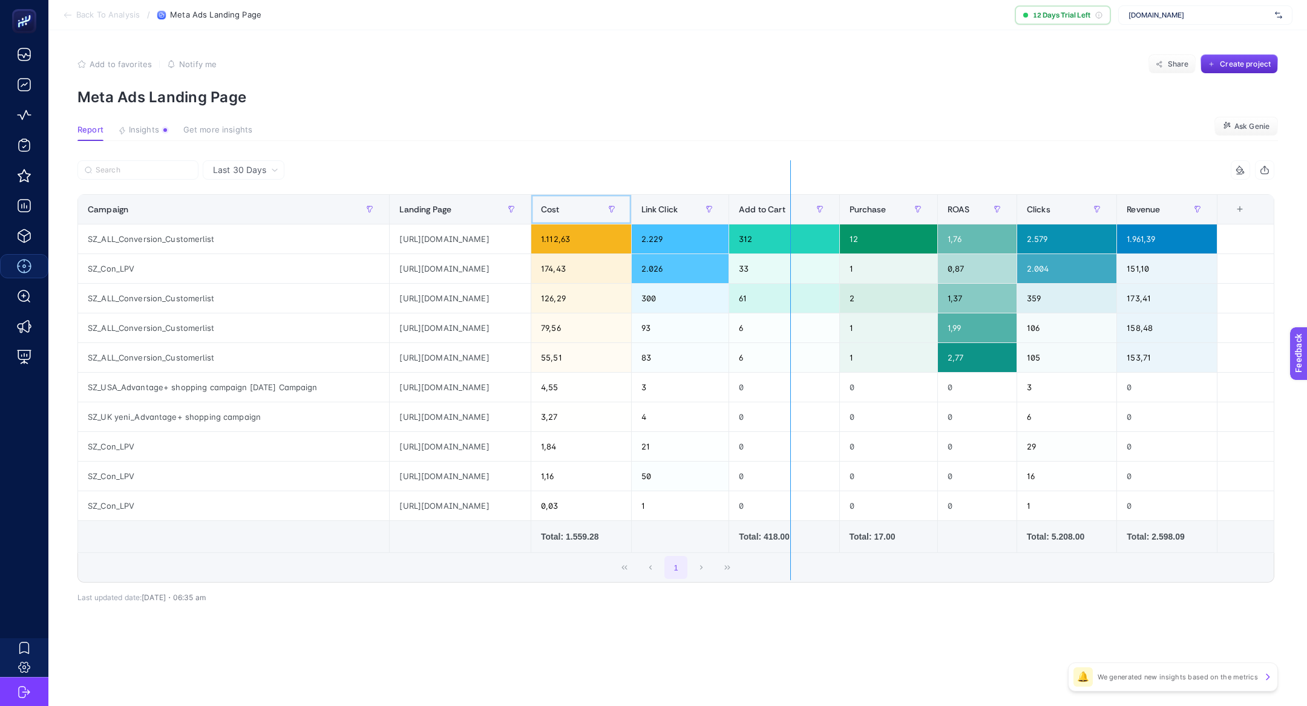
drag, startPoint x: 707, startPoint y: 211, endPoint x: 794, endPoint y: 211, distance: 87.2
click at [794, 211] on div "7 items selected Campaign Landing Page Cost Link Click Add to Cart Purchase ROA…" at bounding box center [675, 371] width 1197 height 423
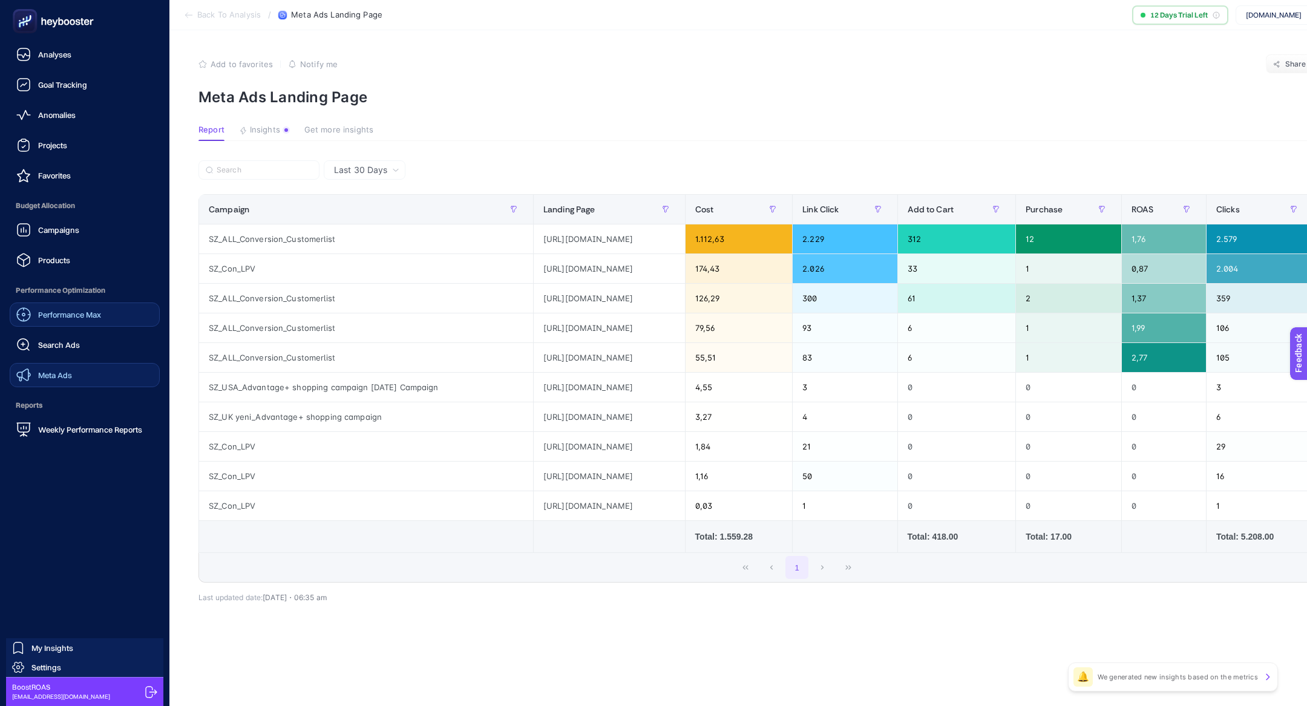
click at [76, 380] on link "Meta Ads" at bounding box center [85, 375] width 150 height 24
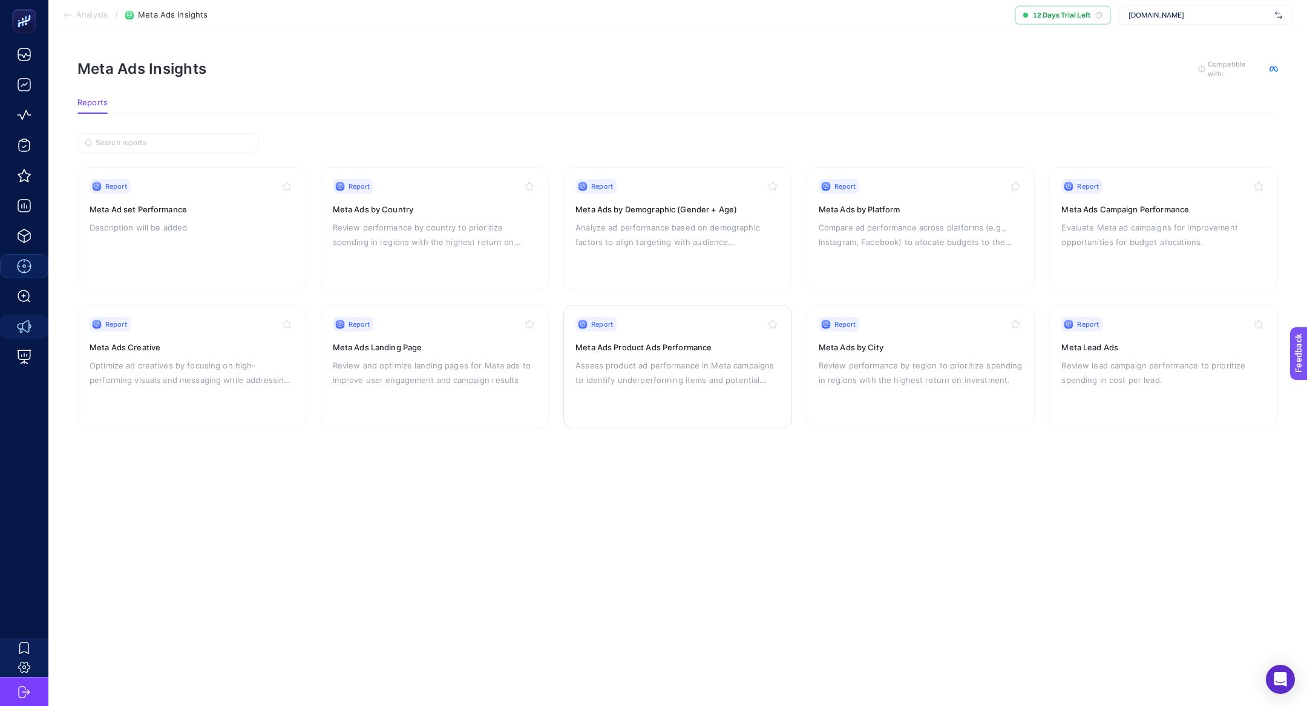
click at [686, 367] on p "Assess product ad performance in Meta campaigns to identify underperforming ite…" at bounding box center [678, 372] width 205 height 29
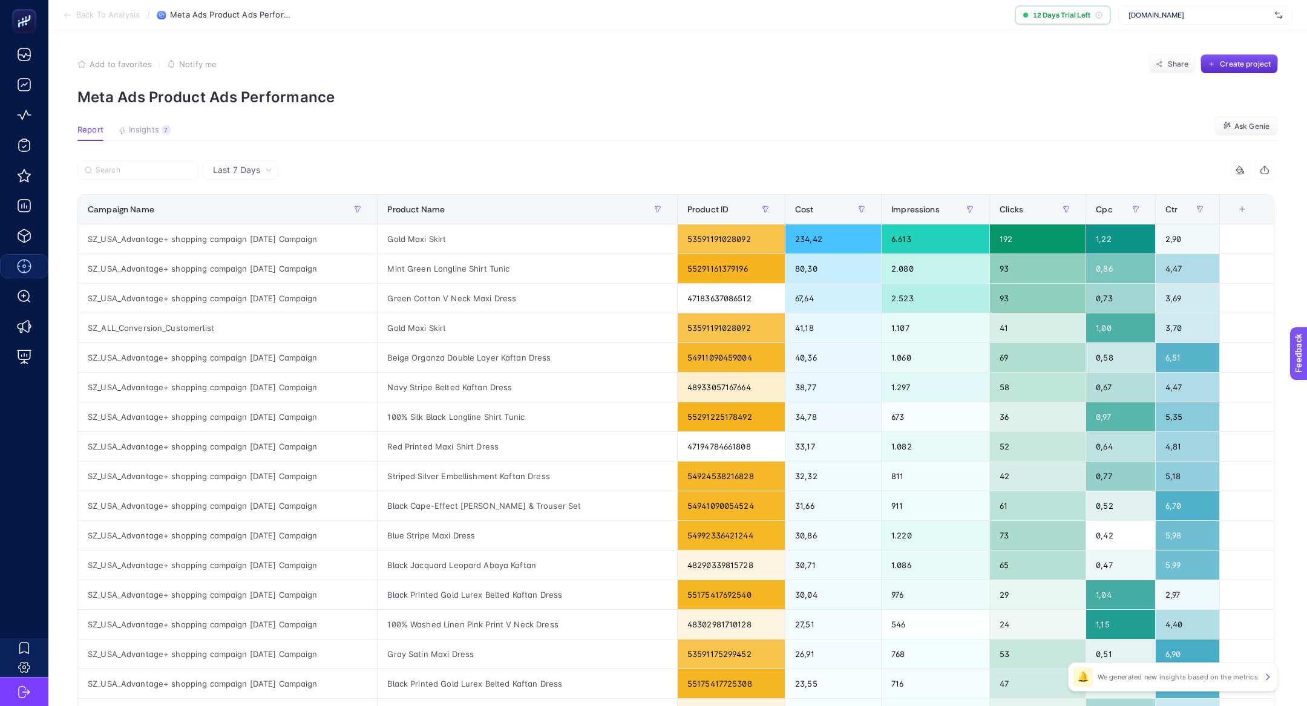
click at [772, 164] on div "6 items selected" at bounding box center [975, 169] width 599 height 19
click at [430, 242] on div "Gold Maxi Skirt" at bounding box center [527, 239] width 299 height 29
click at [1185, 239] on div "2,90" at bounding box center [1188, 239] width 64 height 29
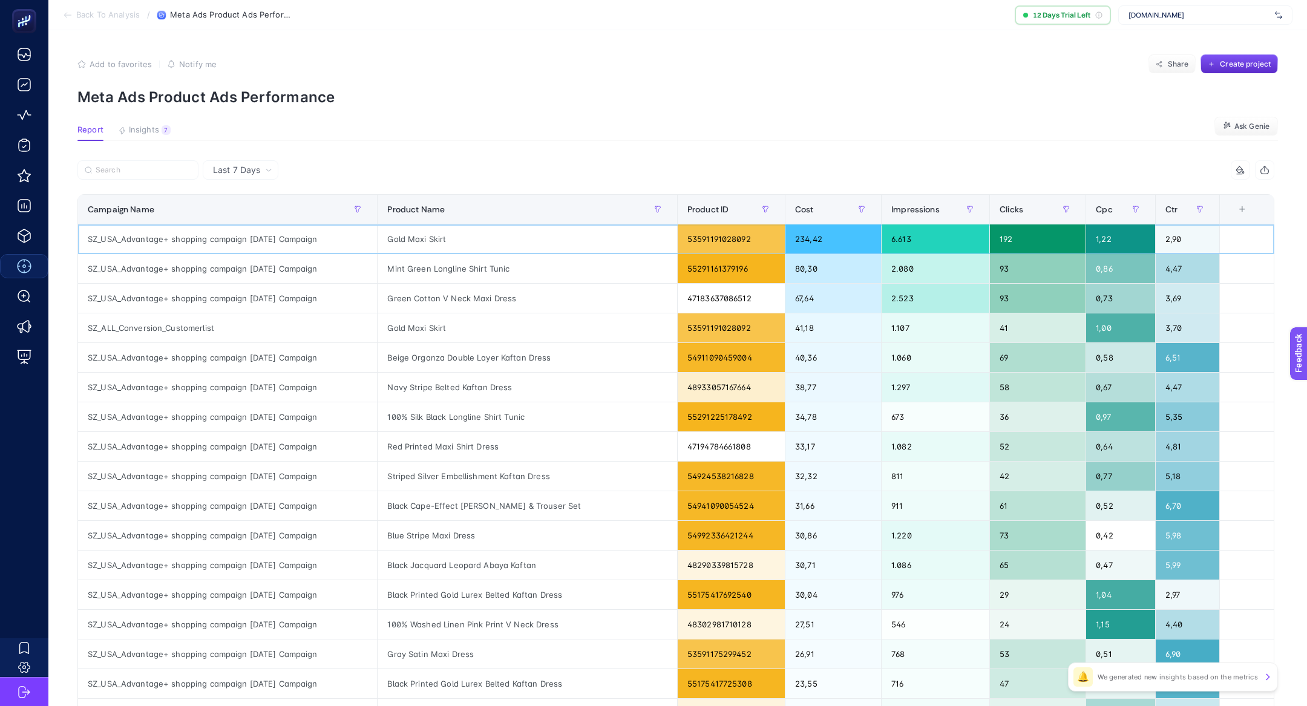
click at [1186, 239] on div "2,90" at bounding box center [1188, 239] width 64 height 29
click at [1179, 358] on div "6,51" at bounding box center [1188, 357] width 64 height 29
click at [1177, 502] on div "6,70" at bounding box center [1188, 506] width 64 height 29
click at [1177, 503] on div "6,70" at bounding box center [1188, 506] width 64 height 29
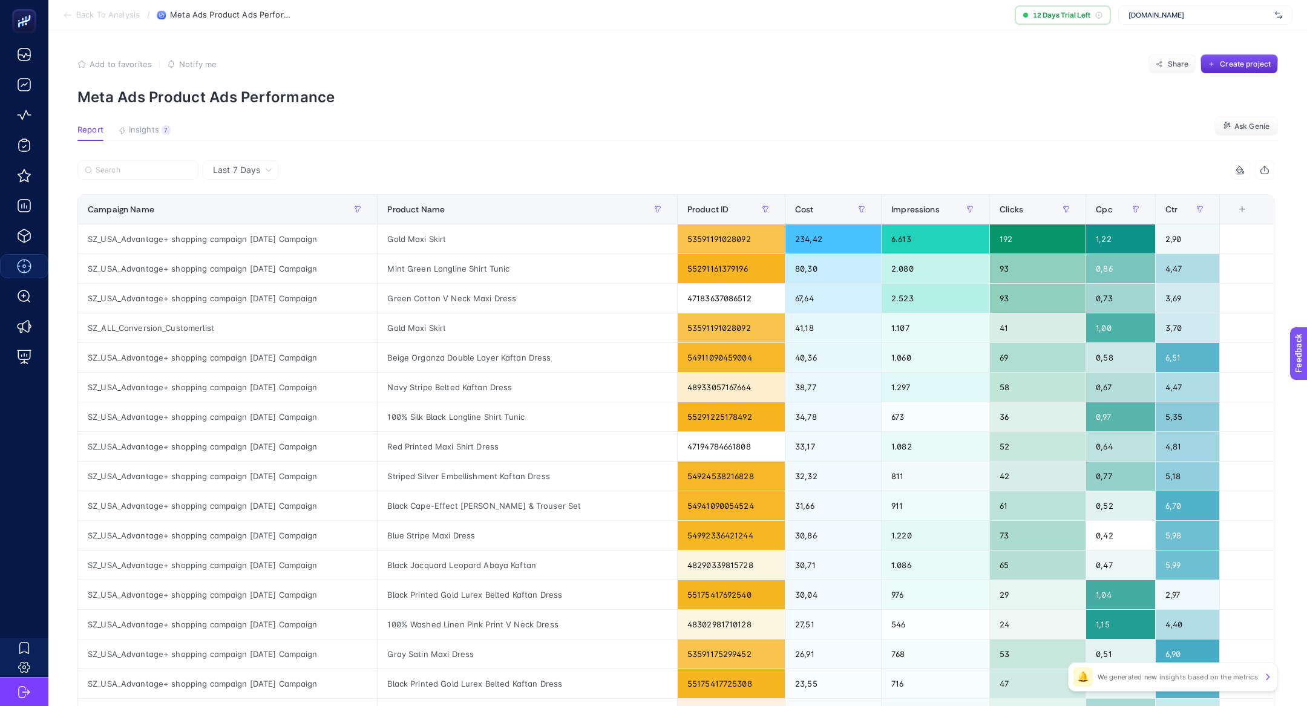
click at [917, 120] on article "Add to favorites false Notify me Share Create project Meta Ads Product Ads Perf…" at bounding box center [677, 503] width 1259 height 946
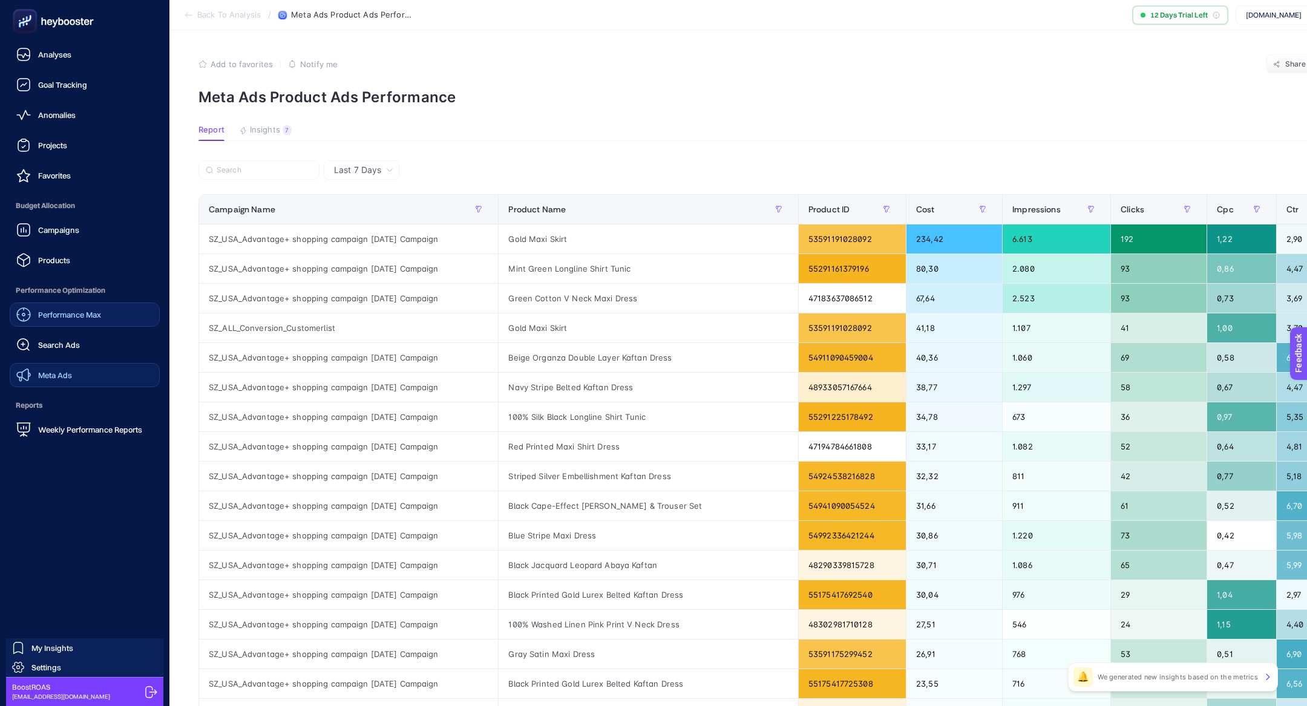
click at [80, 369] on link "Meta Ads" at bounding box center [85, 375] width 150 height 24
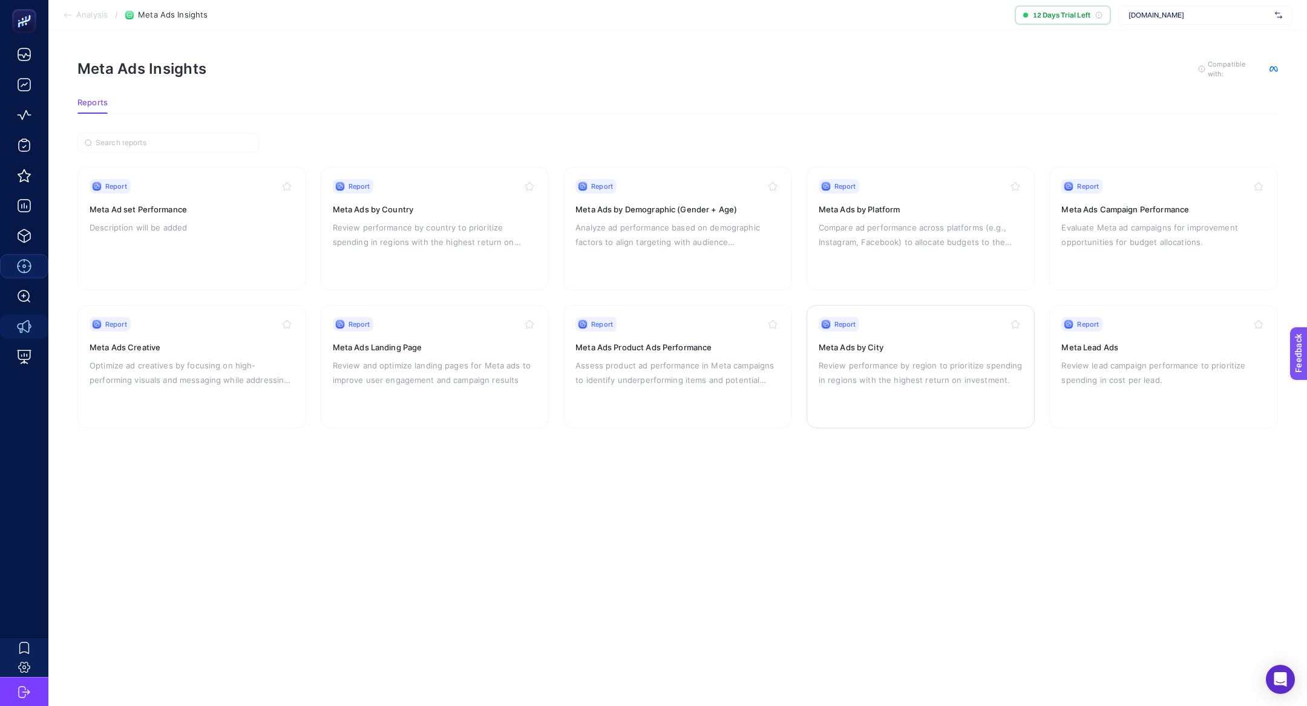
click at [879, 355] on div "Report Meta Ads by City Review performance by region to prioritize spending in …" at bounding box center [921, 366] width 205 height 99
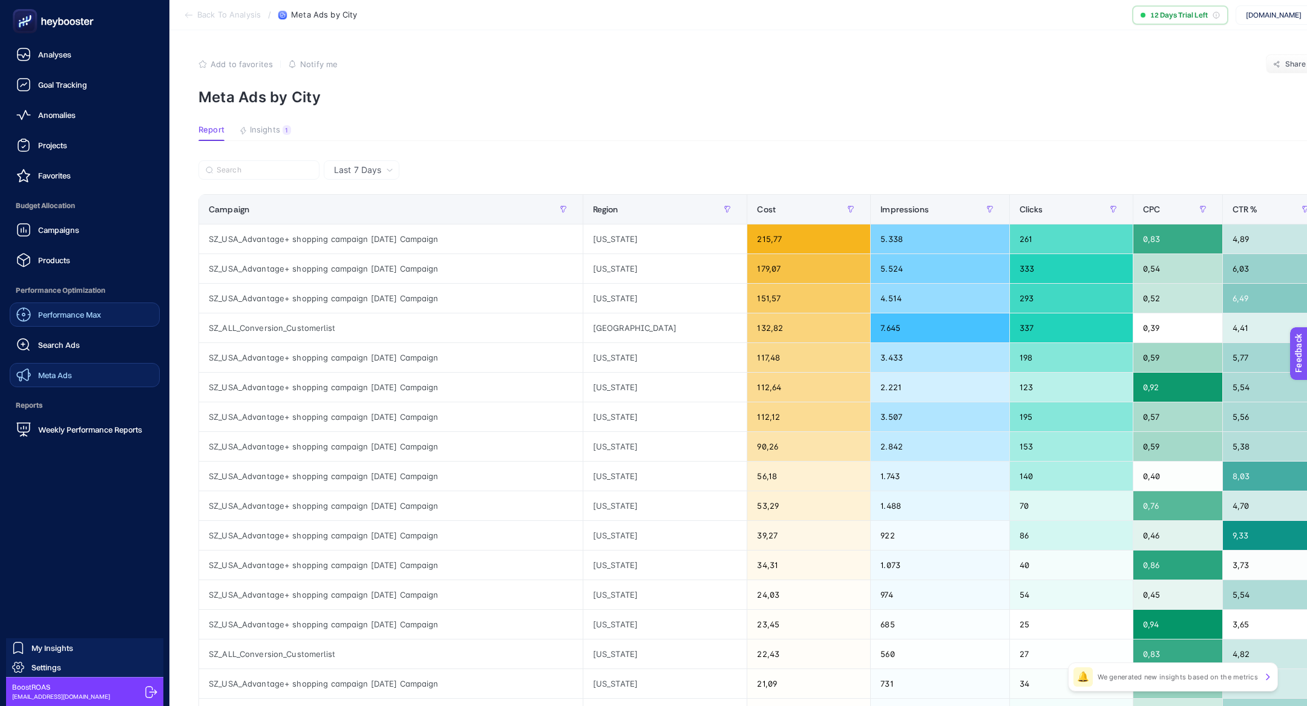
click at [74, 372] on link "Meta Ads" at bounding box center [85, 375] width 150 height 24
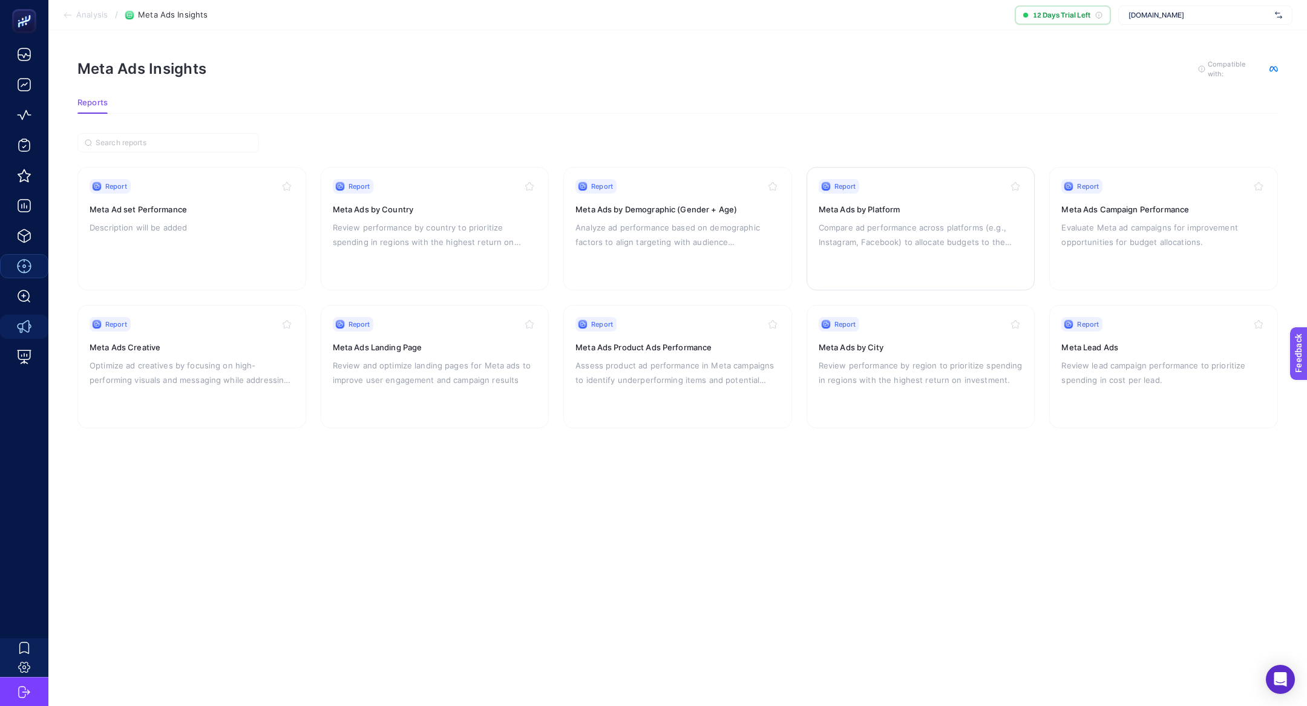
click at [948, 185] on div "Report" at bounding box center [921, 186] width 205 height 15
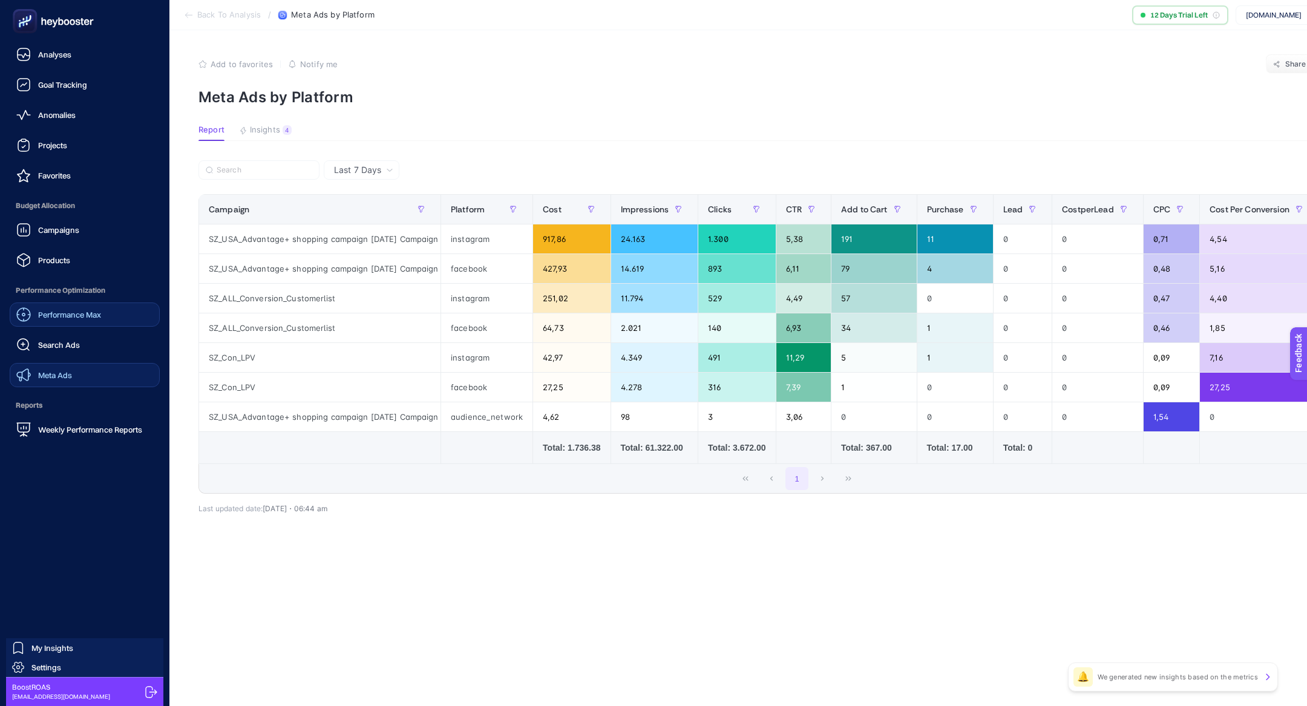
click at [84, 371] on link "Meta Ads" at bounding box center [85, 375] width 150 height 24
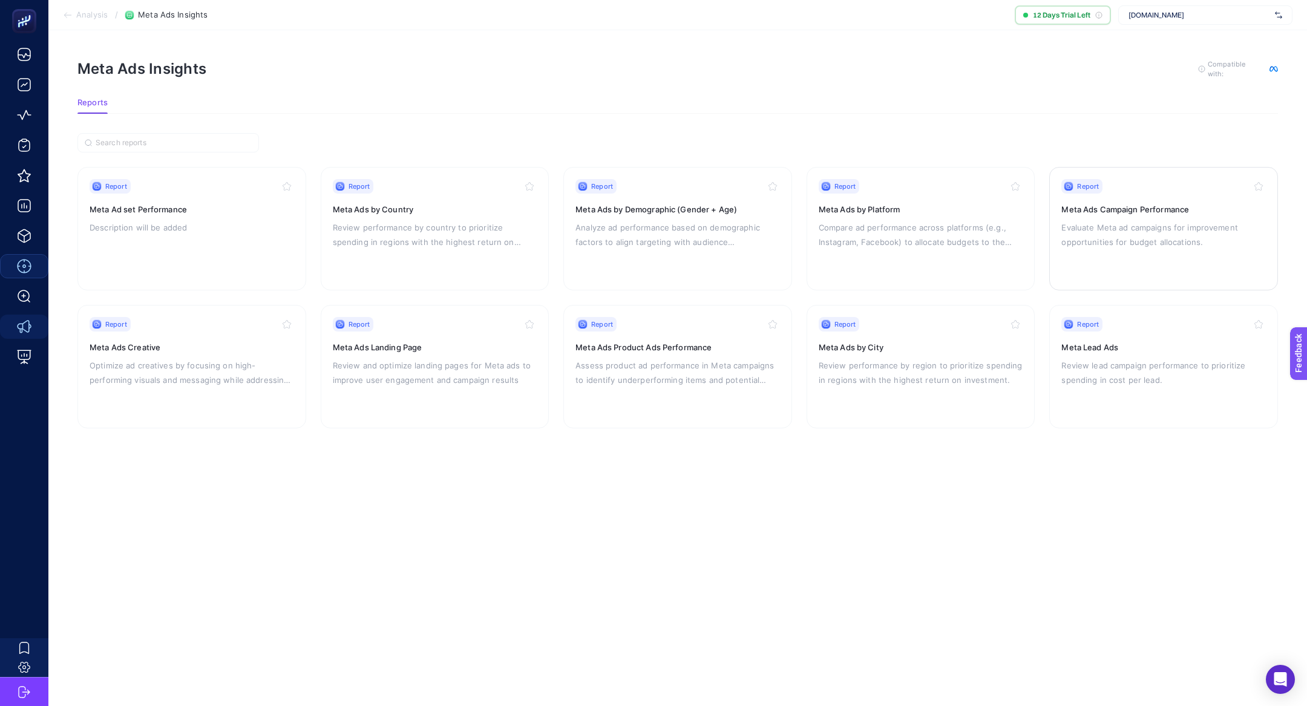
click at [1142, 228] on p "Evaluate Meta ad campaigns for improvement opportunities for budget allocations." at bounding box center [1164, 234] width 205 height 29
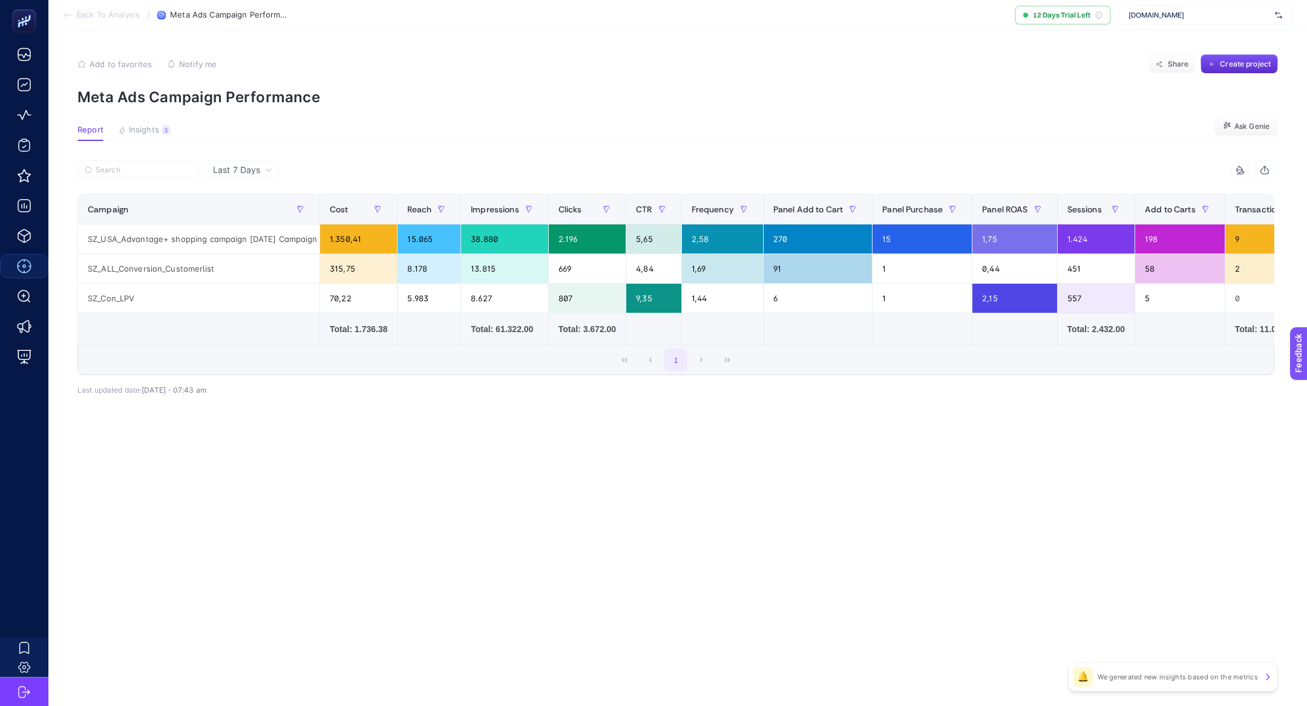
click at [254, 179] on div "Last 7 Days" at bounding box center [241, 169] width 76 height 19
click at [261, 219] on li "Last 30 Days" at bounding box center [240, 217] width 68 height 22
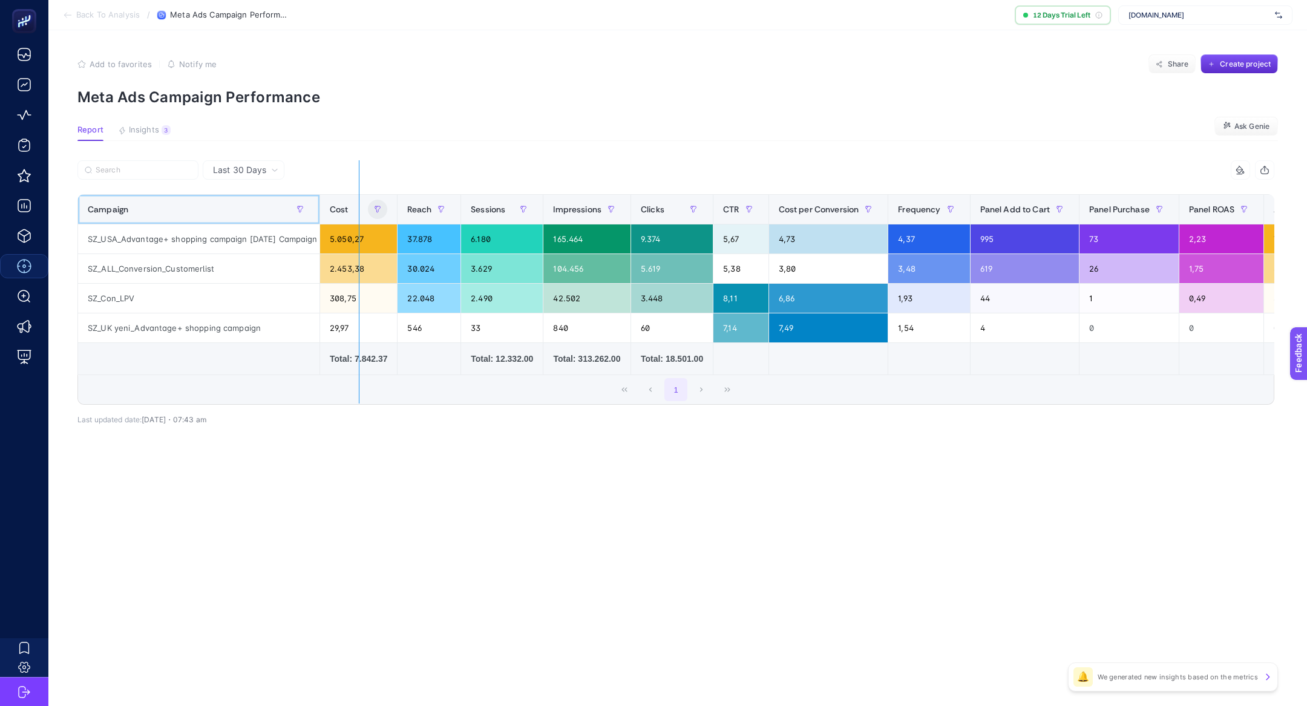
drag, startPoint x: 319, startPoint y: 206, endPoint x: 385, endPoint y: 210, distance: 66.1
click at [385, 210] on div "15 items selected Campaign Cost Reach Sessions Impressions Clicks CTR Cost per …" at bounding box center [675, 282] width 1197 height 245
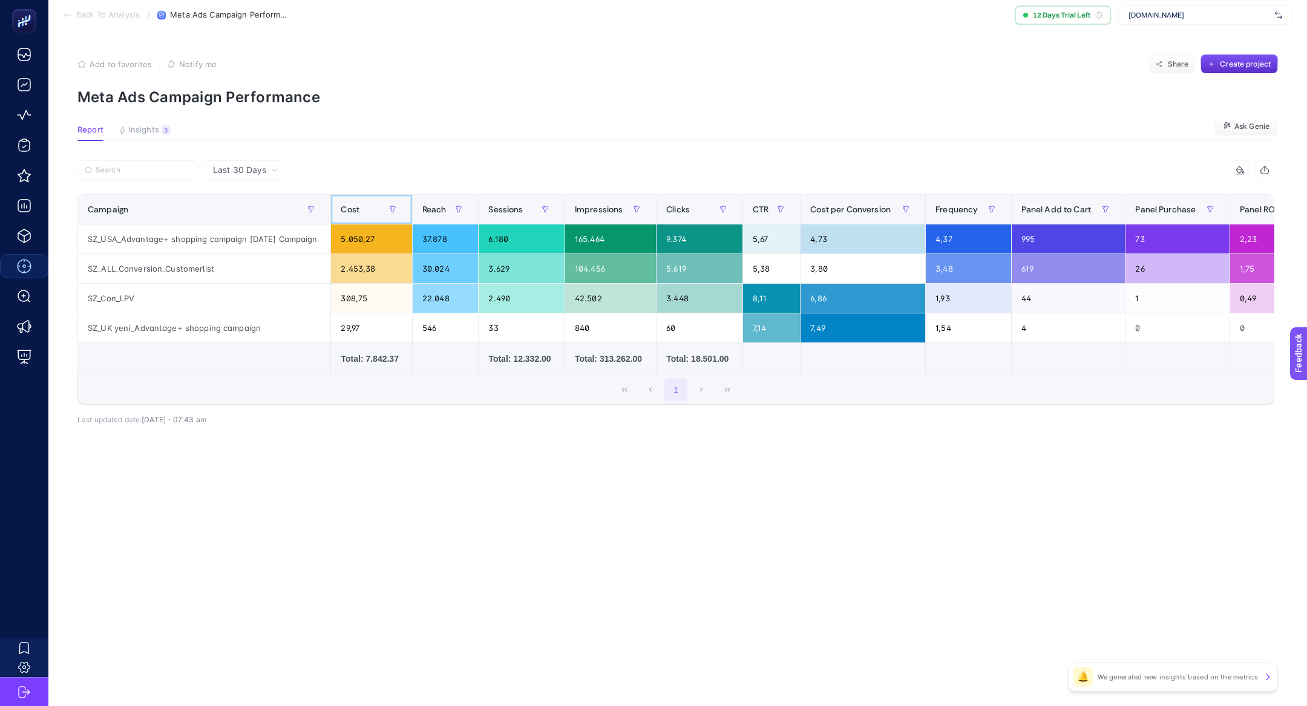
drag, startPoint x: 329, startPoint y: 204, endPoint x: 349, endPoint y: 204, distance: 19.4
click at [657, 204] on th "Cost" at bounding box center [700, 210] width 87 height 30
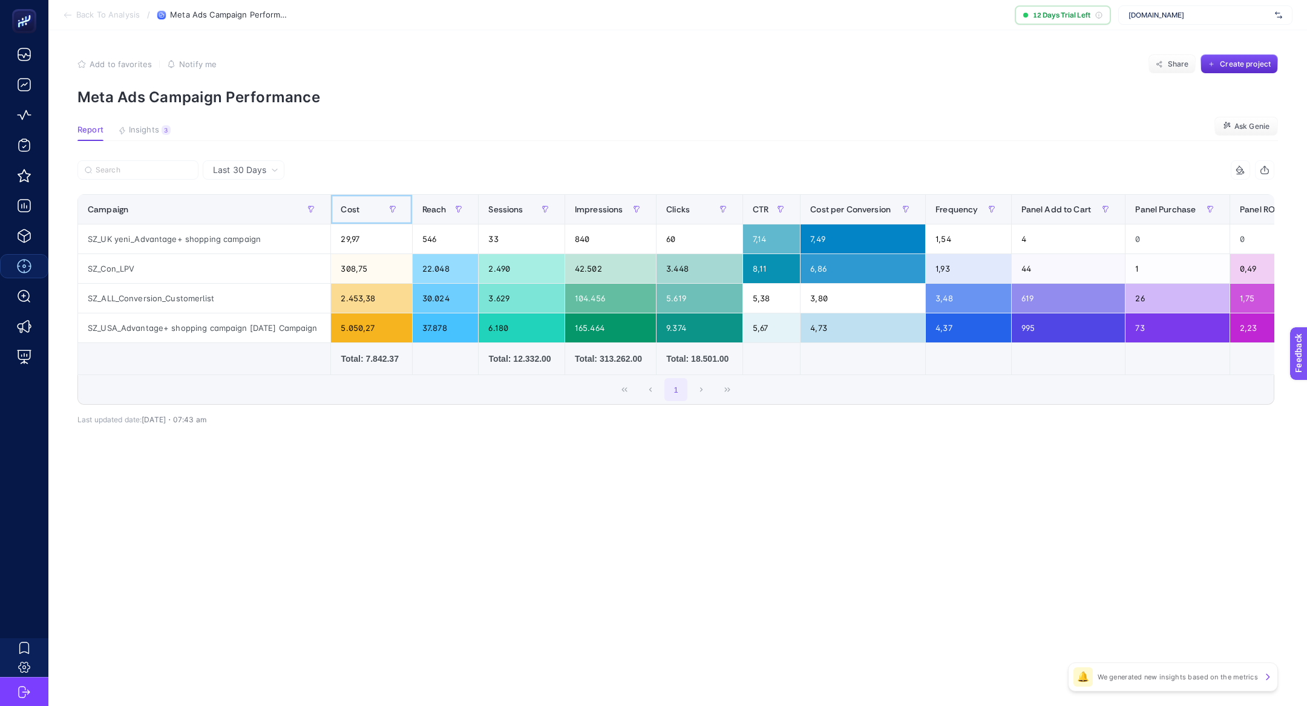
click at [366, 208] on div "Cost" at bounding box center [371, 209] width 61 height 19
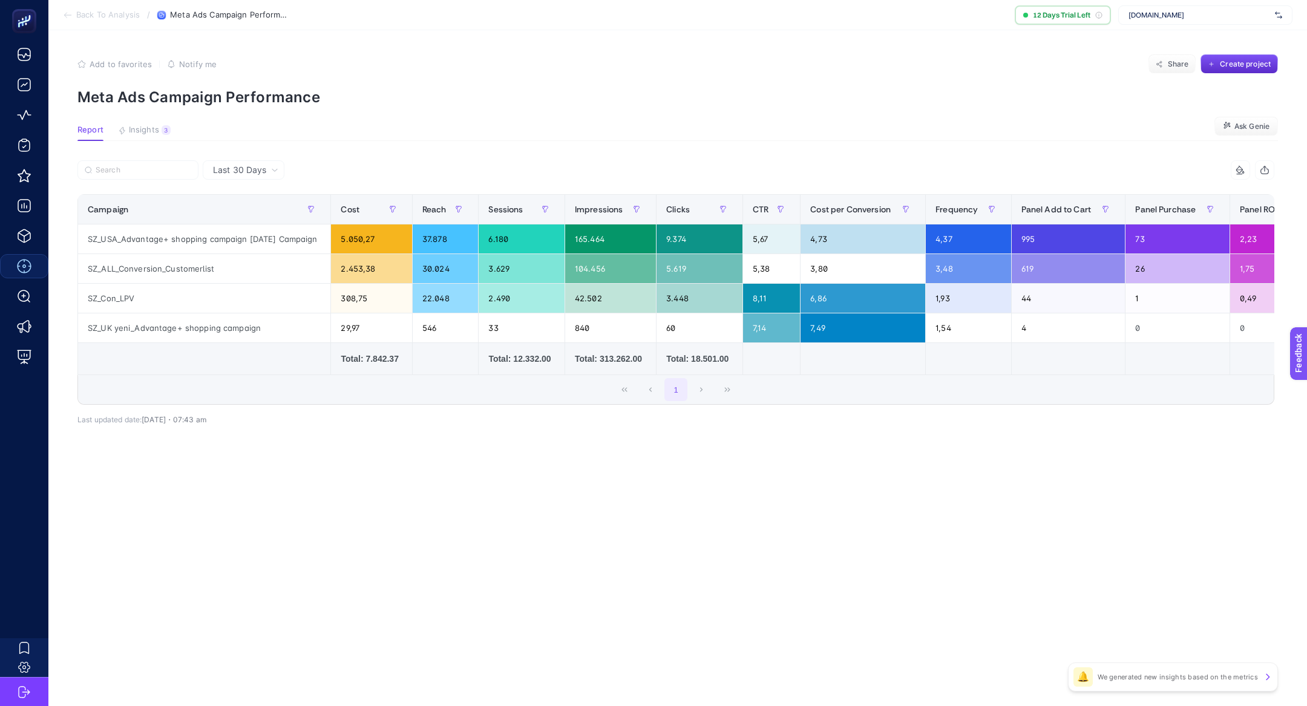
click at [369, 475] on div "Last 30 Days 14 items selected Campaign Cost Reach Impressions Clicks CTR Frequ…" at bounding box center [676, 318] width 1217 height 317
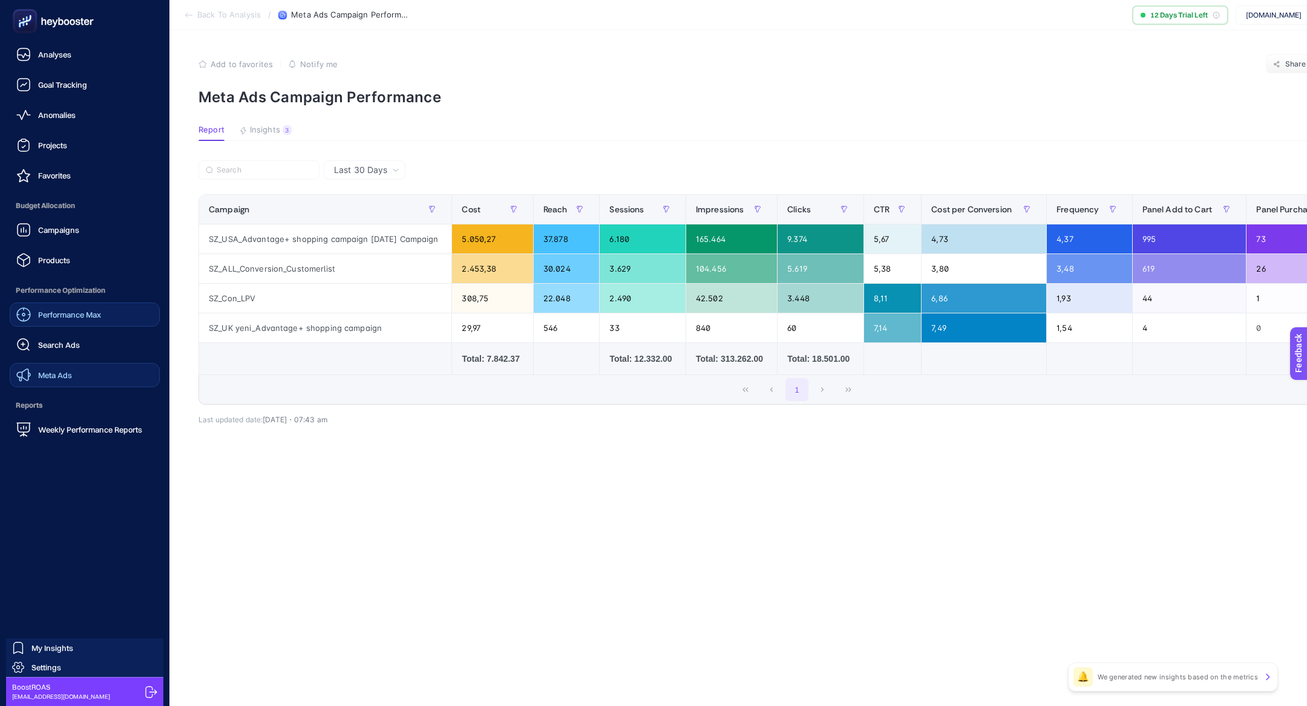
click at [71, 365] on link "Meta Ads" at bounding box center [85, 375] width 150 height 24
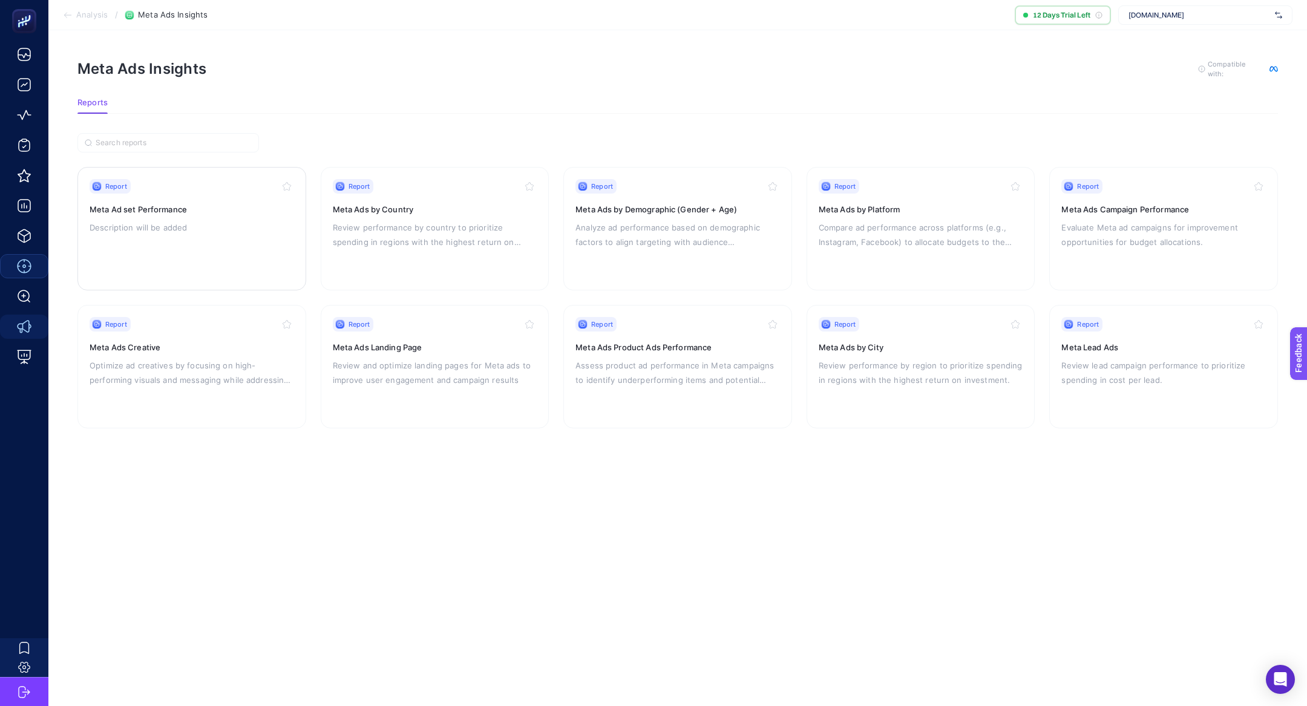
click at [275, 235] on div "Report Meta Ad set Performance Description will be added" at bounding box center [192, 228] width 205 height 99
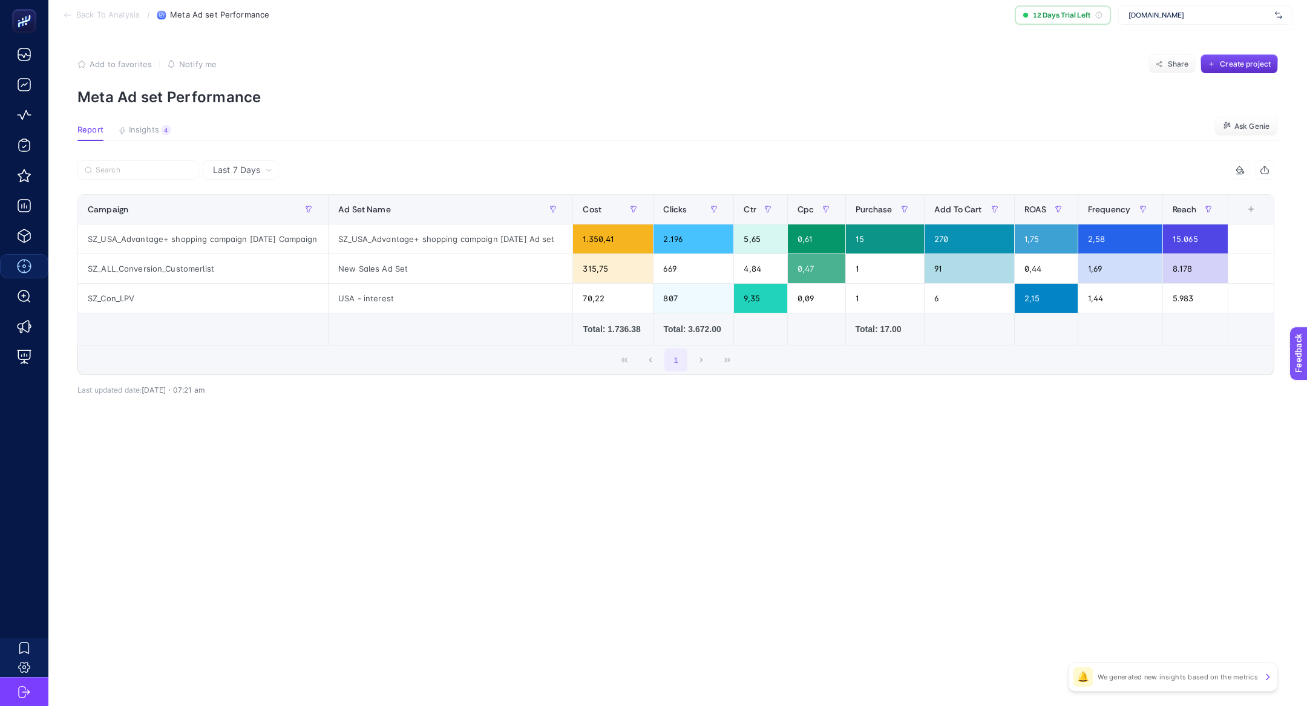
click at [252, 177] on div "Last 7 Days" at bounding box center [241, 169] width 76 height 19
click at [258, 196] on li "Last 7 Days" at bounding box center [240, 196] width 68 height 22
click at [410, 508] on article "Add to favorites false Notify me Share Create project Meta Ad set Performance R…" at bounding box center [677, 368] width 1259 height 676
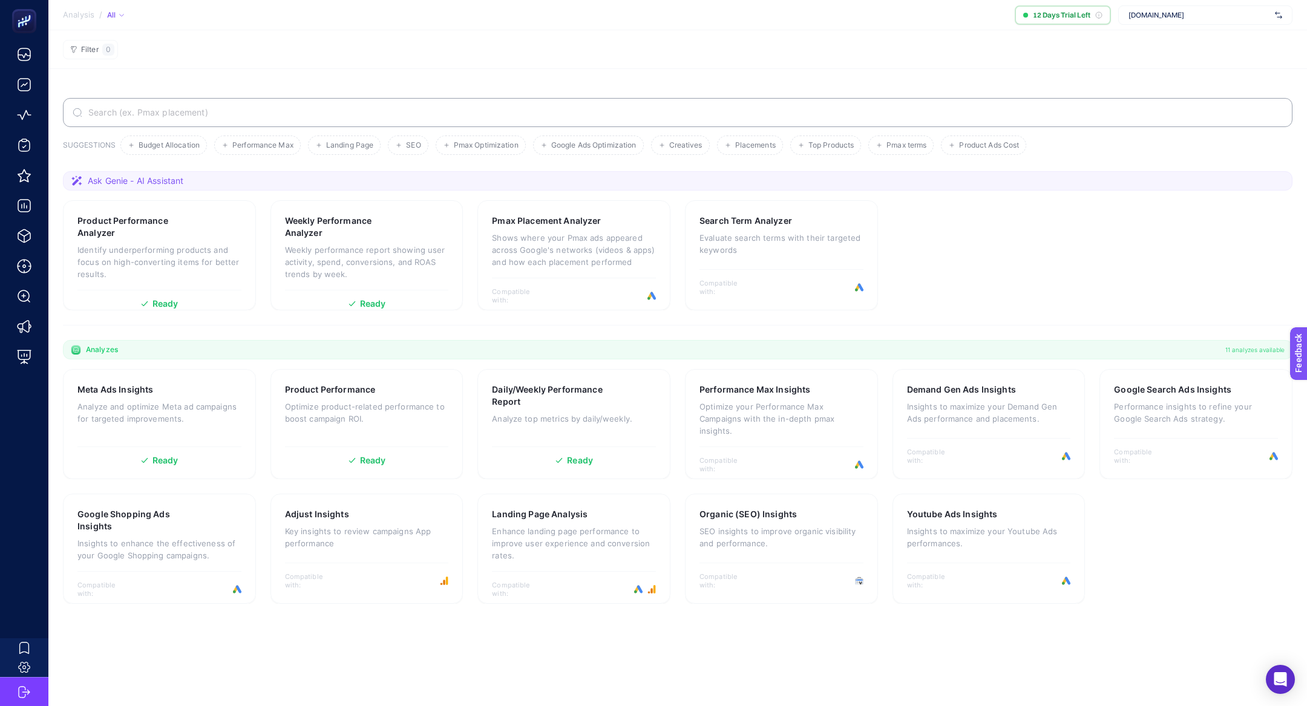
click at [1191, 12] on span "[DOMAIN_NAME]" at bounding box center [1200, 15] width 142 height 10
type input "dt"
click at [1183, 43] on span "[DOMAIN_NAME]" at bounding box center [1157, 40] width 56 height 10
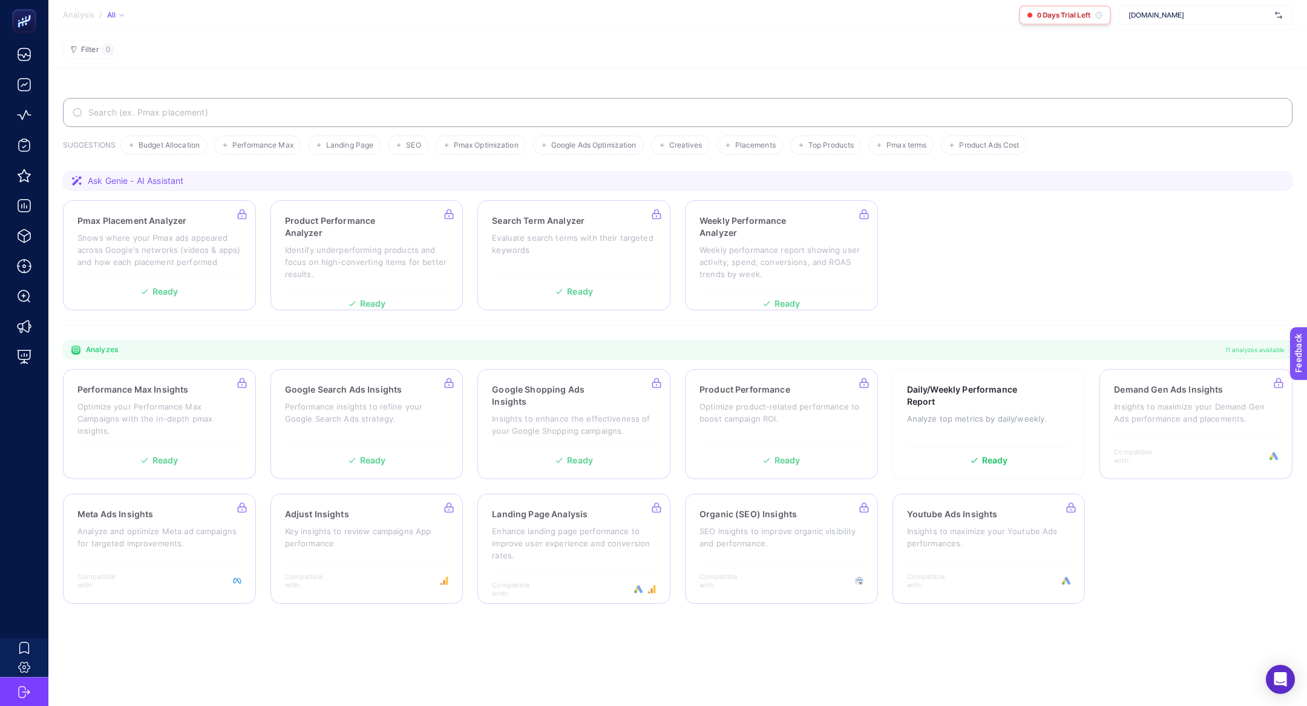
click at [1098, 15] on icon at bounding box center [1099, 15] width 7 height 7
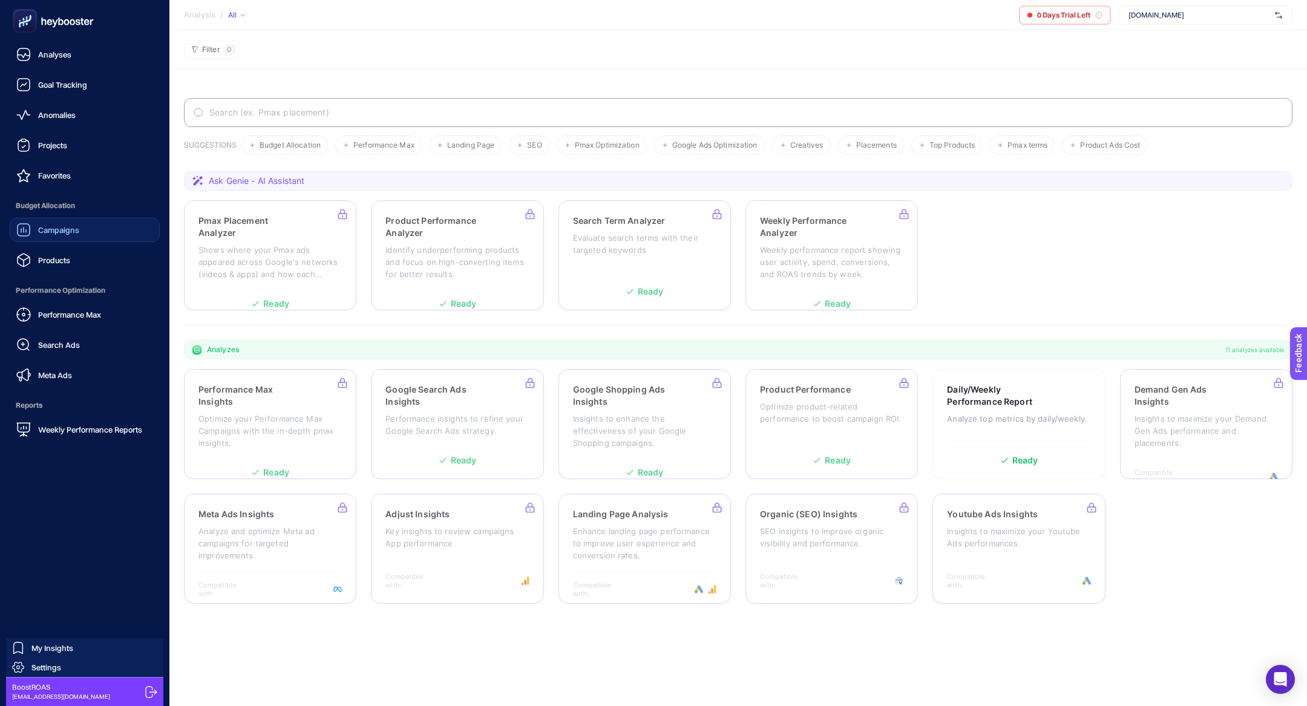
click at [94, 238] on link "Campaigns" at bounding box center [85, 230] width 150 height 24
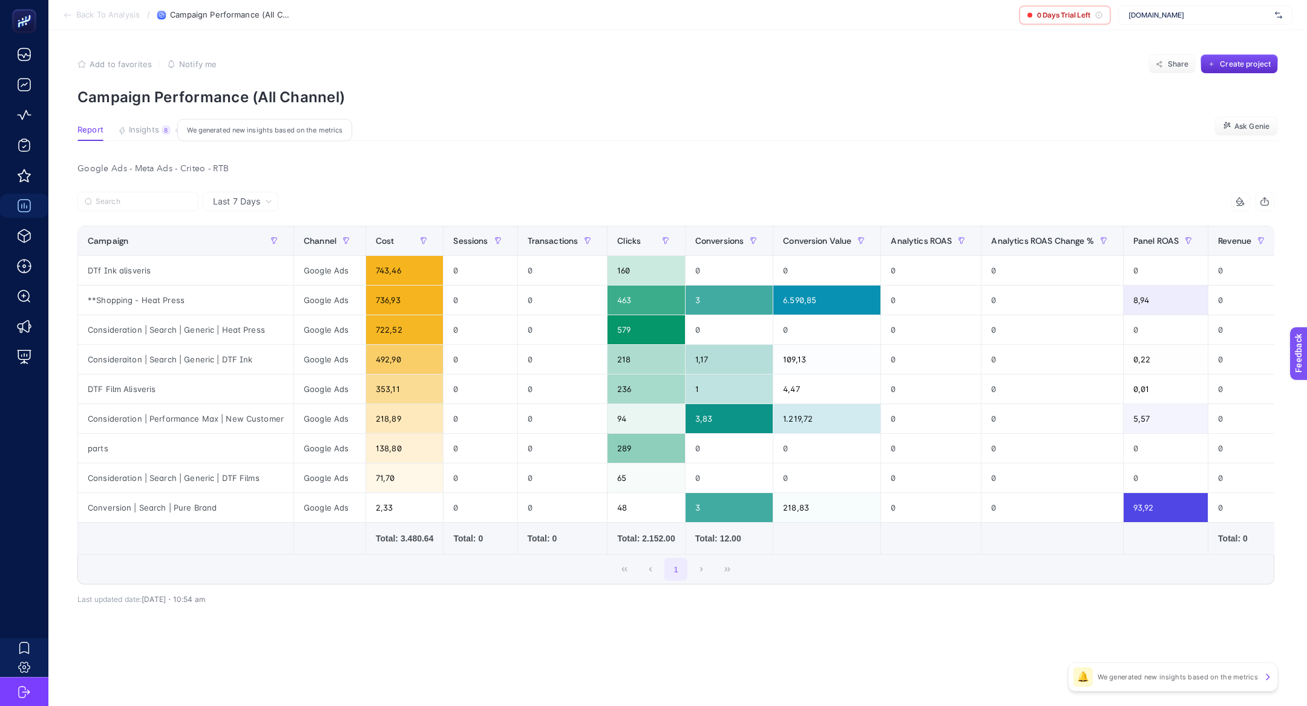
click at [150, 127] on span "Insights" at bounding box center [144, 130] width 30 height 10
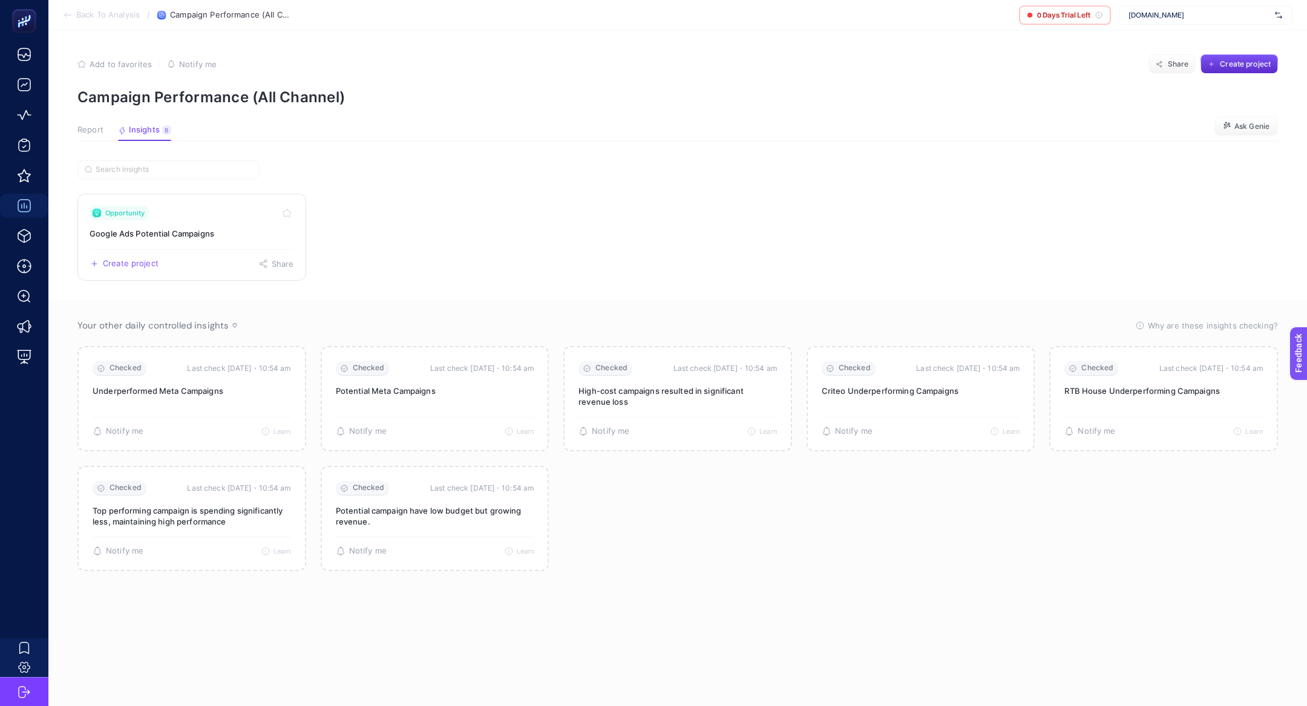
click at [197, 215] on div "Opportunity" at bounding box center [192, 213] width 205 height 15
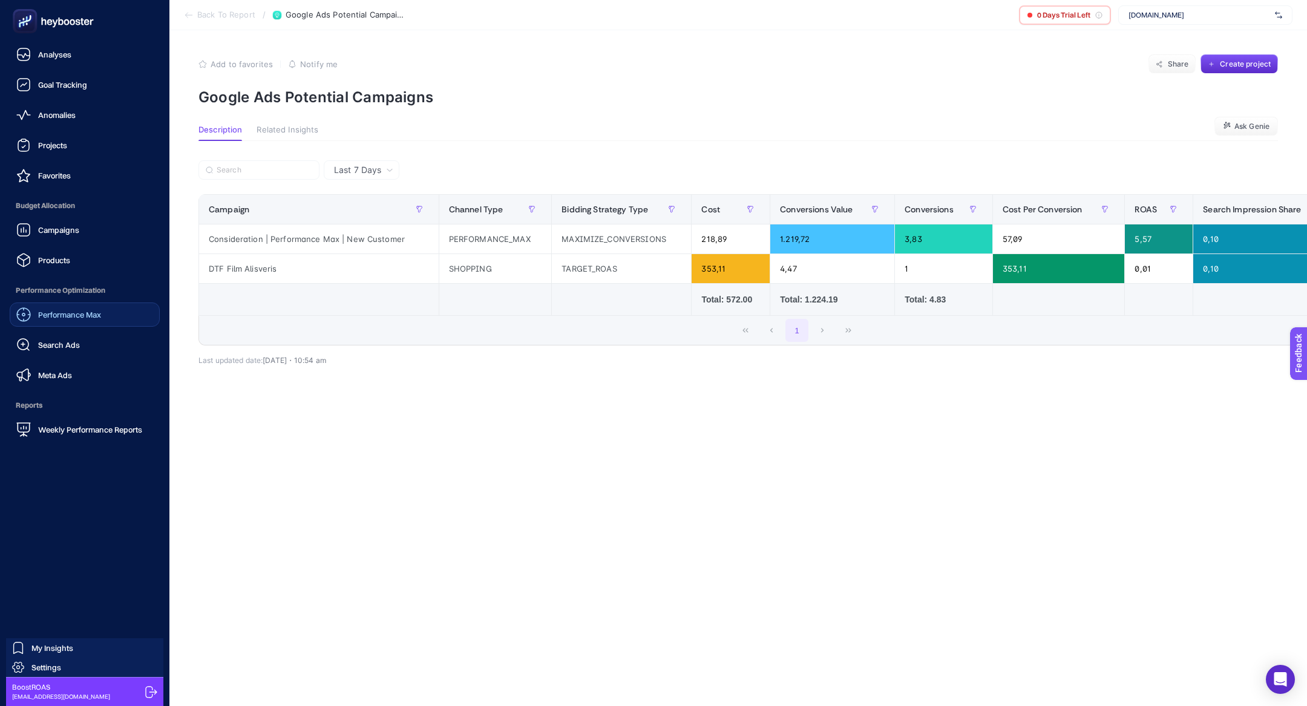
click at [80, 321] on div "Performance Max" at bounding box center [58, 314] width 85 height 15
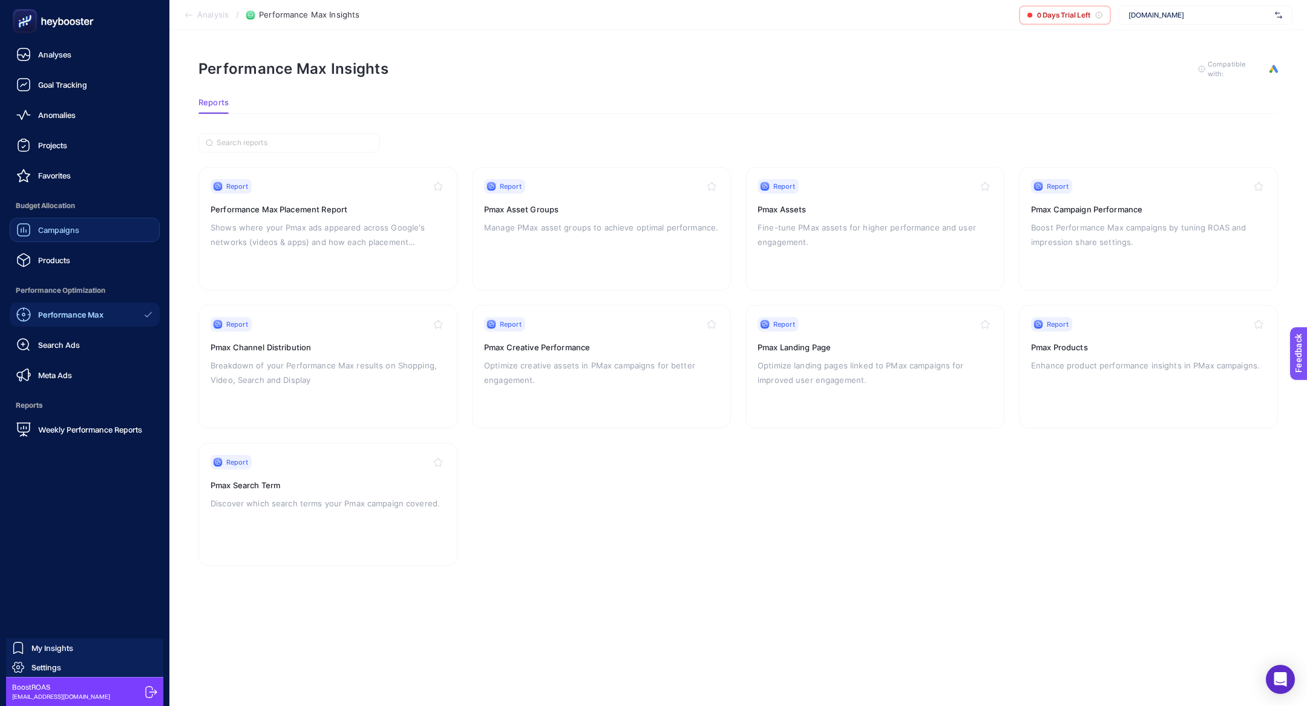
click at [67, 230] on span "Campaigns" at bounding box center [58, 230] width 41 height 10
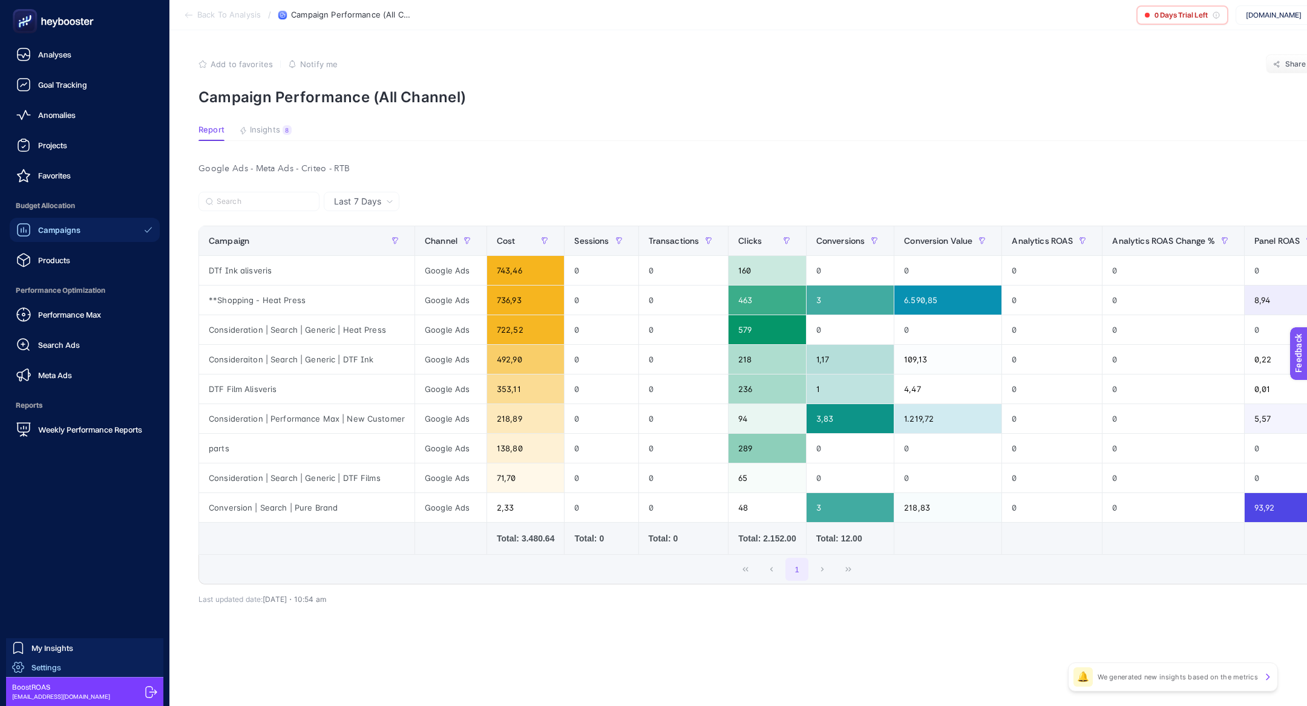
click at [68, 668] on link "Settings" at bounding box center [84, 667] width 157 height 19
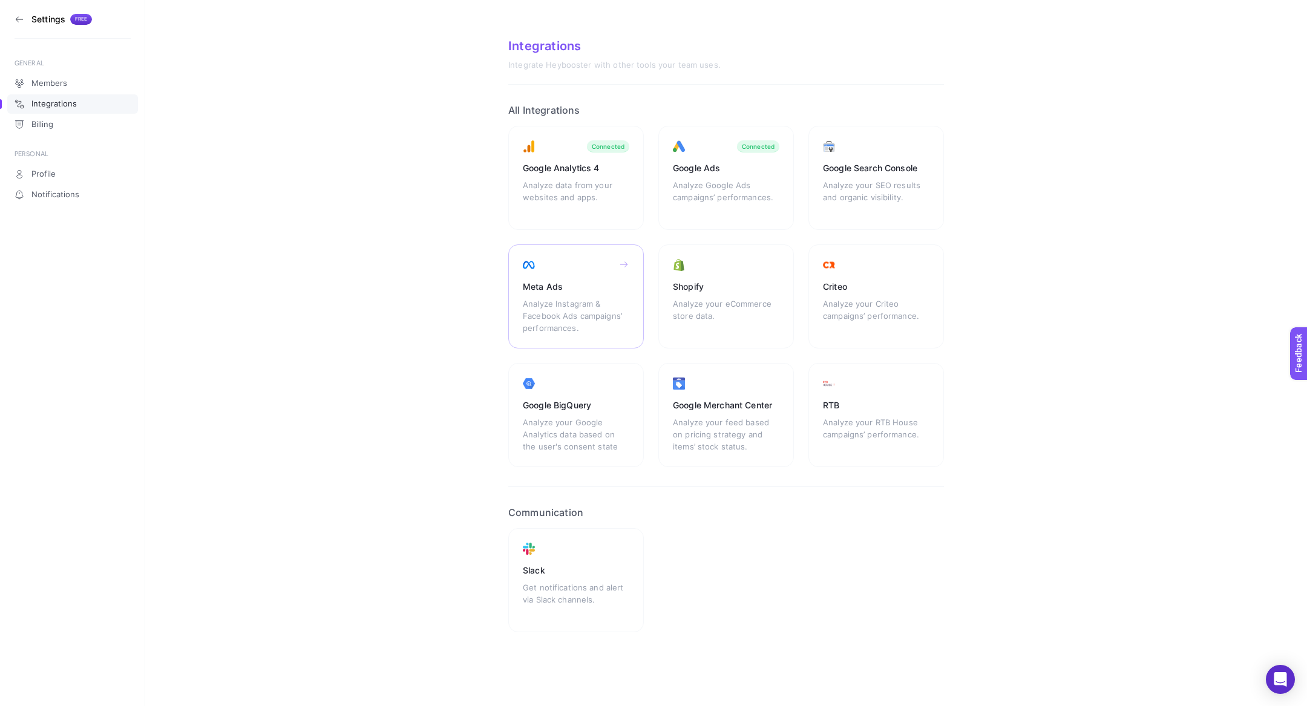
click at [584, 305] on div "Analyze Instagram & Facebook Ads campaigns’ performances." at bounding box center [576, 316] width 107 height 36
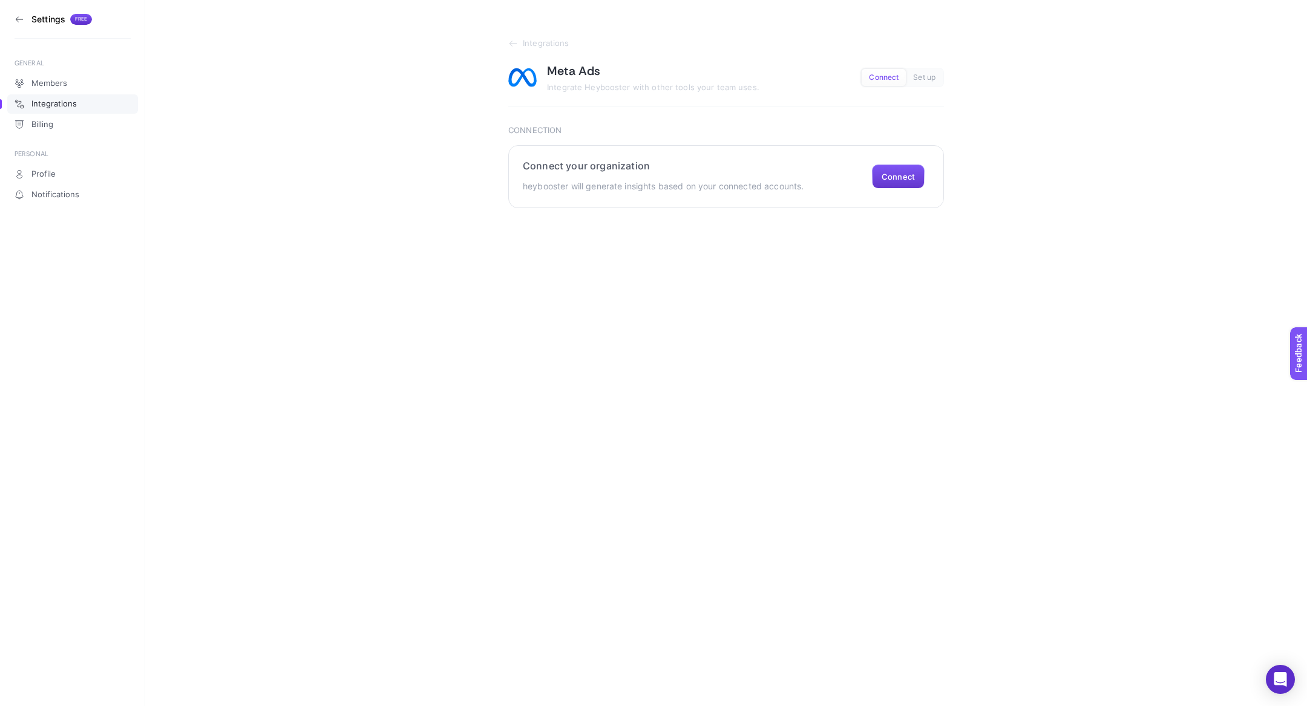
click at [895, 177] on button "Connect" at bounding box center [898, 177] width 53 height 24
click at [13, 21] on aside "Settings Free GENERAL Members Integrations Billing PERSONAL Profile Notificatio…" at bounding box center [72, 353] width 145 height 706
click at [16, 20] on icon at bounding box center [20, 20] width 10 height 10
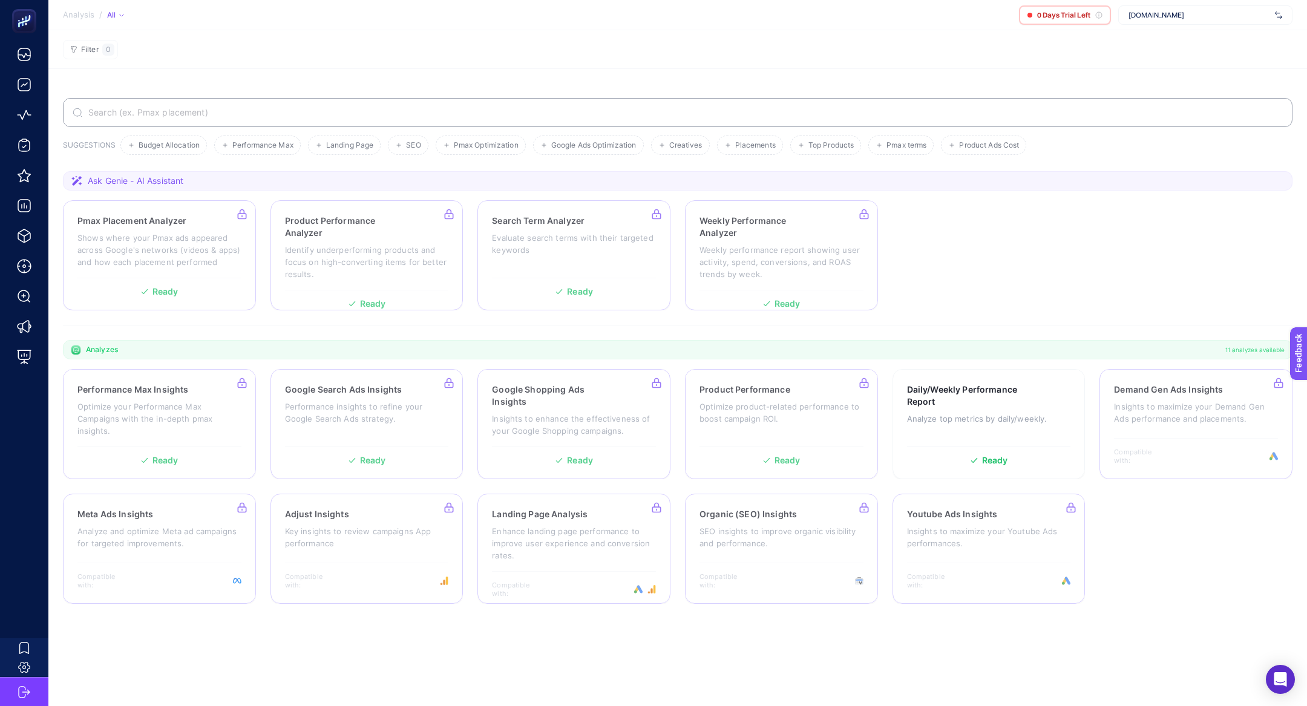
click at [1211, 17] on span "[DOMAIN_NAME]" at bounding box center [1200, 15] width 142 height 10
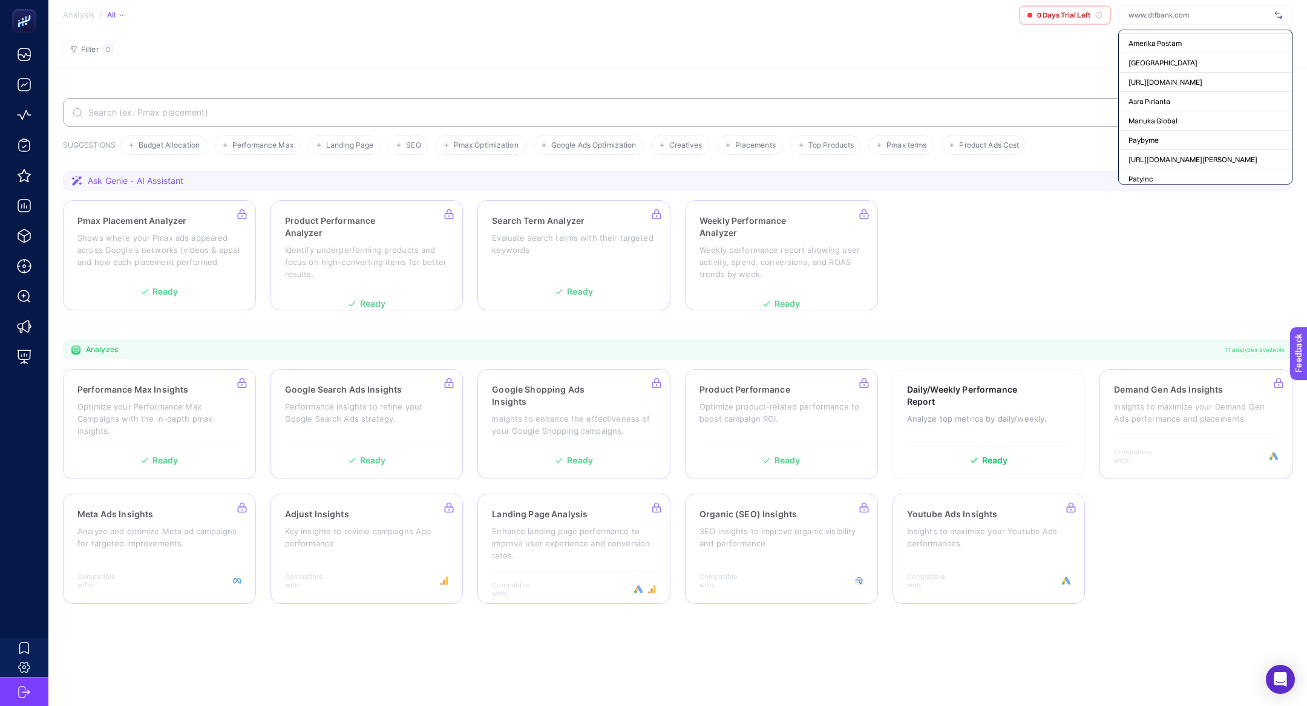
scroll to position [4711, 0]
click at [1212, 172] on span "+ Add New Client" at bounding box center [1205, 173] width 57 height 9
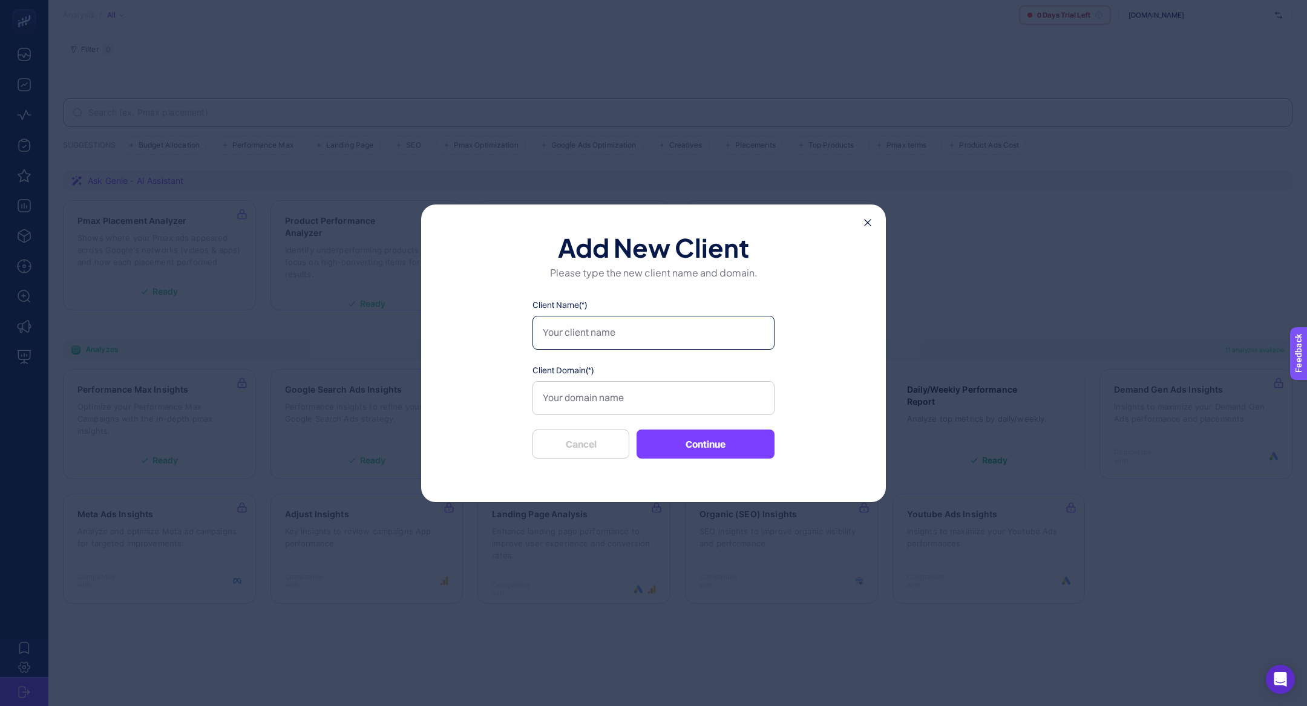
click at [649, 338] on input "Client Name(*)" at bounding box center [654, 333] width 242 height 34
type input "DTF Bank - Boostroas"
click at [682, 402] on input "Client Domain(*)" at bounding box center [654, 398] width 242 height 34
click at [633, 398] on input "dtf" at bounding box center [654, 398] width 242 height 34
click at [633, 400] on input "dtf" at bounding box center [654, 398] width 242 height 34
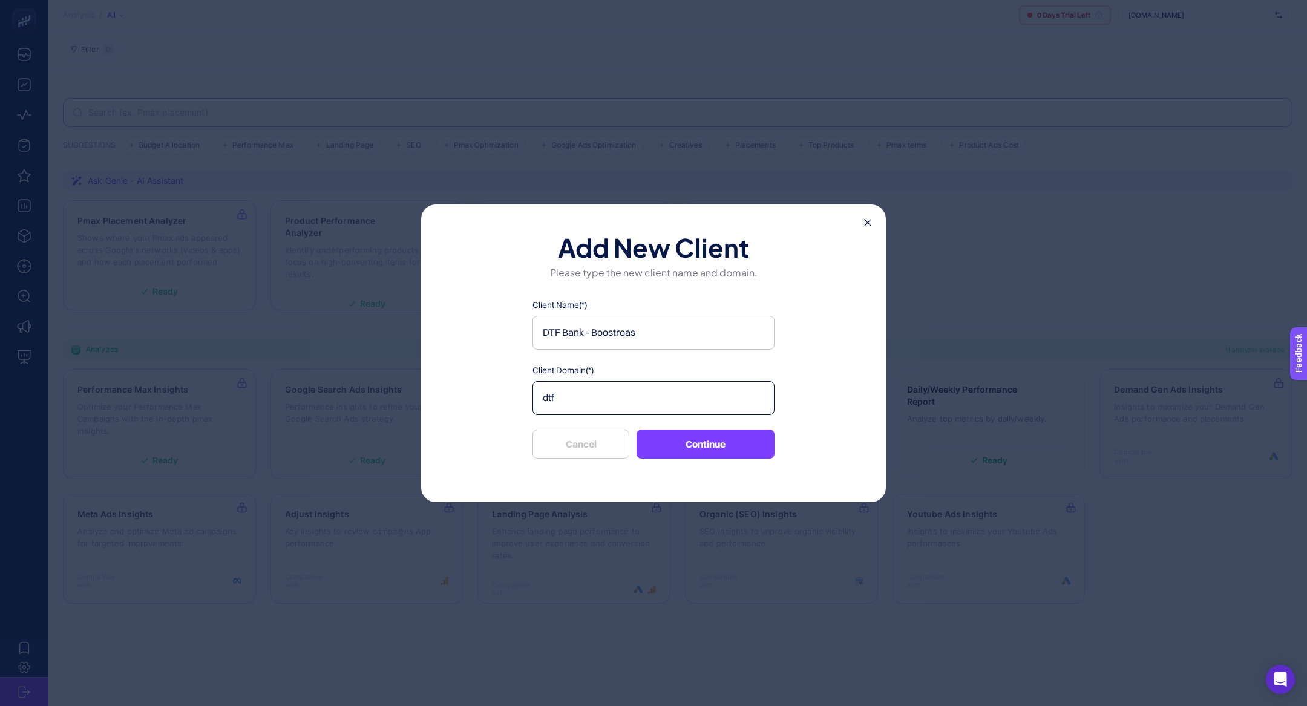
click at [633, 400] on input "dtf" at bounding box center [654, 398] width 242 height 34
paste input "[URL][DOMAIN_NAME]"
type input "[URL][DOMAIN_NAME]"
click at [704, 447] on button "Continue" at bounding box center [706, 444] width 138 height 29
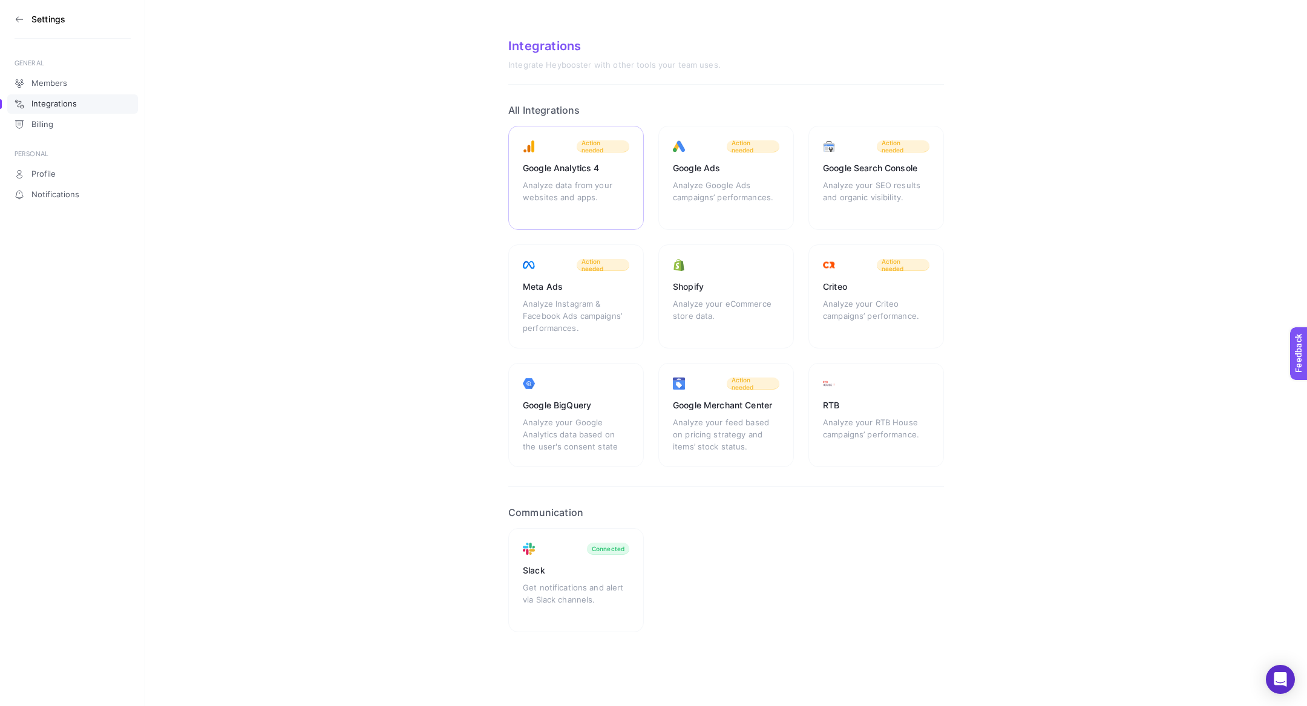
click at [596, 191] on div "Analyze data from your websites and apps." at bounding box center [576, 197] width 107 height 36
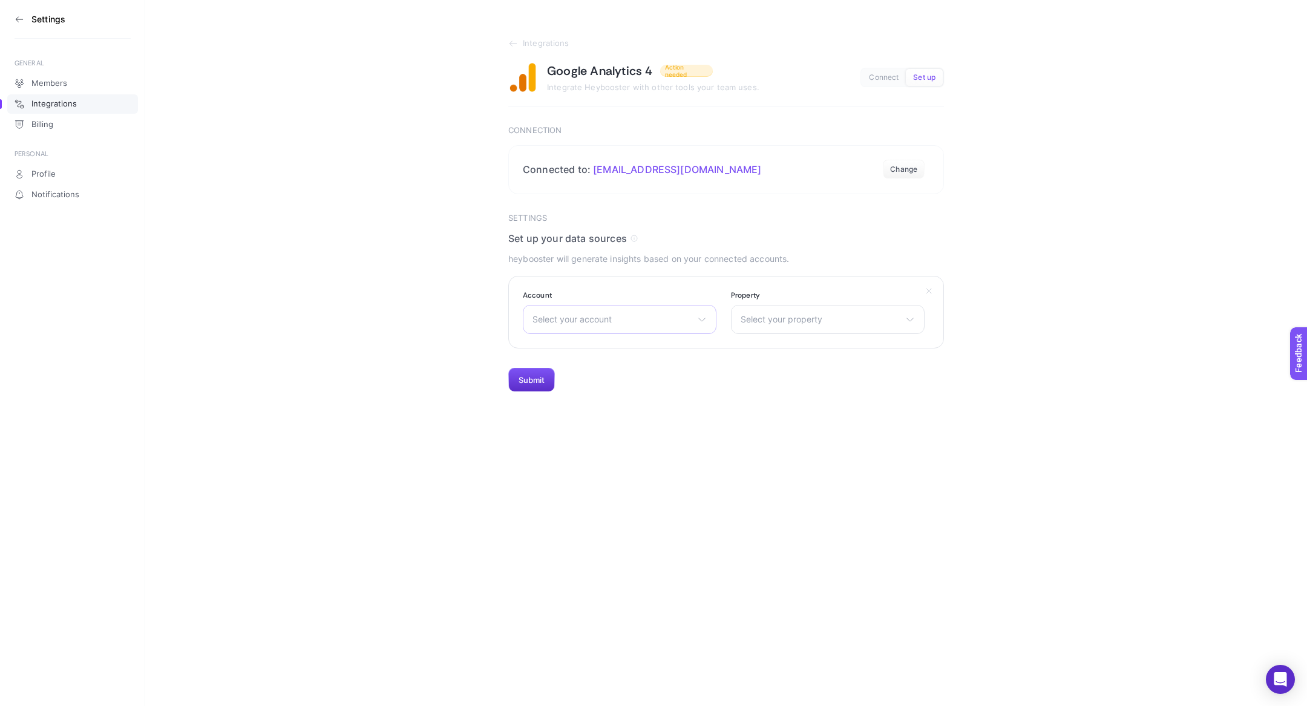
click at [641, 323] on span "Select your account" at bounding box center [613, 320] width 160 height 10
click at [612, 317] on span "Select your account" at bounding box center [613, 320] width 160 height 10
click at [610, 320] on span "Select your account" at bounding box center [613, 320] width 160 height 10
click at [578, 352] on input "text" at bounding box center [620, 349] width 192 height 24
type input "dtf"
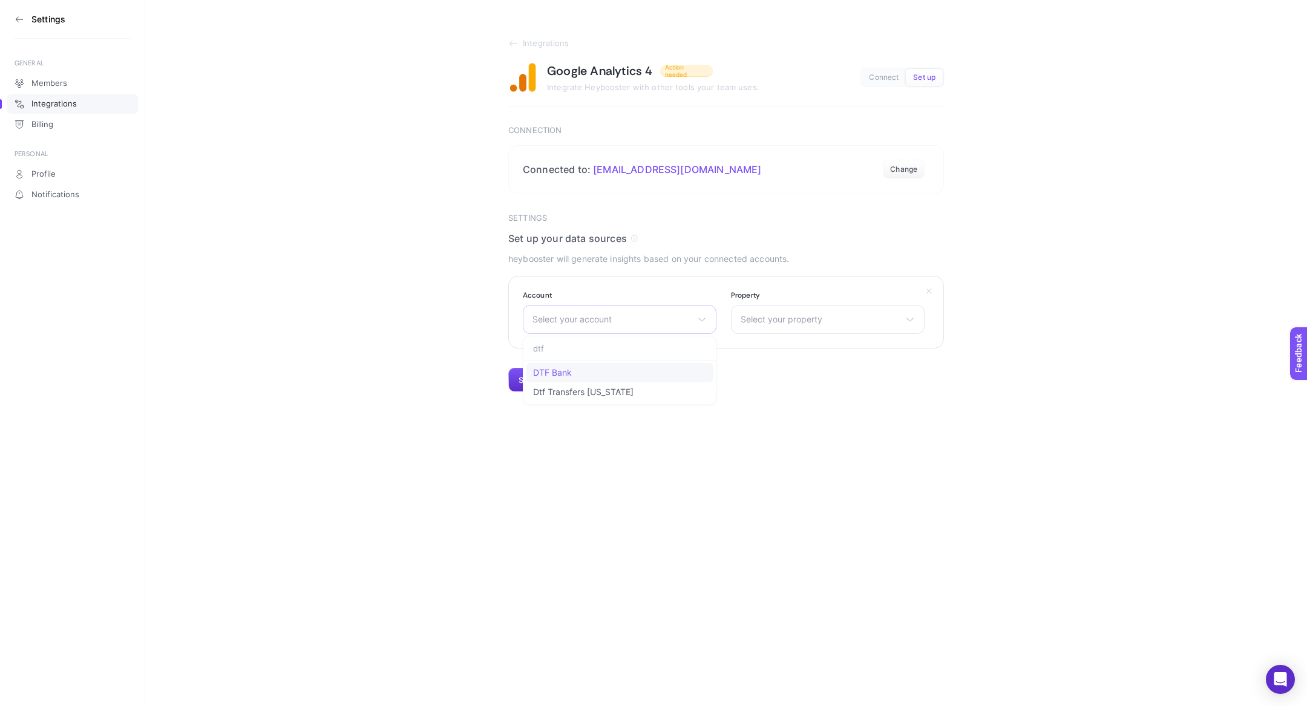
click at [590, 383] on li "DTF Bank" at bounding box center [620, 392] width 188 height 19
click at [827, 327] on div "Select your property DTF Bank" at bounding box center [828, 319] width 194 height 29
click at [0, 0] on li "DTF Bank" at bounding box center [0, 0] width 0 height 0
click at [536, 381] on button "Submit" at bounding box center [531, 380] width 47 height 24
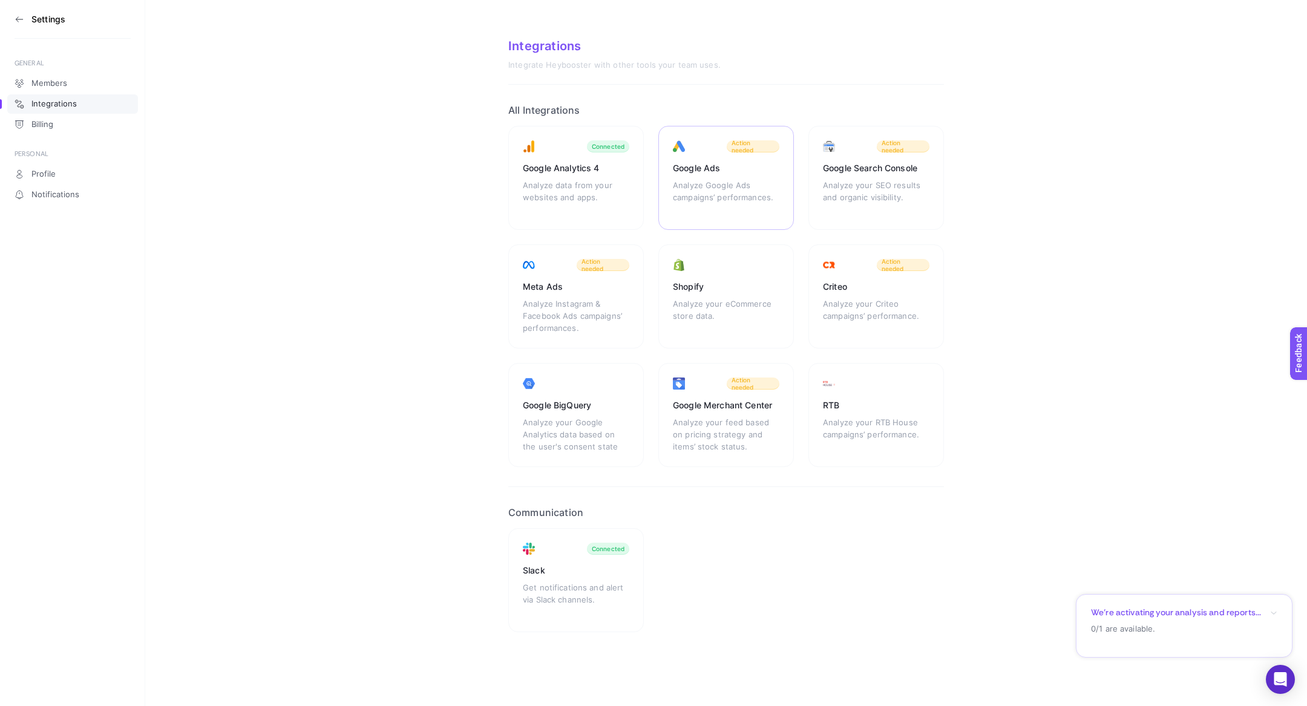
click at [734, 196] on div "Analyze Google Ads campaigns’ performances." at bounding box center [726, 197] width 107 height 36
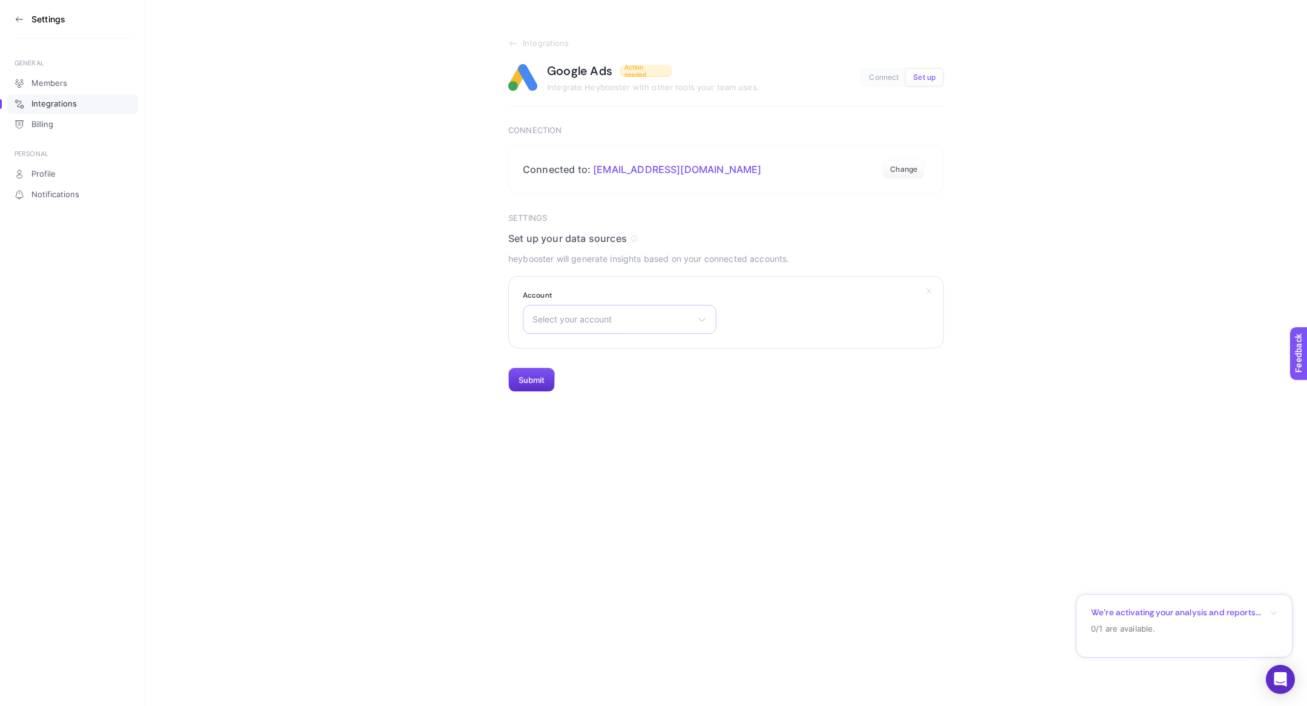
click at [650, 308] on div "Select your account 2443884407 1111 [PERSON_NAME] 3dProBox [PERSON_NAME] MCC [P…" at bounding box center [620, 319] width 194 height 29
click at [626, 342] on input "text" at bounding box center [620, 349] width 192 height 24
type input "dtf"
click at [605, 388] on li "DTF Bank" at bounding box center [620, 392] width 188 height 19
click at [552, 374] on button "Submit" at bounding box center [531, 380] width 47 height 24
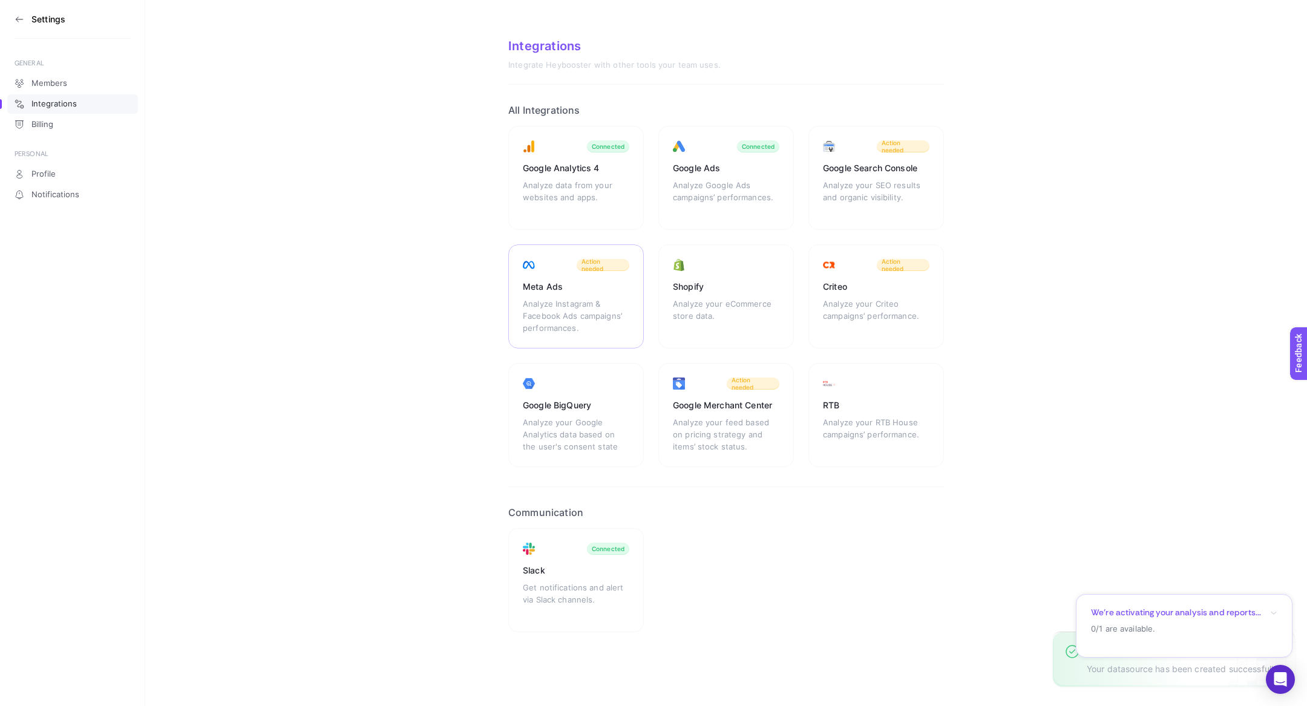
click at [590, 302] on div "Analyze Instagram & Facebook Ads campaigns’ performances." at bounding box center [576, 316] width 107 height 36
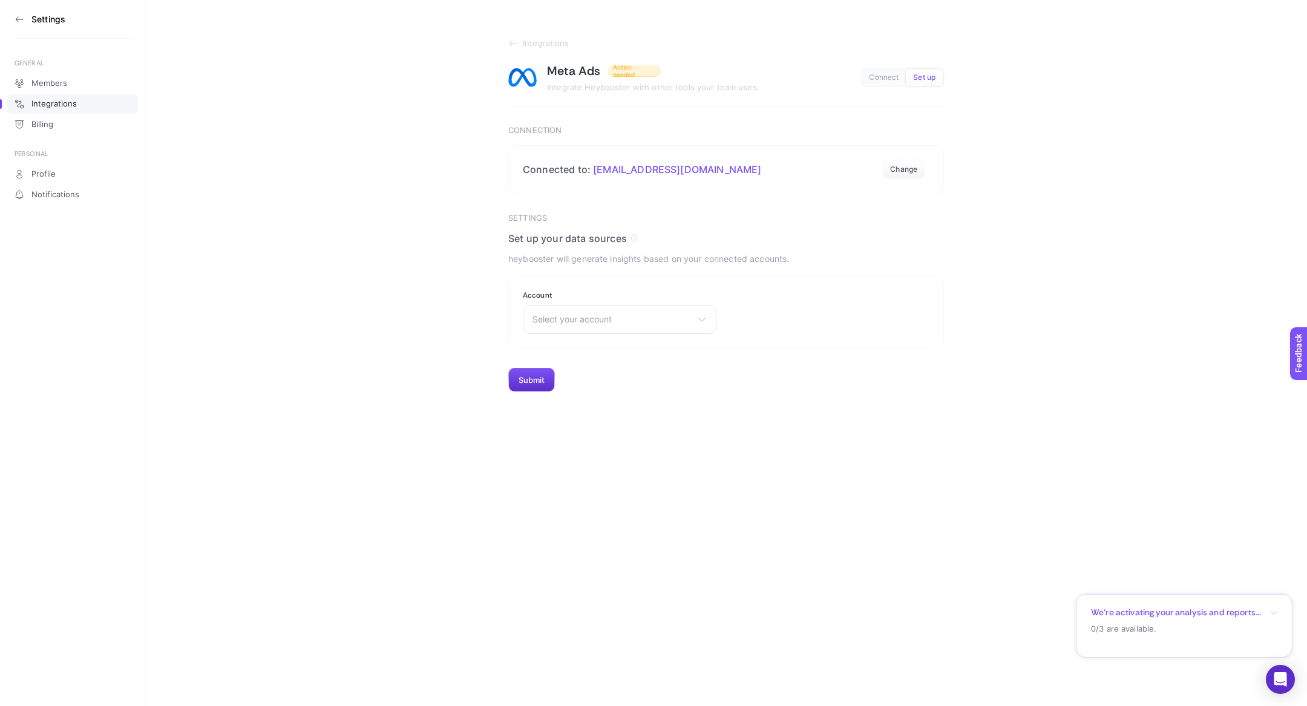
click at [618, 321] on span "Select your account" at bounding box center [613, 320] width 160 height 10
click at [594, 344] on input "text" at bounding box center [620, 349] width 192 height 24
type input "dtf"
click at [591, 369] on span "Shopify: dtfbank 1736614553 business's ad account" at bounding box center [619, 373] width 173 height 10
click at [542, 381] on button "Submit" at bounding box center [531, 380] width 47 height 24
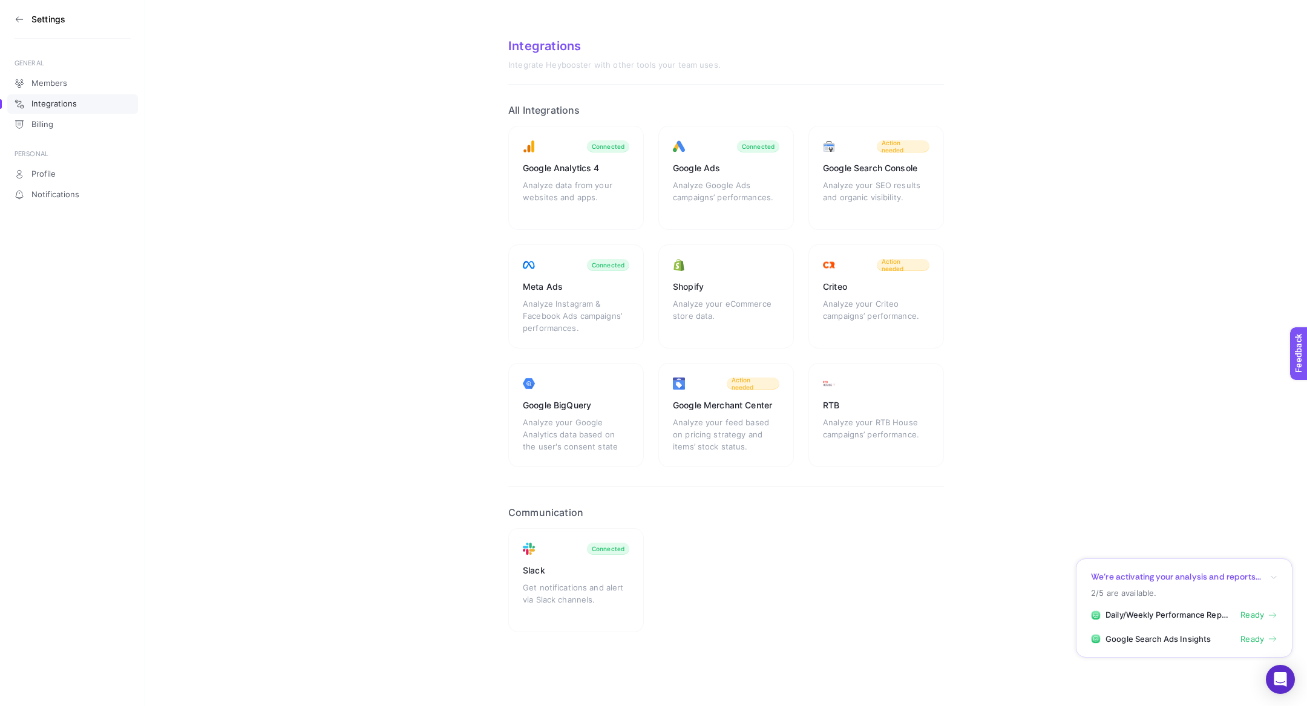
click at [12, 22] on aside "Settings GENERAL Members Integrations Billing PERSONAL Profile Notifications" at bounding box center [72, 353] width 145 height 706
click at [20, 21] on icon at bounding box center [20, 20] width 10 height 10
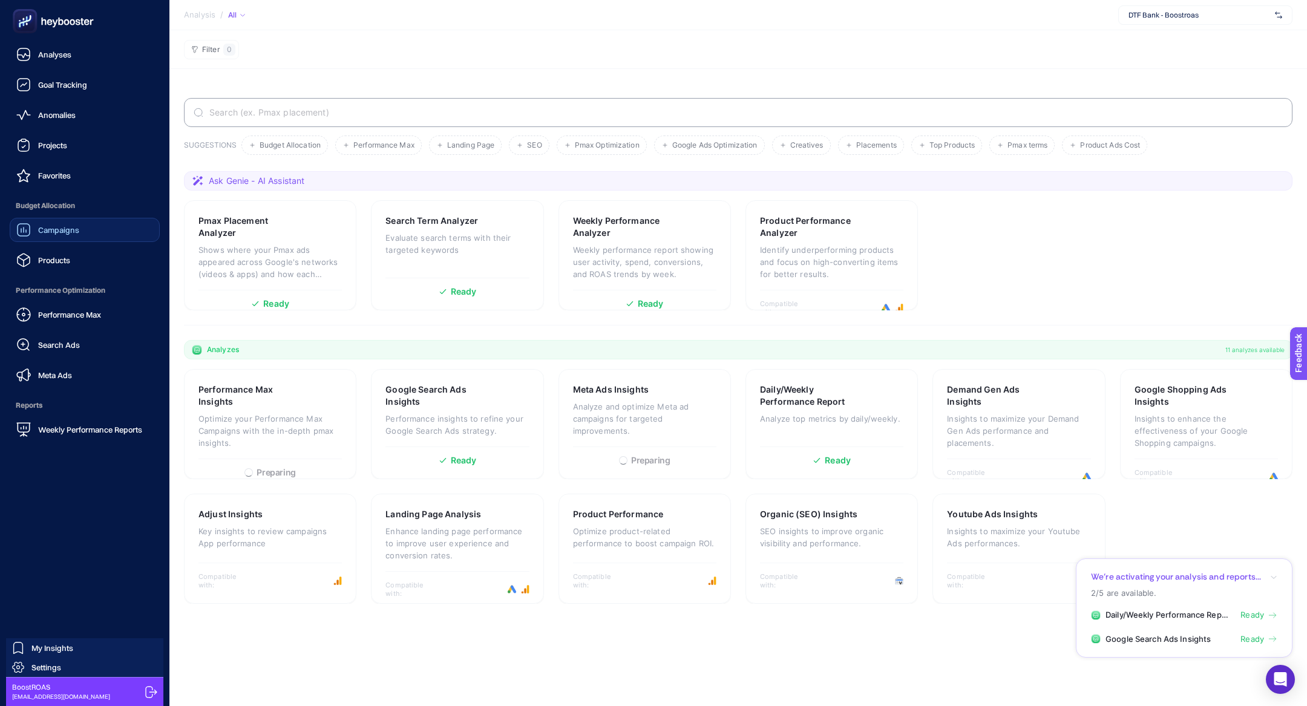
click at [87, 240] on link "Campaigns" at bounding box center [85, 230] width 150 height 24
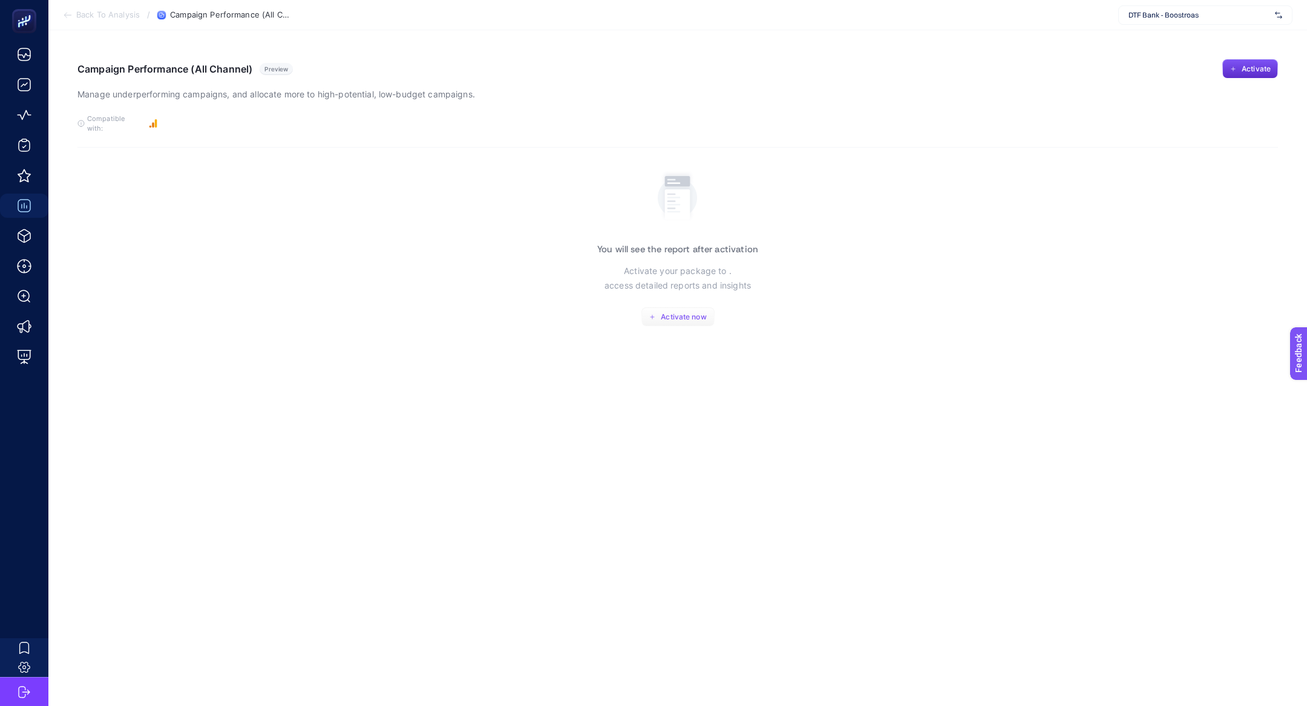
click at [683, 312] on span "Activate now" at bounding box center [683, 317] width 45 height 10
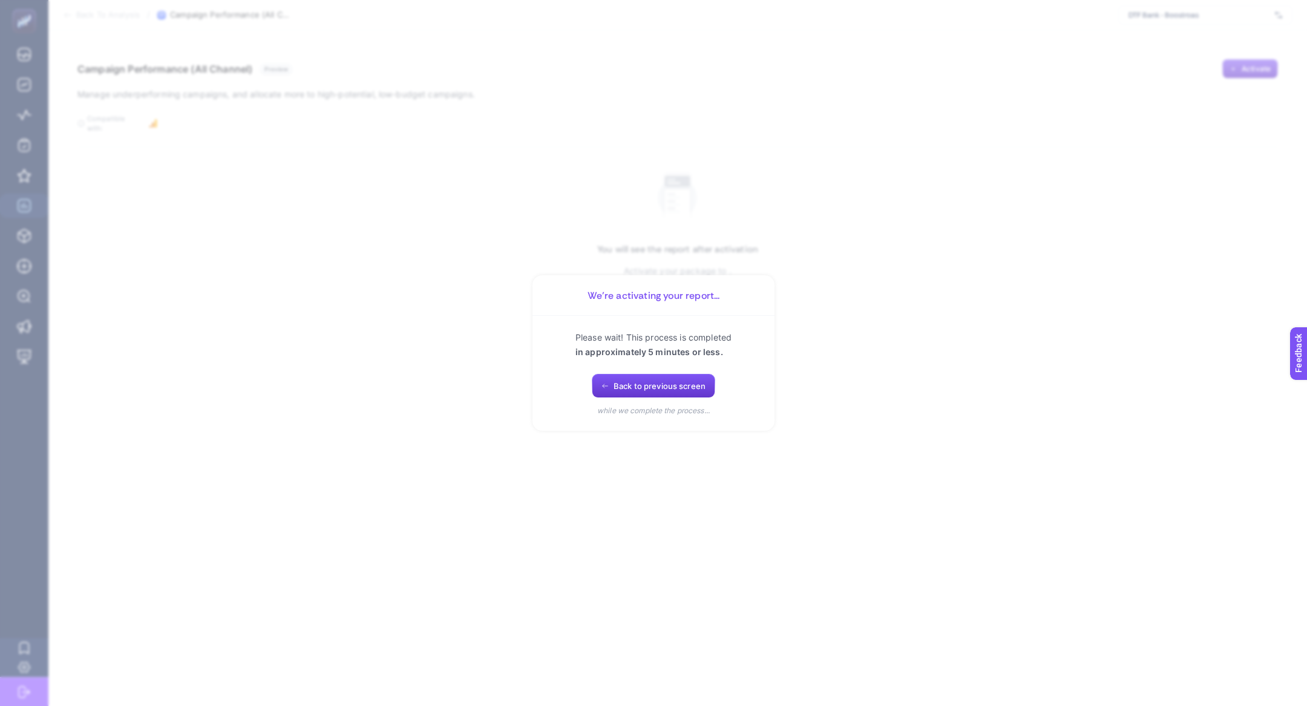
click at [663, 381] on span "Back to previous screen" at bounding box center [660, 386] width 92 height 10
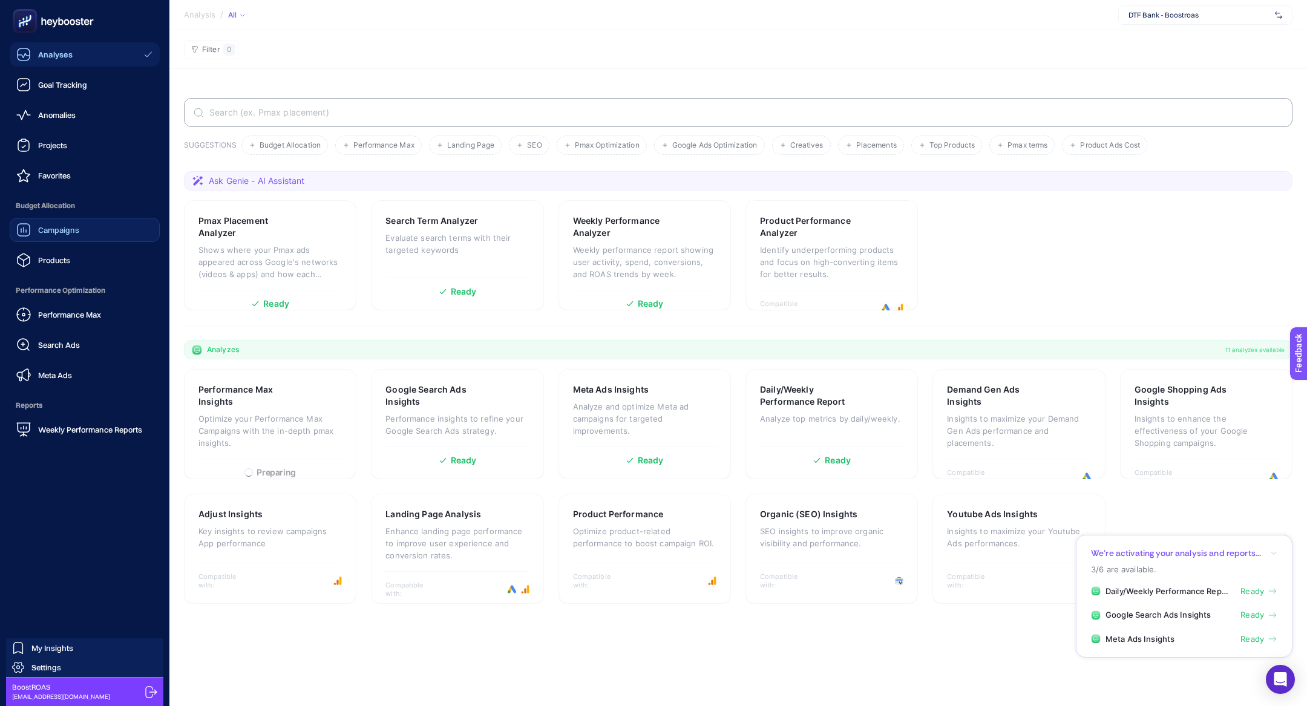
click at [50, 237] on link "Campaigns" at bounding box center [85, 230] width 150 height 24
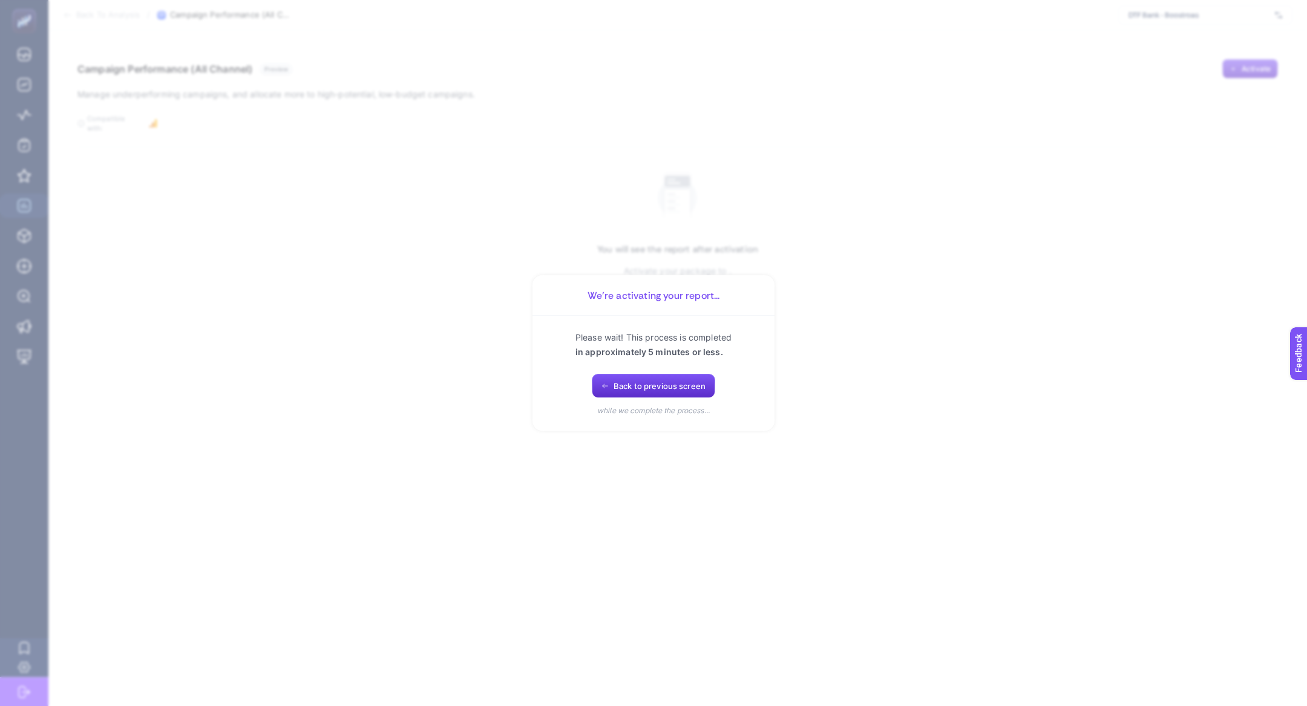
drag, startPoint x: 27, startPoint y: 265, endPoint x: 60, endPoint y: 265, distance: 32.7
click at [27, 265] on section "We’re activating your report... Please wait! This process is completed in appro…" at bounding box center [653, 353] width 1307 height 706
click at [619, 386] on span "Back to previous screen" at bounding box center [660, 386] width 92 height 10
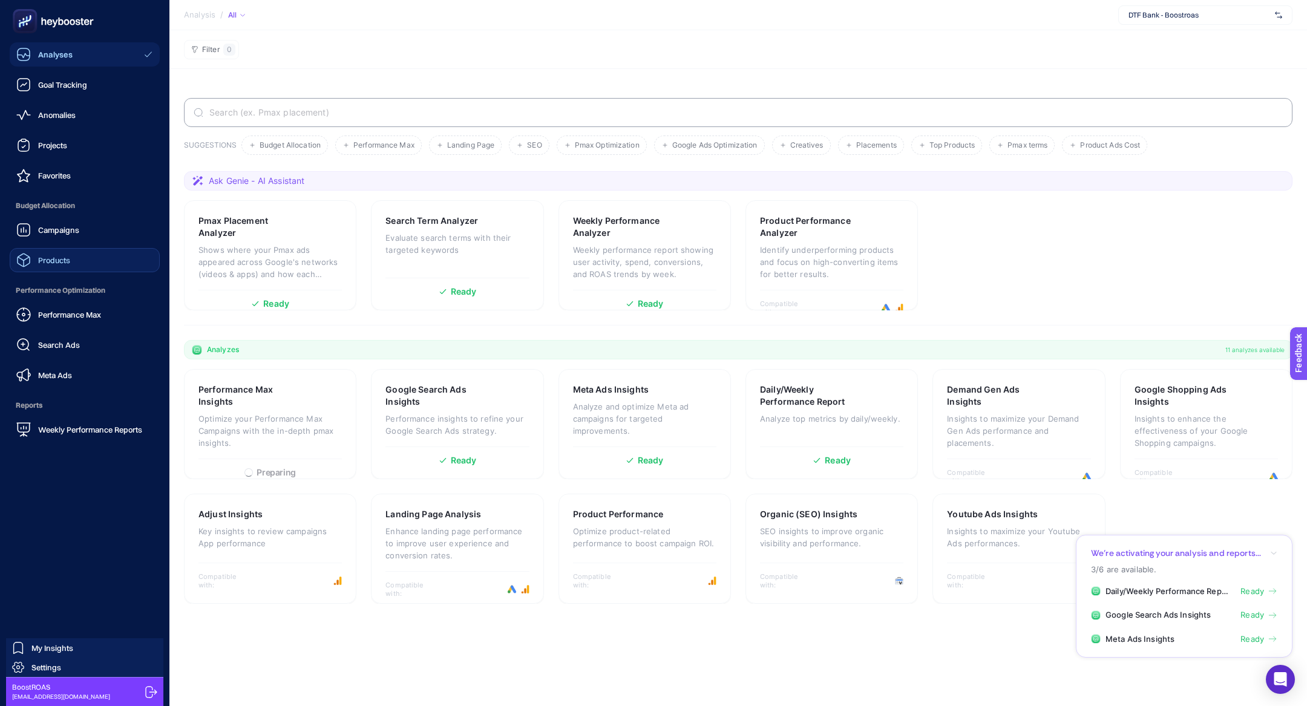
click at [92, 263] on link "Products" at bounding box center [85, 260] width 150 height 24
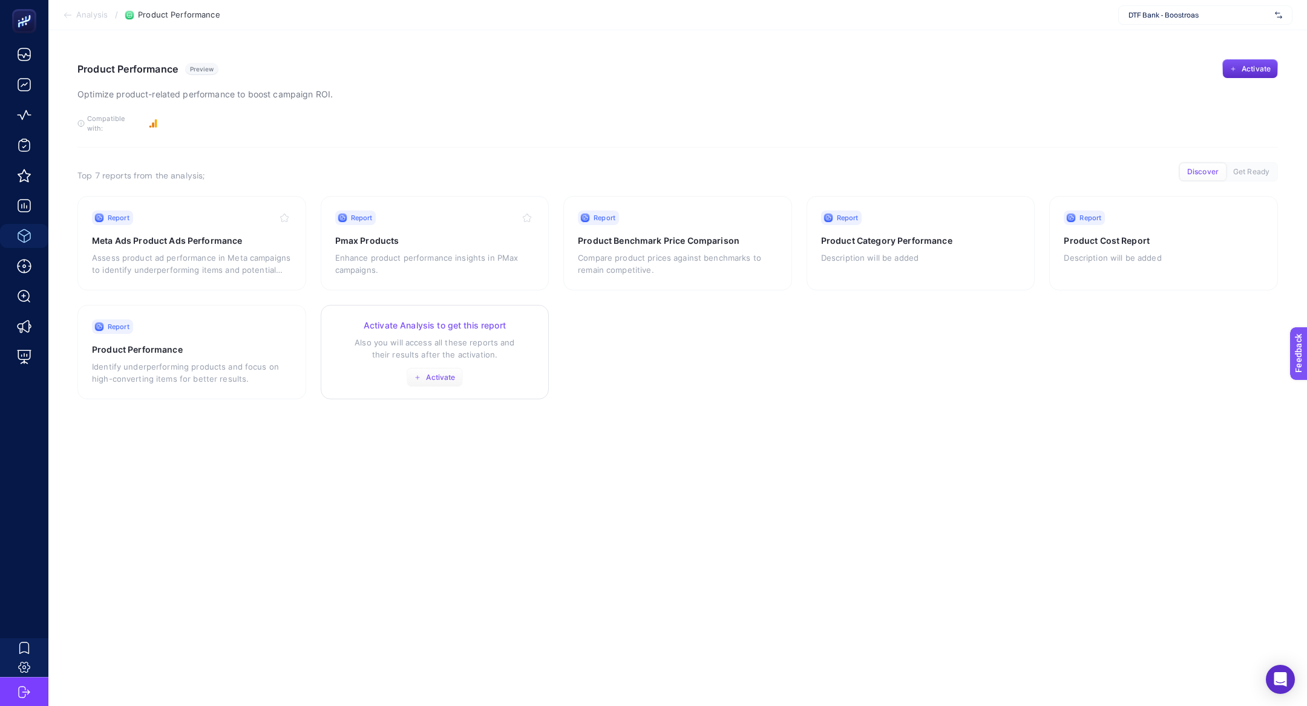
click at [437, 368] on button "Activate" at bounding box center [435, 377] width 56 height 19
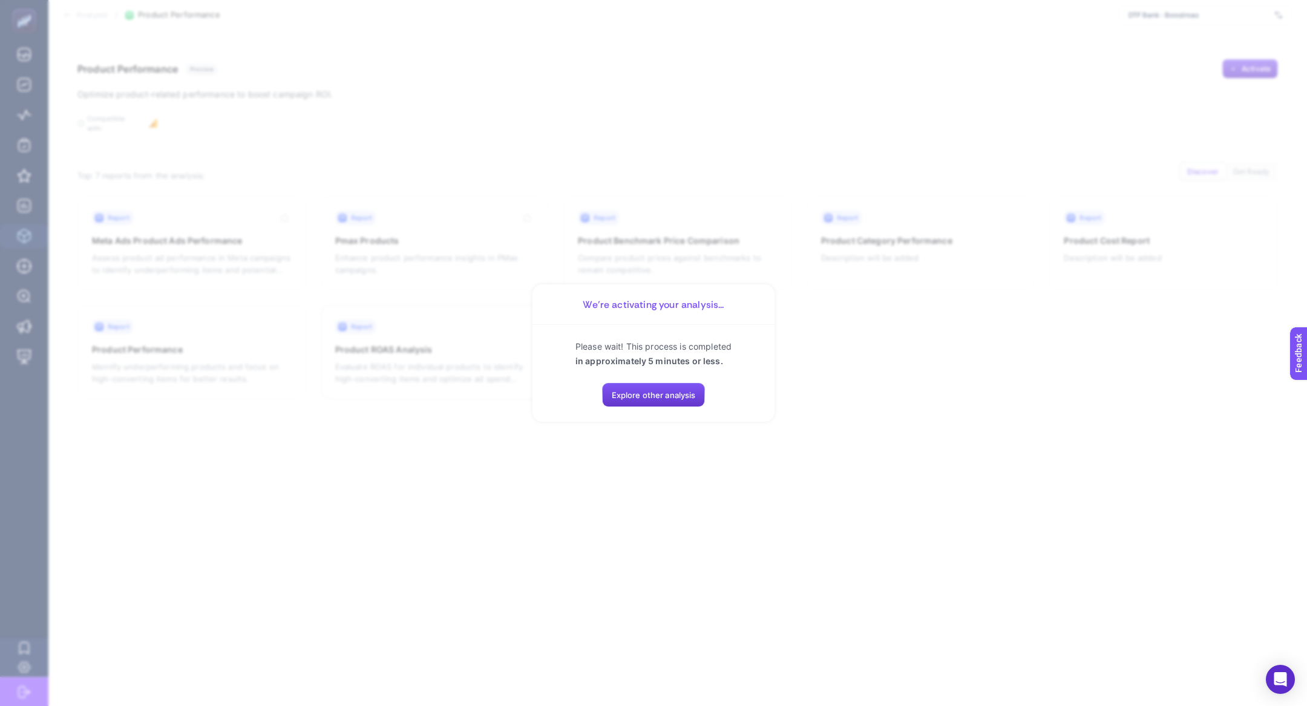
click at [659, 392] on span "Explore other analysis" at bounding box center [654, 395] width 84 height 10
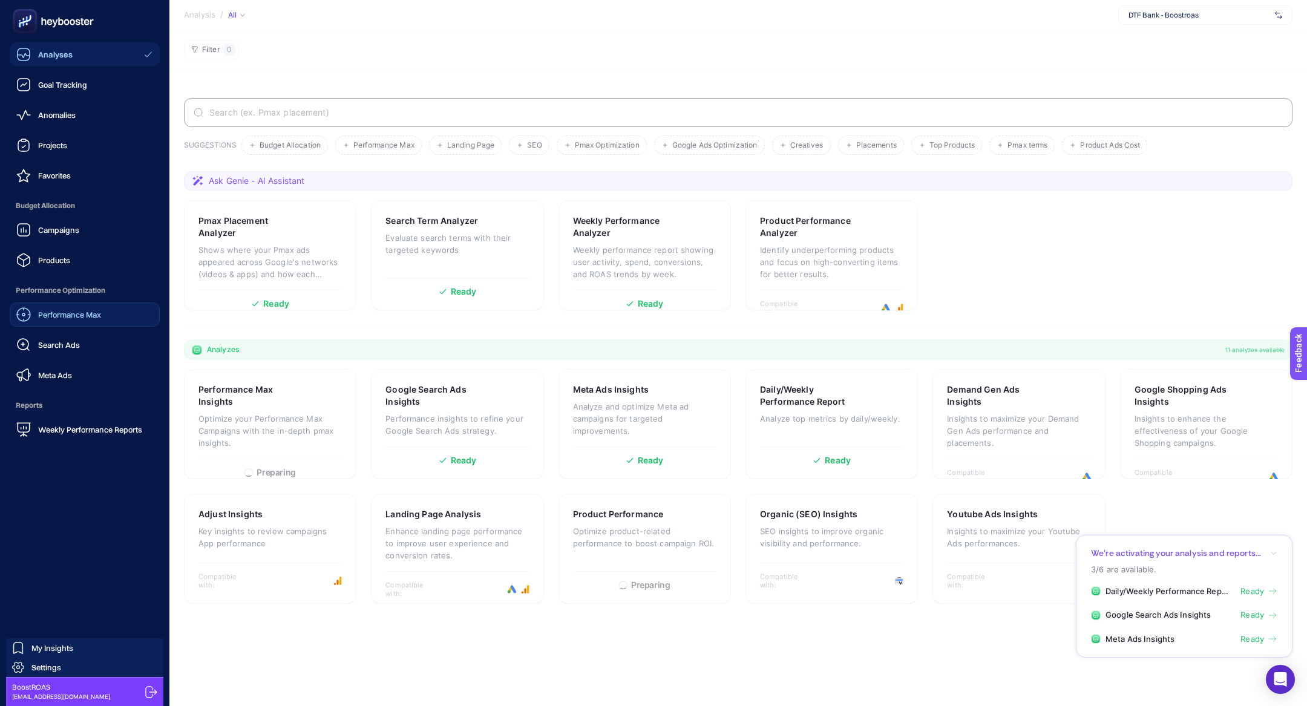
click at [73, 311] on span "Performance Max" at bounding box center [69, 315] width 63 height 10
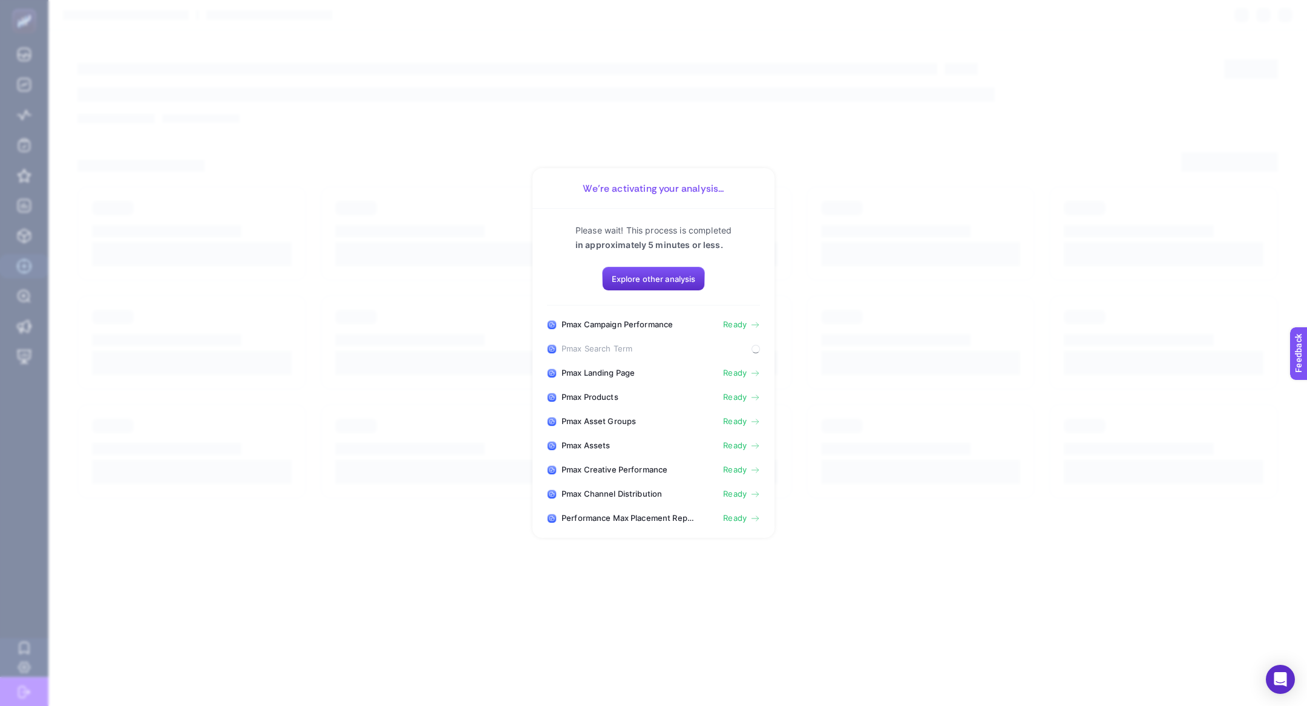
click at [11, 317] on section "We’re activating your analysis... Please wait! This process is completed in app…" at bounding box center [653, 353] width 1307 height 706
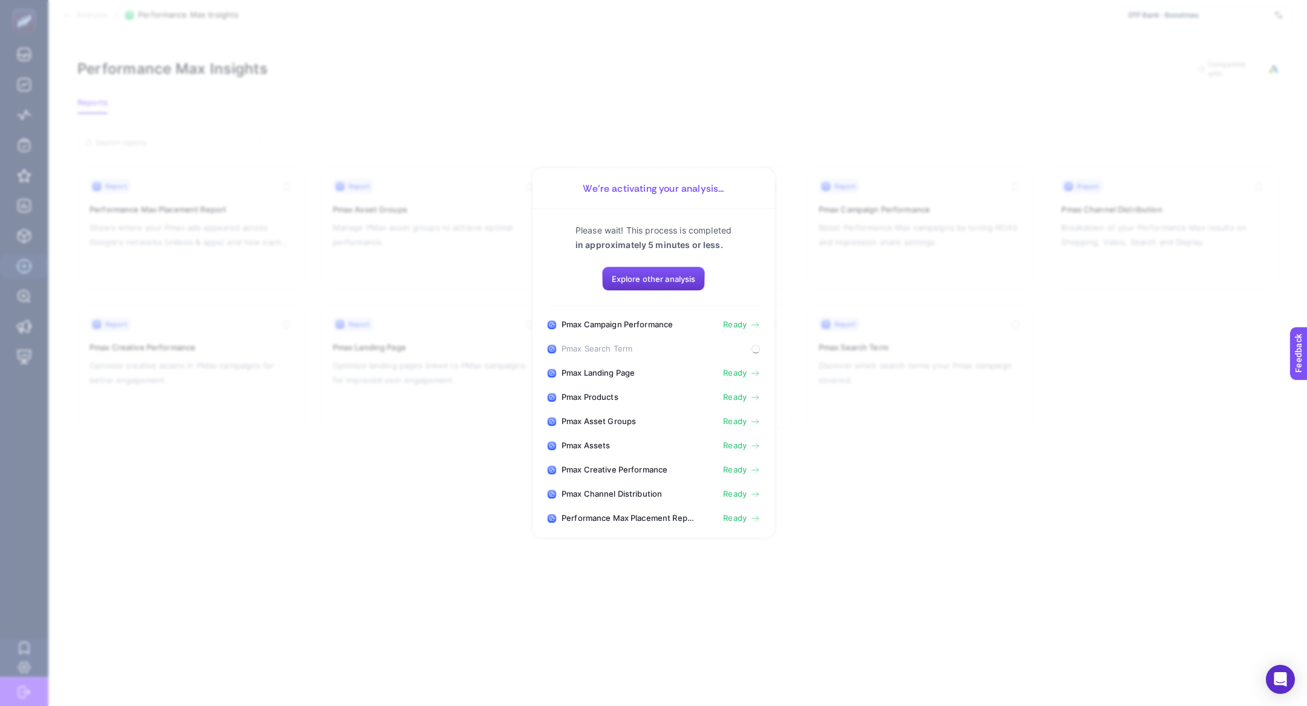
click at [636, 282] on span "Explore other analysis" at bounding box center [654, 279] width 84 height 10
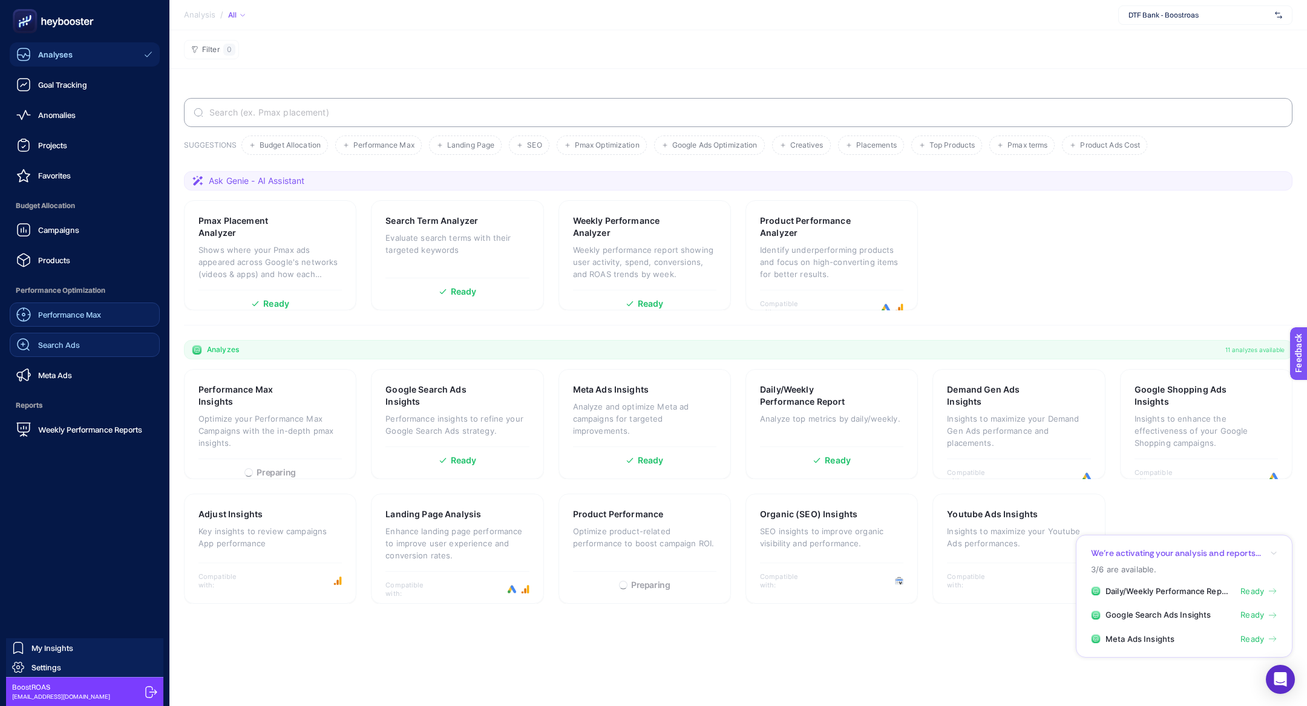
click at [48, 343] on span "Search Ads" at bounding box center [59, 345] width 42 height 10
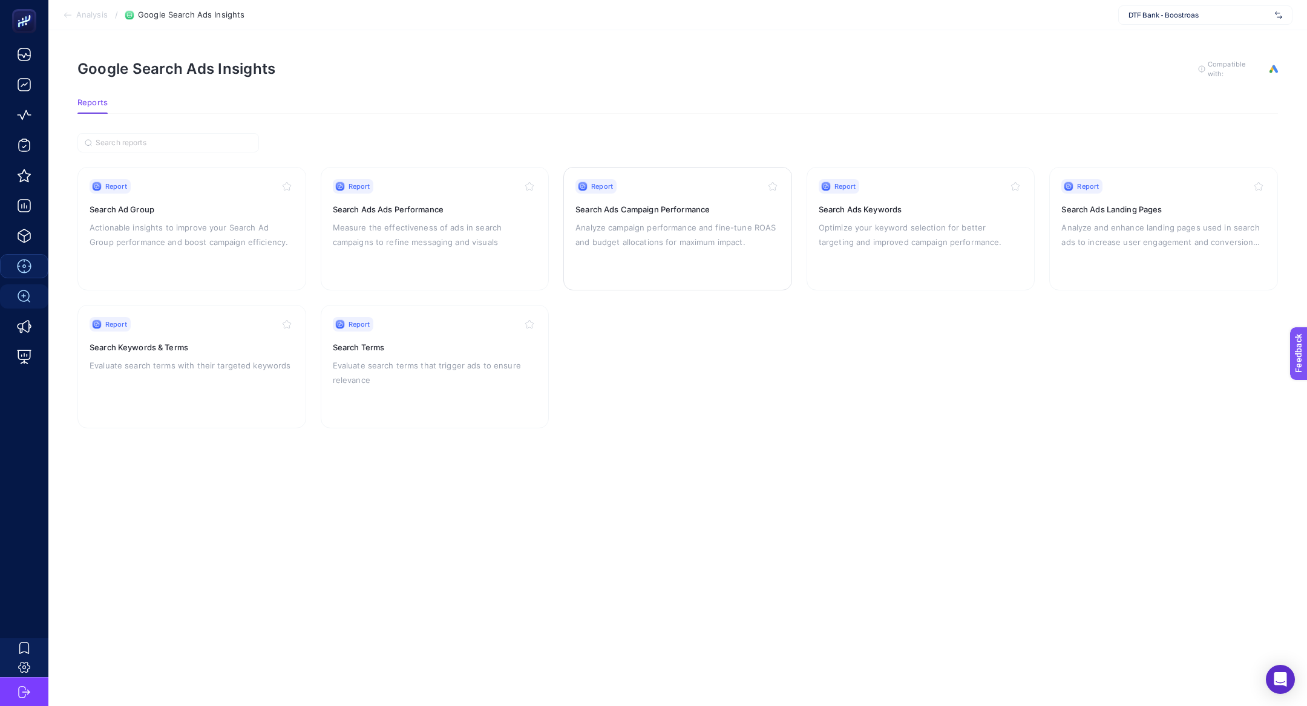
click at [618, 228] on p "Analyze campaign performance and fine-tune ROAS and budget allocations for maxi…" at bounding box center [678, 234] width 205 height 29
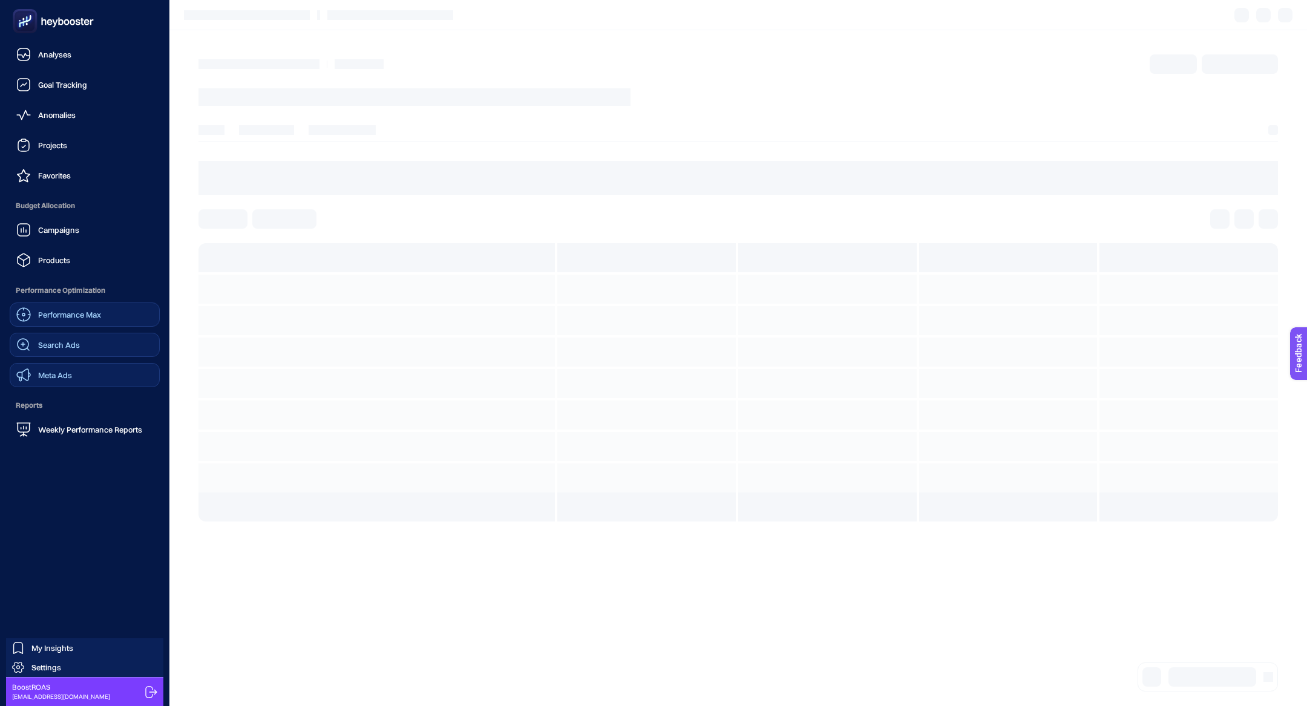
click at [62, 377] on span "Meta Ads" at bounding box center [55, 375] width 34 height 10
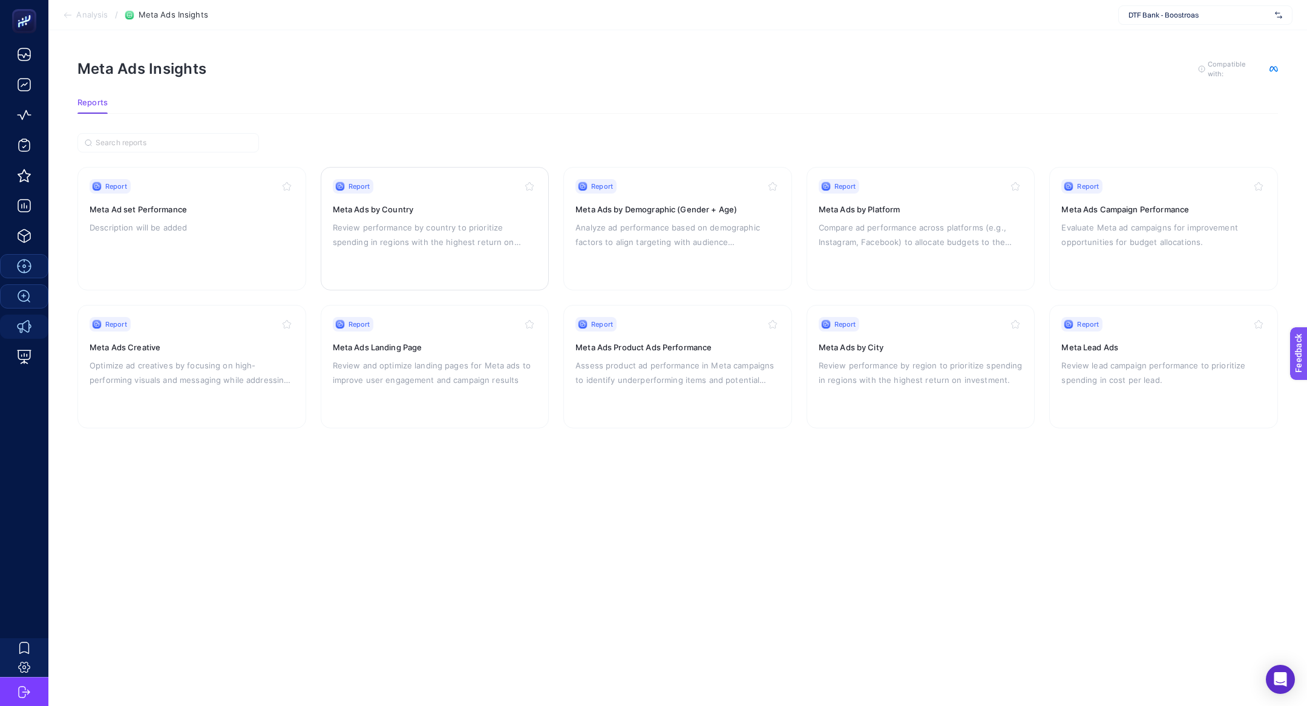
click at [485, 236] on p "Review performance by country to prioritize spending in regions with the highes…" at bounding box center [435, 234] width 205 height 29
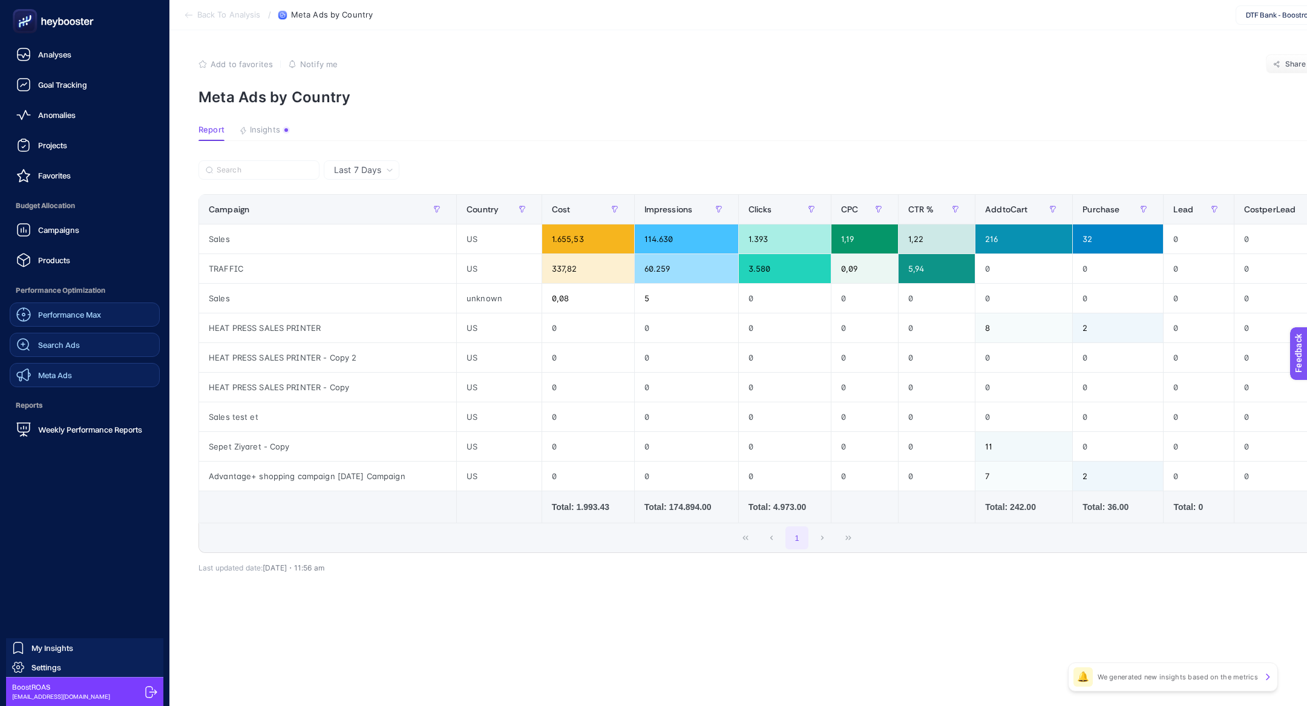
click at [75, 324] on link "Performance Max" at bounding box center [85, 315] width 150 height 24
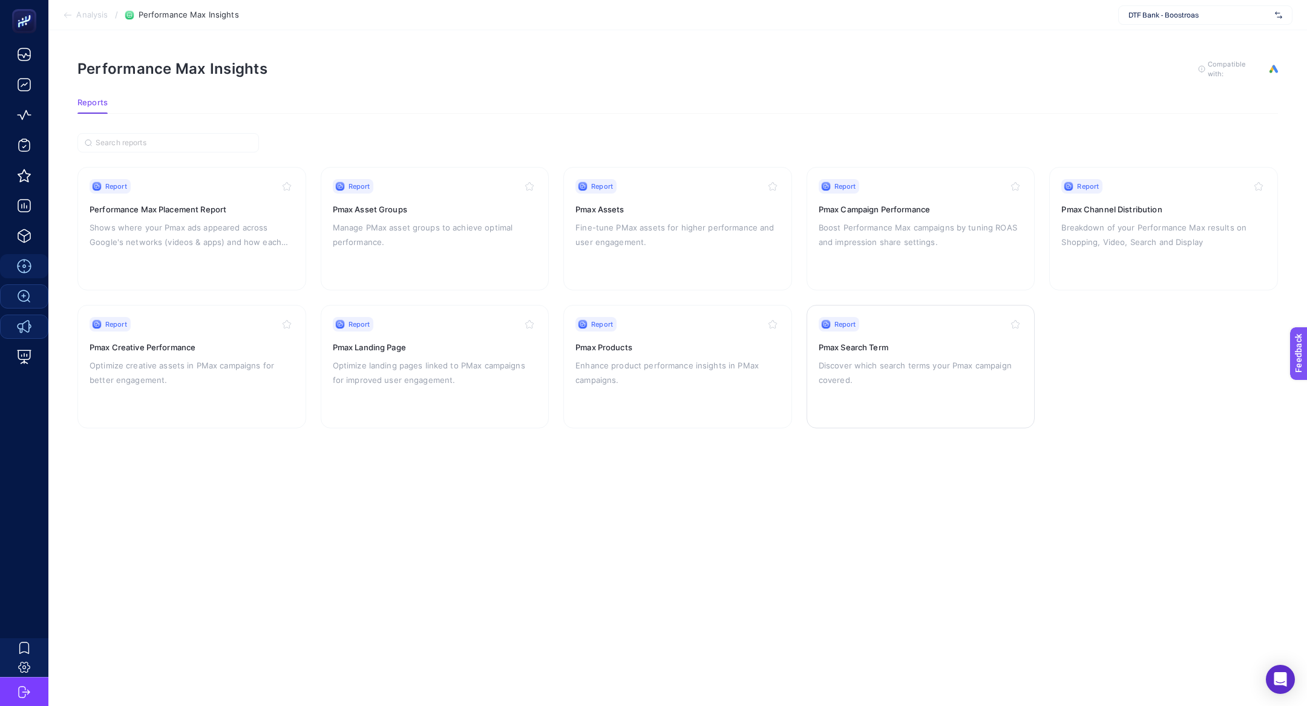
click at [930, 348] on h3 "Pmax Search Term" at bounding box center [921, 347] width 205 height 12
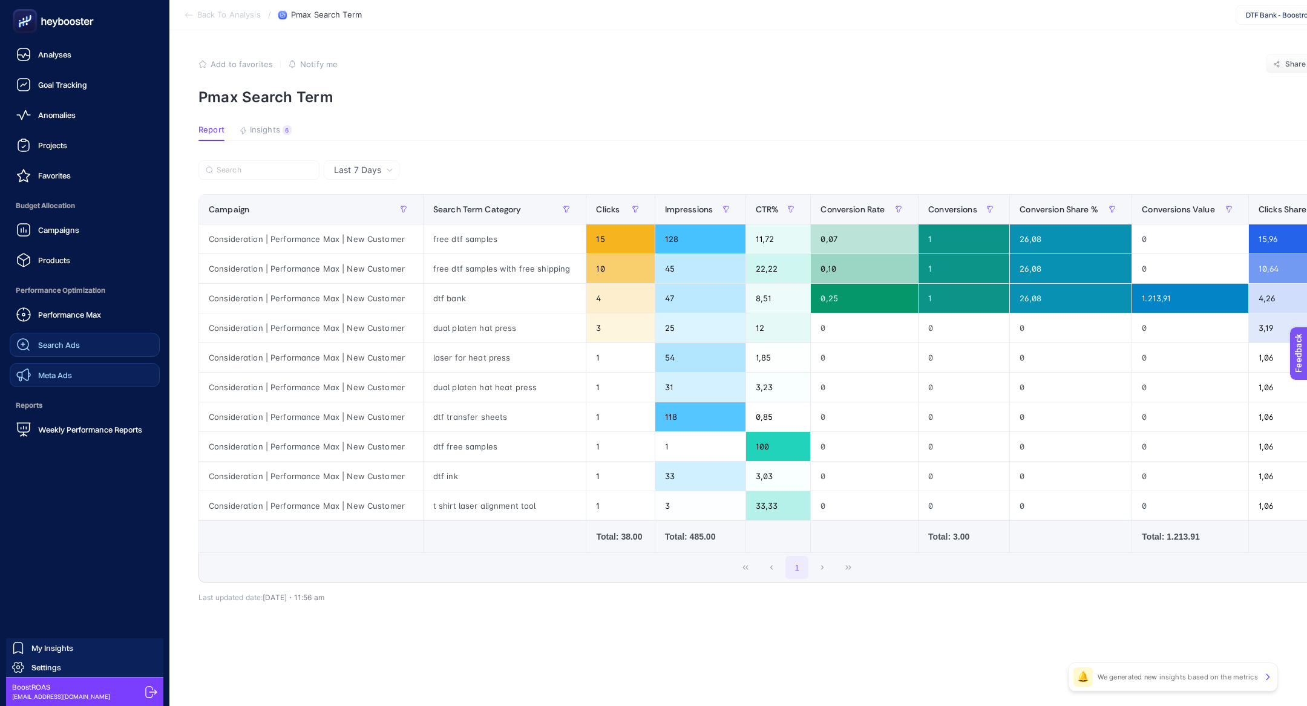
click at [100, 318] on span "Performance Max" at bounding box center [69, 315] width 63 height 10
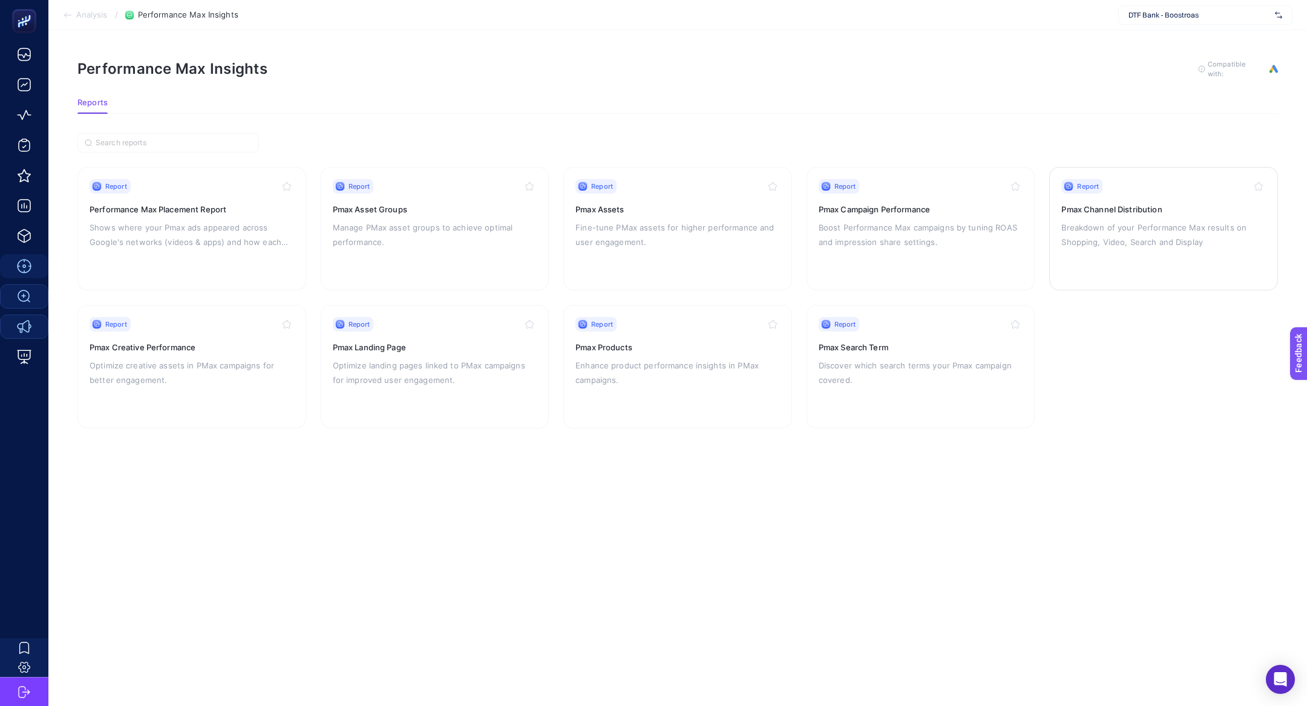
click at [1129, 203] on h3 "Pmax Channel Distribution" at bounding box center [1164, 209] width 205 height 12
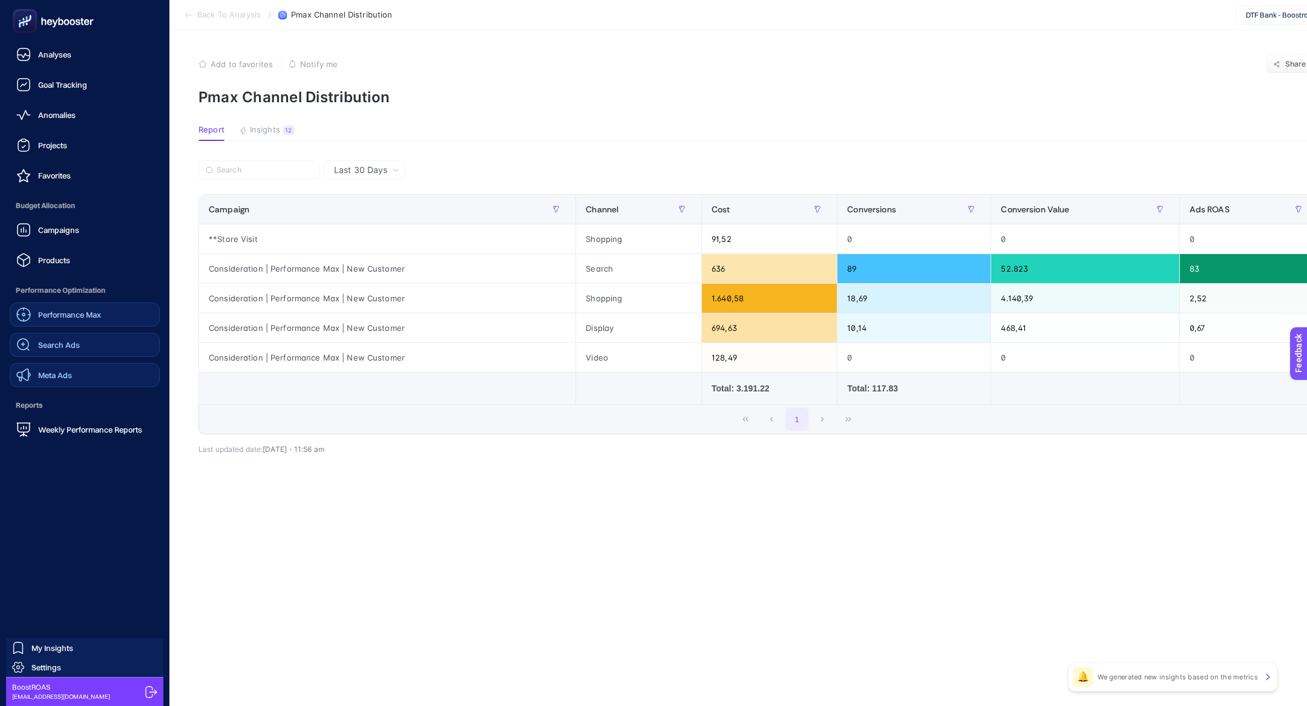
click at [122, 320] on link "Performance Max" at bounding box center [85, 315] width 150 height 24
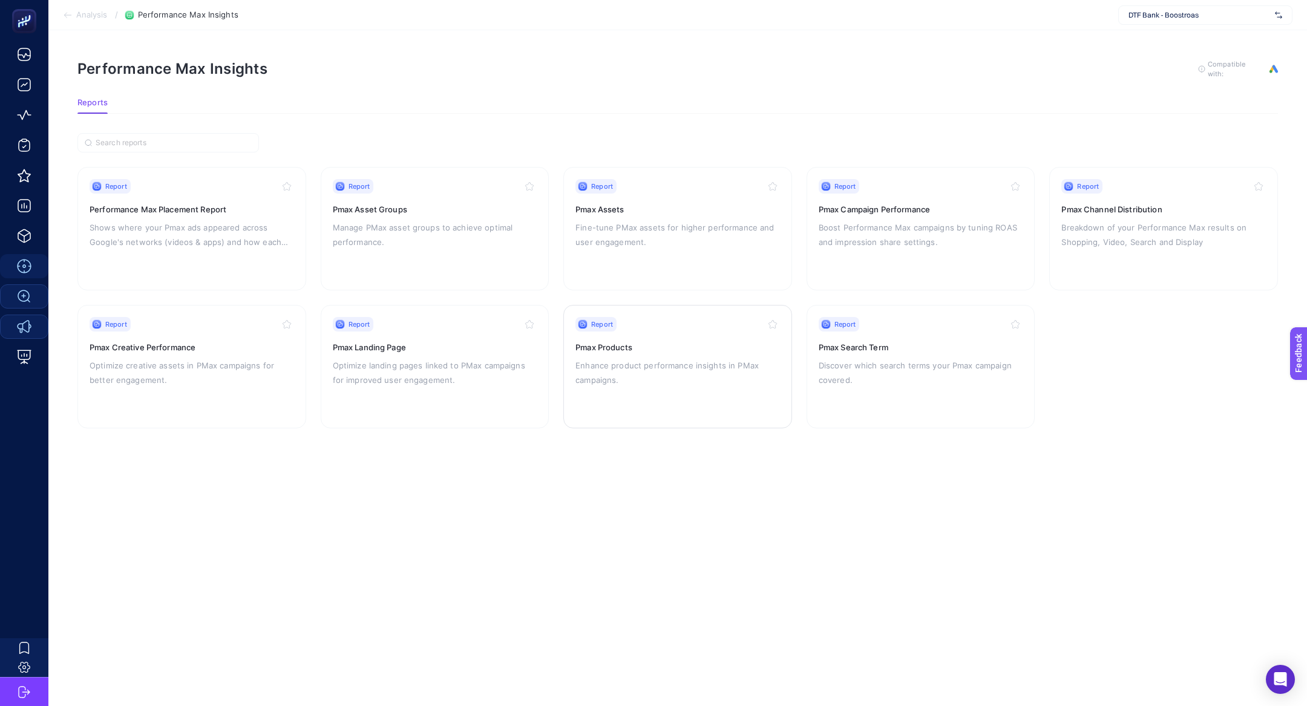
click at [624, 364] on p "Enhance product performance insights in PMax campaigns." at bounding box center [678, 372] width 205 height 29
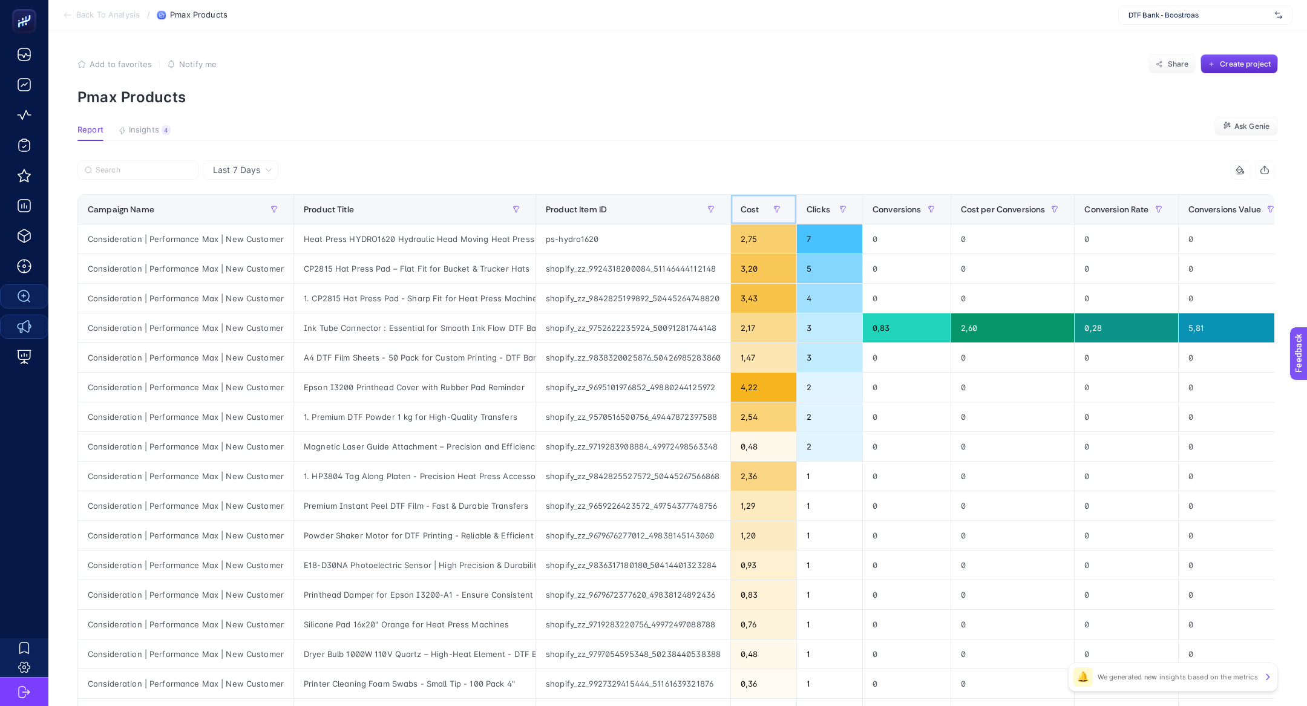
click at [749, 211] on span "Cost" at bounding box center [750, 210] width 19 height 10
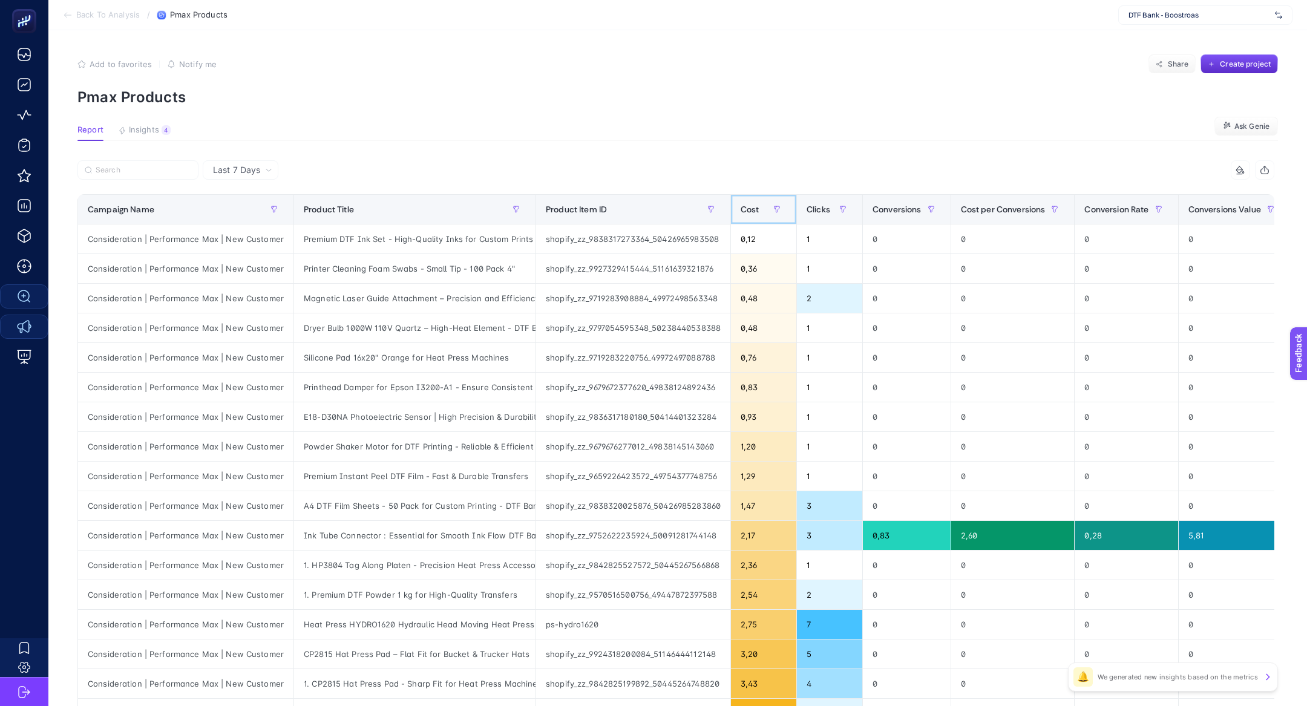
click at [749, 211] on span "Cost" at bounding box center [750, 210] width 19 height 10
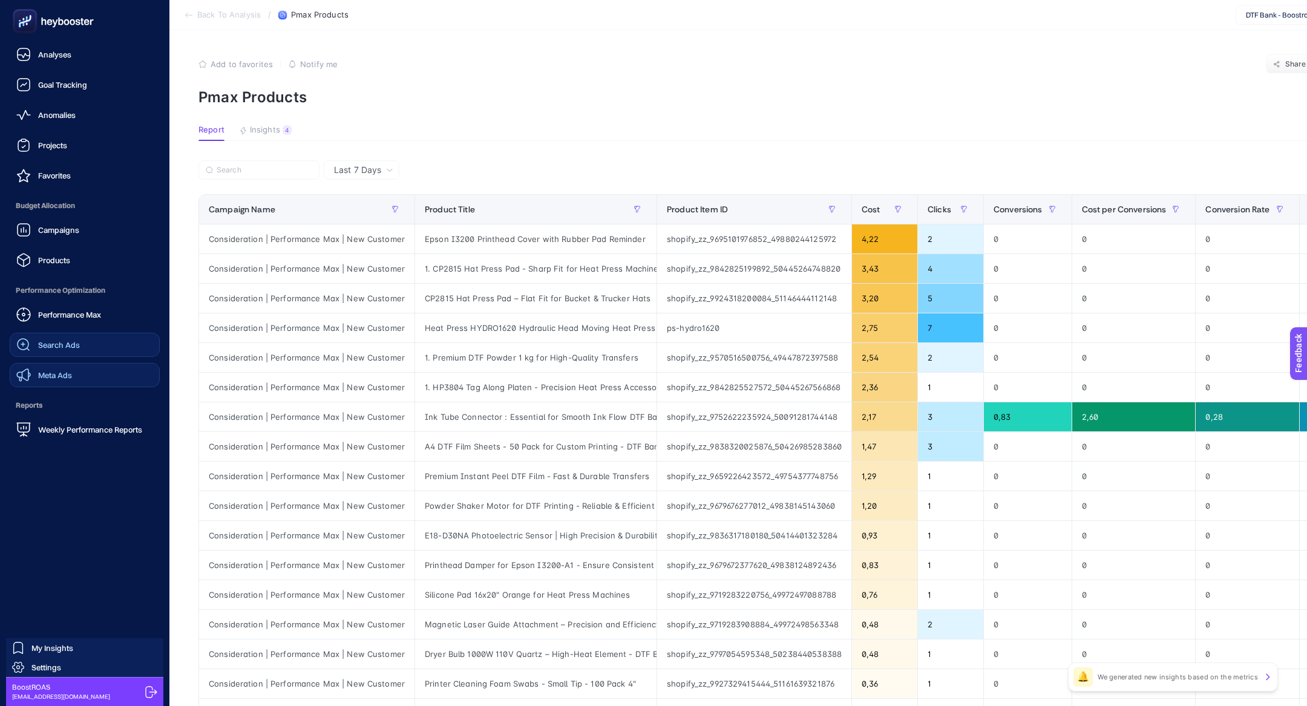
click at [100, 314] on span "Performance Max" at bounding box center [69, 315] width 63 height 10
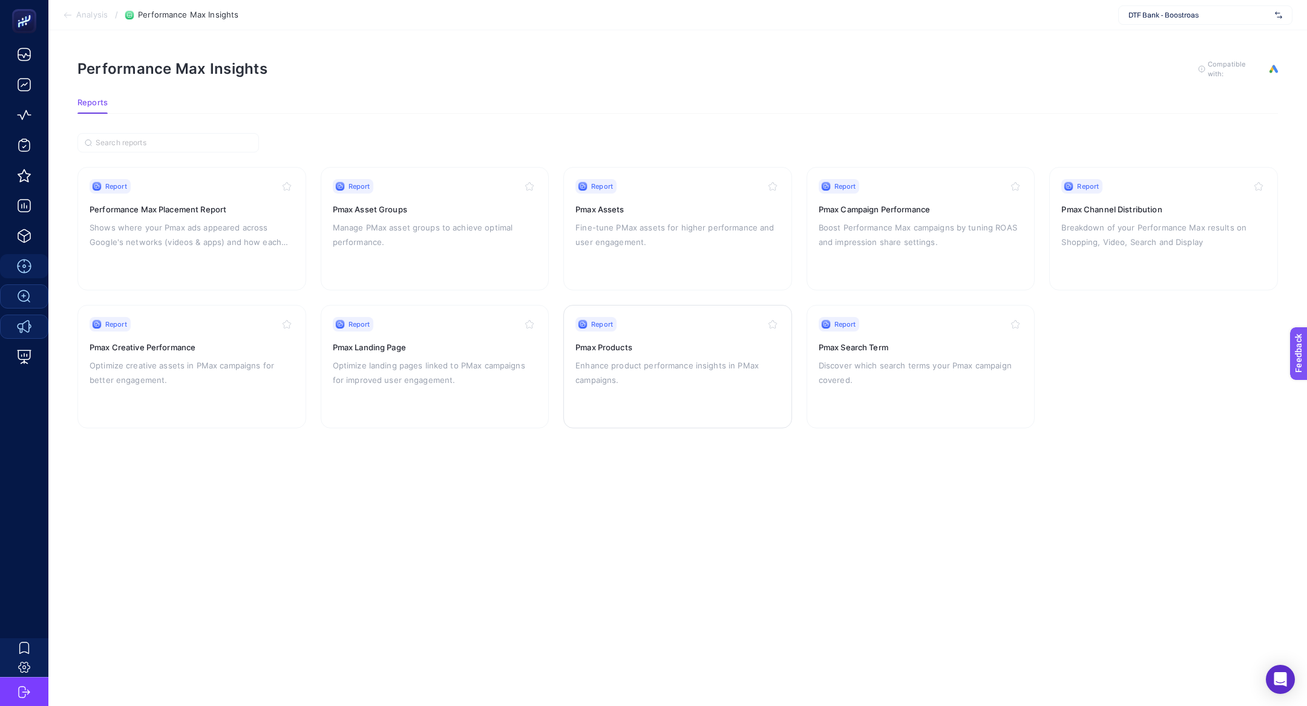
click at [629, 353] on div "Report Pmax Products Enhance product performance insights in PMax campaigns." at bounding box center [678, 366] width 205 height 99
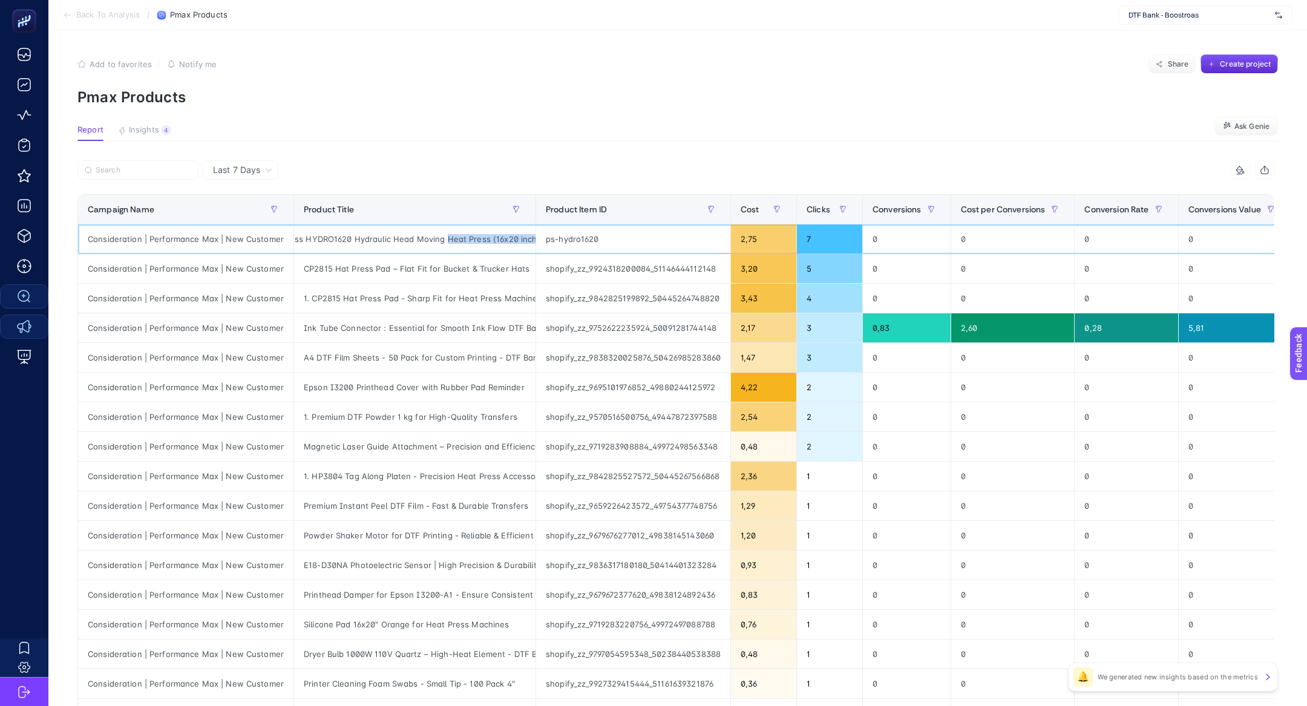
scroll to position [0, 61]
drag, startPoint x: 482, startPoint y: 239, endPoint x: 463, endPoint y: 240, distance: 19.4
click at [463, 240] on div "Heat Press HYDRO1620 Hydraulic Head Moving Heat Press (16x20 inches)" at bounding box center [415, 239] width 242 height 29
copy div "Heat Press"
click at [138, 165] on label at bounding box center [137, 169] width 121 height 19
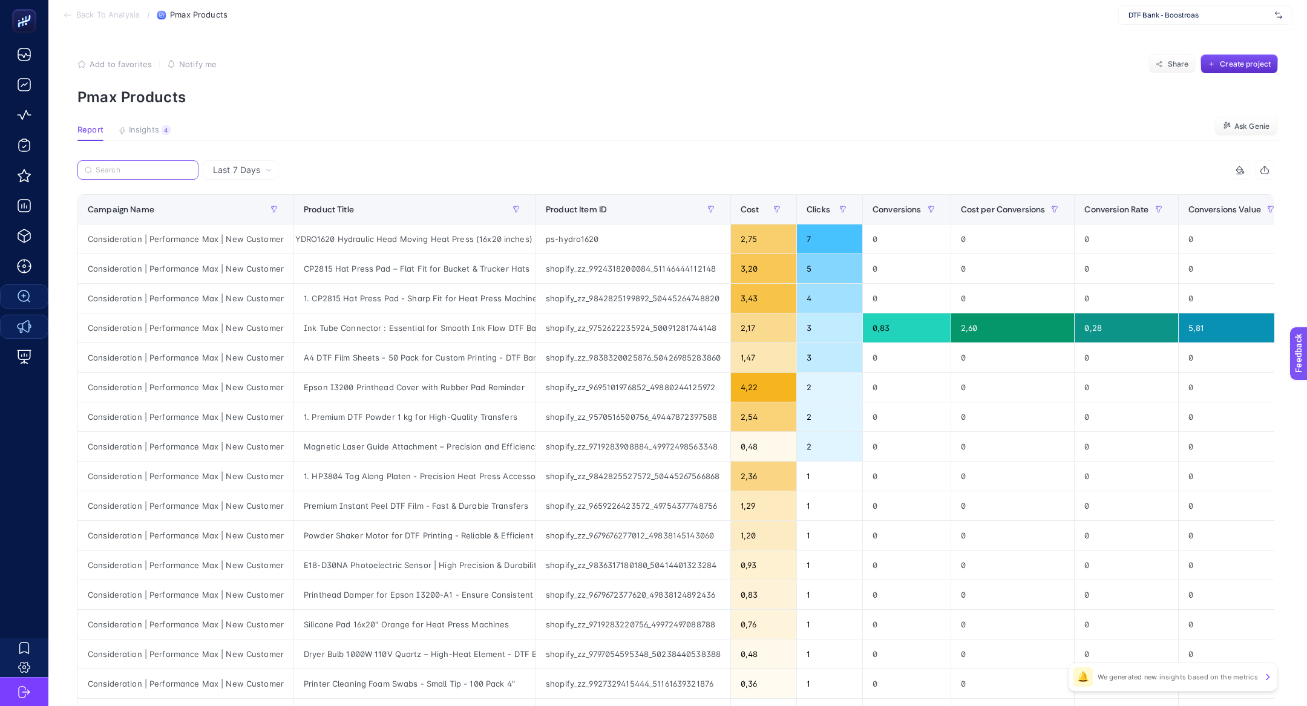
click at [138, 166] on input "Search" at bounding box center [144, 170] width 96 height 9
paste input "Heat Press"
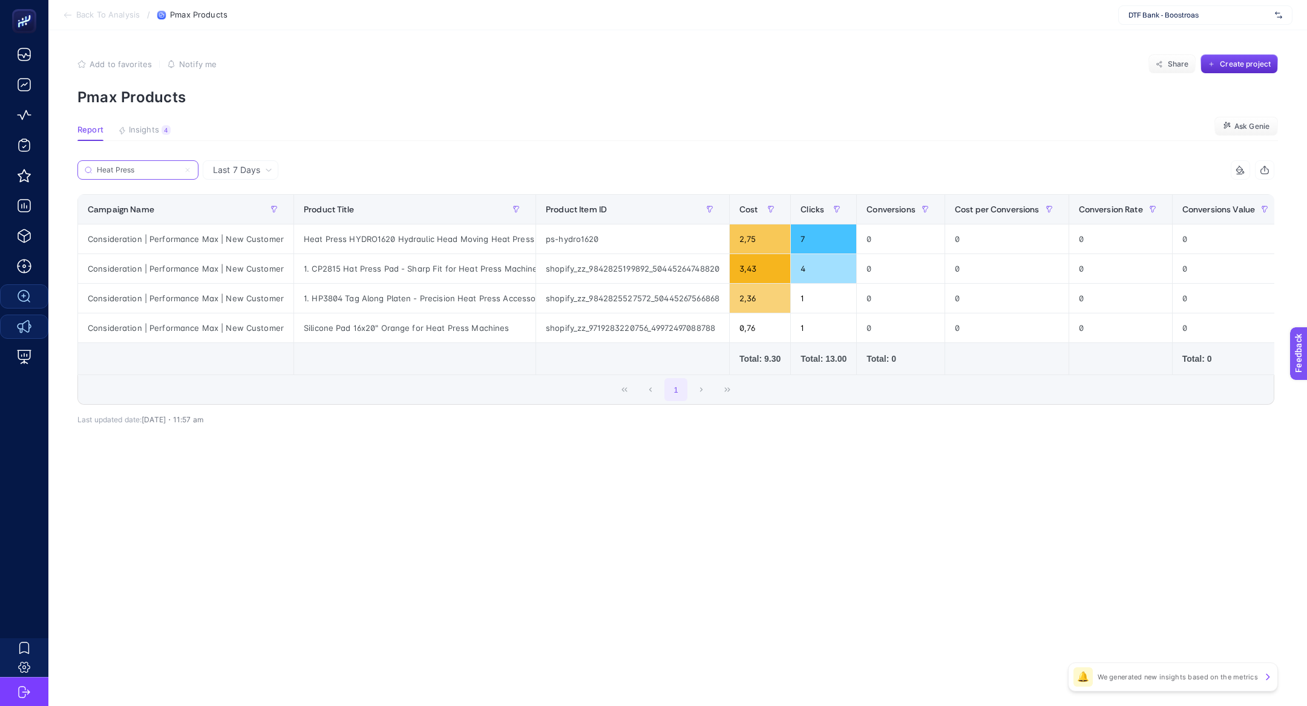
type input "Heat Press"
drag, startPoint x: 450, startPoint y: 268, endPoint x: 540, endPoint y: 272, distance: 89.7
click at [541, 272] on tr "Consideration | Performance Max | New Customer 1. CP2815 Hat Press Pad - Sharp …" at bounding box center [732, 269] width 1308 height 30
copy tr "Heat Press Machines"
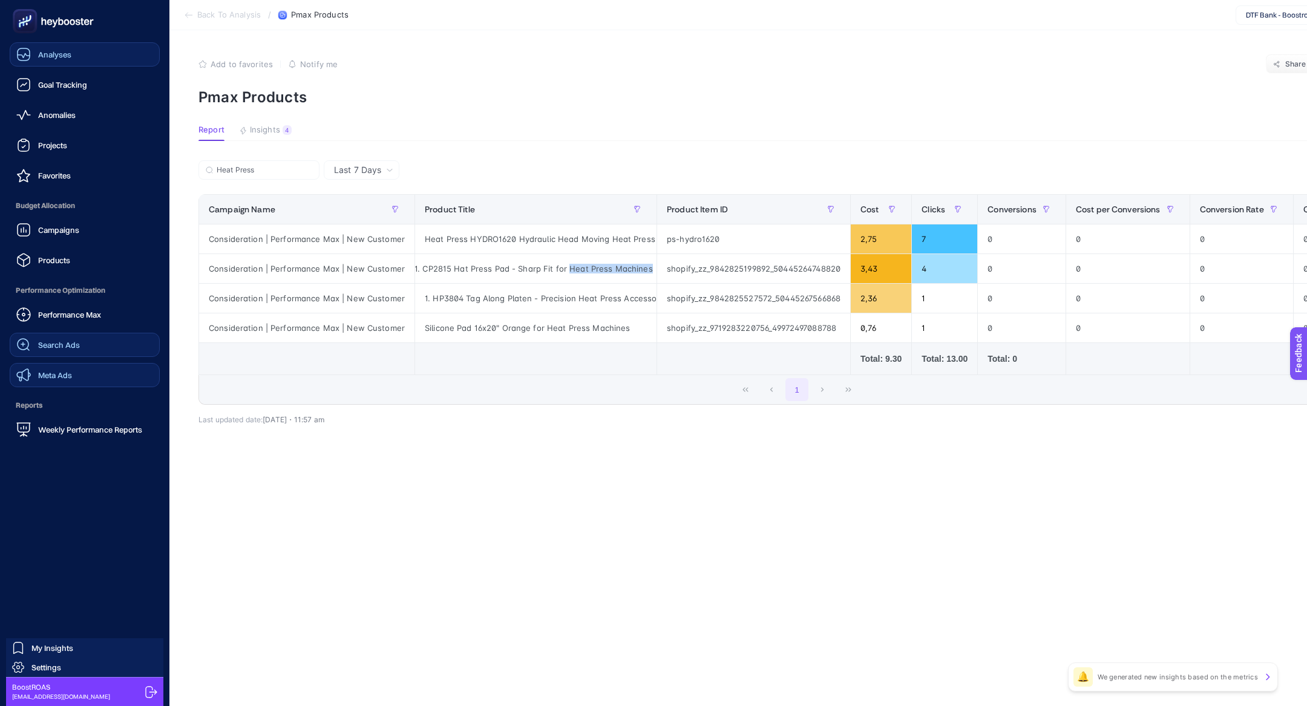
click at [68, 62] on link "Analyses" at bounding box center [85, 54] width 150 height 24
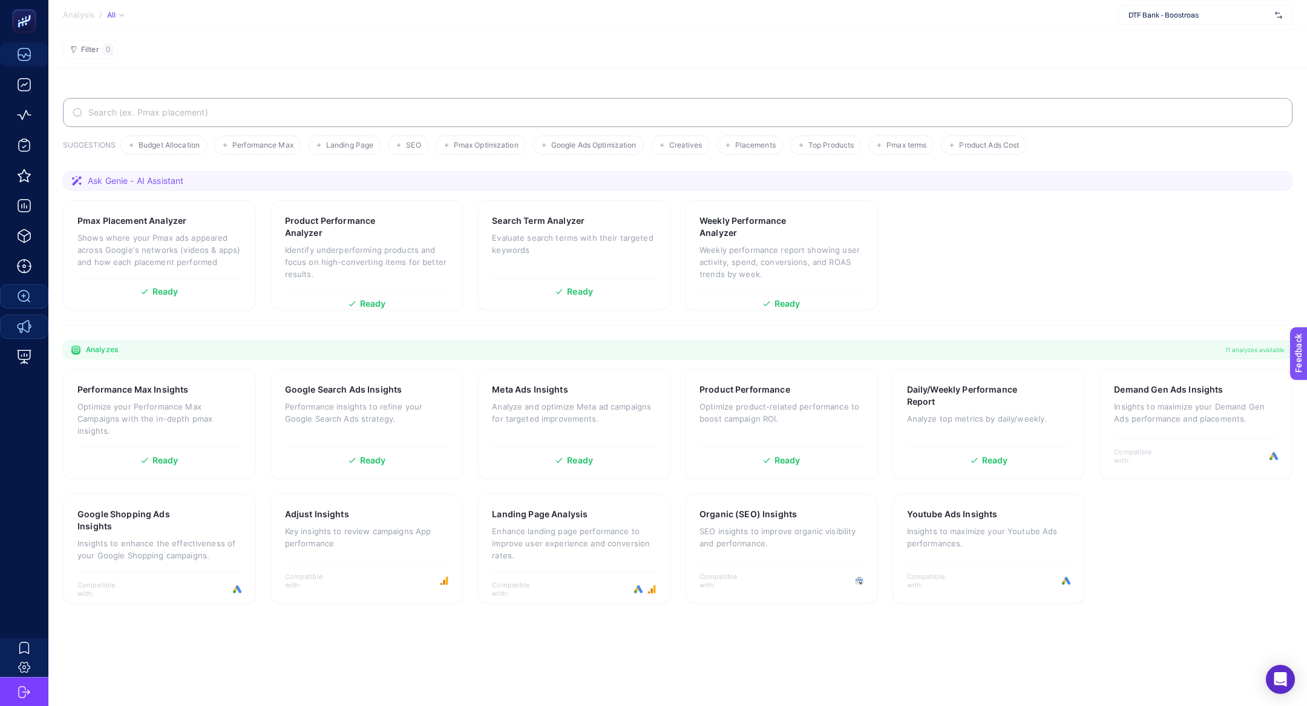
click at [436, 113] on input "Search" at bounding box center [684, 113] width 1197 height 10
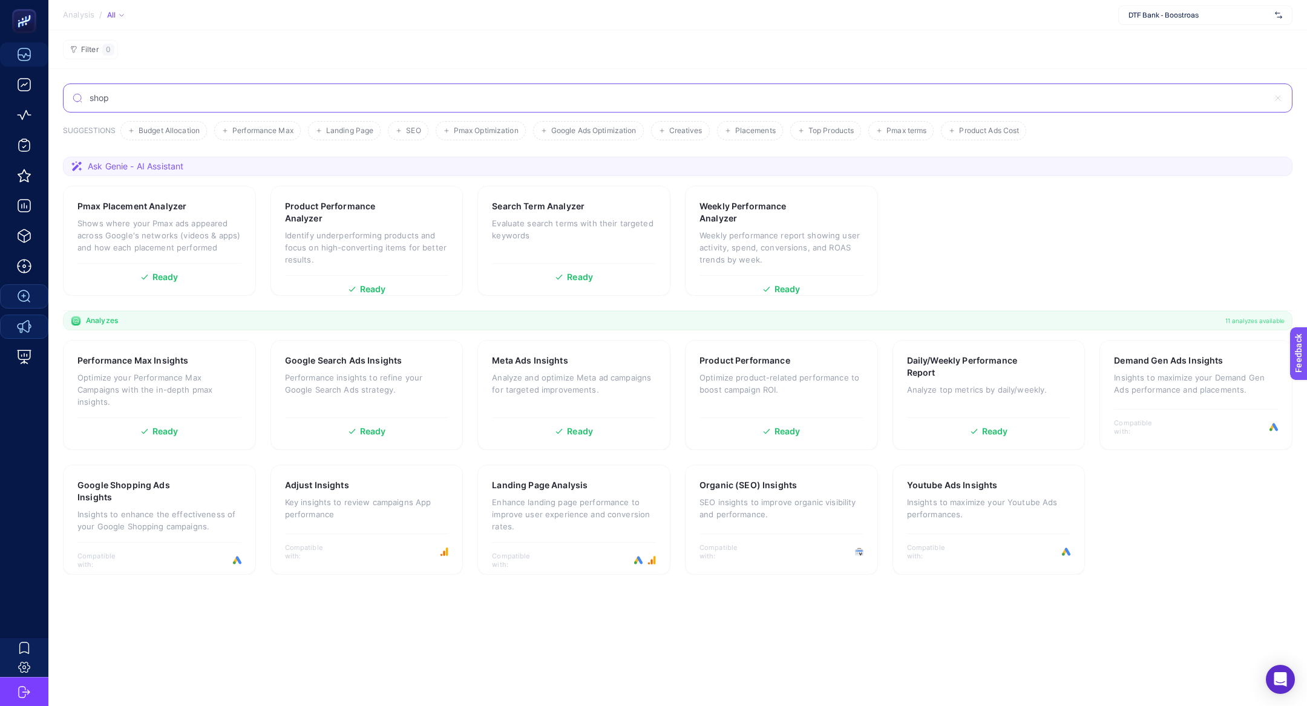
type input "shop"
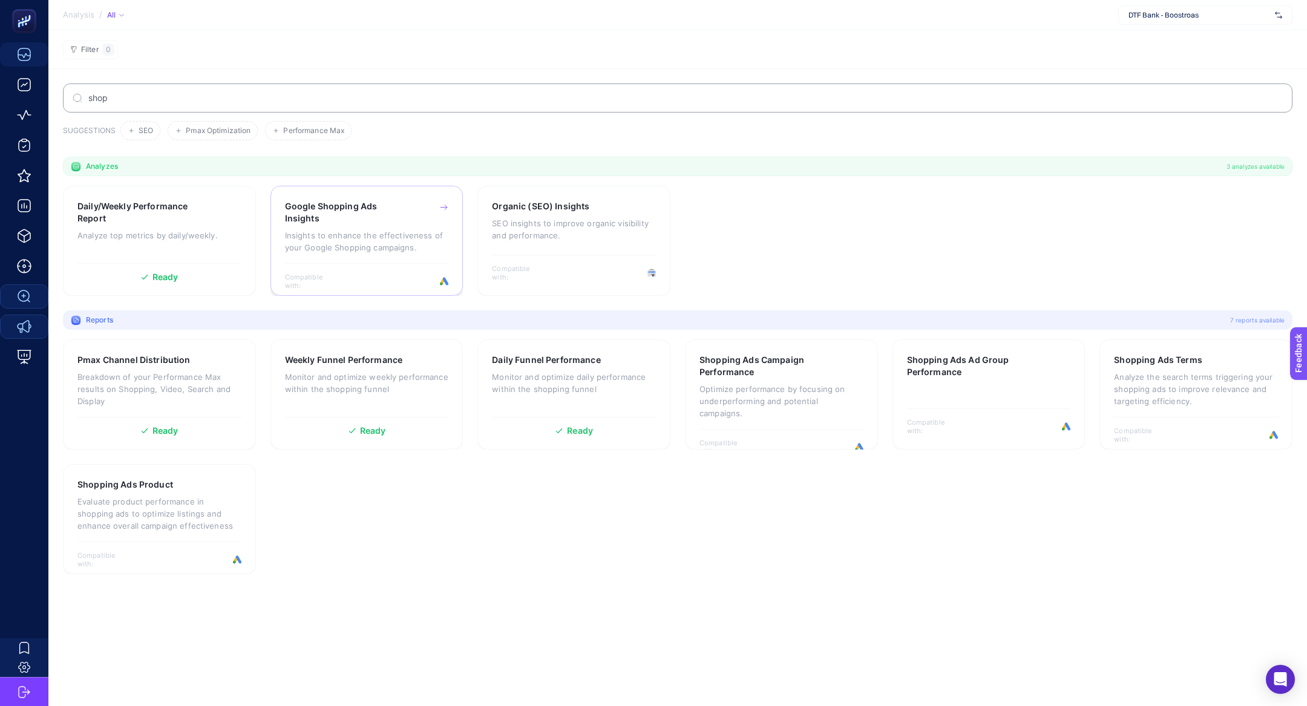
click at [393, 265] on div "Compatible with:" at bounding box center [367, 276] width 164 height 27
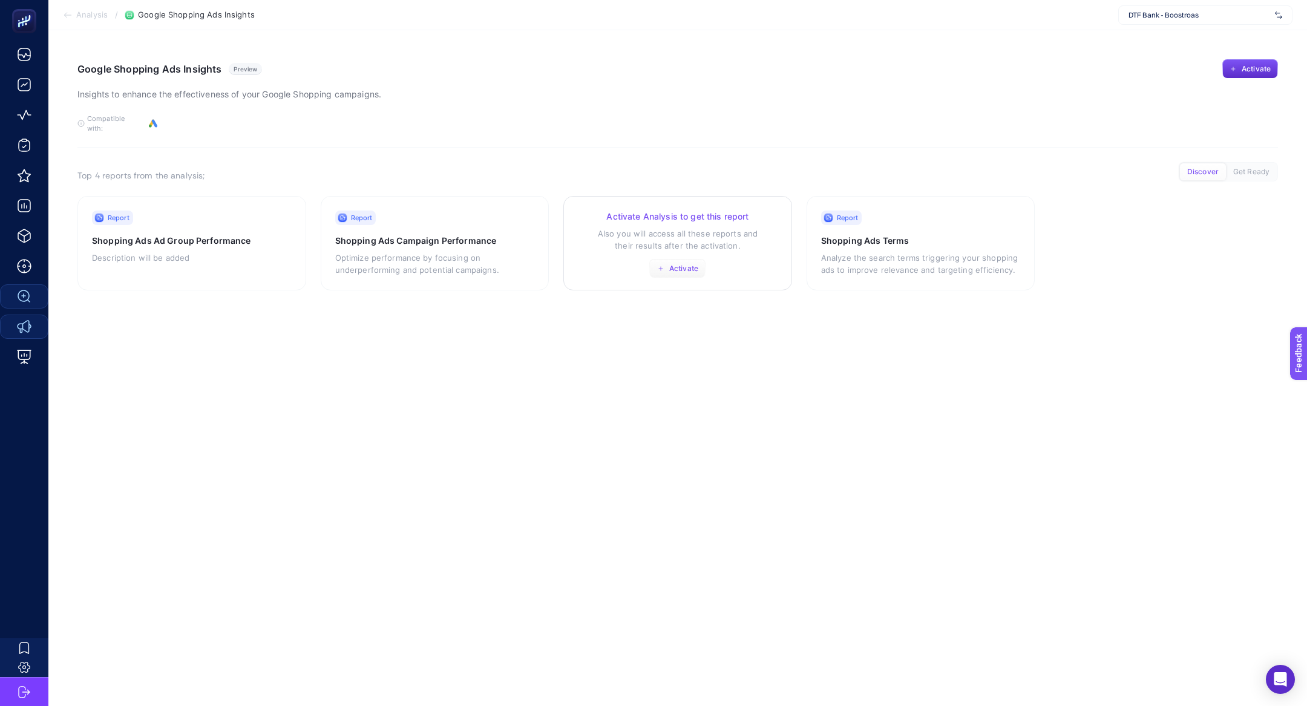
click at [675, 264] on span "Activate" at bounding box center [683, 269] width 29 height 10
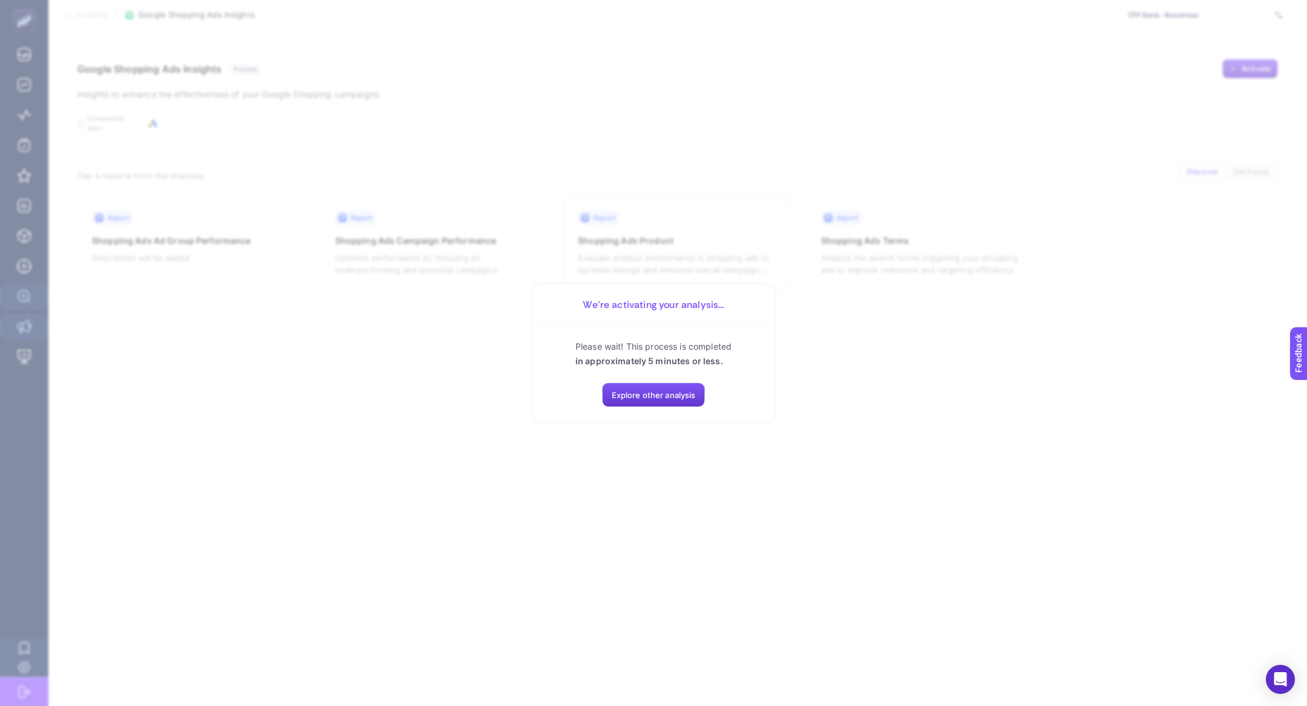
click at [666, 390] on span "Explore other analysis" at bounding box center [654, 395] width 84 height 10
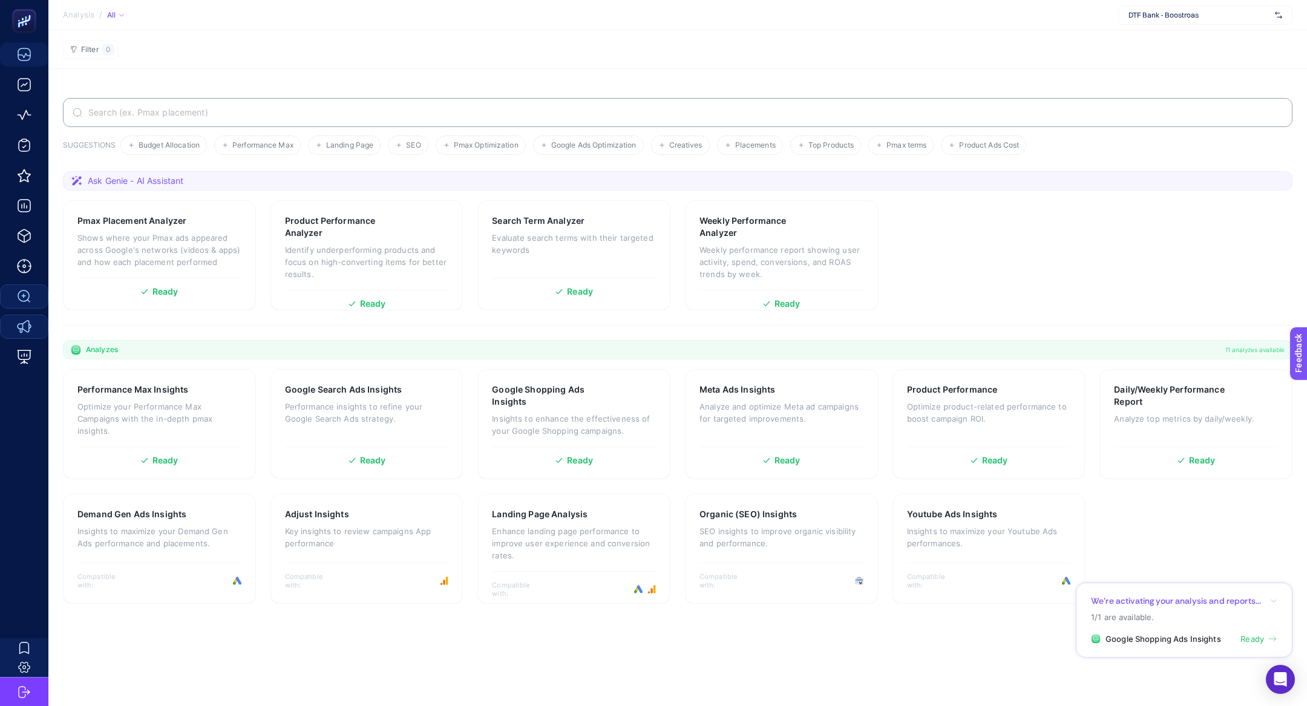
click at [1248, 635] on span "Ready" at bounding box center [1253, 640] width 24 height 12
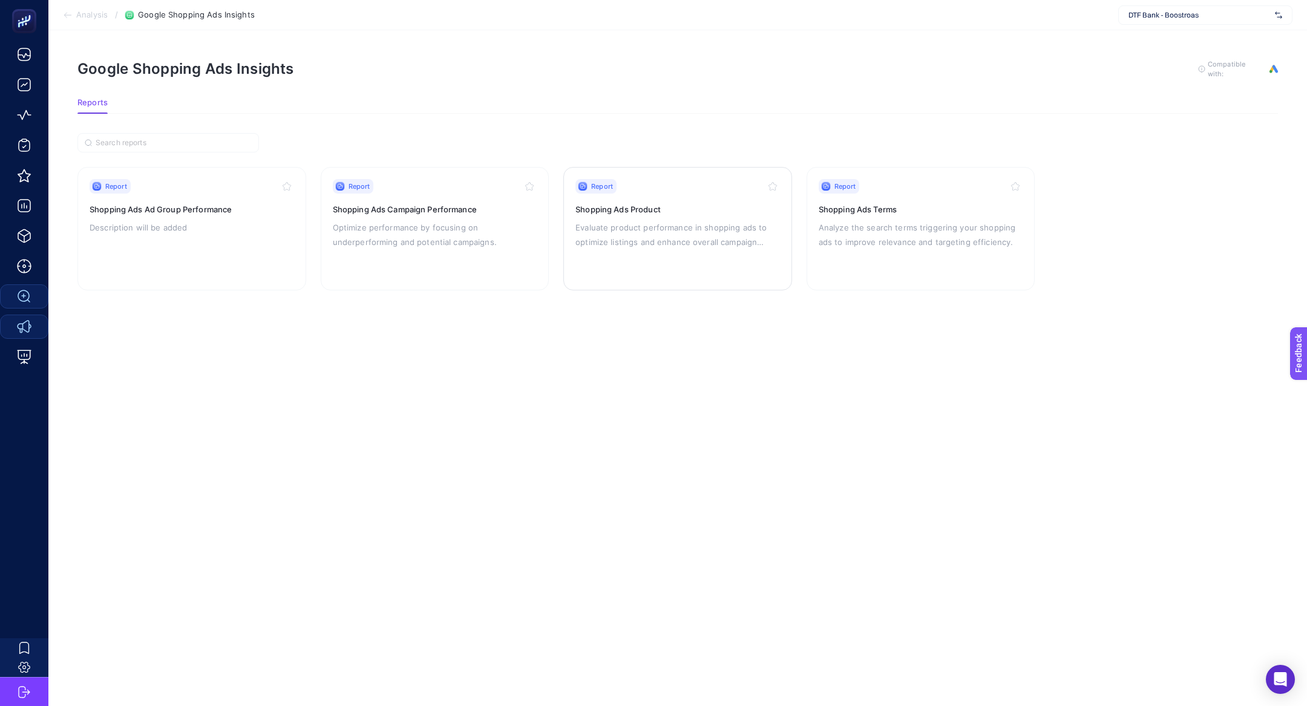
click at [651, 239] on p "Evaluate product performance in shopping ads to optimize listings and enhance o…" at bounding box center [678, 234] width 205 height 29
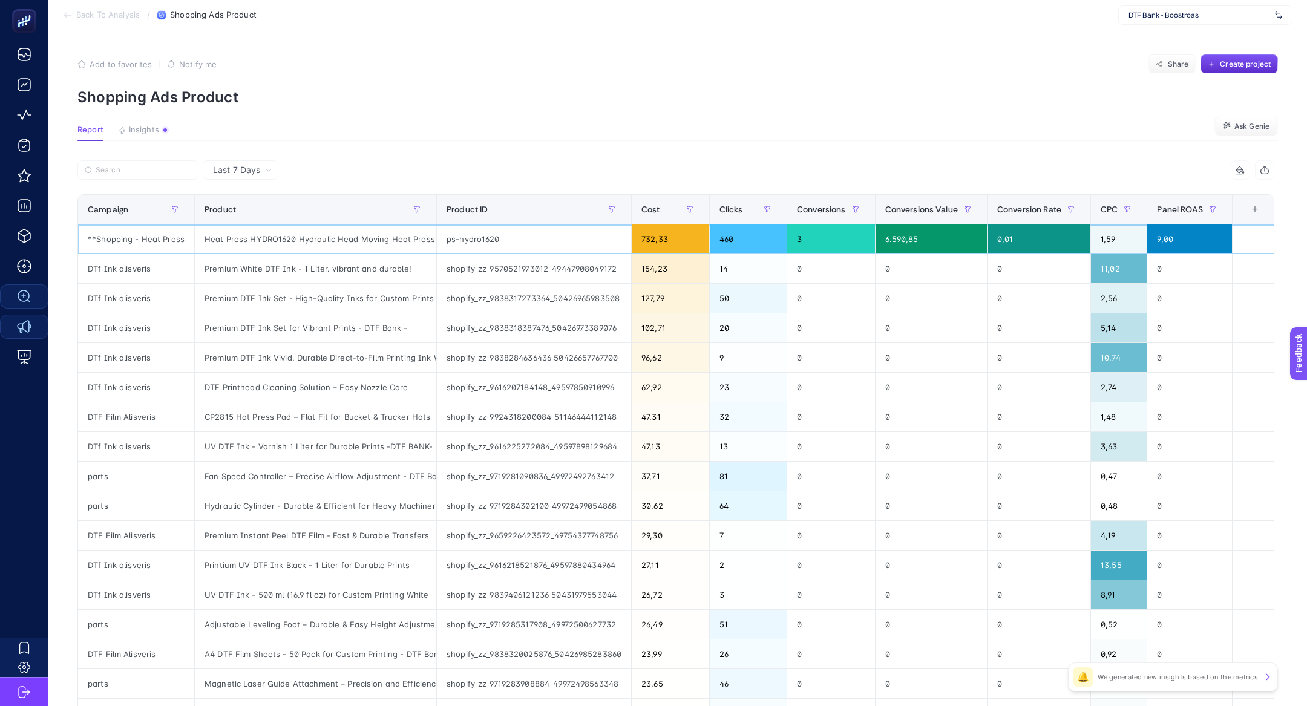
click at [156, 238] on div "**Shopping - Heat Press" at bounding box center [136, 239] width 116 height 29
copy tr "**Shopping - Heat Press"
click at [126, 177] on label at bounding box center [137, 169] width 121 height 19
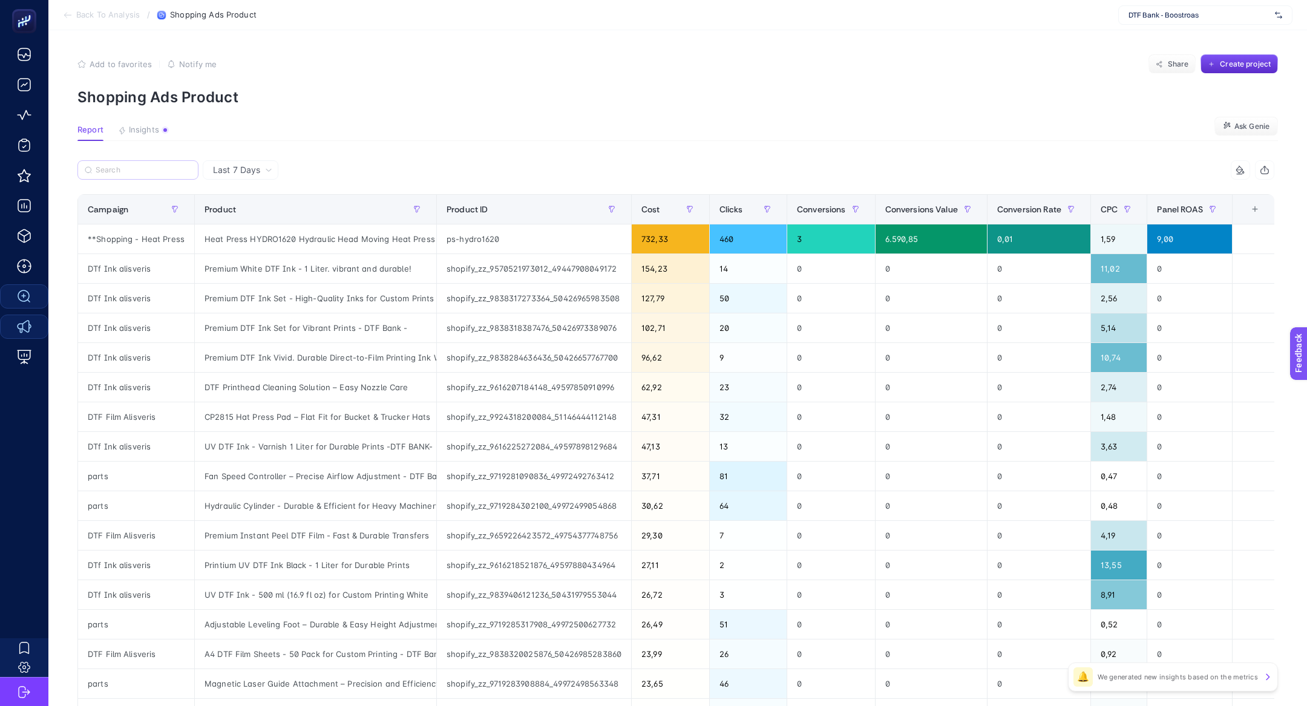
click at [126, 175] on input "Search" at bounding box center [144, 170] width 96 height 9
paste input "**Shopping - Heat Press"
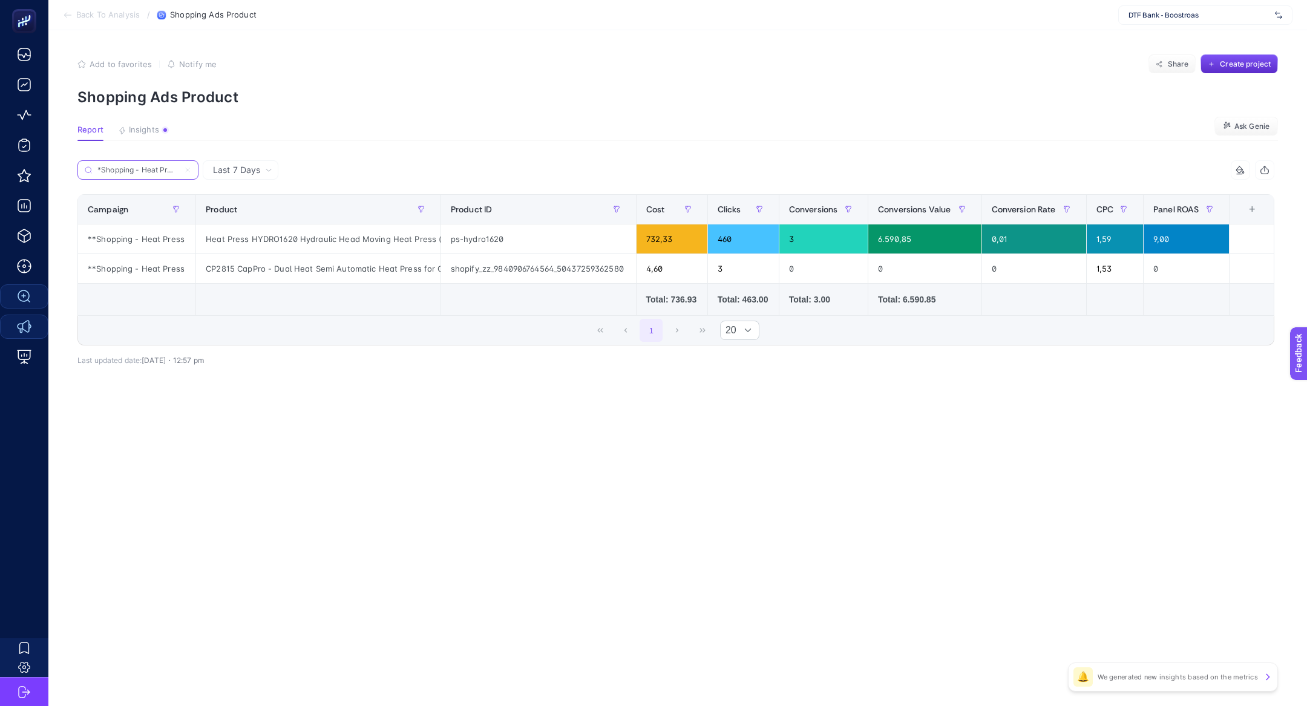
type input "**Shopping - Heat Press"
drag, startPoint x: 294, startPoint y: 238, endPoint x: 368, endPoint y: 240, distance: 73.9
click at [368, 240] on div "Heat Press HYDRO1620 Hydraulic Head Moving Heat Press (16x20 inches)" at bounding box center [318, 239] width 245 height 29
copy div "Hydraulic Head Moving Heat Press"
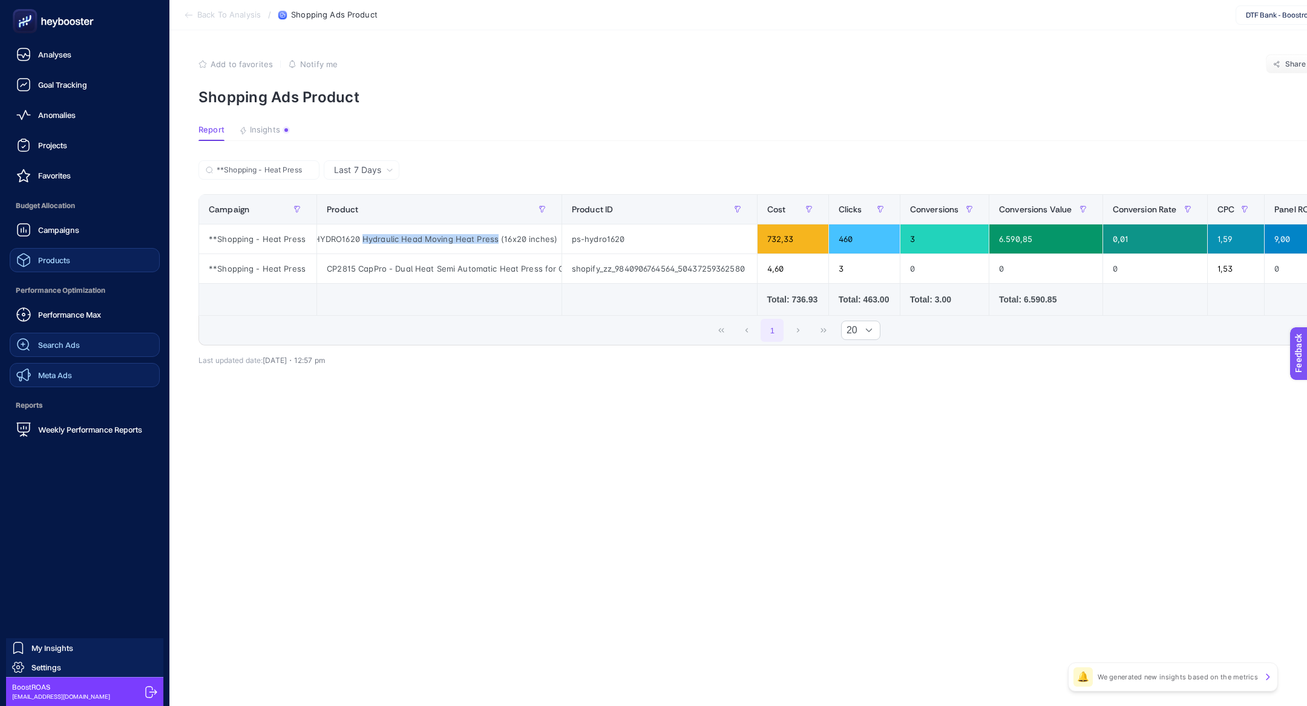
click at [91, 256] on link "Products" at bounding box center [85, 260] width 150 height 24
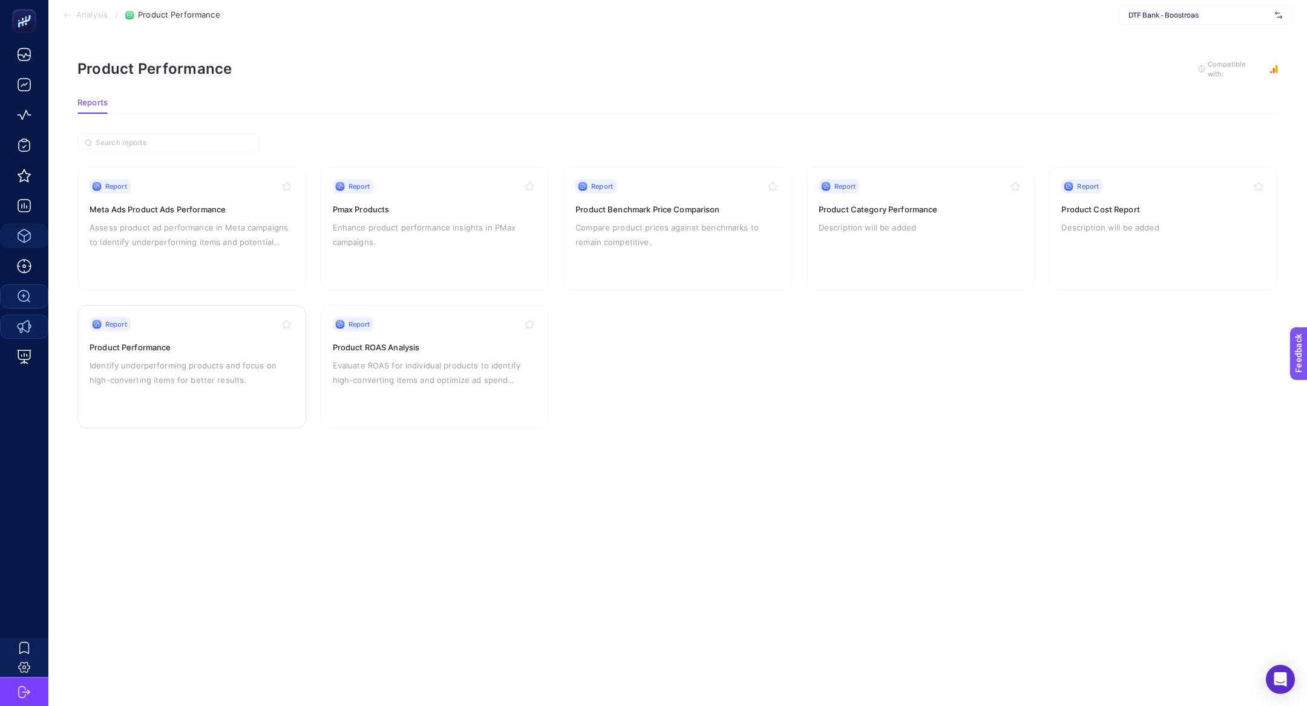
click at [197, 373] on p "Identify underperforming products and focus on high-converting items for better…" at bounding box center [192, 372] width 205 height 29
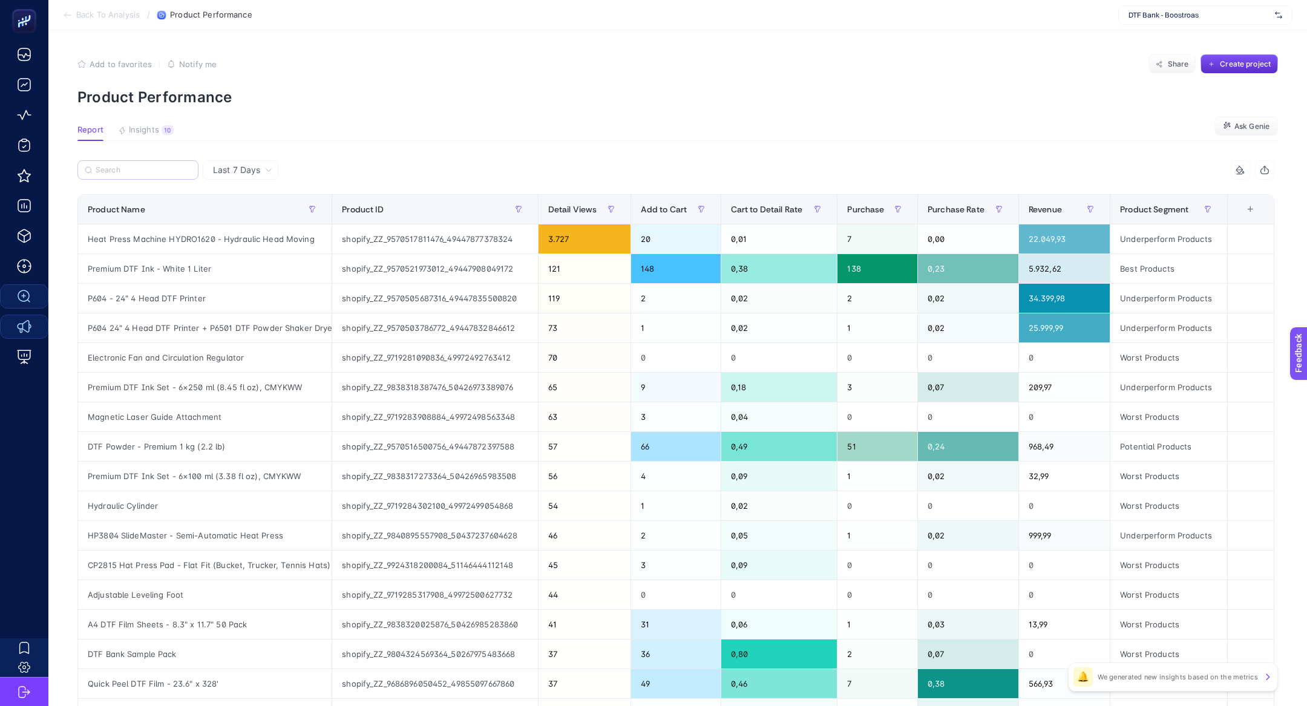
click at [157, 174] on label at bounding box center [137, 169] width 121 height 19
click at [157, 174] on input "Search" at bounding box center [144, 170] width 96 height 9
paste input "Hydraulic Head Moving Heat Press"
type input "Hydraulic Head Moving Heat Press"
click at [225, 171] on span "Last 7 Days" at bounding box center [236, 170] width 47 height 12
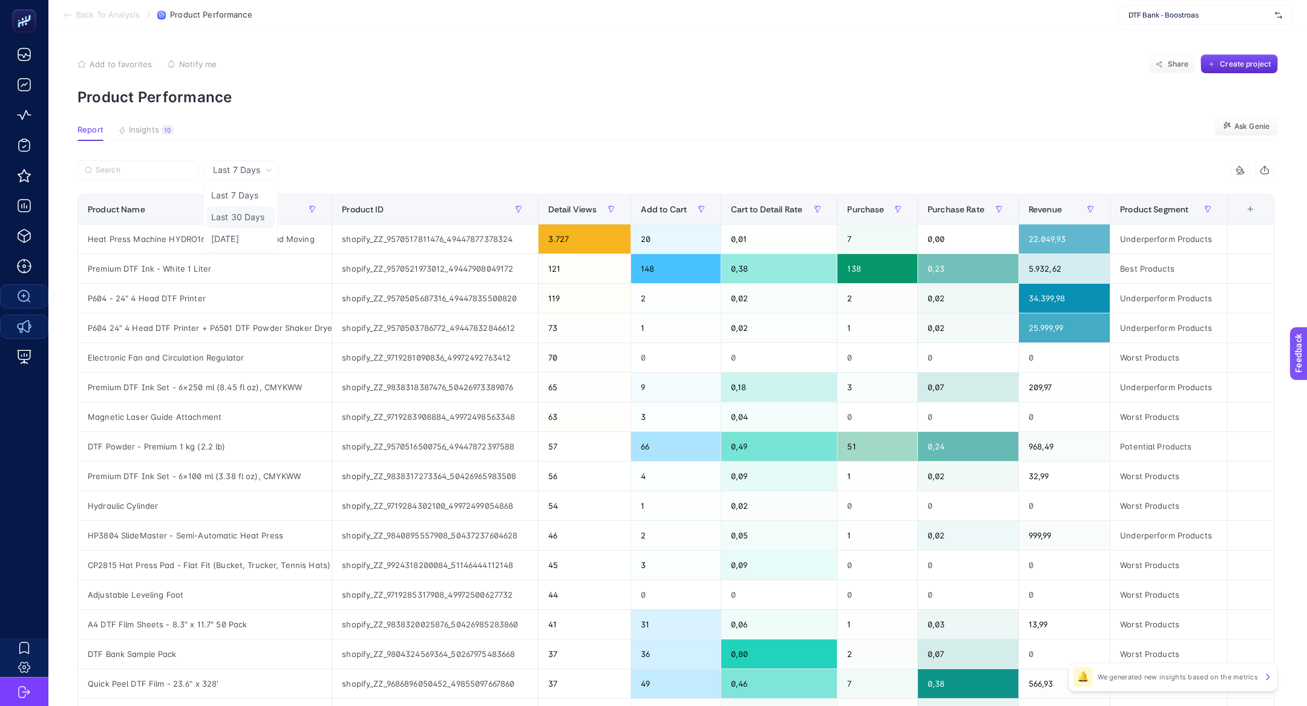
click at [251, 228] on li "Last 30 Days" at bounding box center [240, 239] width 68 height 22
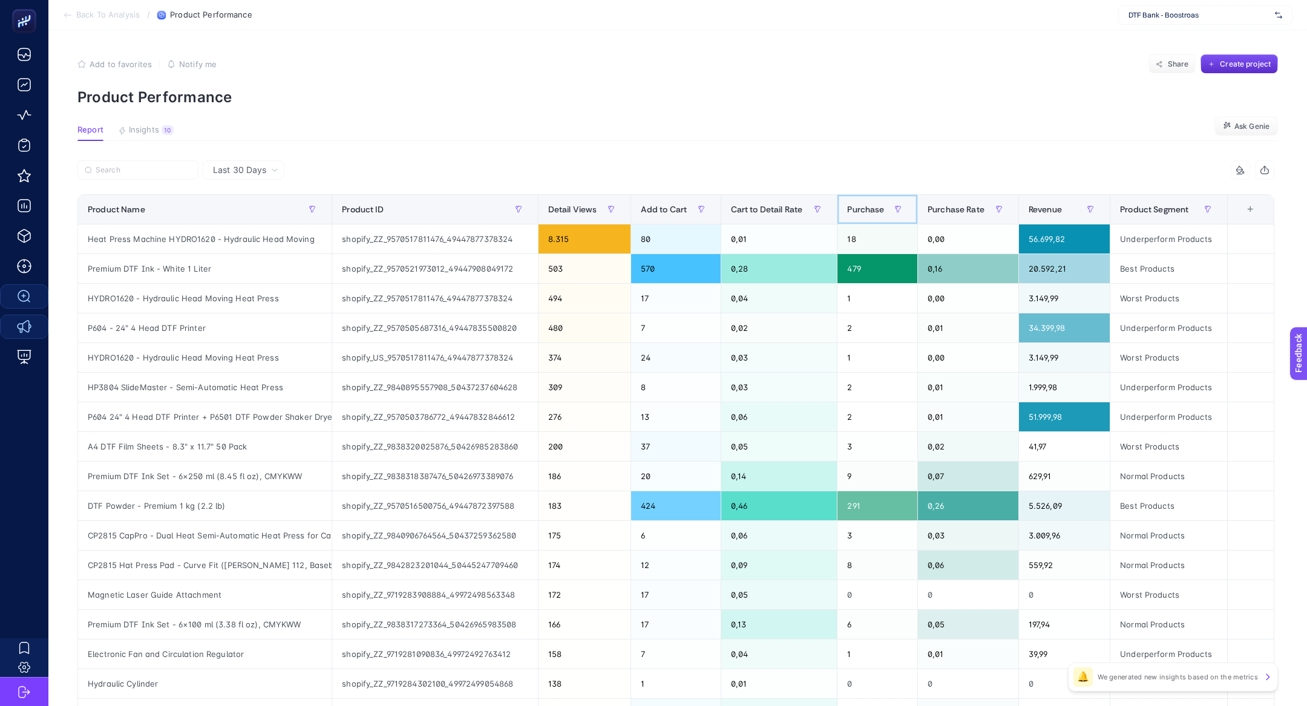
click at [843, 206] on th "Purchase" at bounding box center [878, 210] width 81 height 30
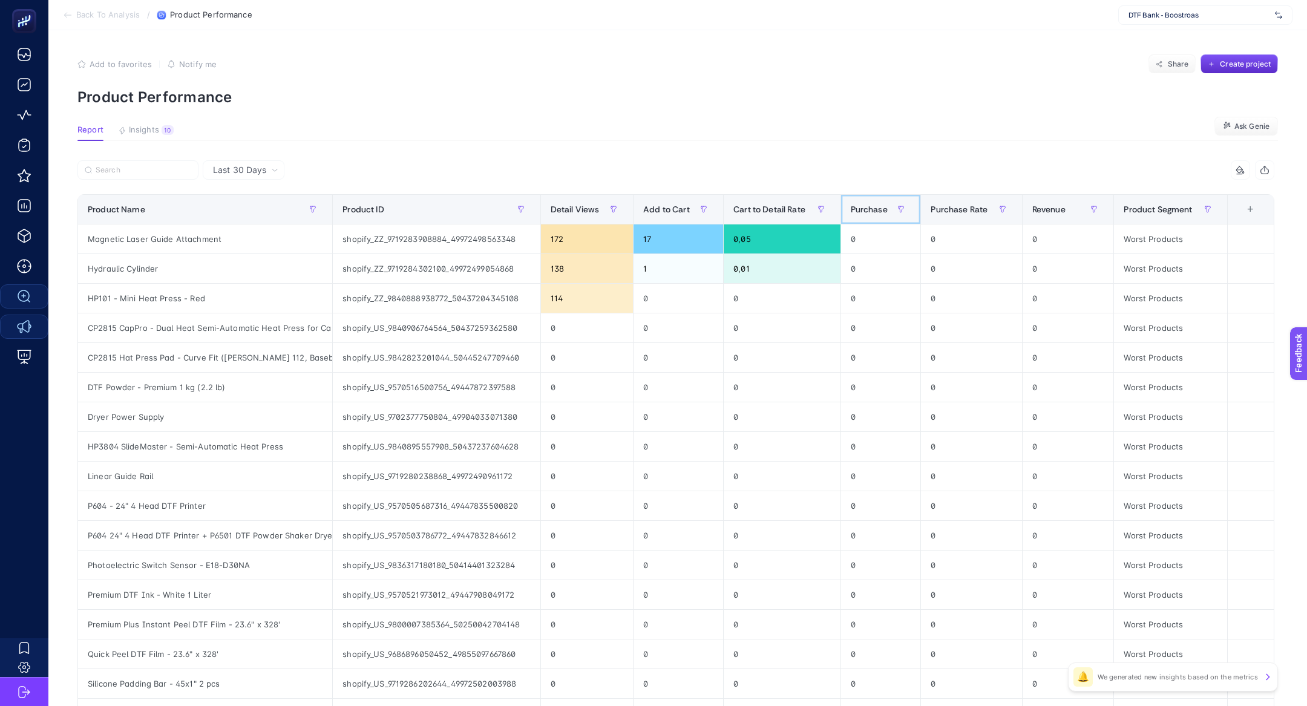
click at [843, 206] on th "Purchase" at bounding box center [881, 210] width 81 height 30
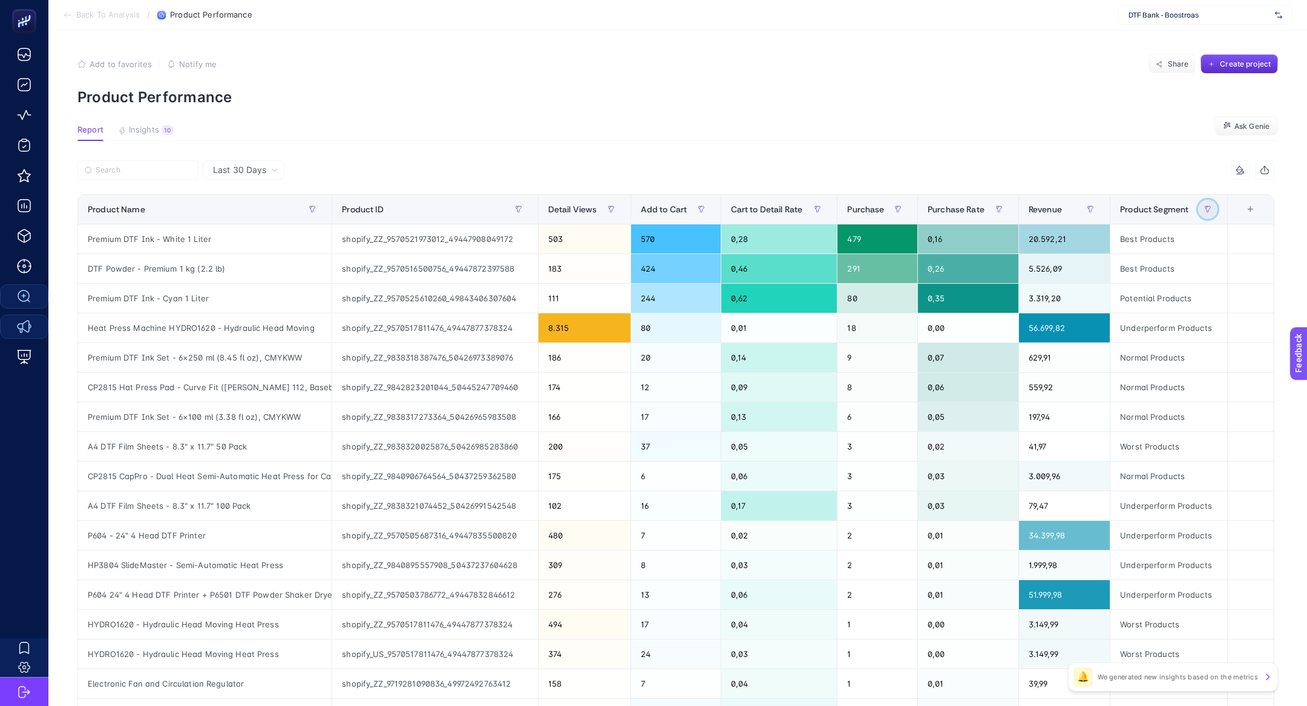
click at [1205, 211] on icon "button" at bounding box center [1208, 209] width 7 height 7
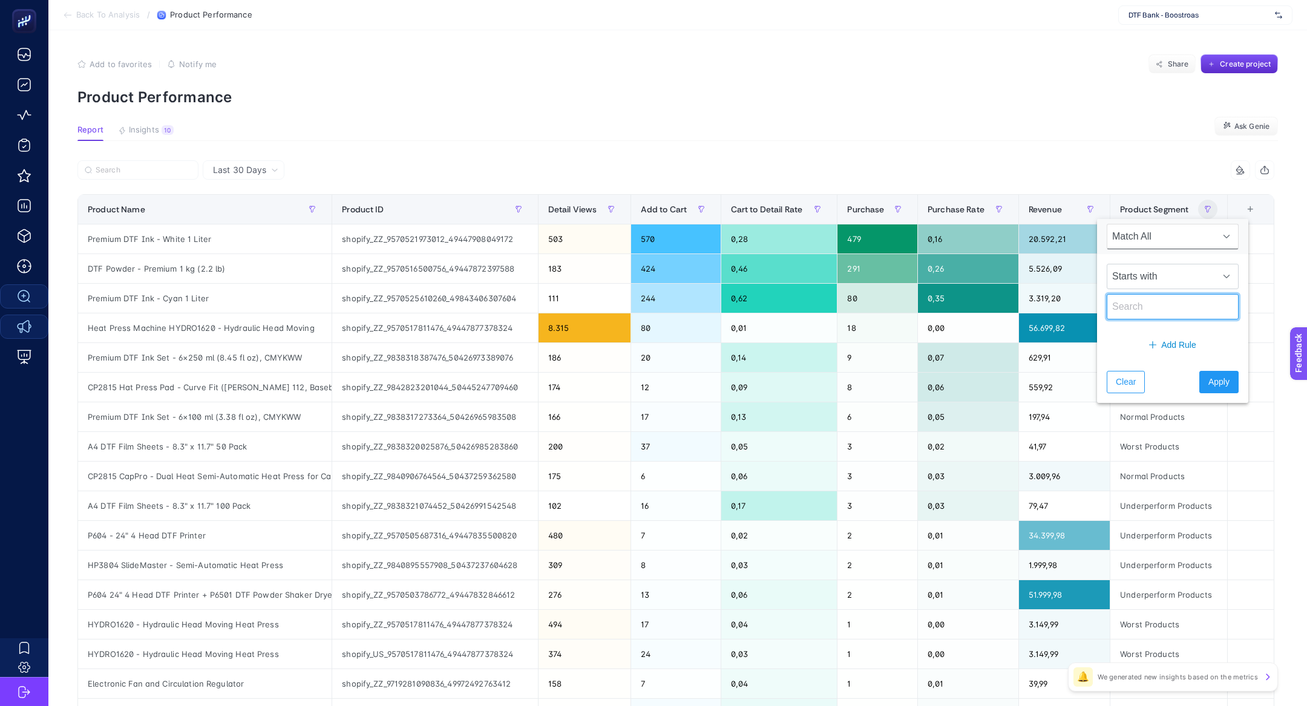
click at [1139, 304] on input "text" at bounding box center [1173, 306] width 132 height 25
click at [1145, 286] on span "Starts with" at bounding box center [1162, 277] width 108 height 24
click at [1189, 210] on span "Product Segment" at bounding box center [1154, 210] width 68 height 10
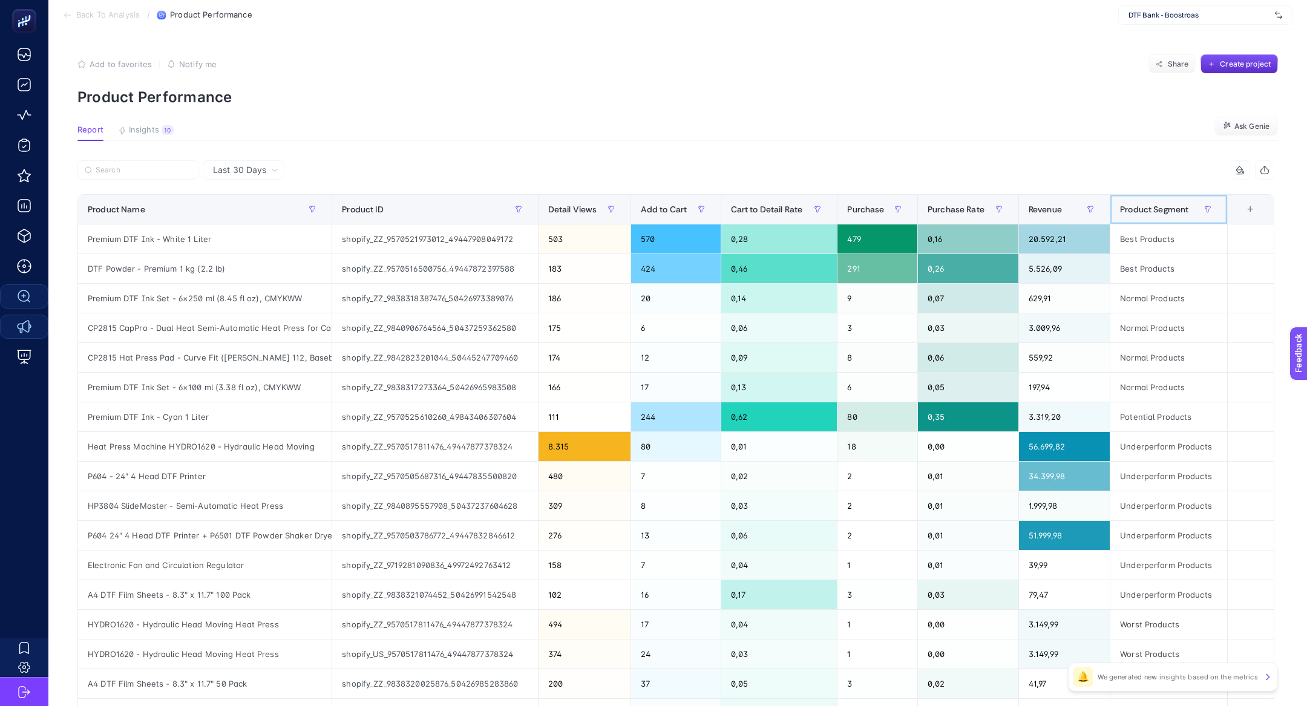
click at [1189, 210] on span "Product Segment" at bounding box center [1154, 210] width 68 height 10
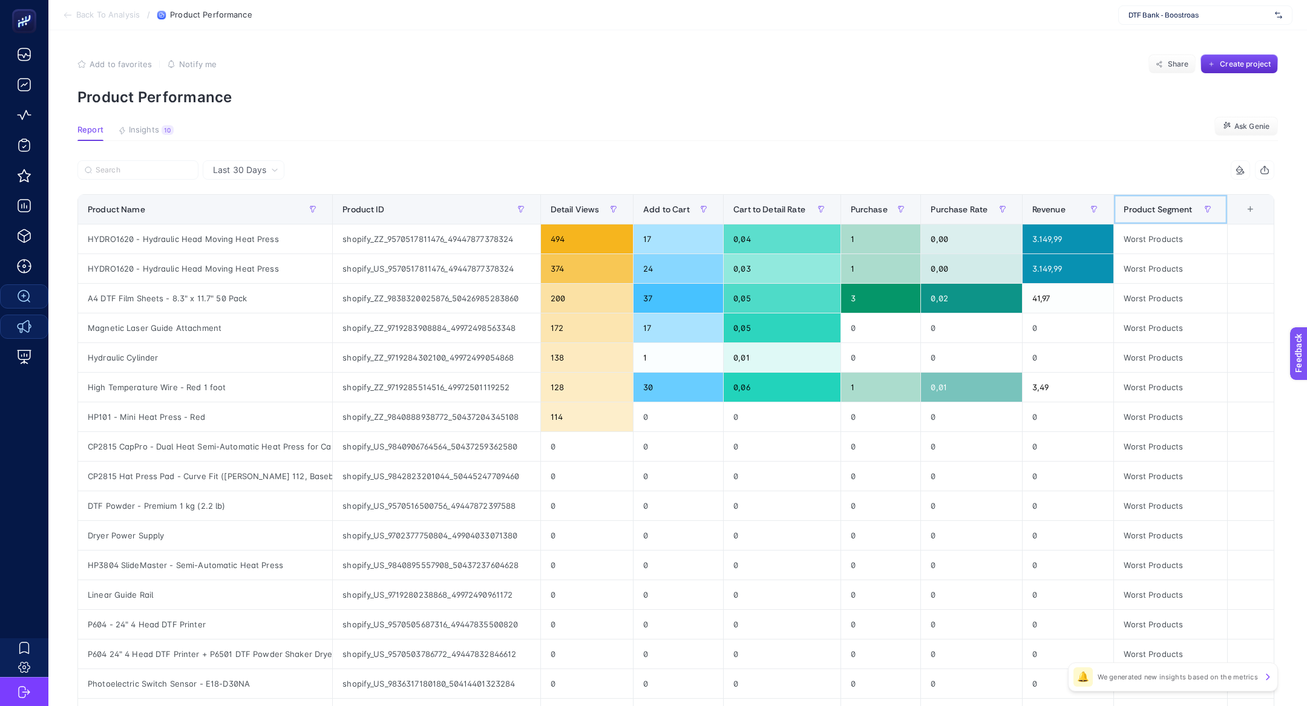
click at [1189, 211] on span "Product Segment" at bounding box center [1158, 210] width 68 height 10
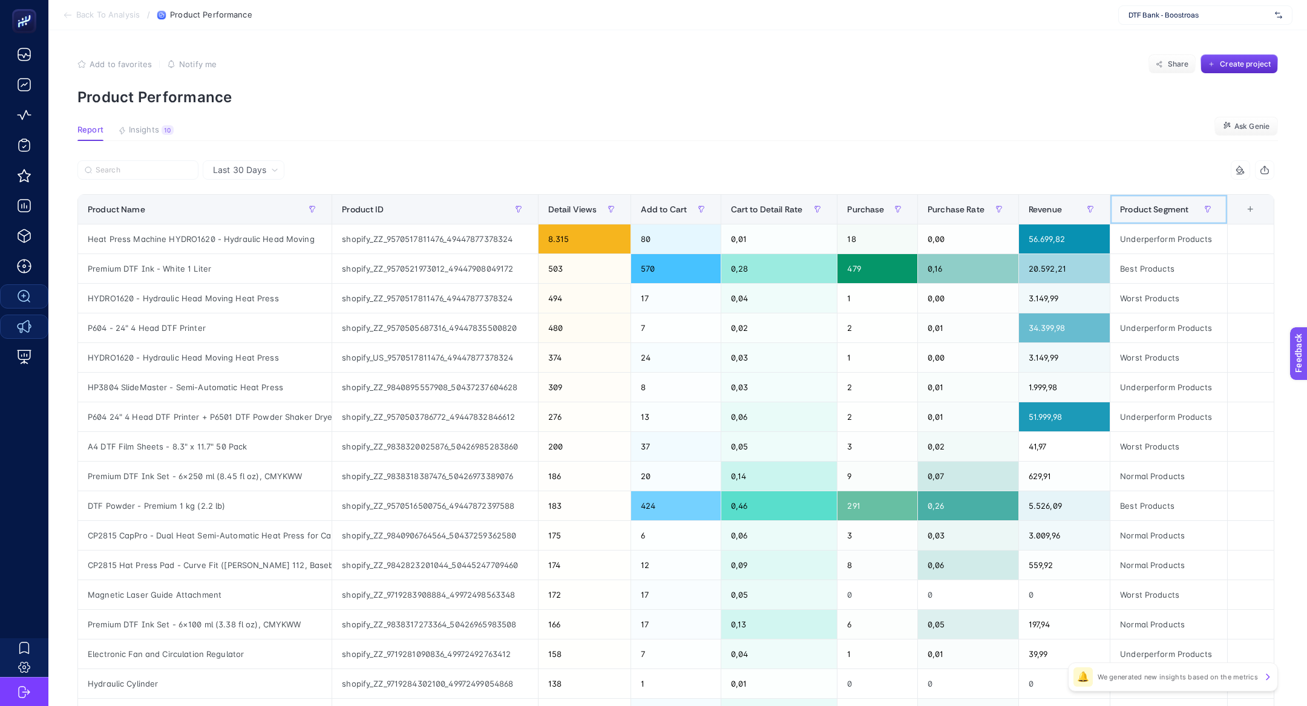
click at [1189, 211] on span "Product Segment" at bounding box center [1154, 210] width 68 height 10
